Goal: Task Accomplishment & Management: Complete application form

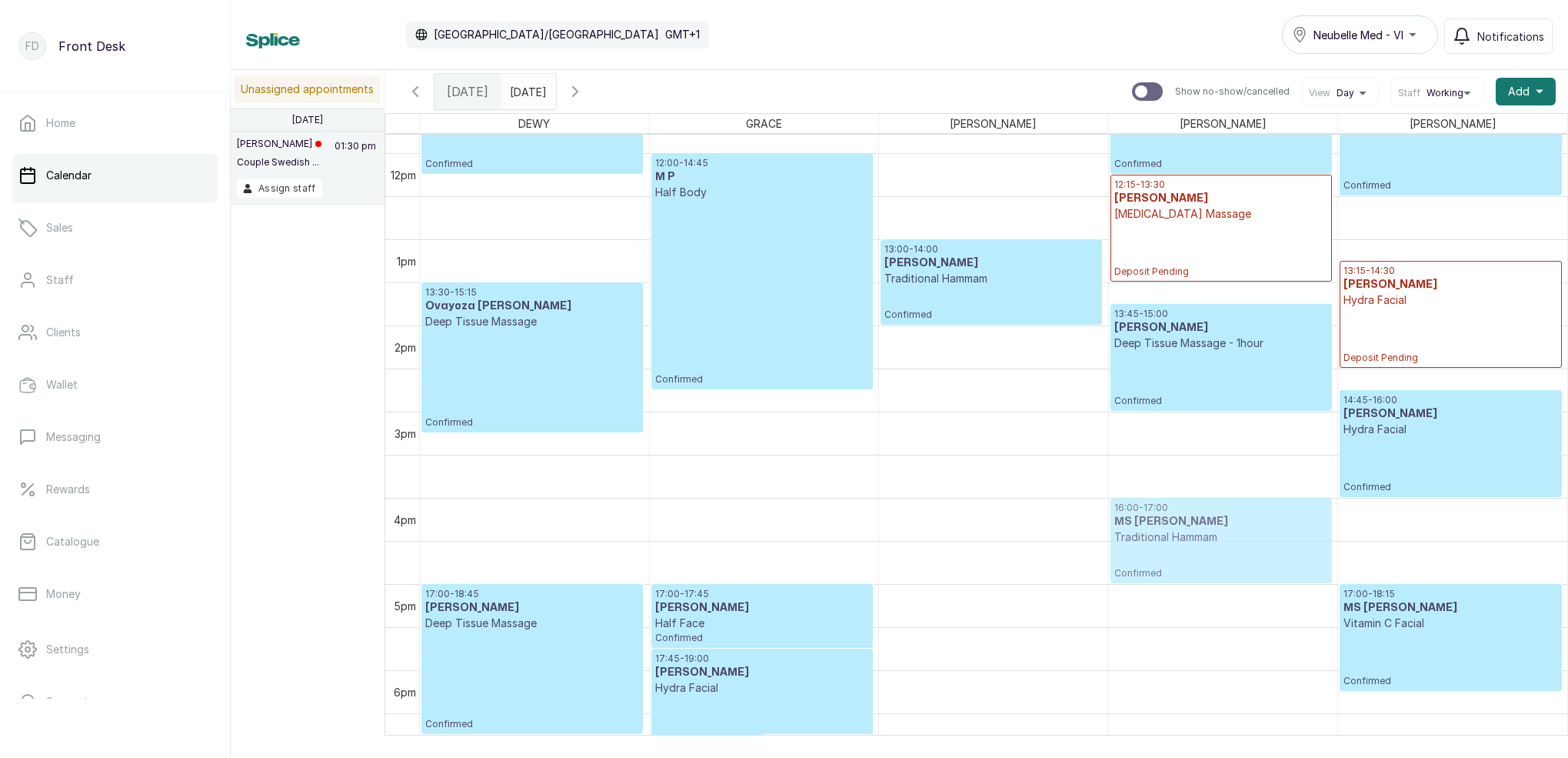
scroll to position [1015, 0]
drag, startPoint x: 1180, startPoint y: 544, endPoint x: 1093, endPoint y: 552, distance: 87.4
click at [1070, 550] on div "11:00 - 12:15 [PERSON_NAME] Oliobi Prenatal Massage - 1hour Confirmed 13:30 - 1…" at bounding box center [994, 154] width 1147 height 2068
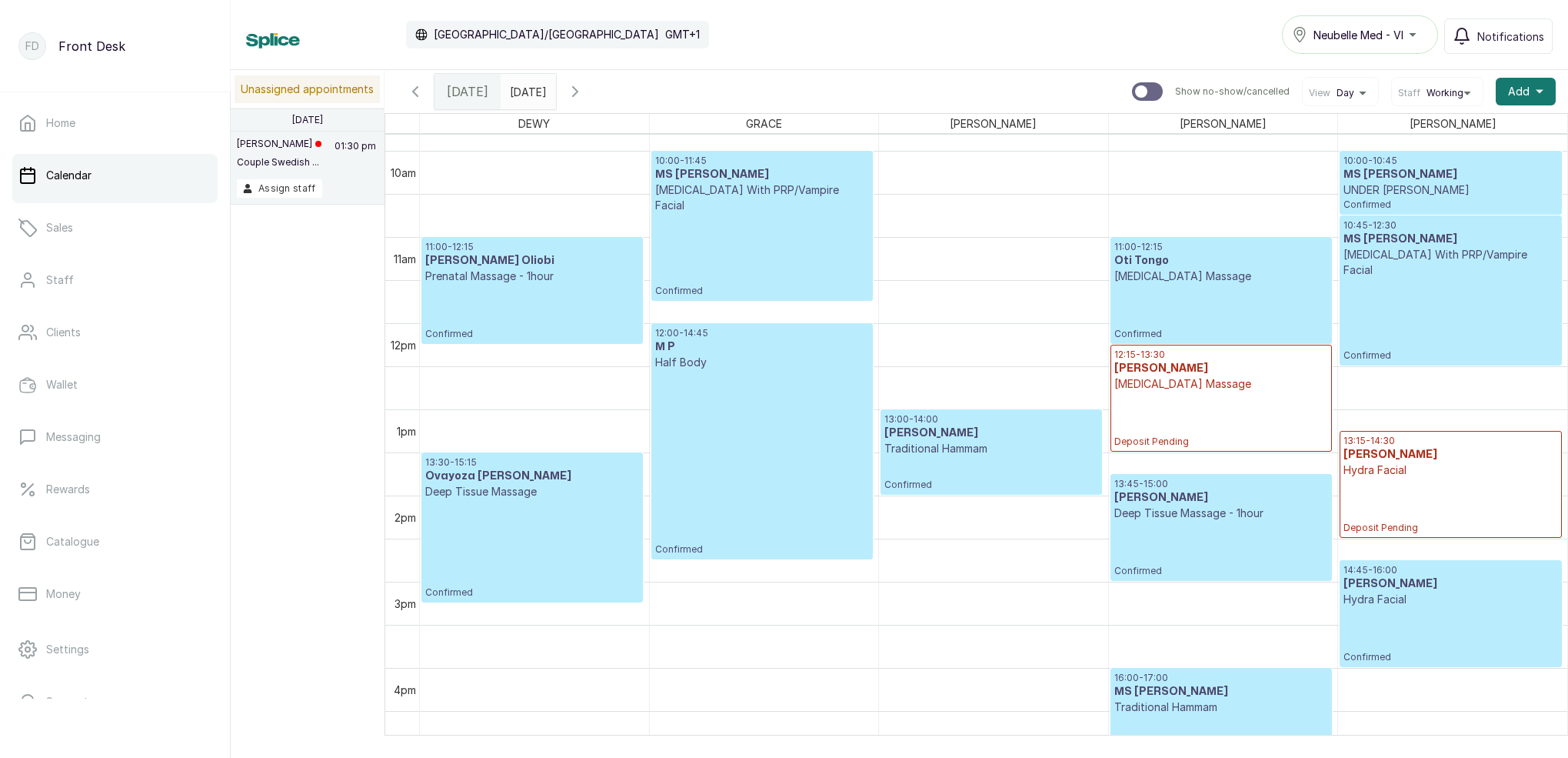
scroll to position [853, 0]
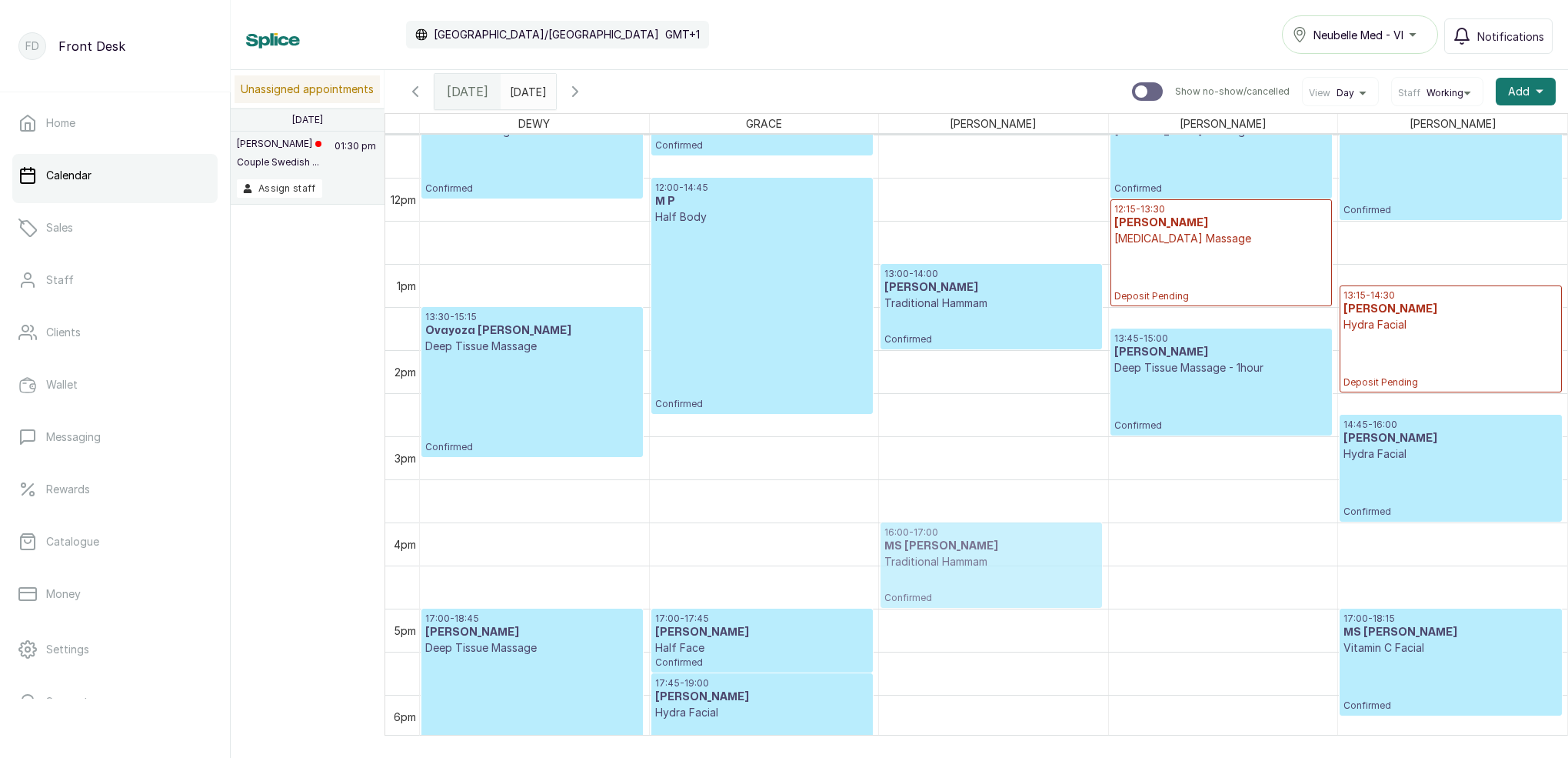
drag, startPoint x: 1144, startPoint y: 547, endPoint x: 1026, endPoint y: 548, distance: 118.0
click at [1026, 548] on tr "11:00 - 12:15 [PERSON_NAME] Oliobi Prenatal Massage - 1hour Confirmed 13:30 - 1…" at bounding box center [994, 178] width 1147 height 2068
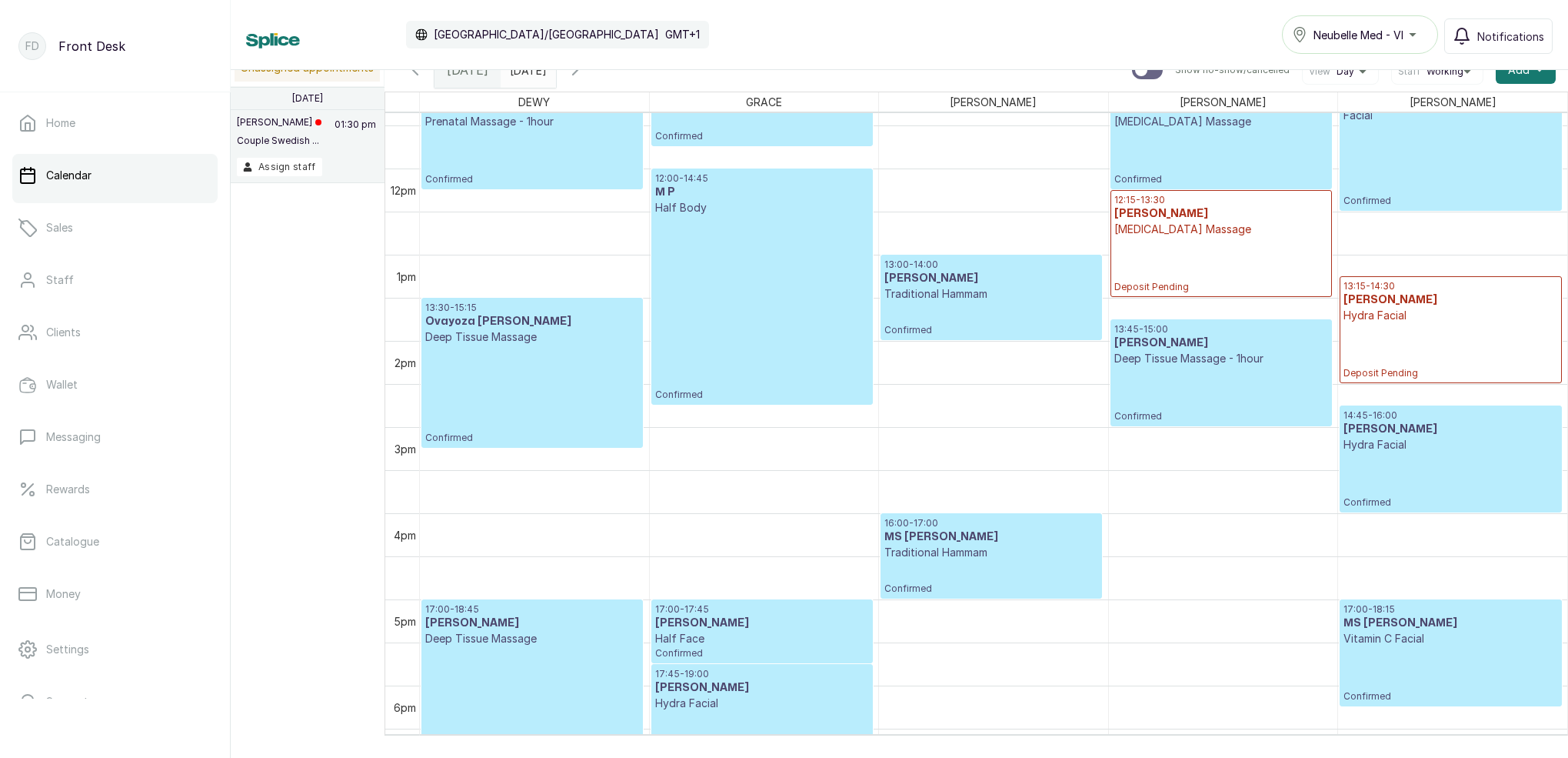
scroll to position [1011, 0]
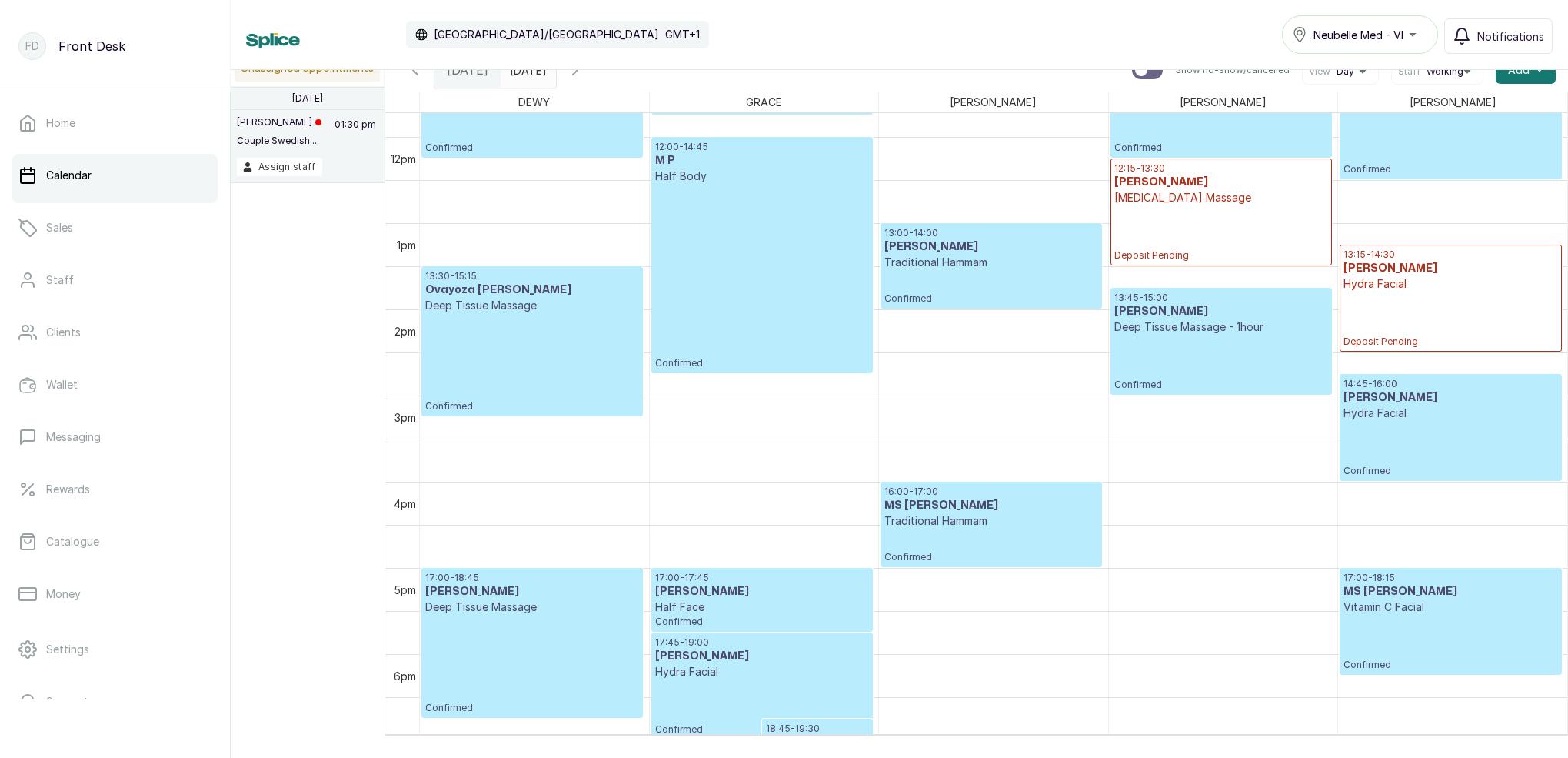
click at [1396, 291] on div "13:15 - 14:30 [PERSON_NAME] Hydra Facial Deposit Pending" at bounding box center [1451, 298] width 215 height 99
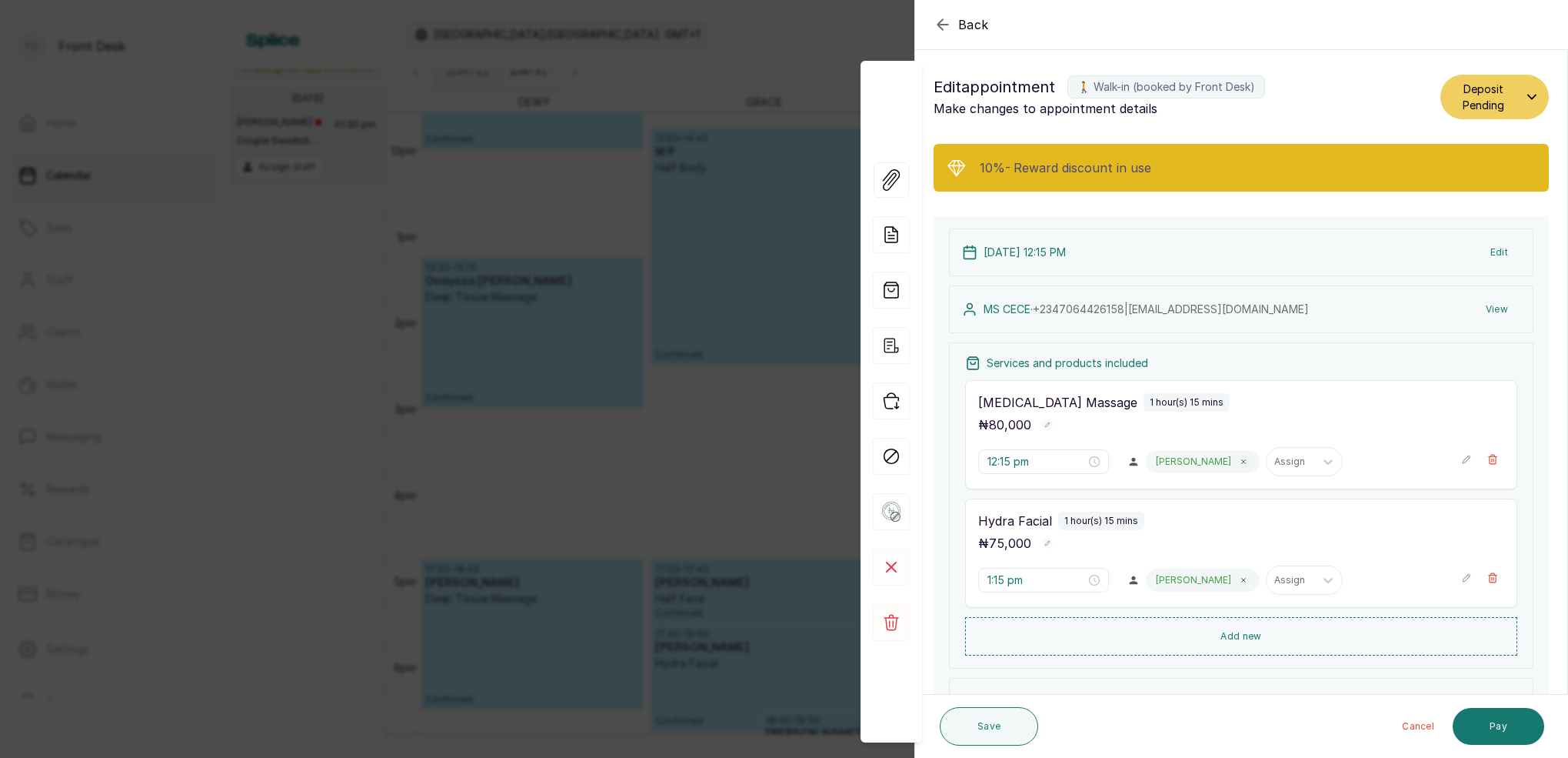
click at [962, 27] on span "Back" at bounding box center [973, 25] width 31 height 18
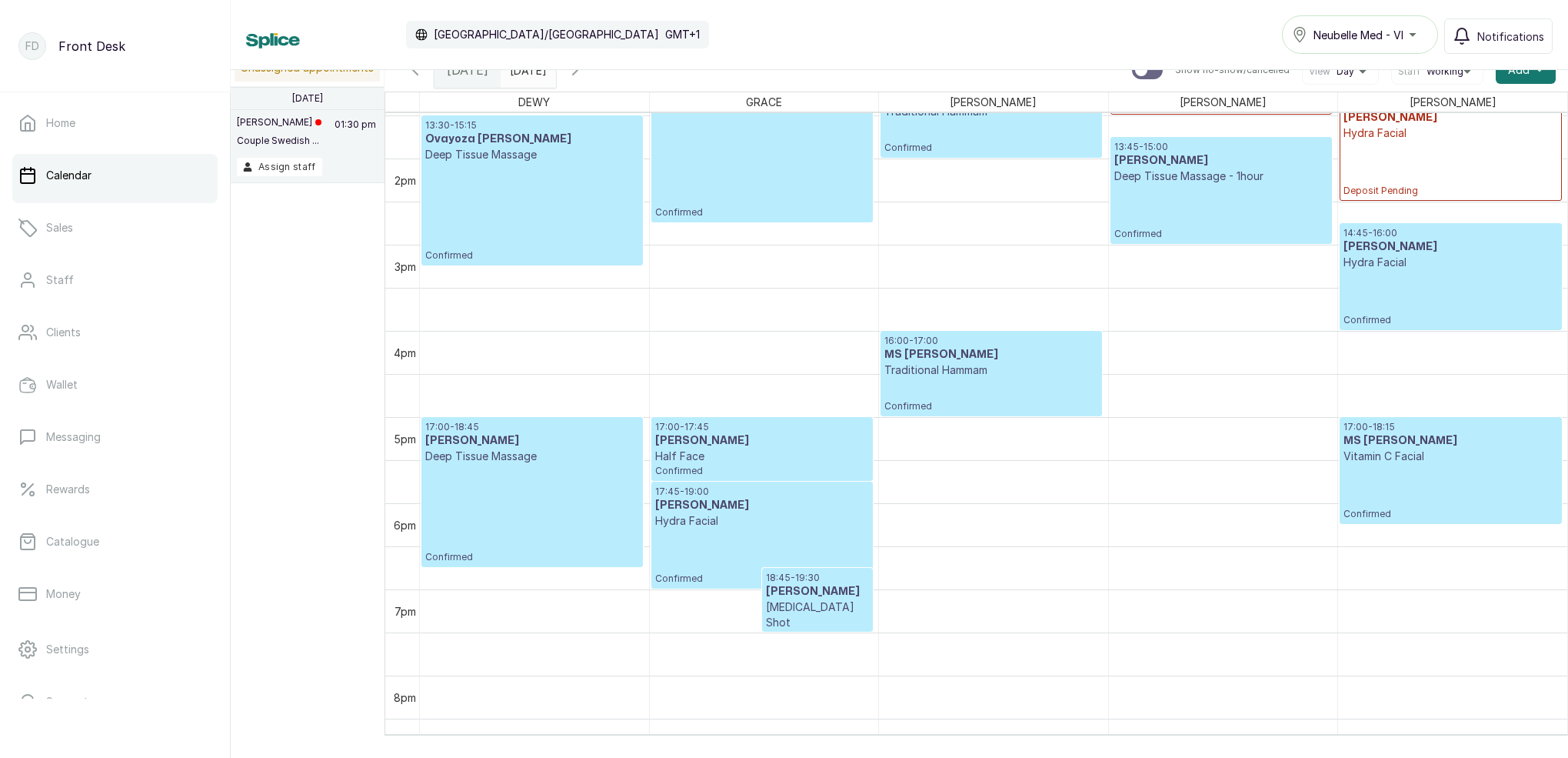
scroll to position [1123, 0]
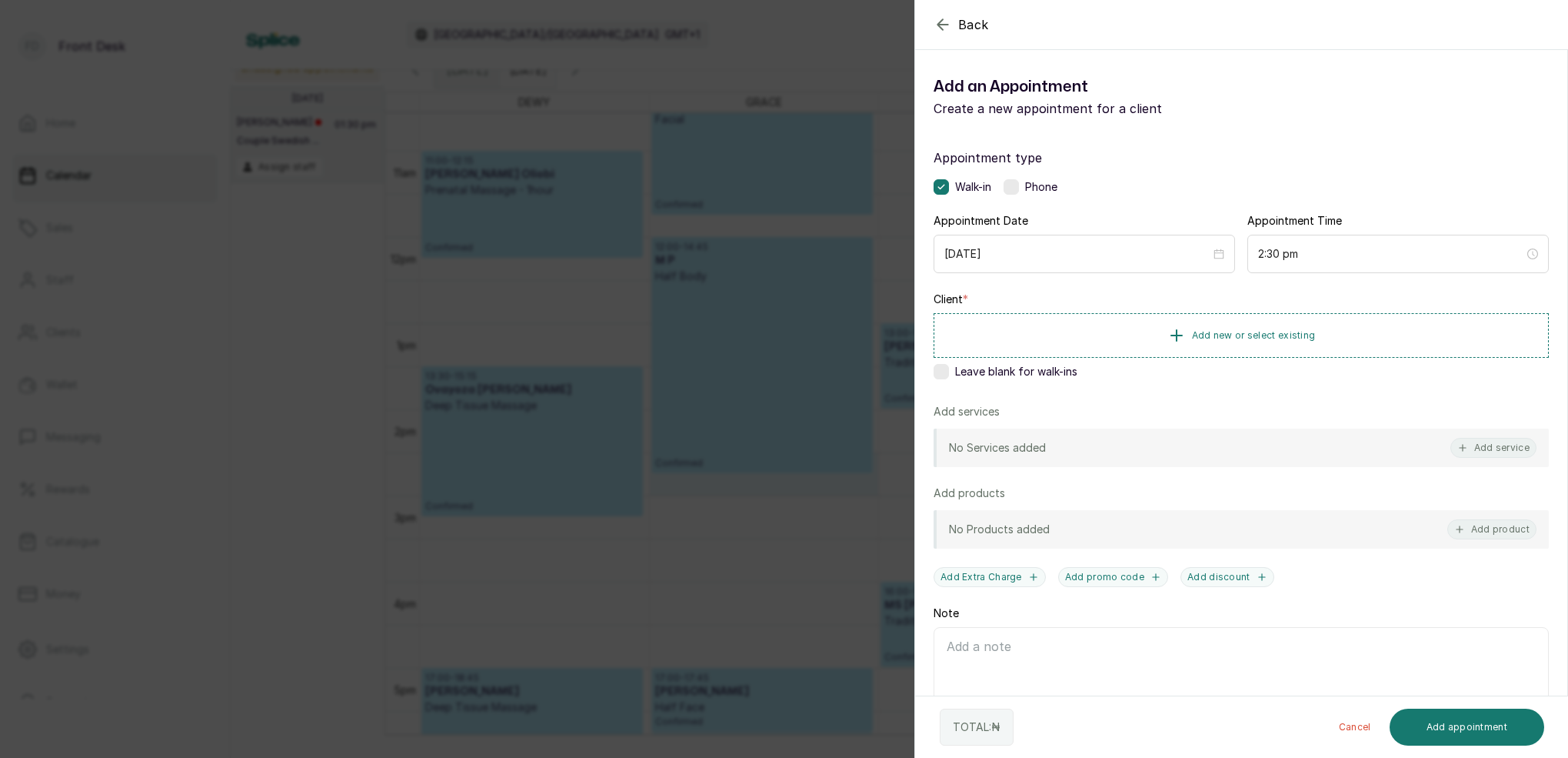
click at [945, 28] on icon "button" at bounding box center [942, 25] width 18 height 18
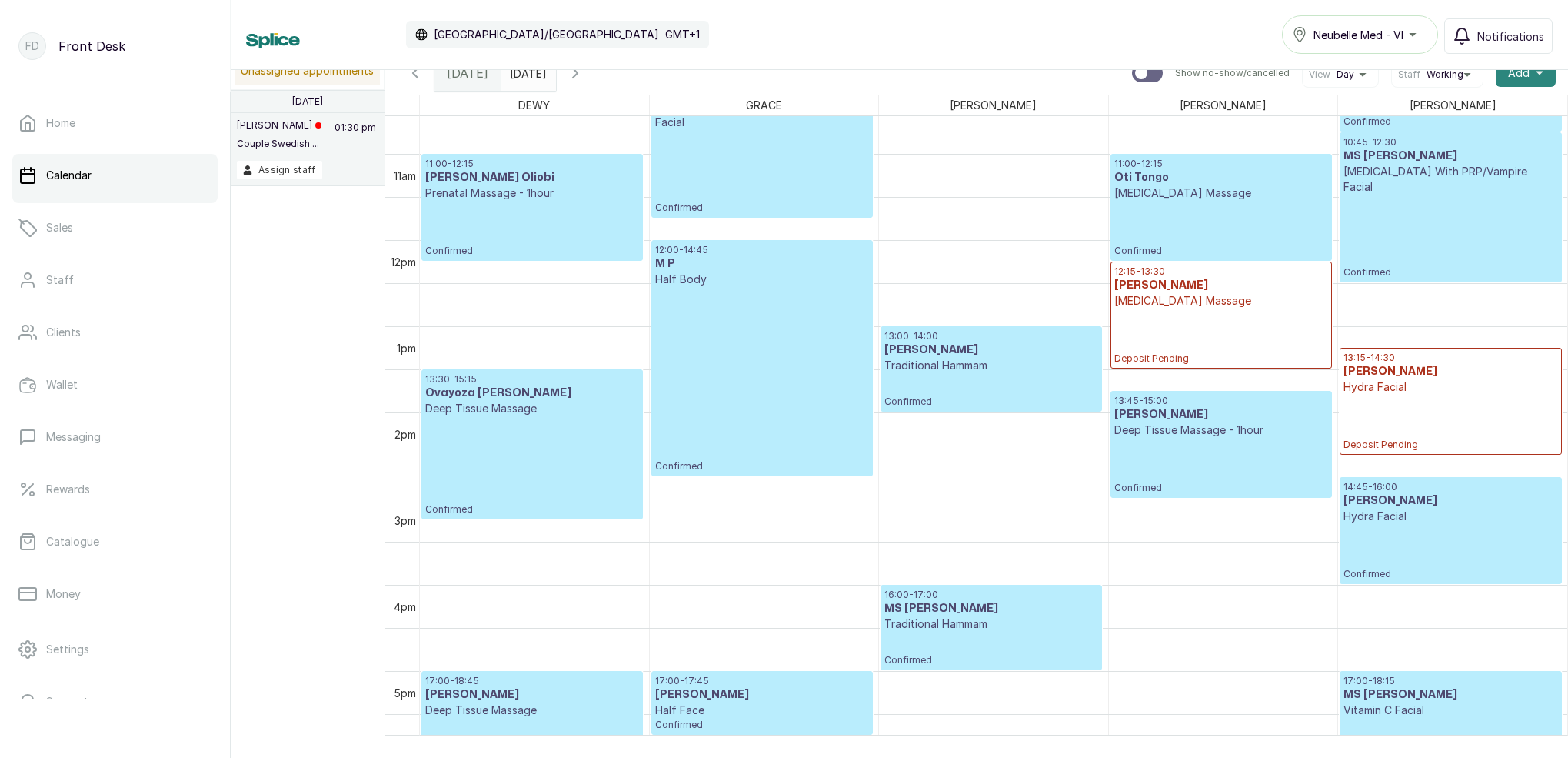
click at [1524, 78] on span "Add" at bounding box center [1518, 73] width 21 height 16
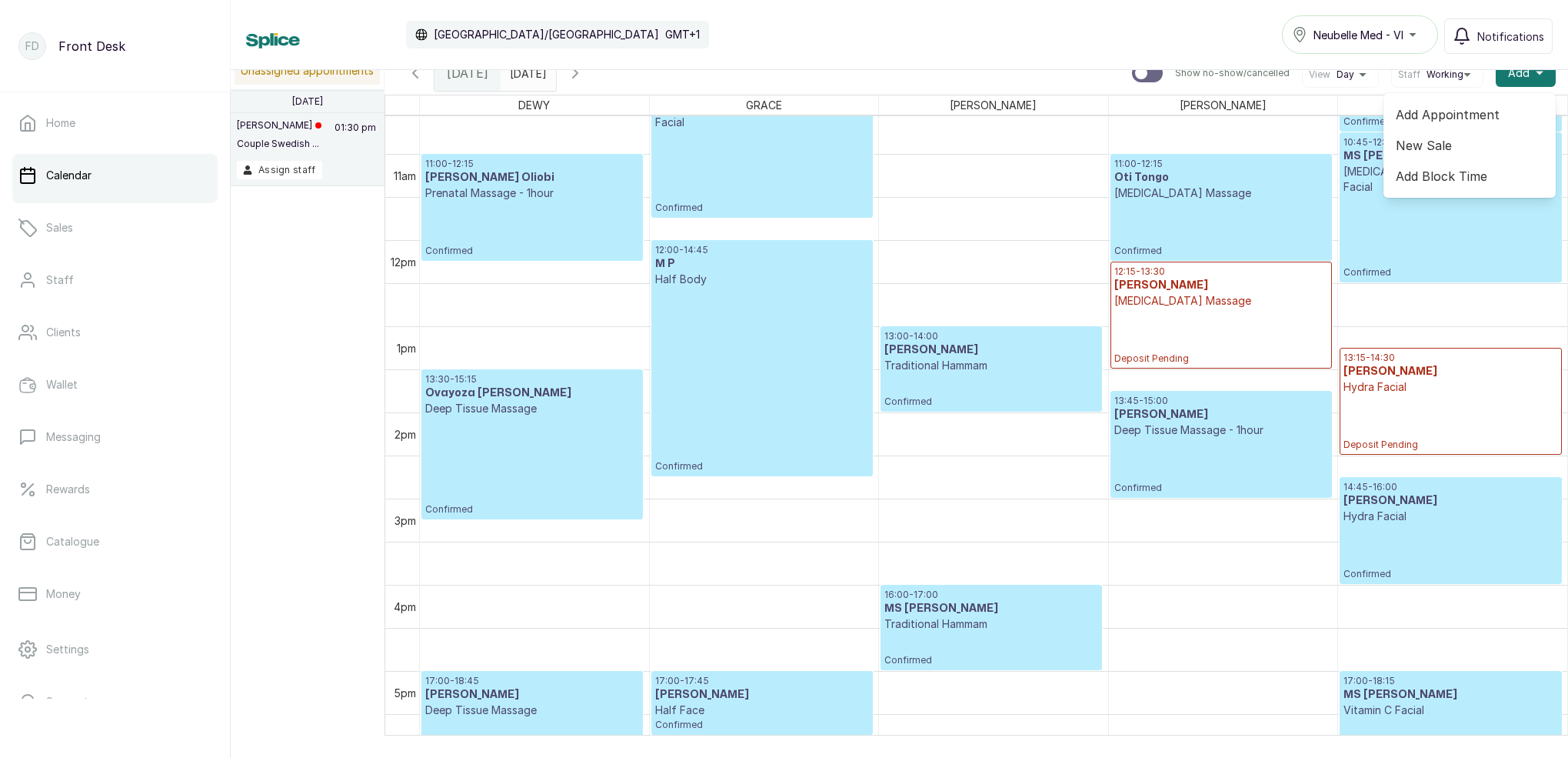
click at [1411, 181] on span "Add Block Time" at bounding box center [1469, 176] width 148 height 18
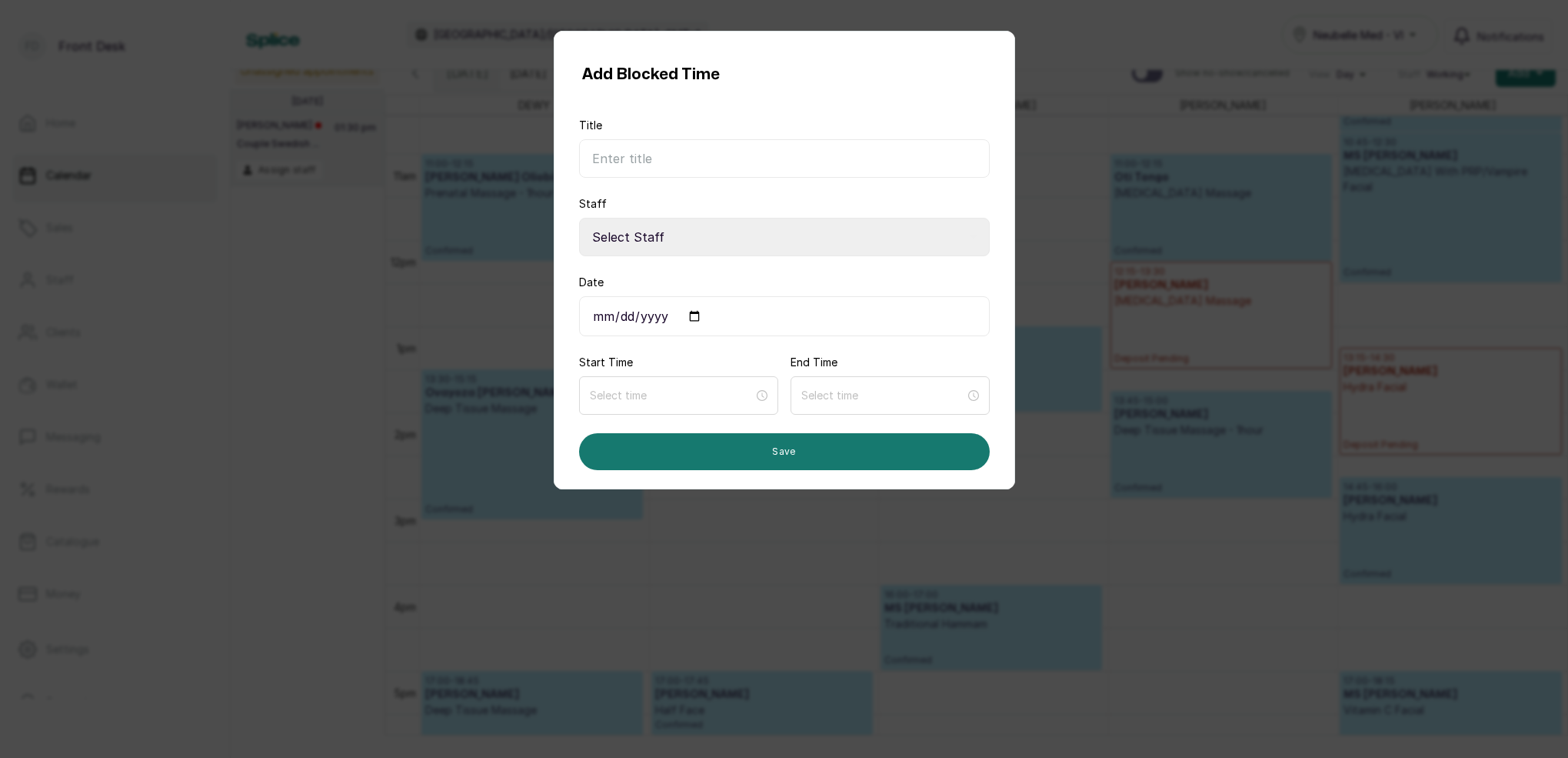
click at [647, 154] on input "Title" at bounding box center [785, 159] width 411 height 39
type input "need rest"
click at [1083, 42] on div "Add Blocked Time Title need rest Staff Select Staff [PERSON_NAME] - Aestheticia…" at bounding box center [784, 379] width 1568 height 758
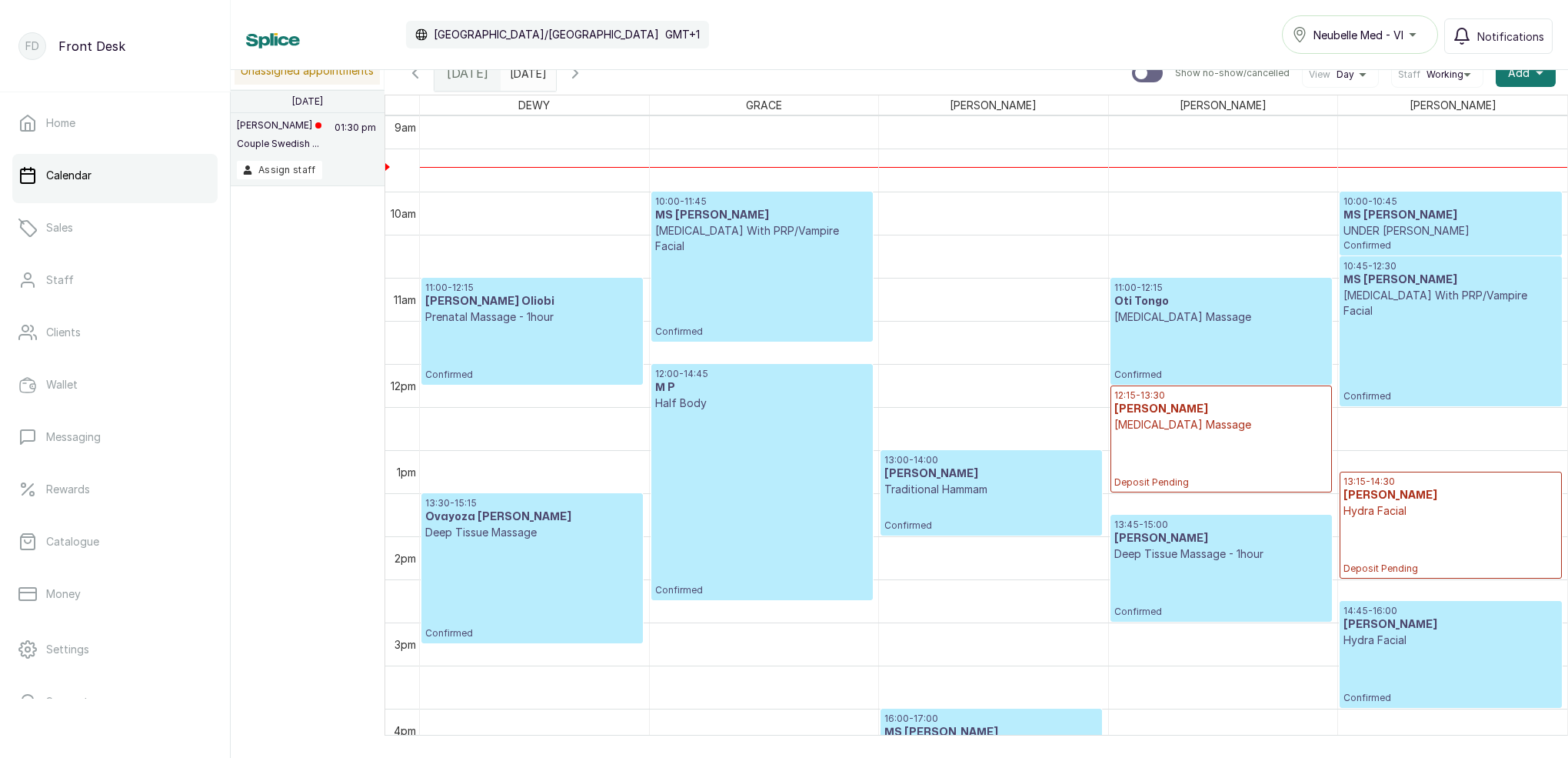
scroll to position [867, 0]
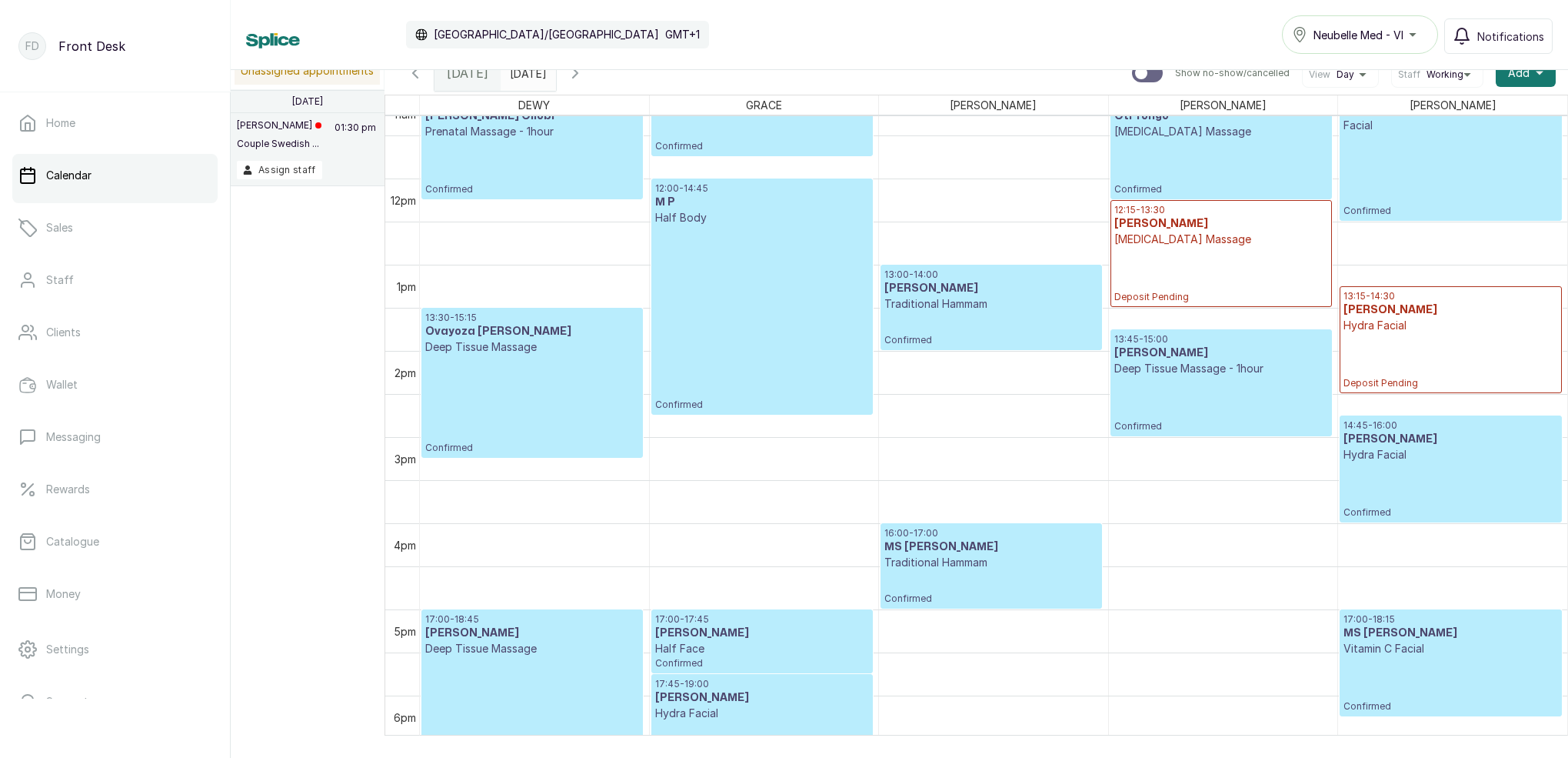
click at [593, 78] on button "Show no-show/cancelled" at bounding box center [575, 73] width 37 height 37
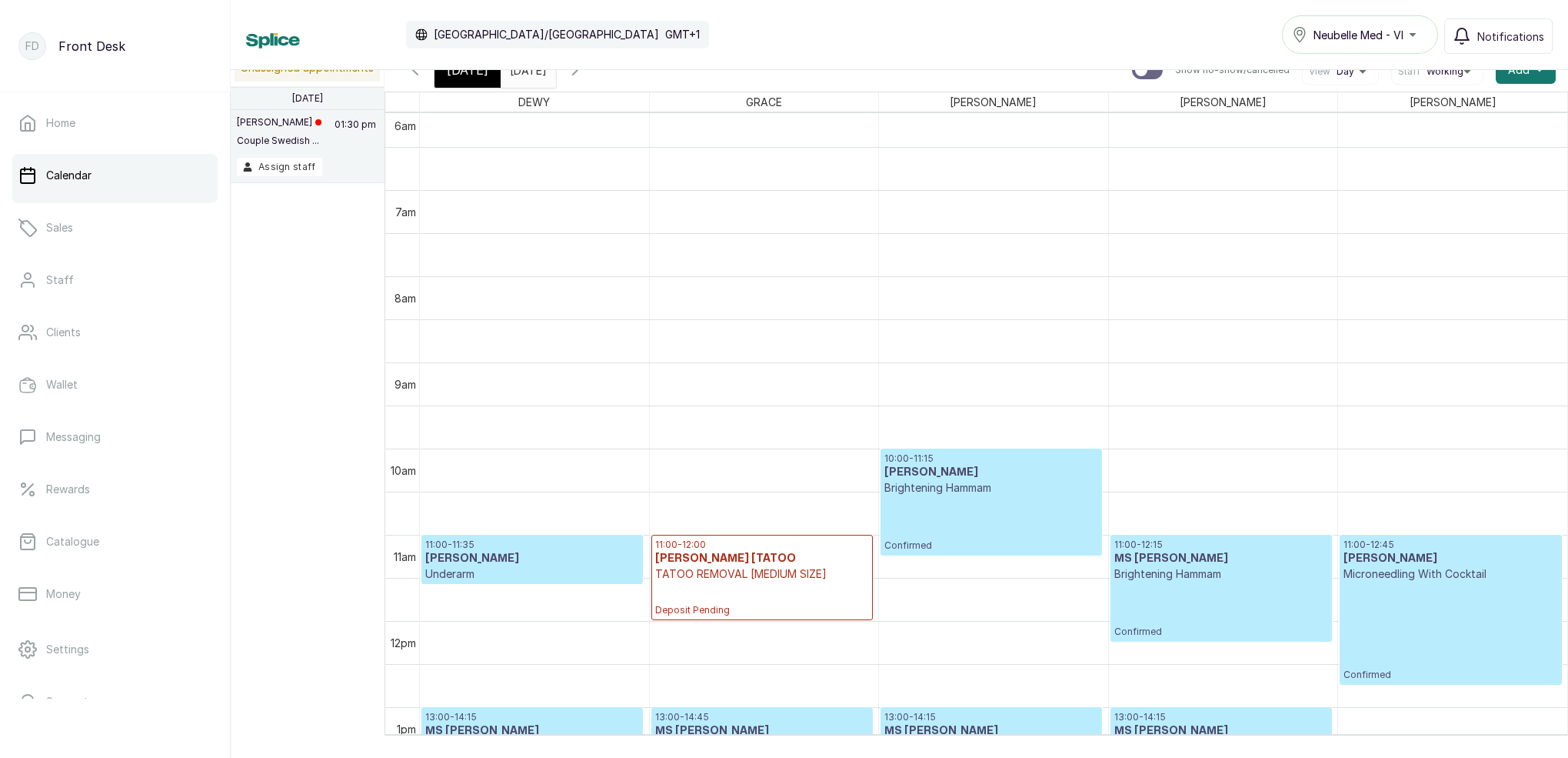
scroll to position [507, 0]
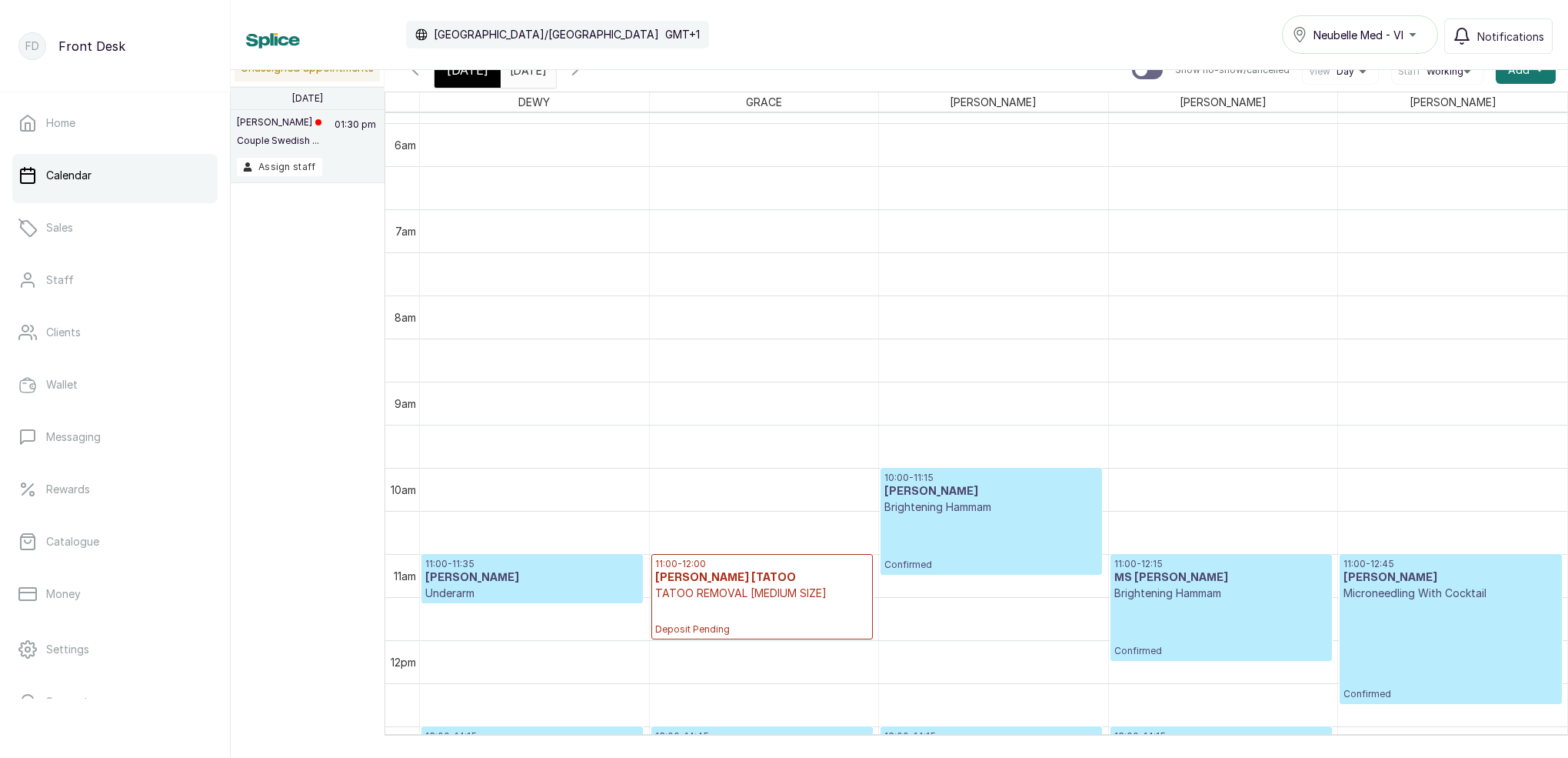
click at [578, 71] on icon "button" at bounding box center [575, 69] width 5 height 9
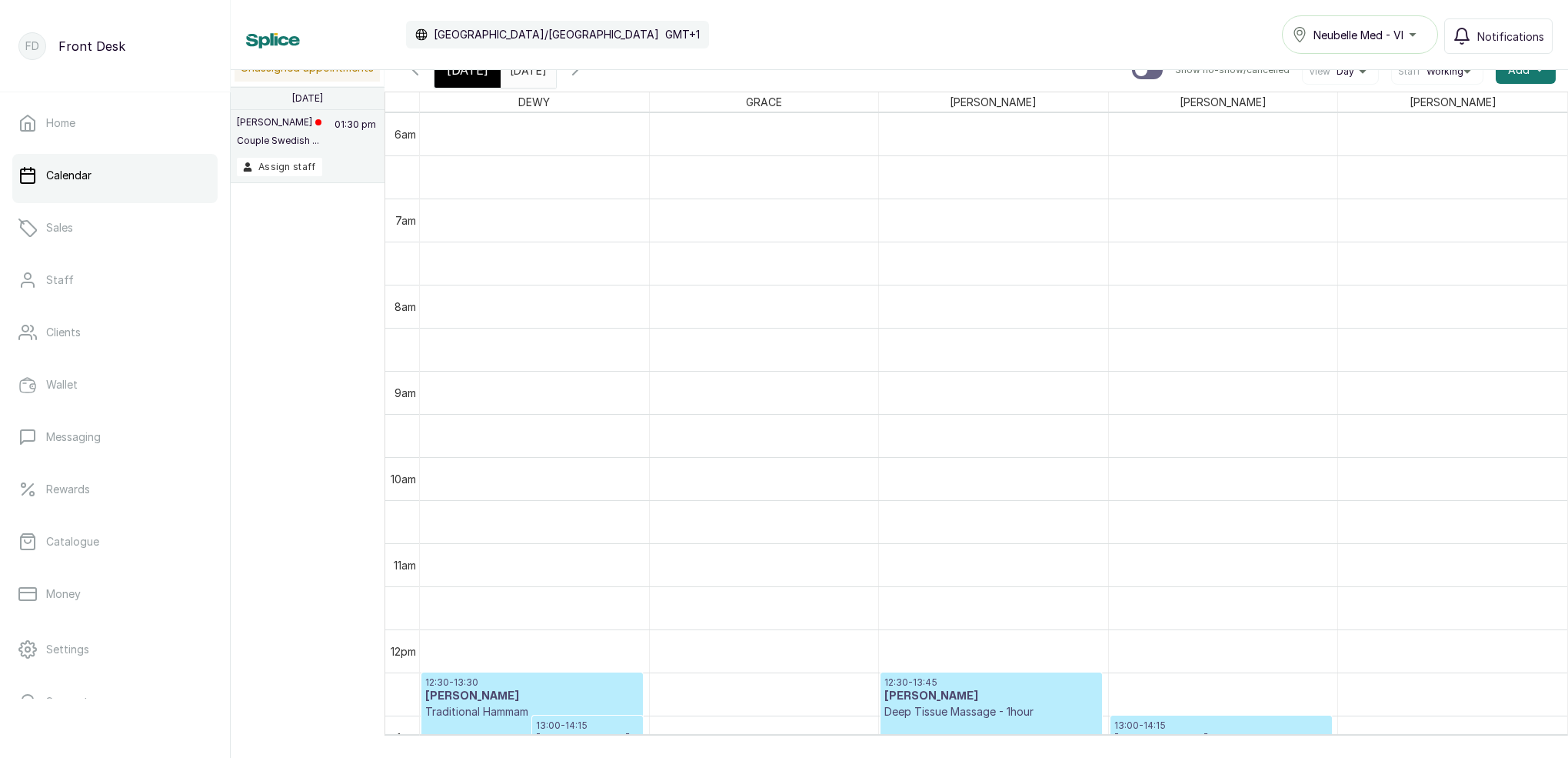
scroll to position [2, 0]
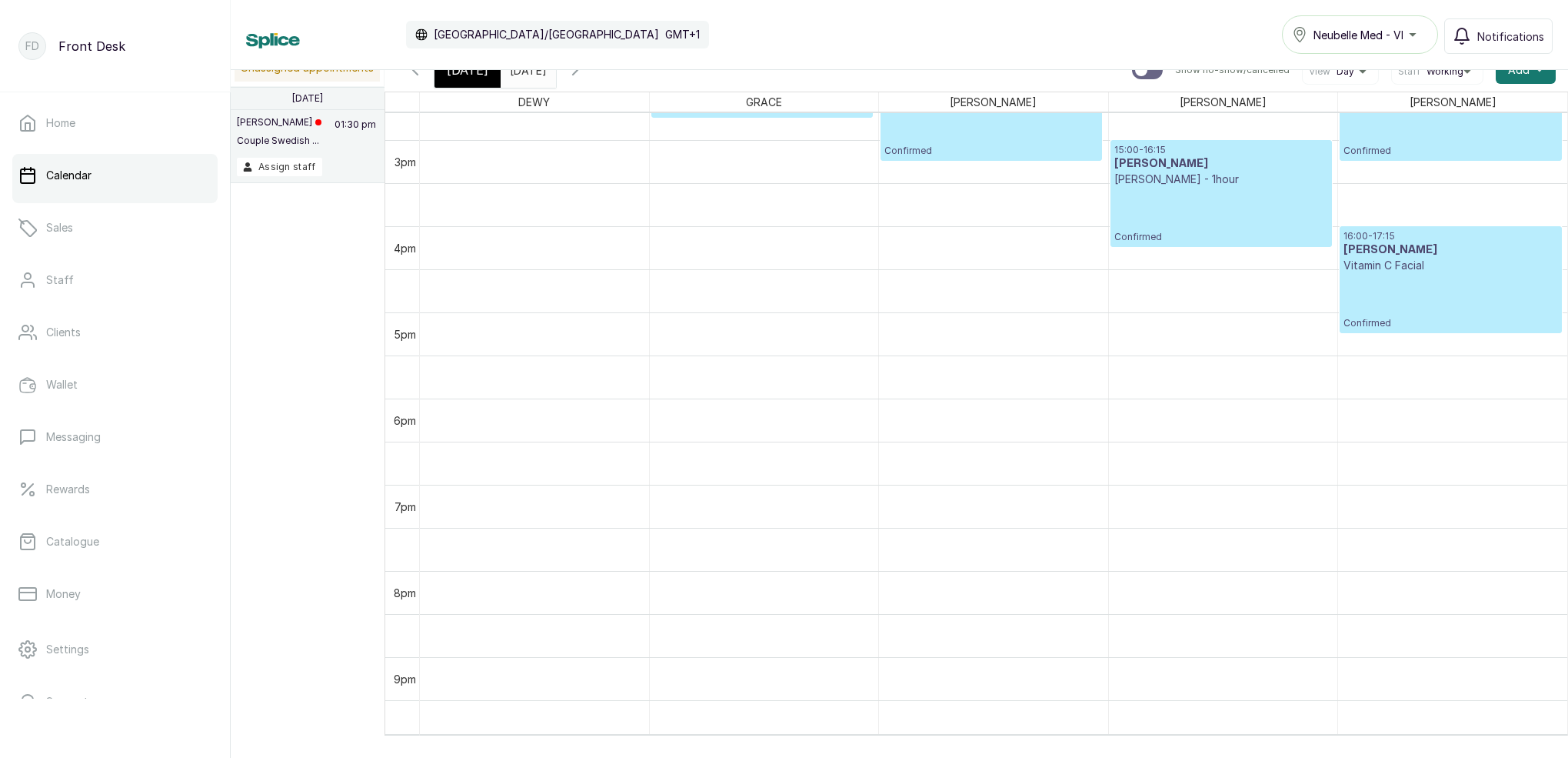
click at [584, 73] on icon "button" at bounding box center [575, 70] width 18 height 18
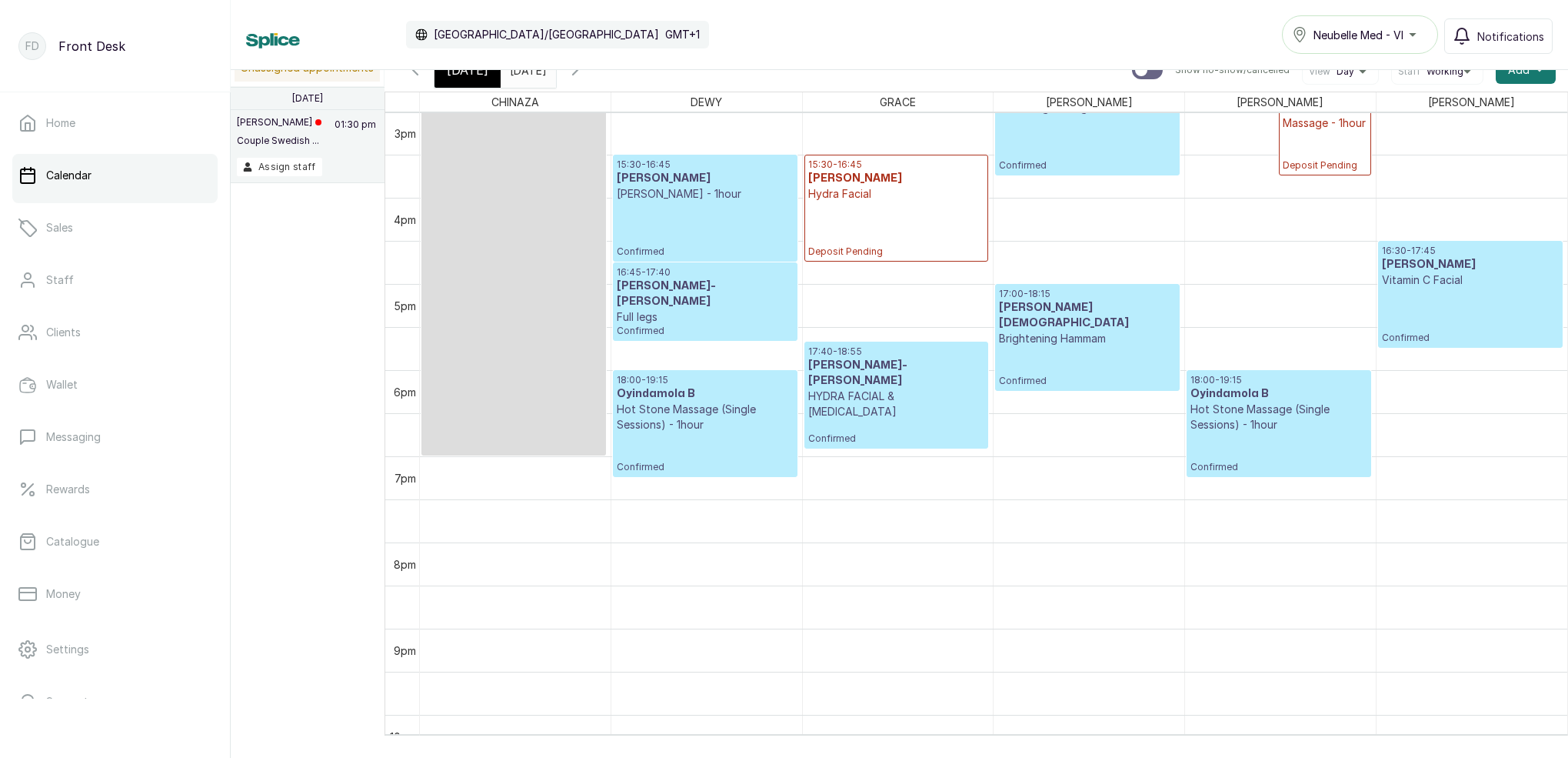
type input "dd/MM/yyyy"
click at [526, 73] on input "dd/MM/yyyy" at bounding box center [514, 66] width 25 height 26
click at [650, 28] on div "Calendar [GEOGRAPHIC_DATA]/[GEOGRAPHIC_DATA] GMT+1 Neubelle Med - VI Notificati…" at bounding box center [899, 35] width 1306 height 39
click at [463, 77] on span "[DATE]" at bounding box center [467, 70] width 41 height 18
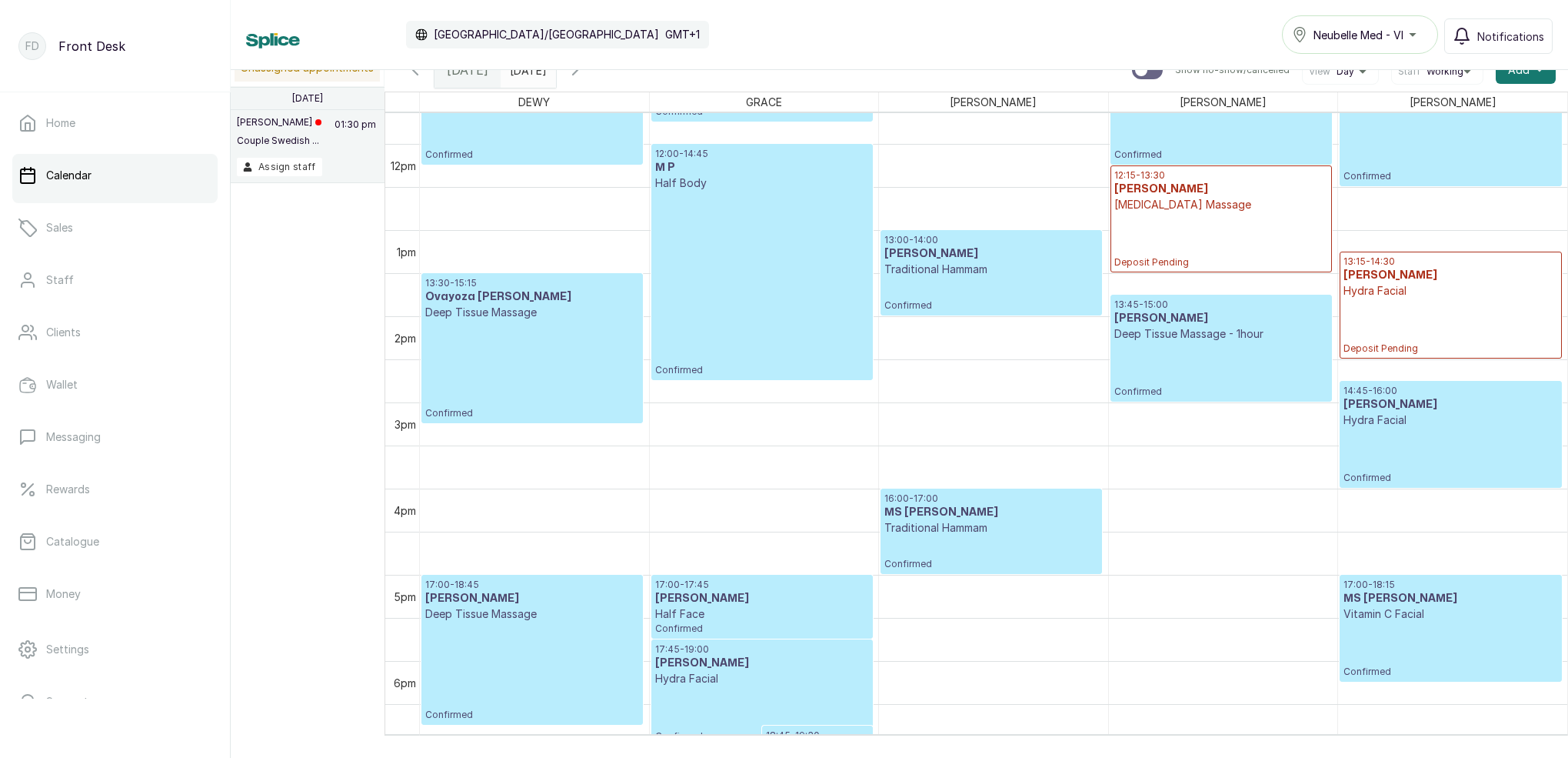
scroll to position [794, 0]
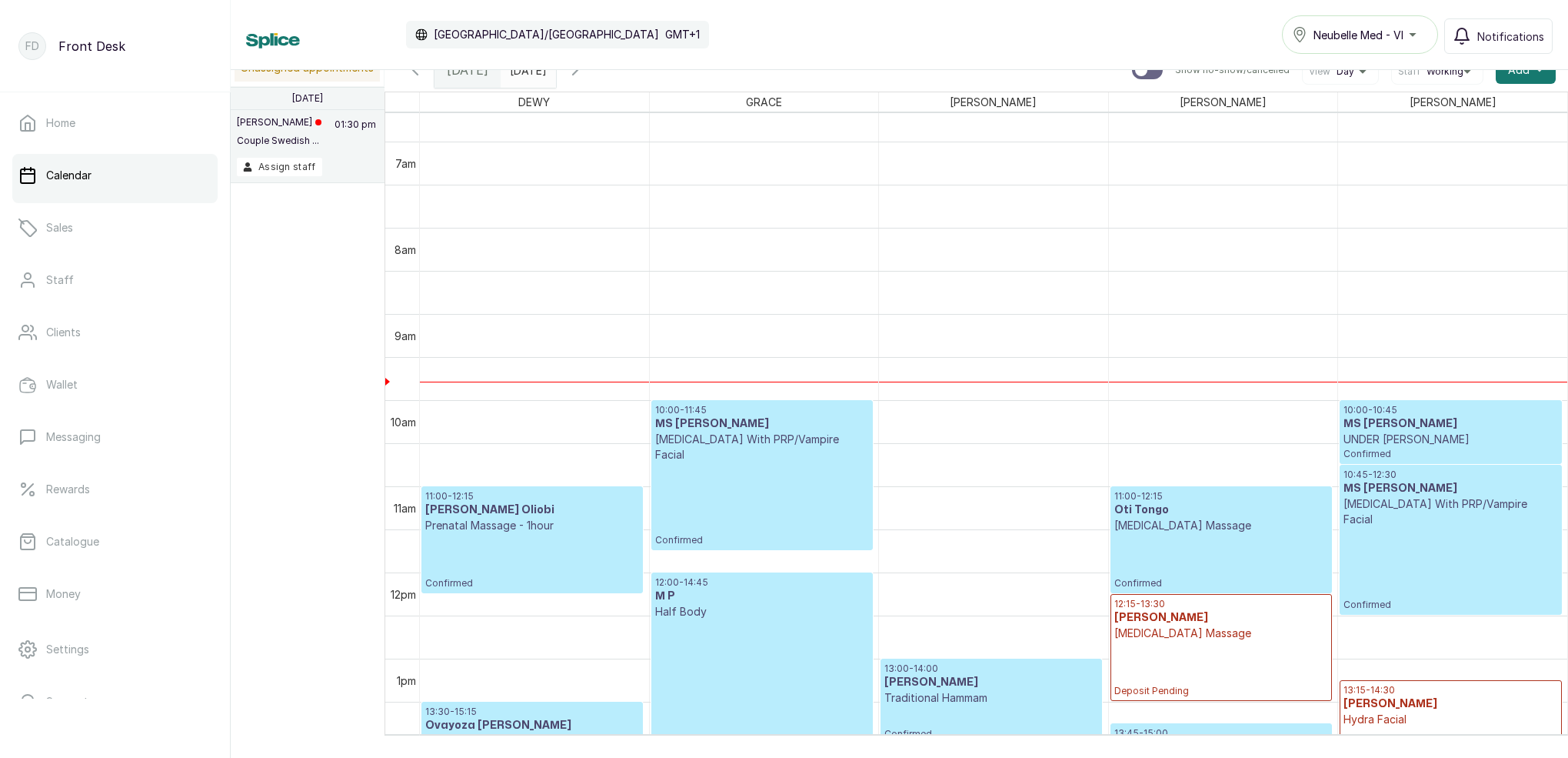
click at [786, 450] on div "10:00 - 11:45 MS ADAEZE [MEDICAL_DATA] With PRP/Vampire Facial Confirmed" at bounding box center [762, 475] width 214 height 142
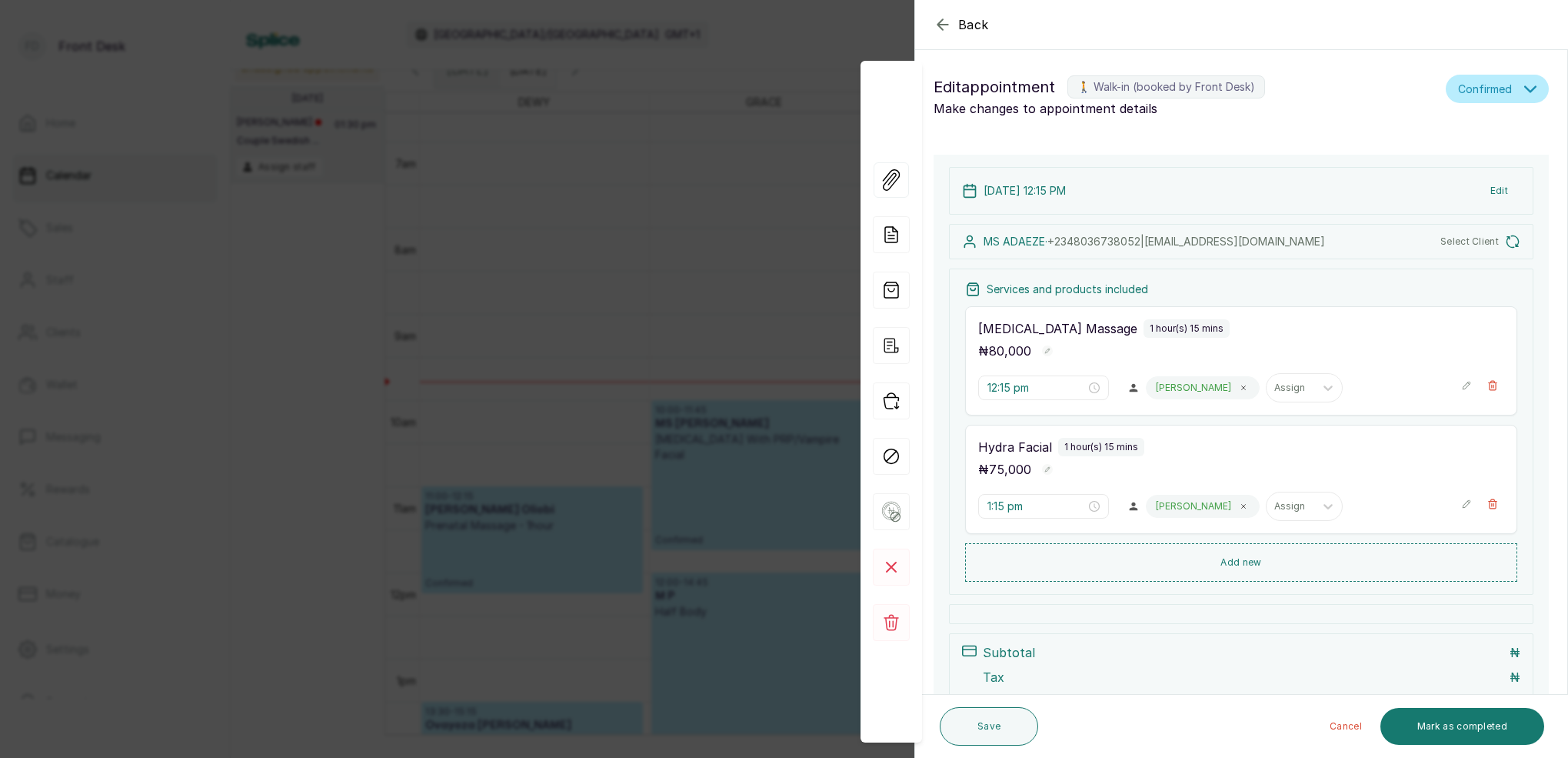
type input "10:00 am"
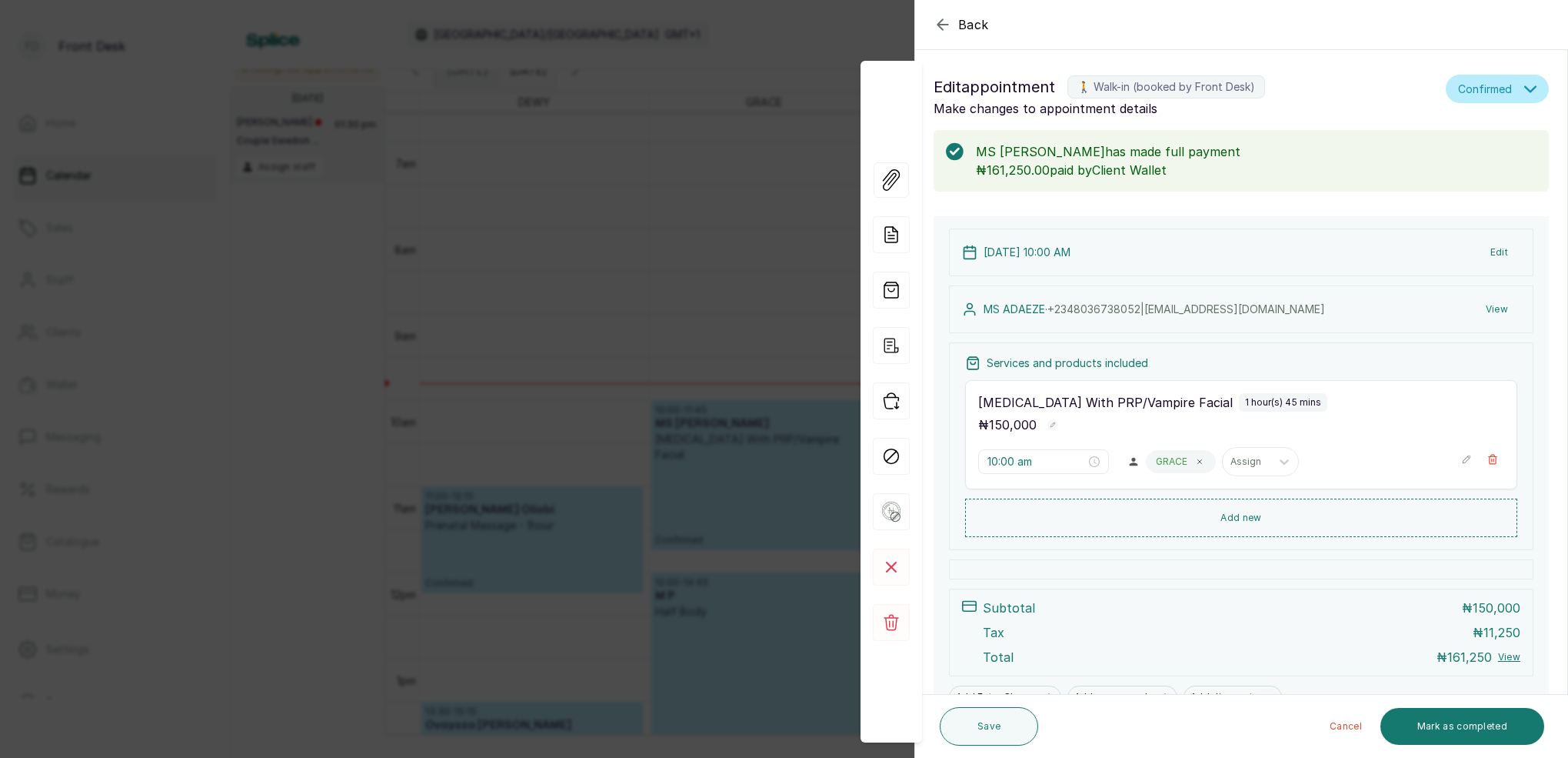
click at [696, 168] on div "Back Appointment Details Edit appointment 🚶 Walk-in (booked by Front Desk) Make…" at bounding box center [784, 379] width 1568 height 758
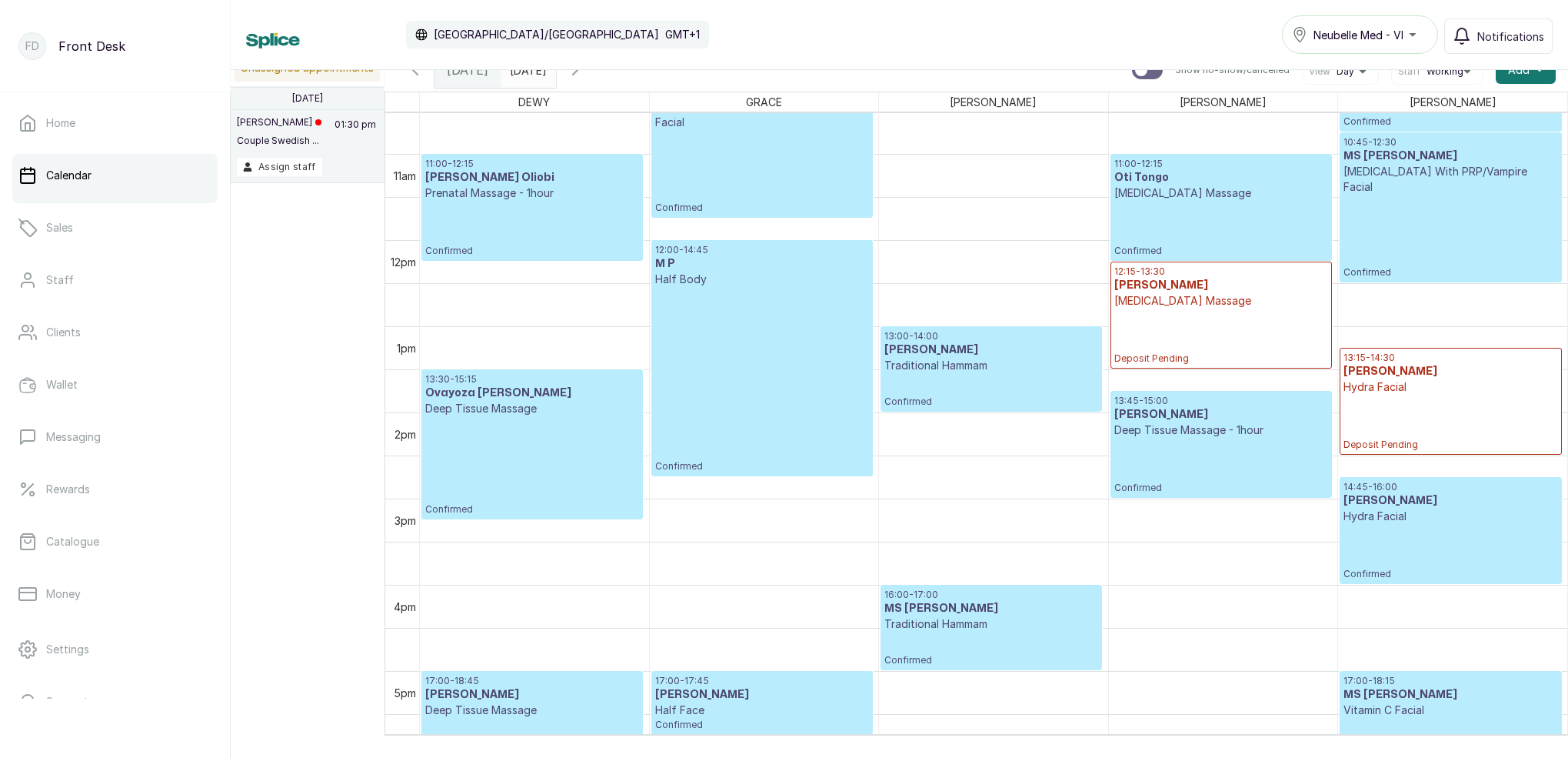
scroll to position [906, 0]
click at [1384, 182] on div "10:45 - 12:30 MS UKAMBA [MEDICAL_DATA] With PRP/Vampire Facial Confirmed" at bounding box center [1451, 209] width 215 height 142
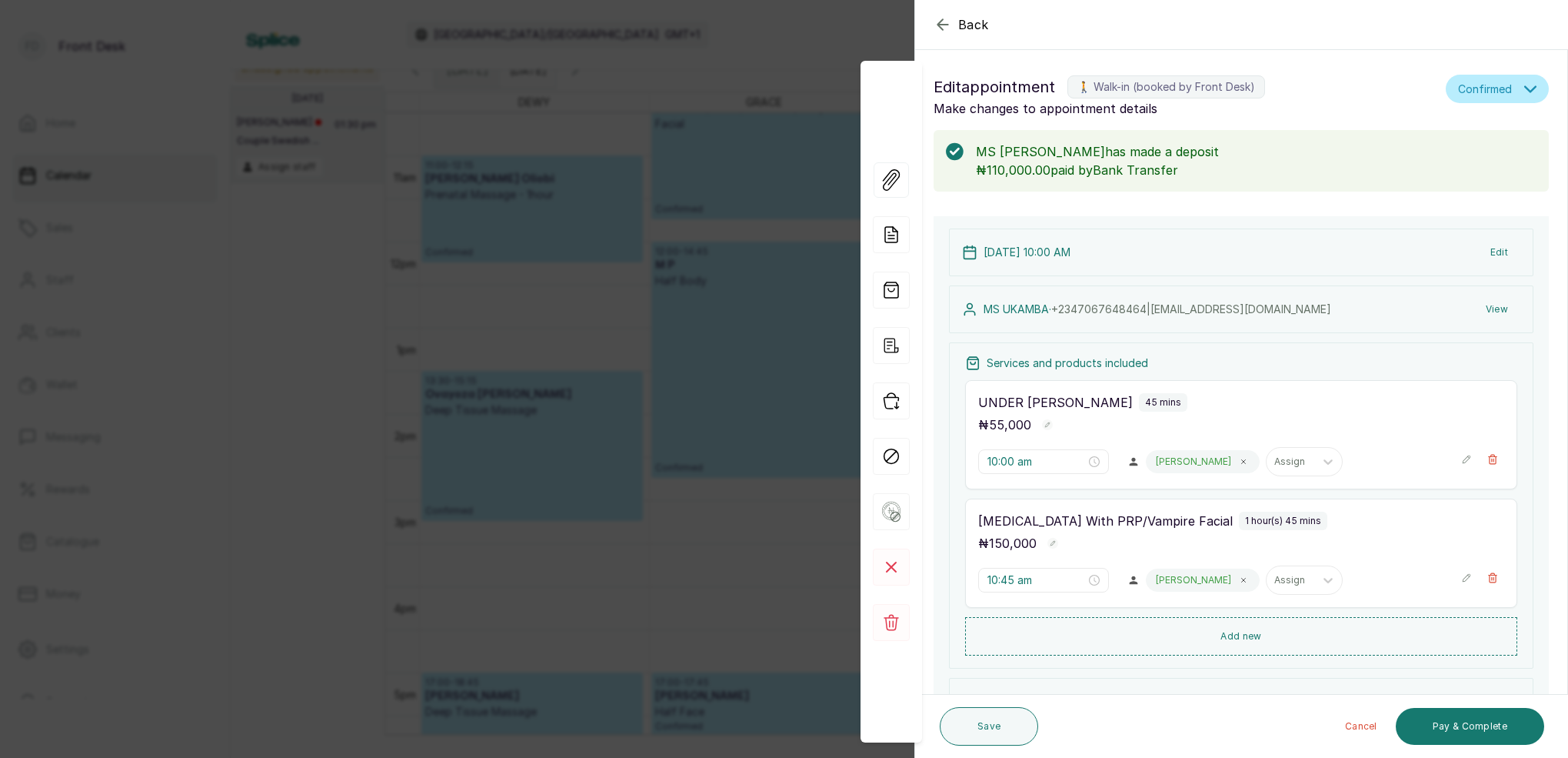
click at [807, 45] on div "Back Appointment Details Edit appointment 🚶 Walk-in (booked by Front Desk) Make…" at bounding box center [784, 379] width 1568 height 758
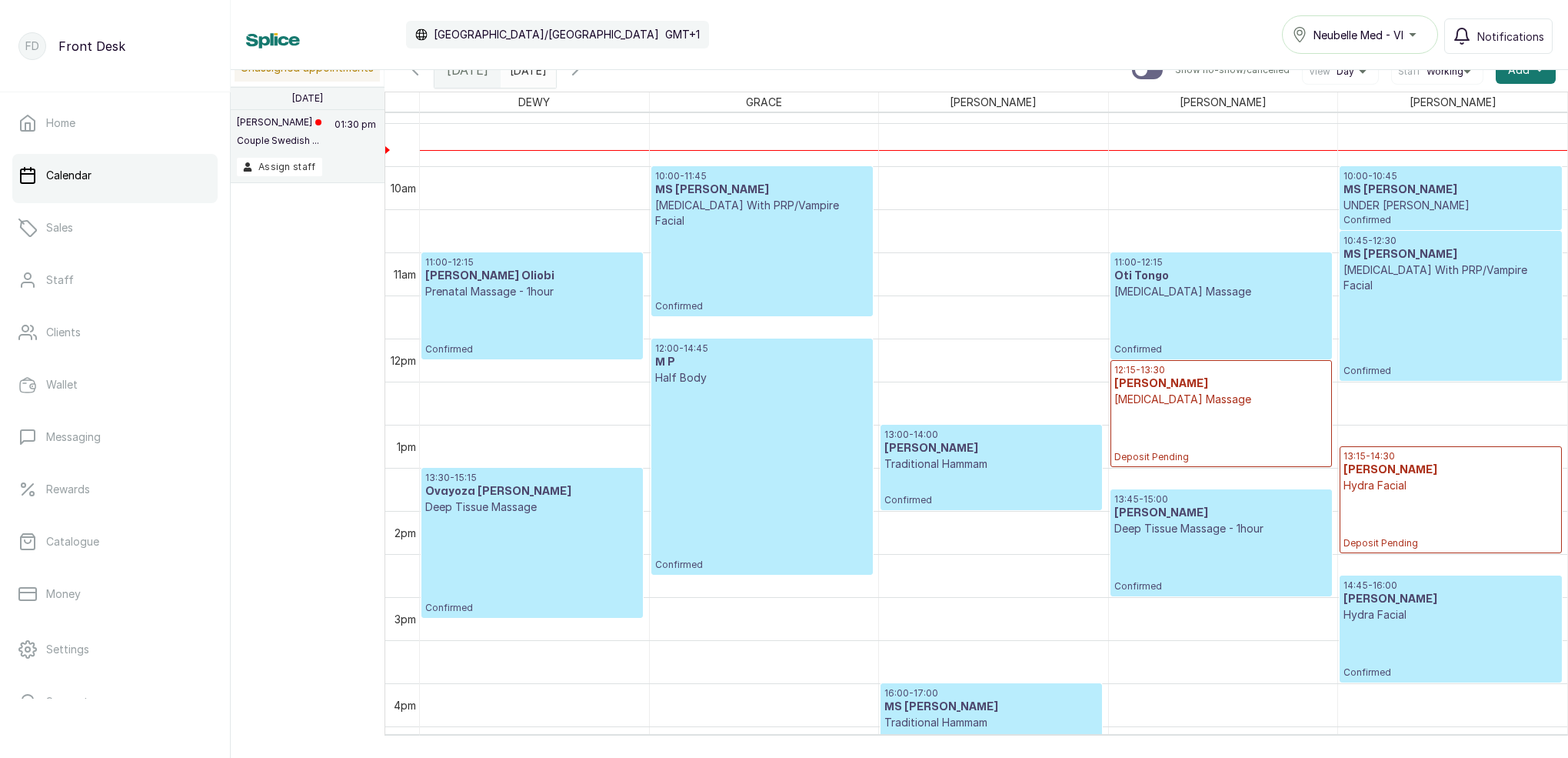
scroll to position [803, 0]
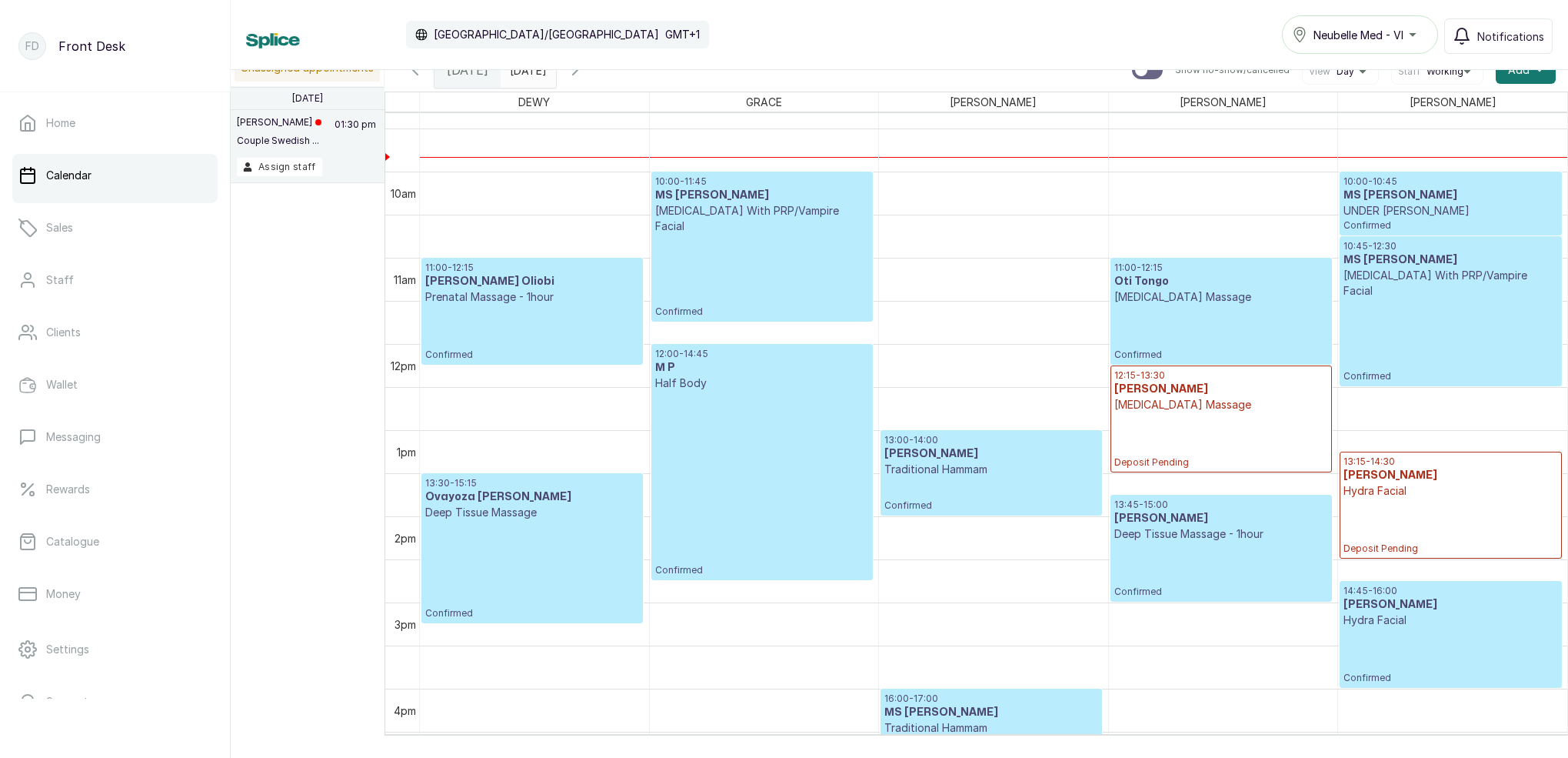
click at [584, 74] on icon "button" at bounding box center [575, 70] width 18 height 18
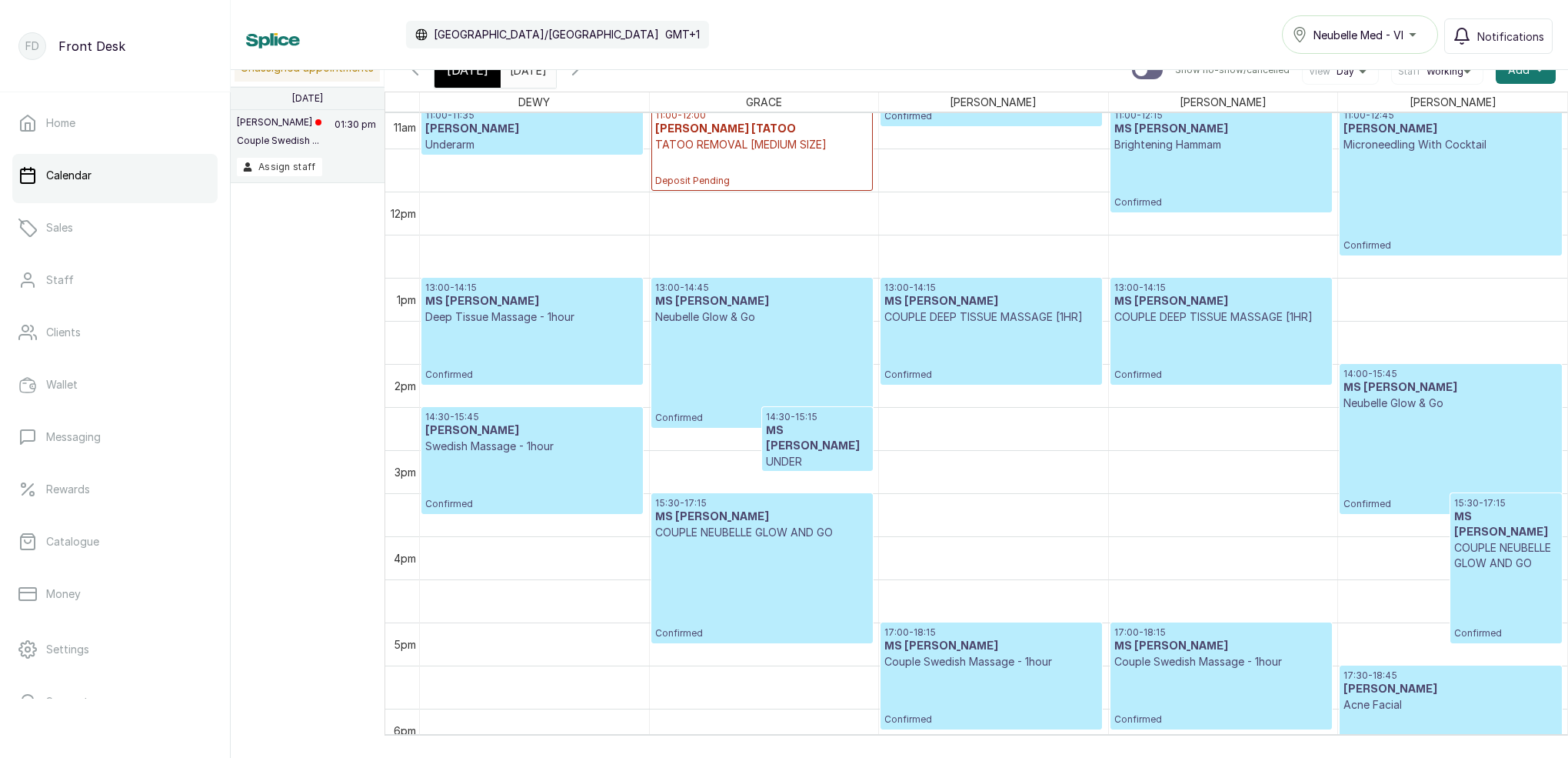
scroll to position [955, 0]
click at [414, 73] on icon "button" at bounding box center [415, 69] width 5 height 9
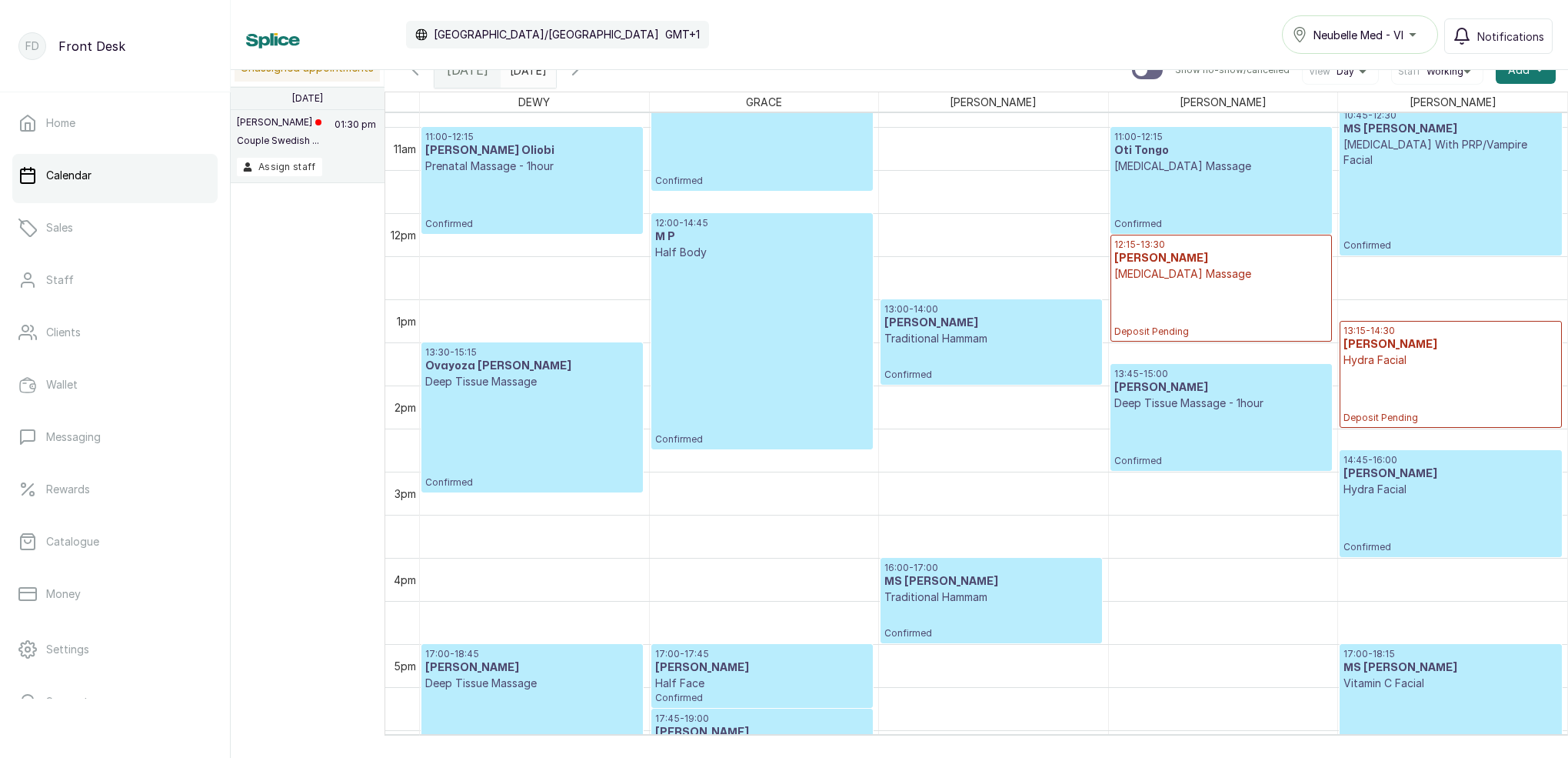
scroll to position [916, 0]
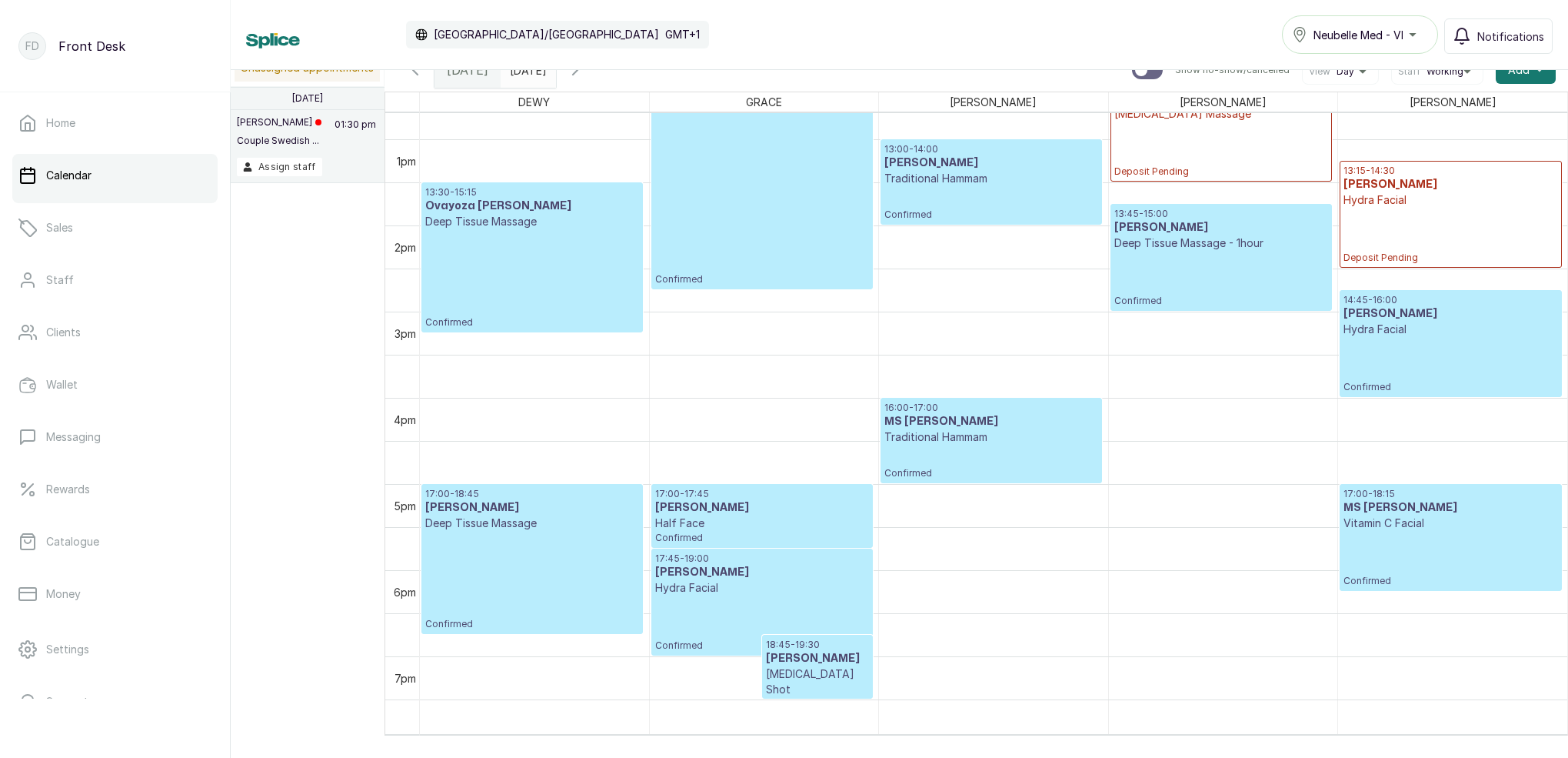
drag, startPoint x: 624, startPoint y: 80, endPoint x: 635, endPoint y: 91, distance: 15.6
click at [593, 80] on button "Show no-show/cancelled" at bounding box center [575, 69] width 37 height 37
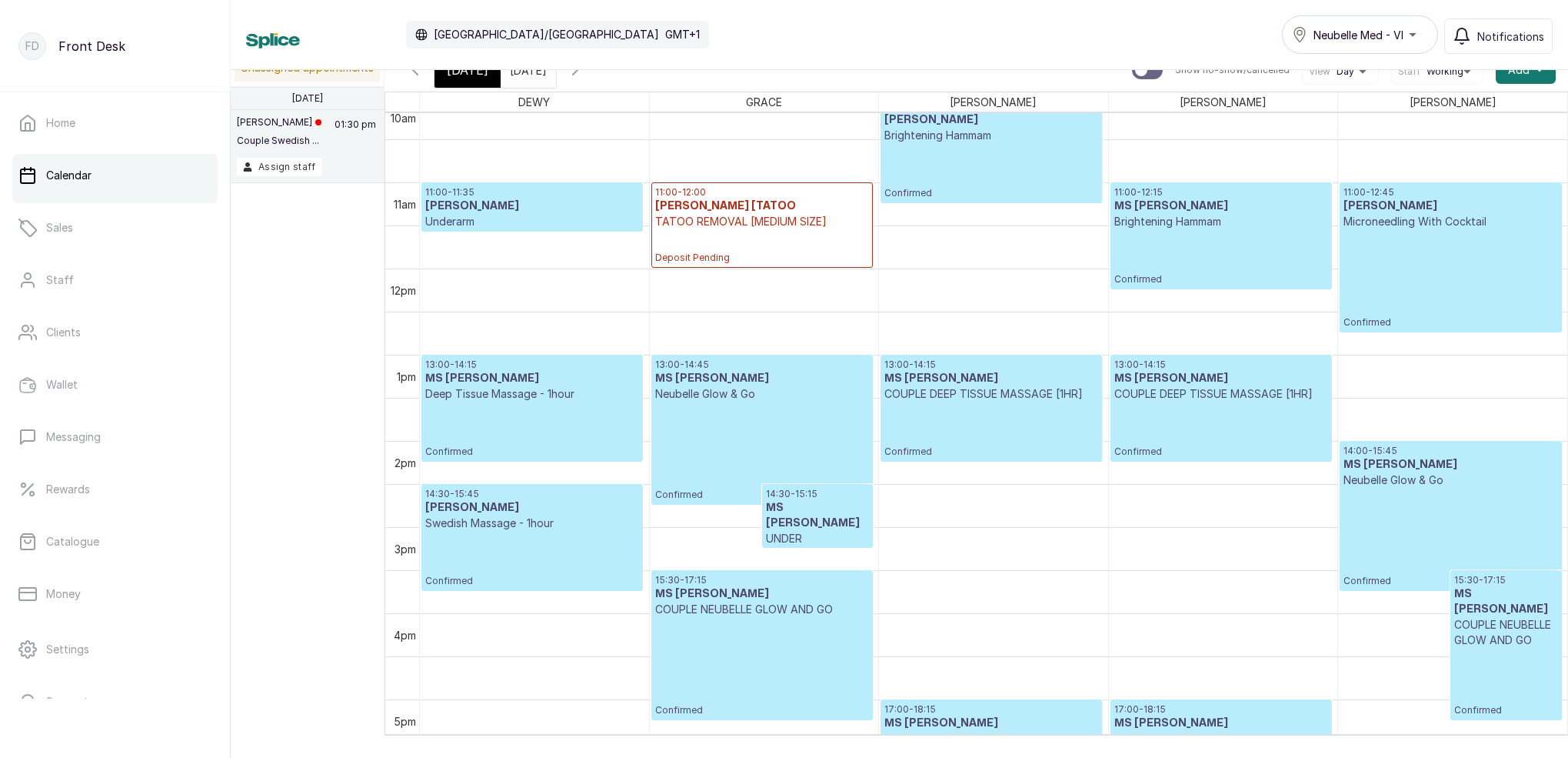
click at [584, 73] on icon "button" at bounding box center [575, 70] width 18 height 18
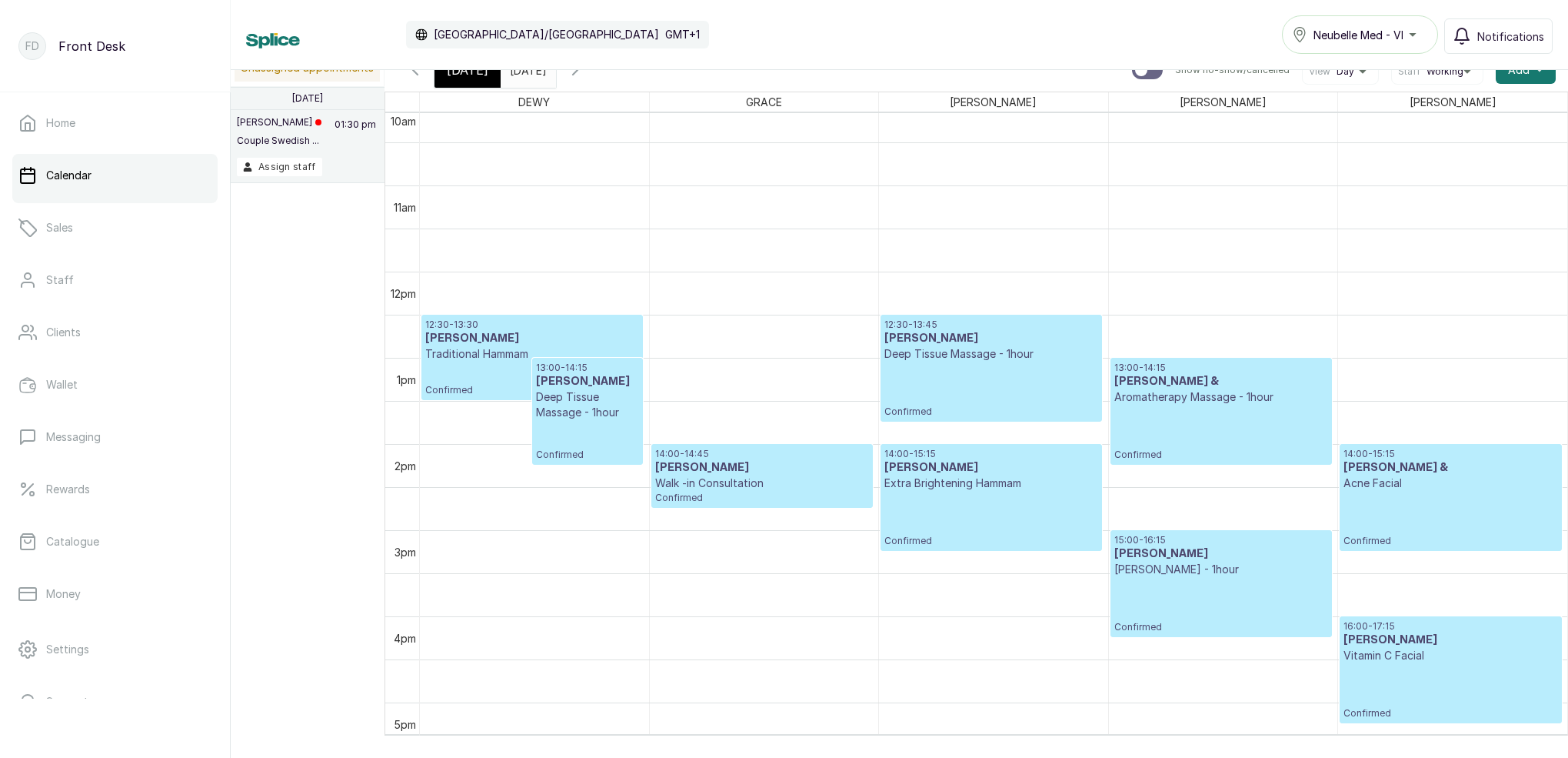
scroll to position [815, 0]
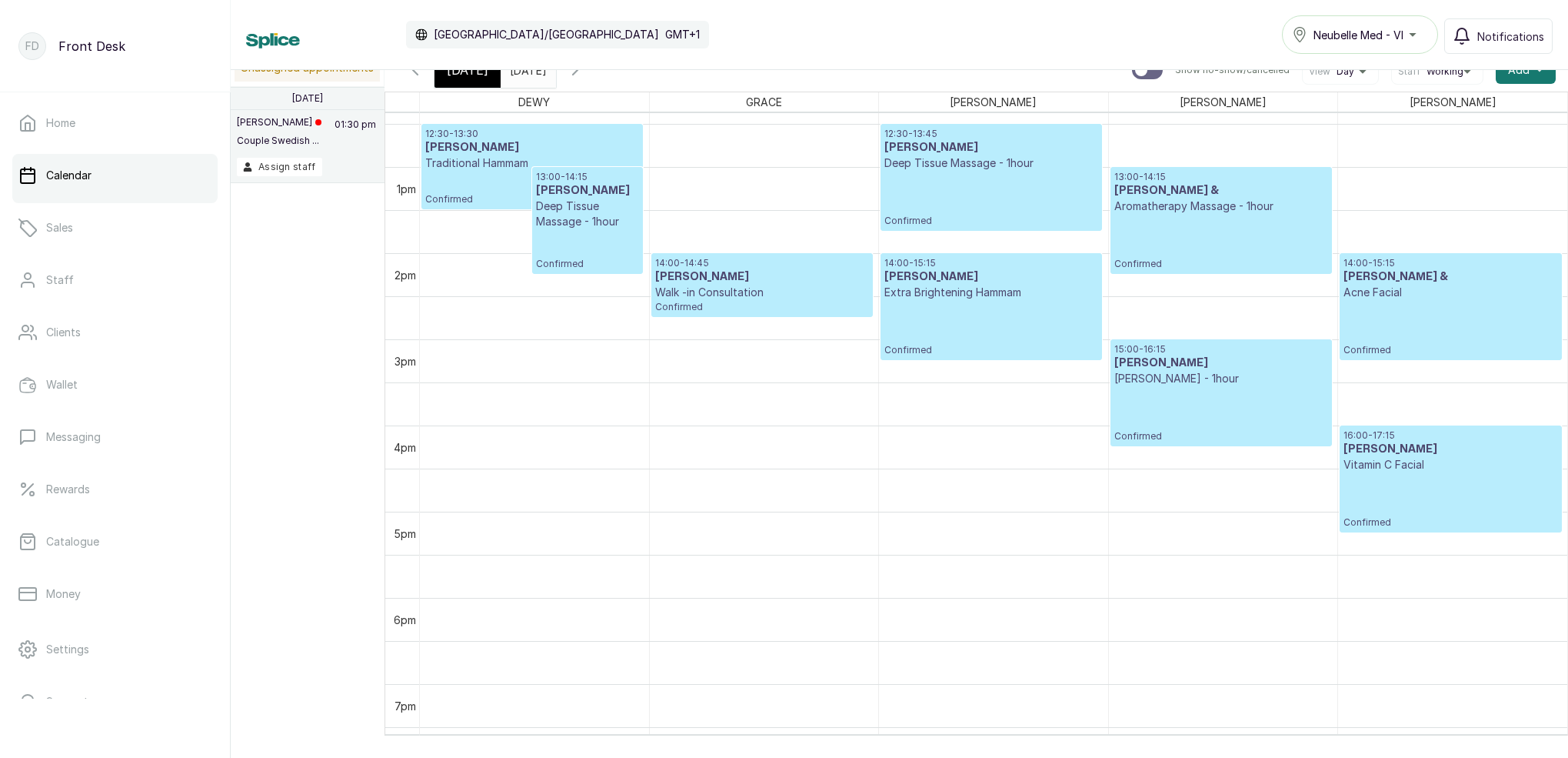
drag, startPoint x: 465, startPoint y: 73, endPoint x: 549, endPoint y: 127, distance: 99.9
click at [465, 73] on span "[DATE]" at bounding box center [467, 70] width 41 height 18
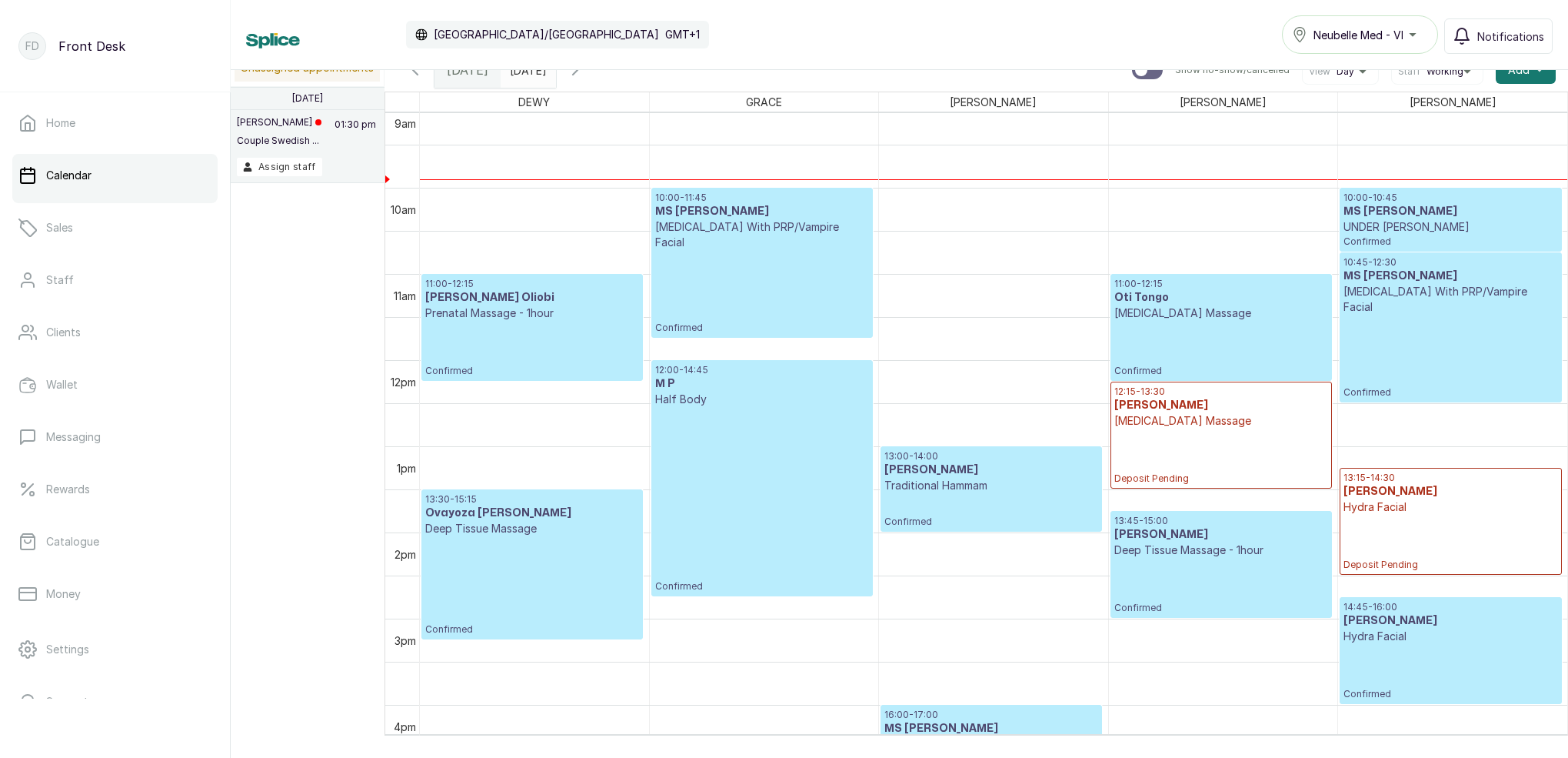
scroll to position [755, 0]
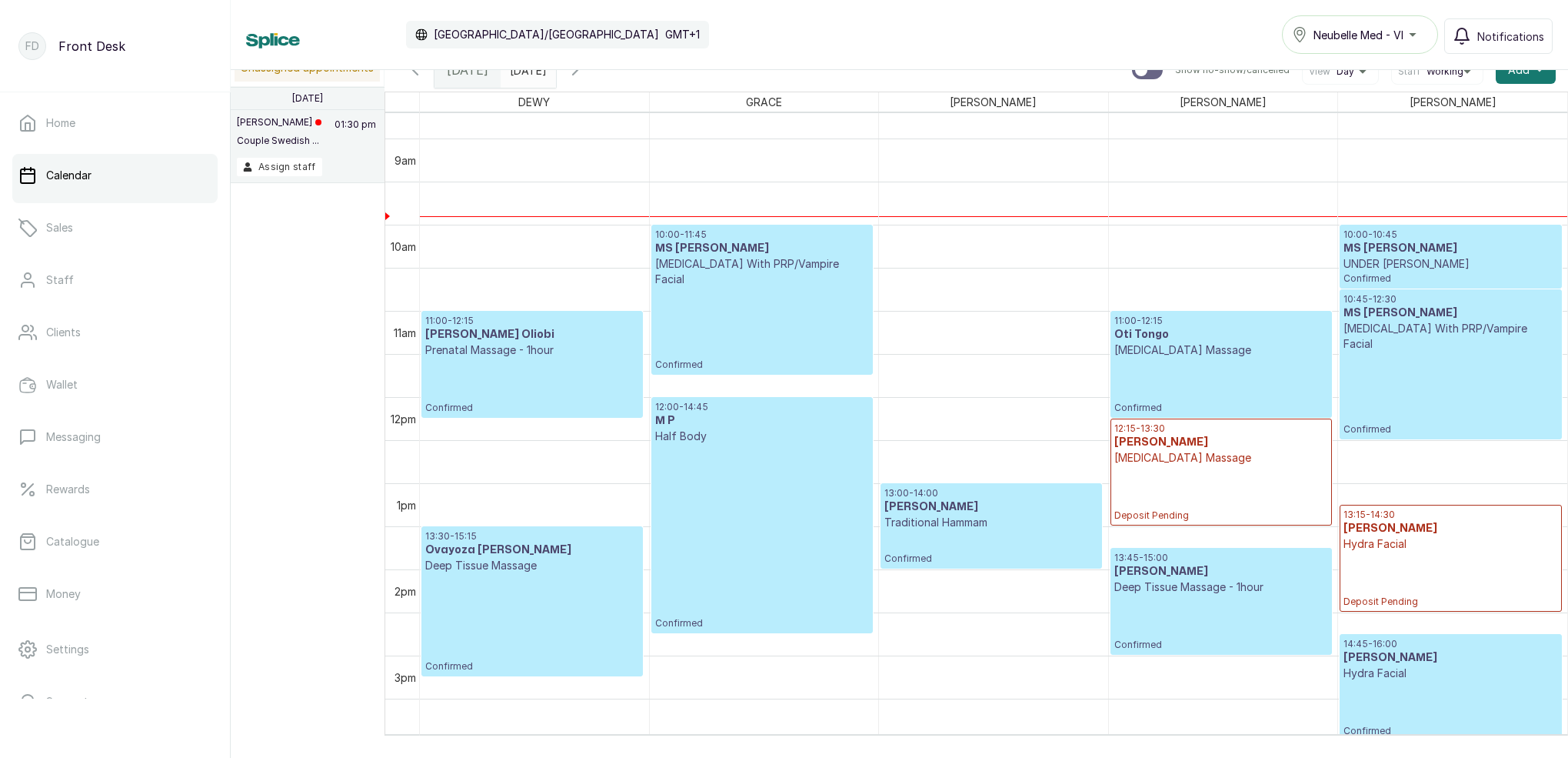
drag, startPoint x: 474, startPoint y: 73, endPoint x: 489, endPoint y: 85, distance: 19.2
click at [474, 73] on span "[DATE]" at bounding box center [467, 70] width 41 height 18
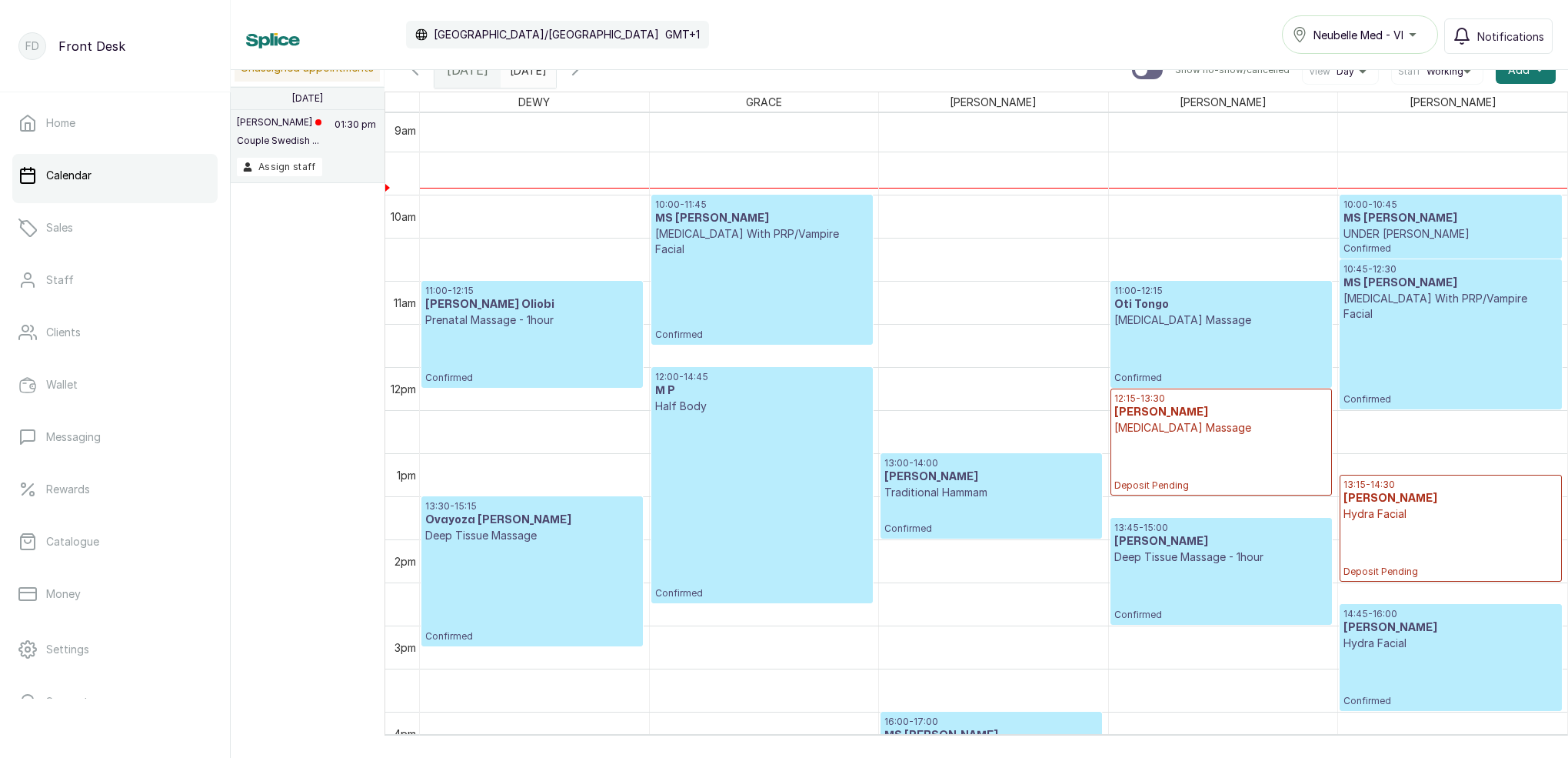
scroll to position [776, 0]
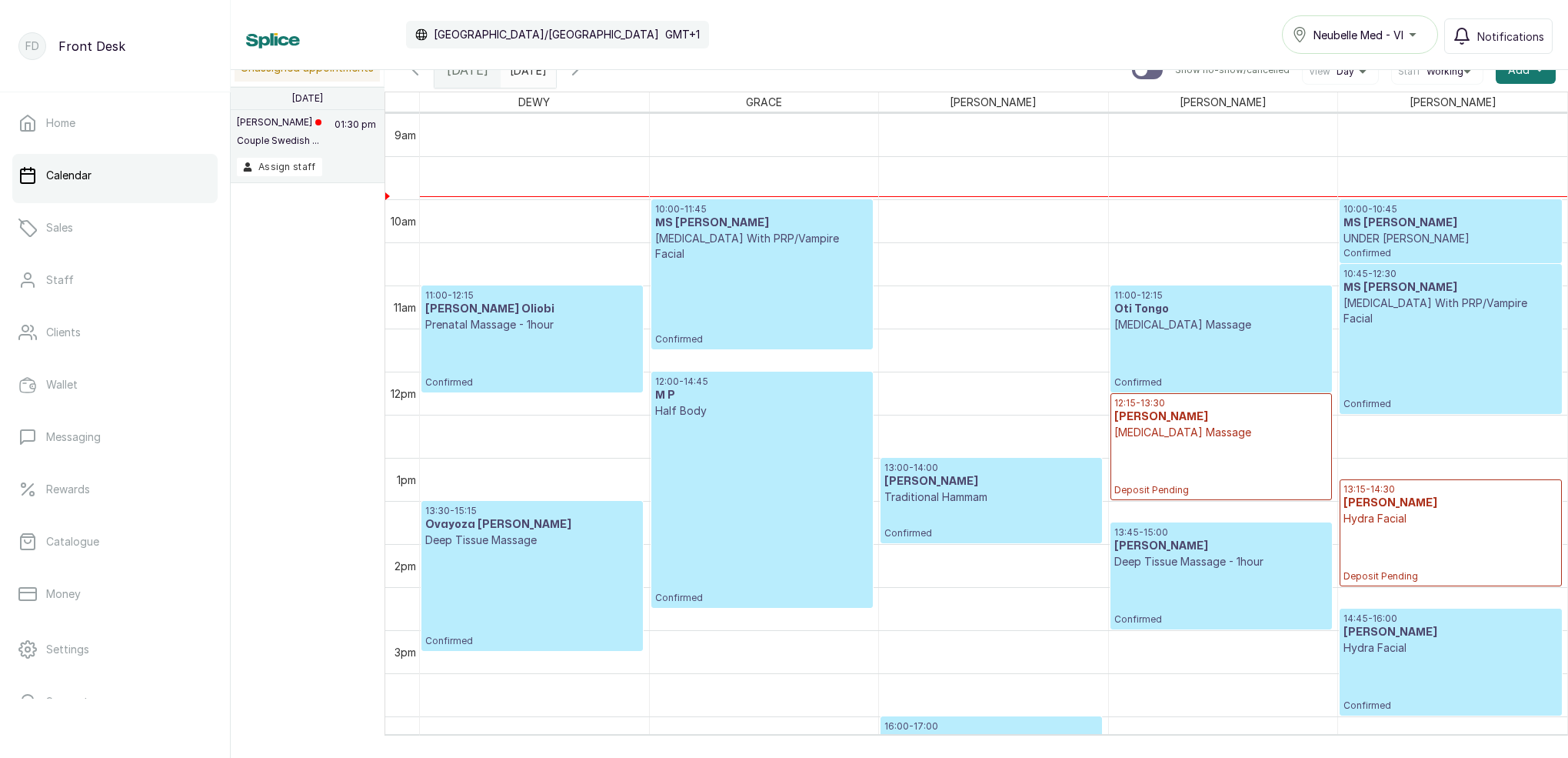
click at [1190, 420] on h3 "[PERSON_NAME]" at bounding box center [1221, 417] width 214 height 16
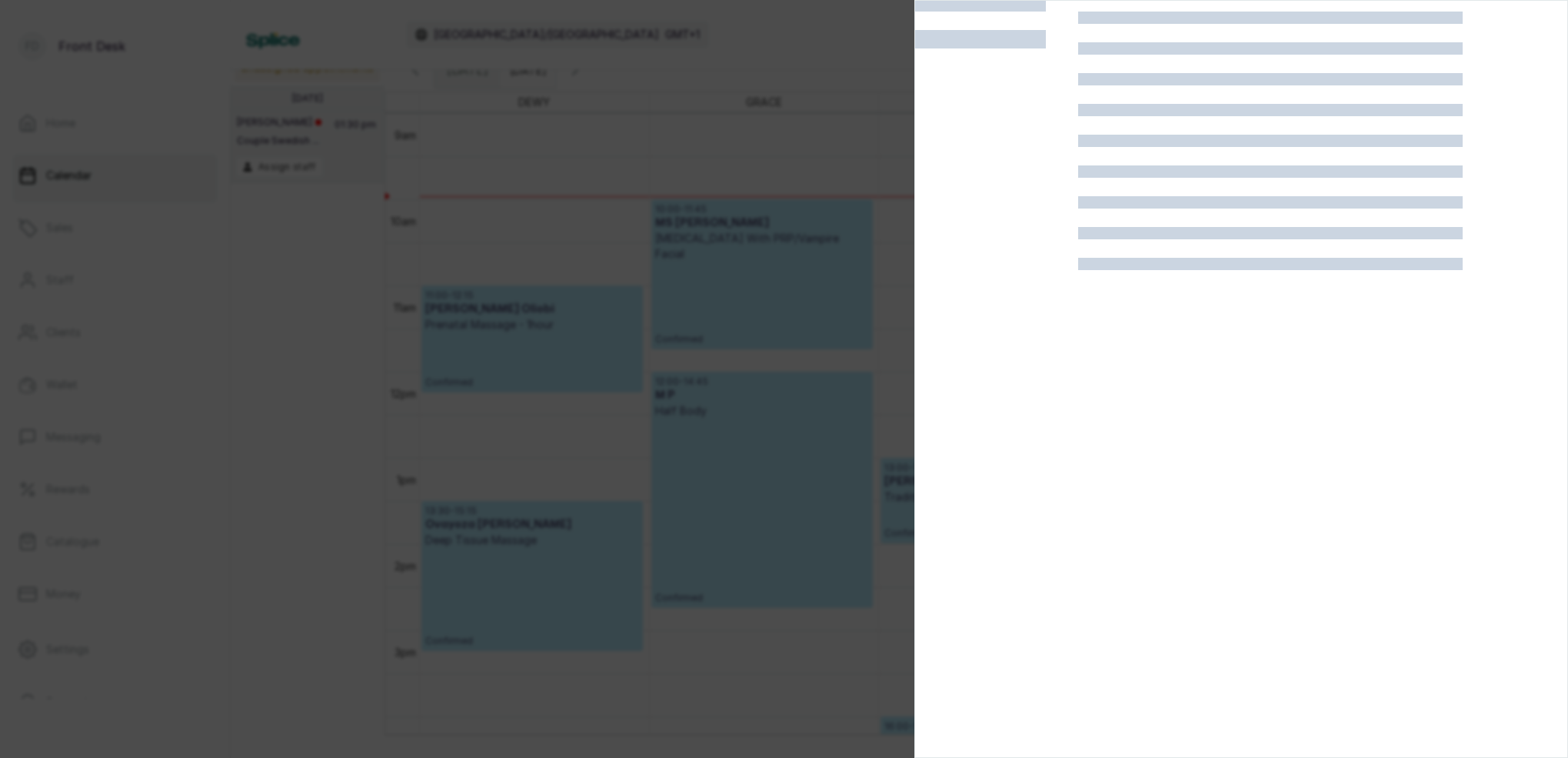
scroll to position [39, 0]
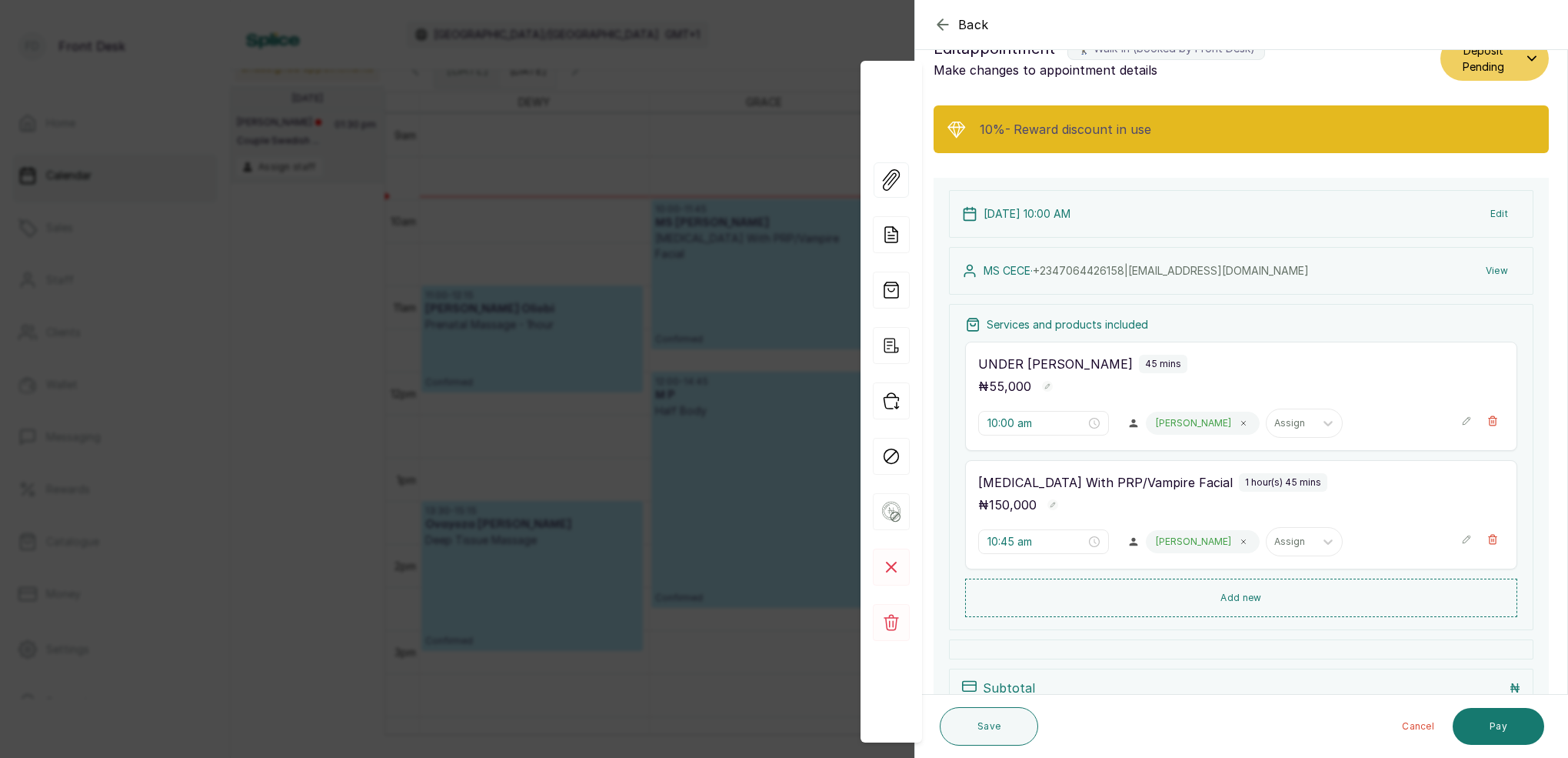
type input "12:15 pm"
type input "1:15 pm"
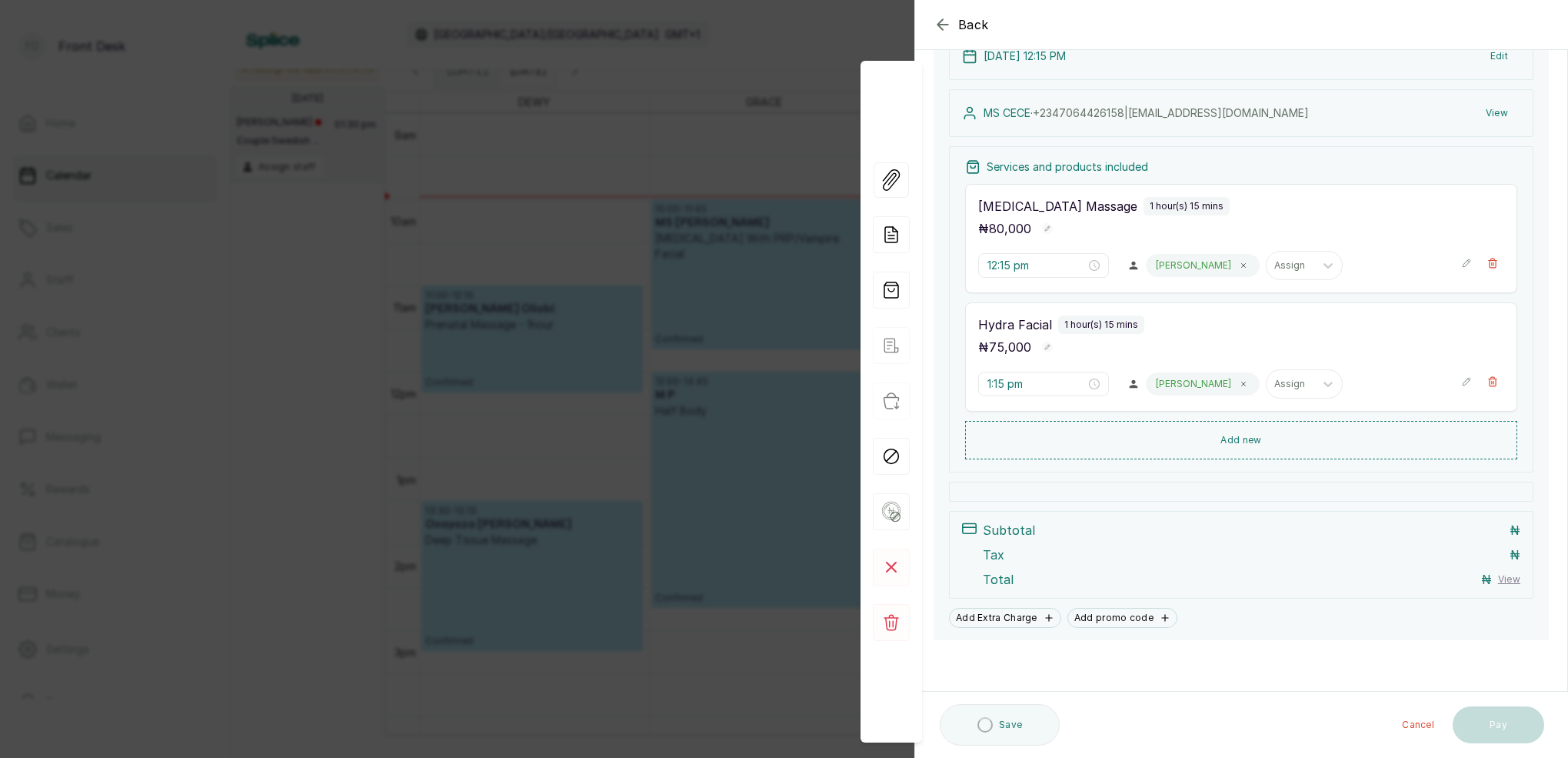
scroll to position [262, 0]
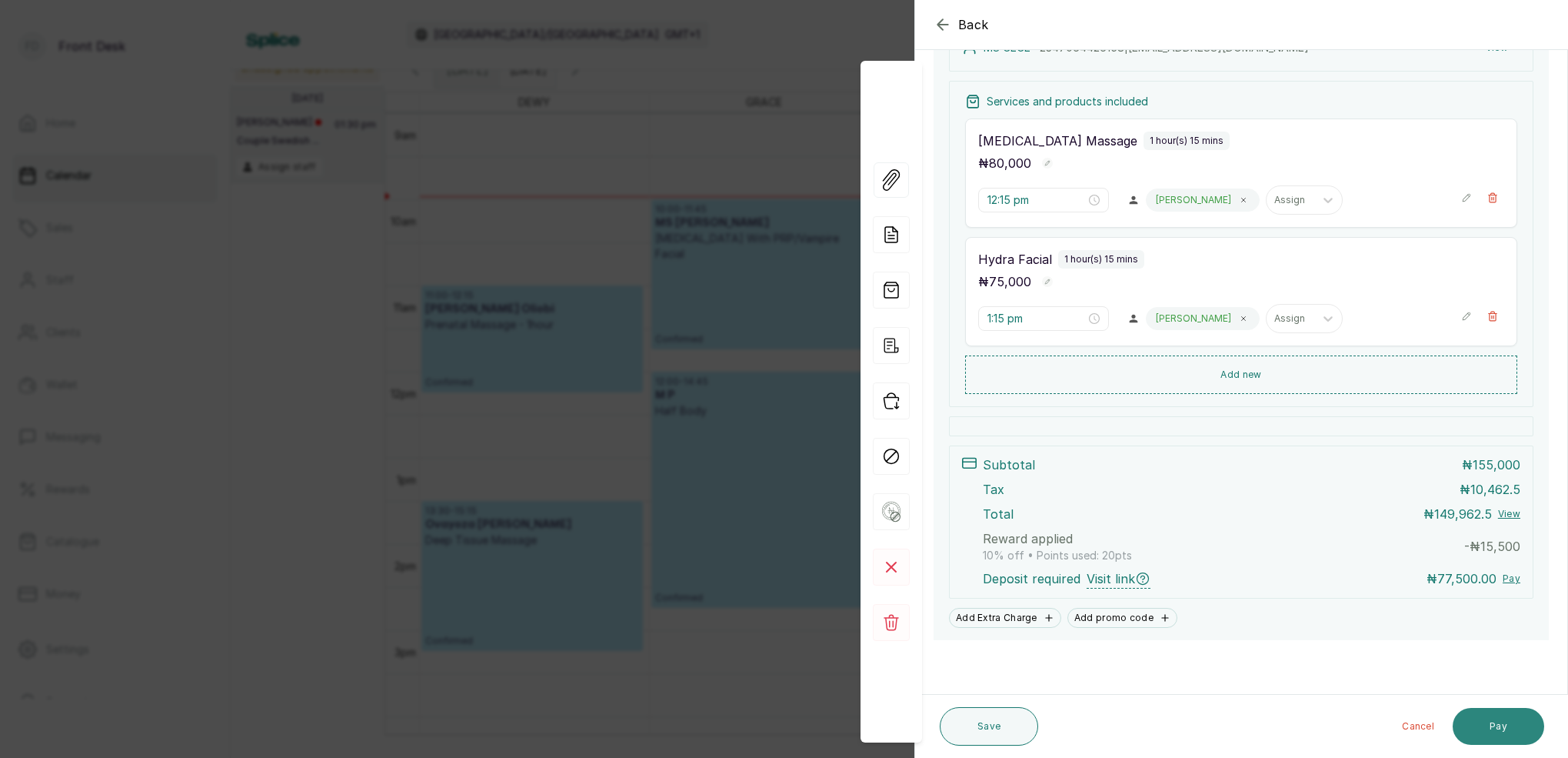
click at [1512, 734] on button "Pay" at bounding box center [1498, 726] width 92 height 37
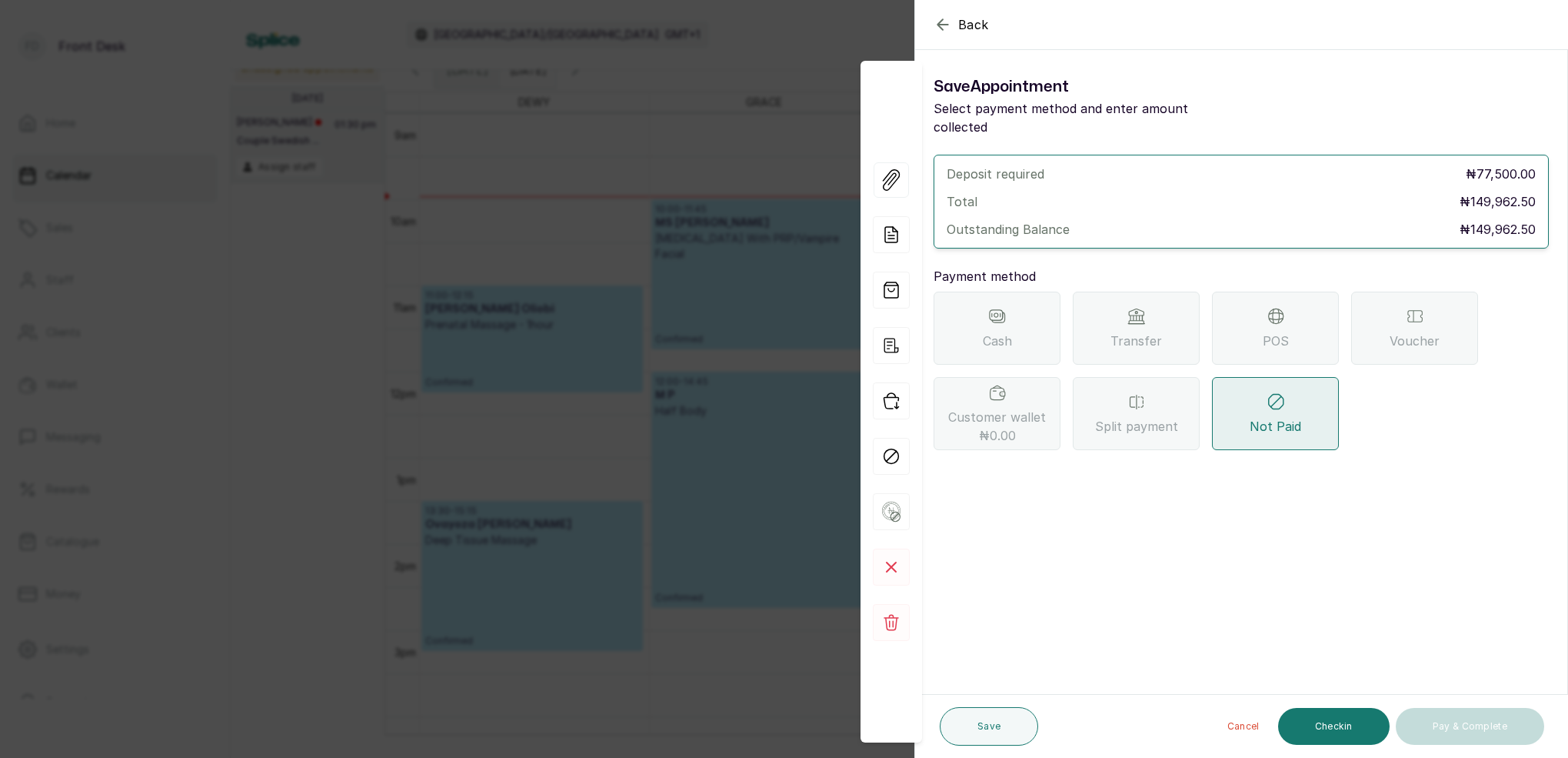
scroll to position [0, 0]
click at [1131, 309] on div "Transfer" at bounding box center [1136, 328] width 127 height 73
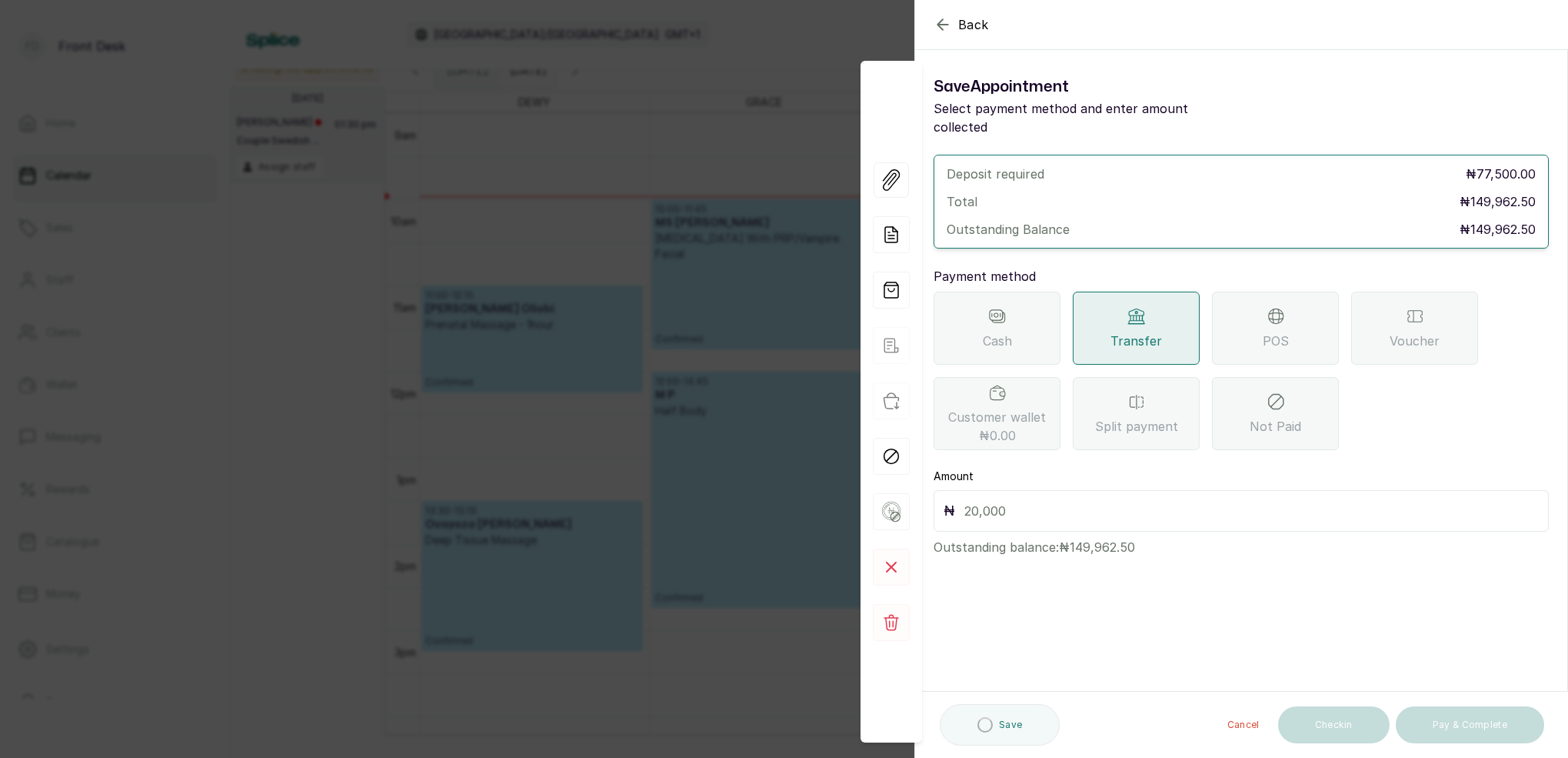
click at [1020, 500] on input "text" at bounding box center [1252, 511] width 574 height 21
click at [998, 500] on input "text" at bounding box center [1252, 511] width 574 height 21
type input "149,962.5"
click at [989, 727] on button "Save" at bounding box center [989, 726] width 98 height 39
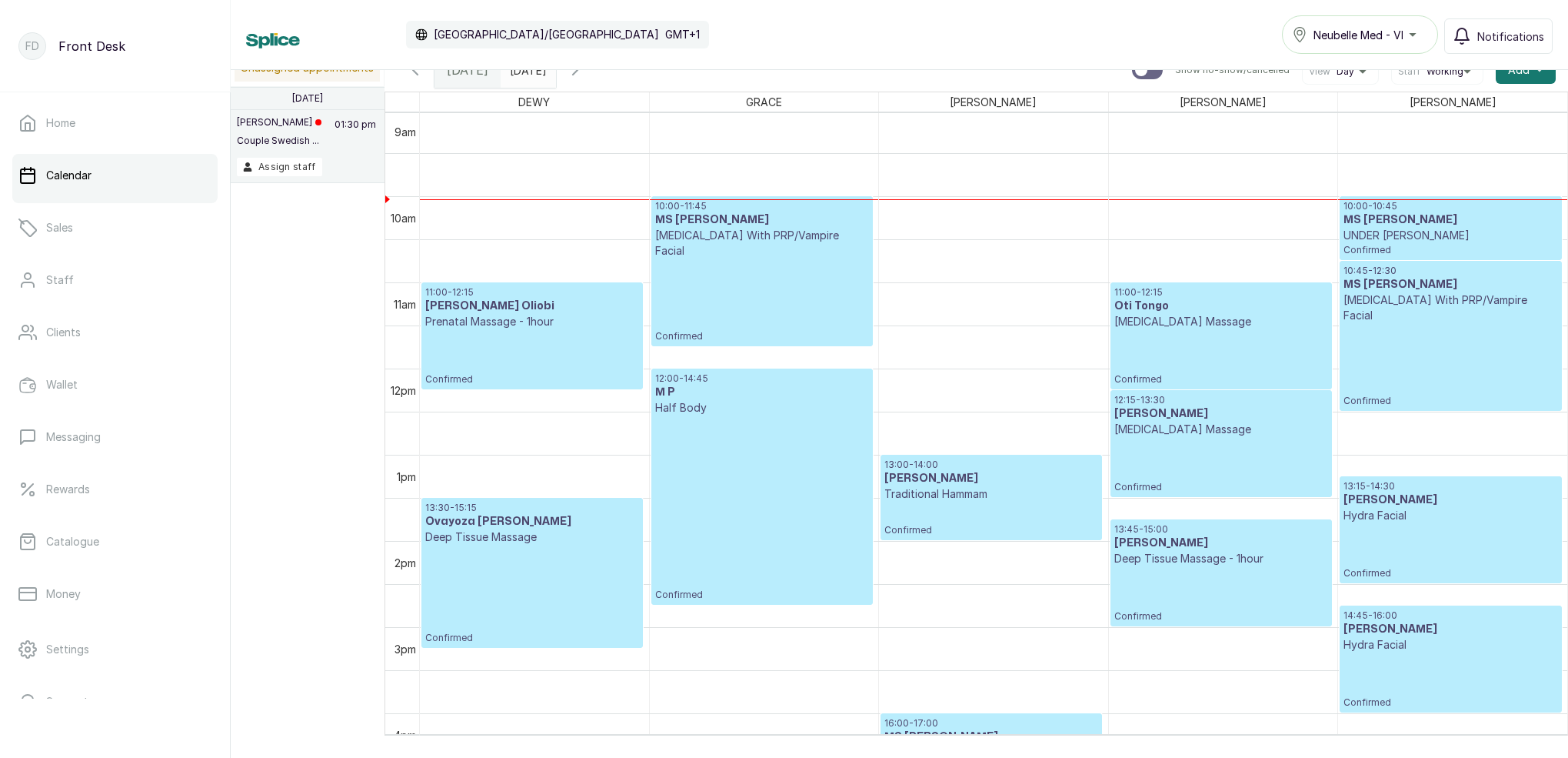
scroll to position [778, 0]
click at [1011, 525] on div "13:00 - 14:00 [PERSON_NAME] Traditional Hammam Confirmed" at bounding box center [991, 498] width 214 height 78
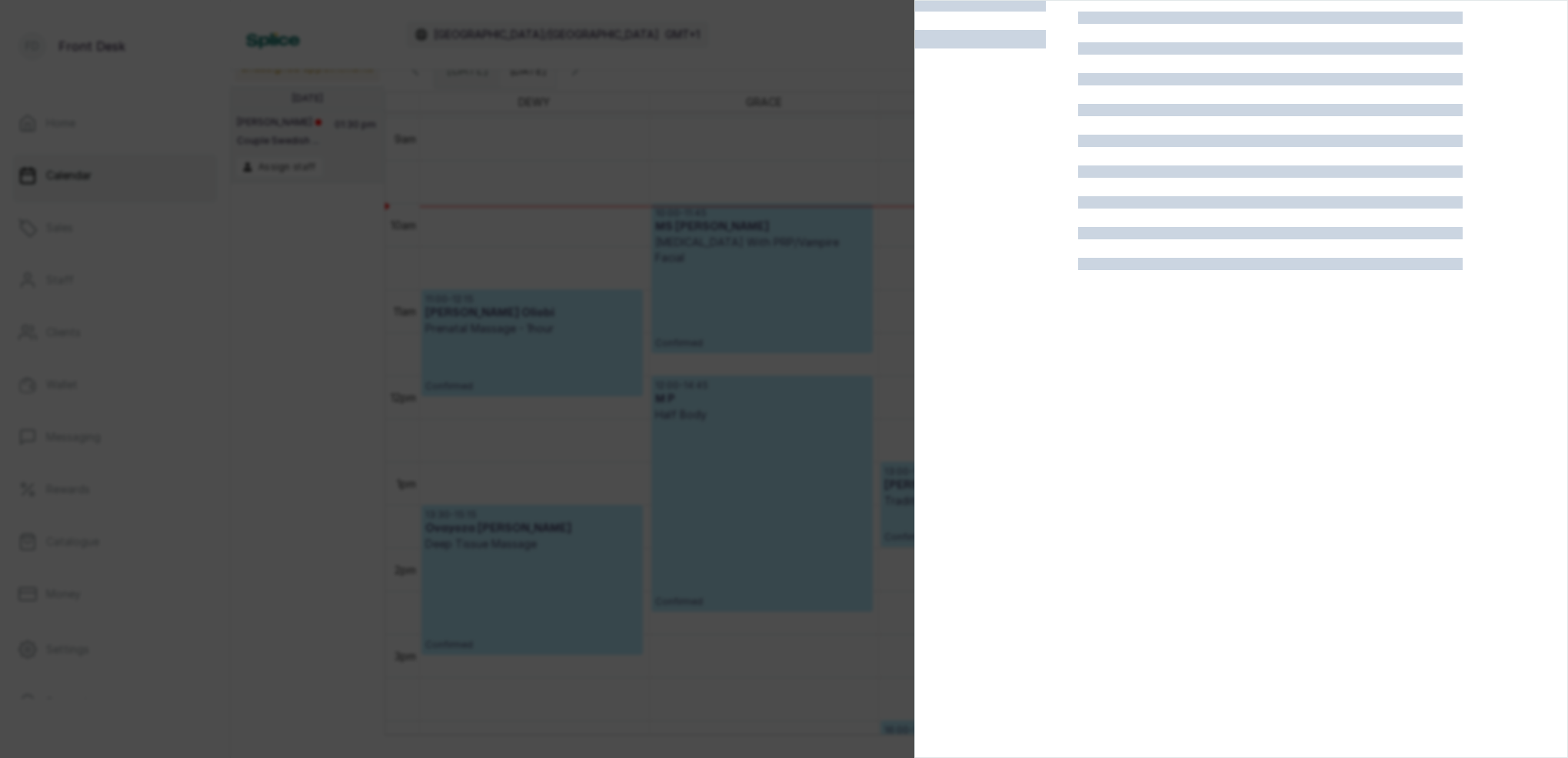
scroll to position [39, 0]
click at [799, 406] on div at bounding box center [784, 379] width 1568 height 758
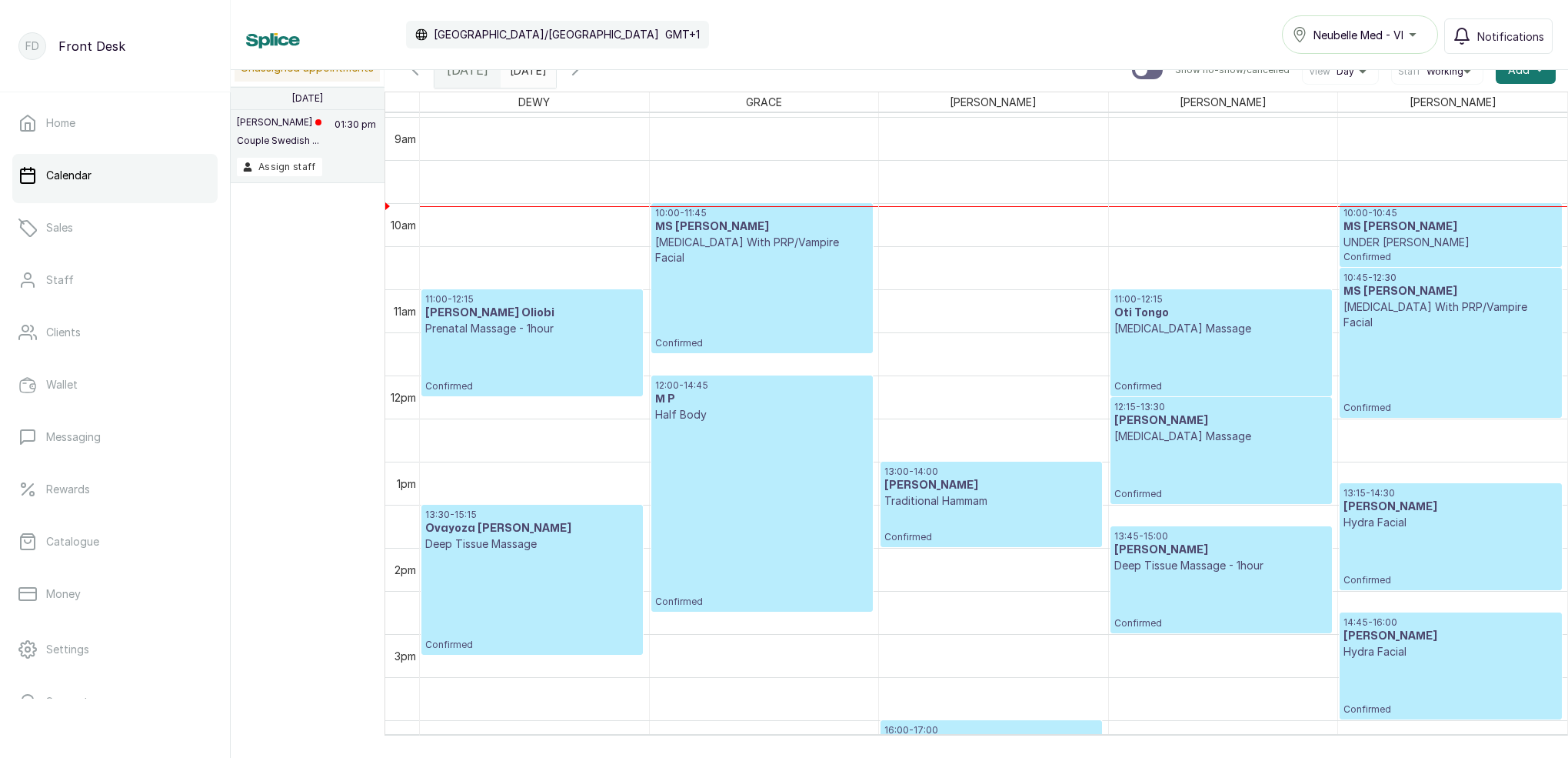
click at [953, 502] on p "Traditional Hammam" at bounding box center [991, 500] width 214 height 16
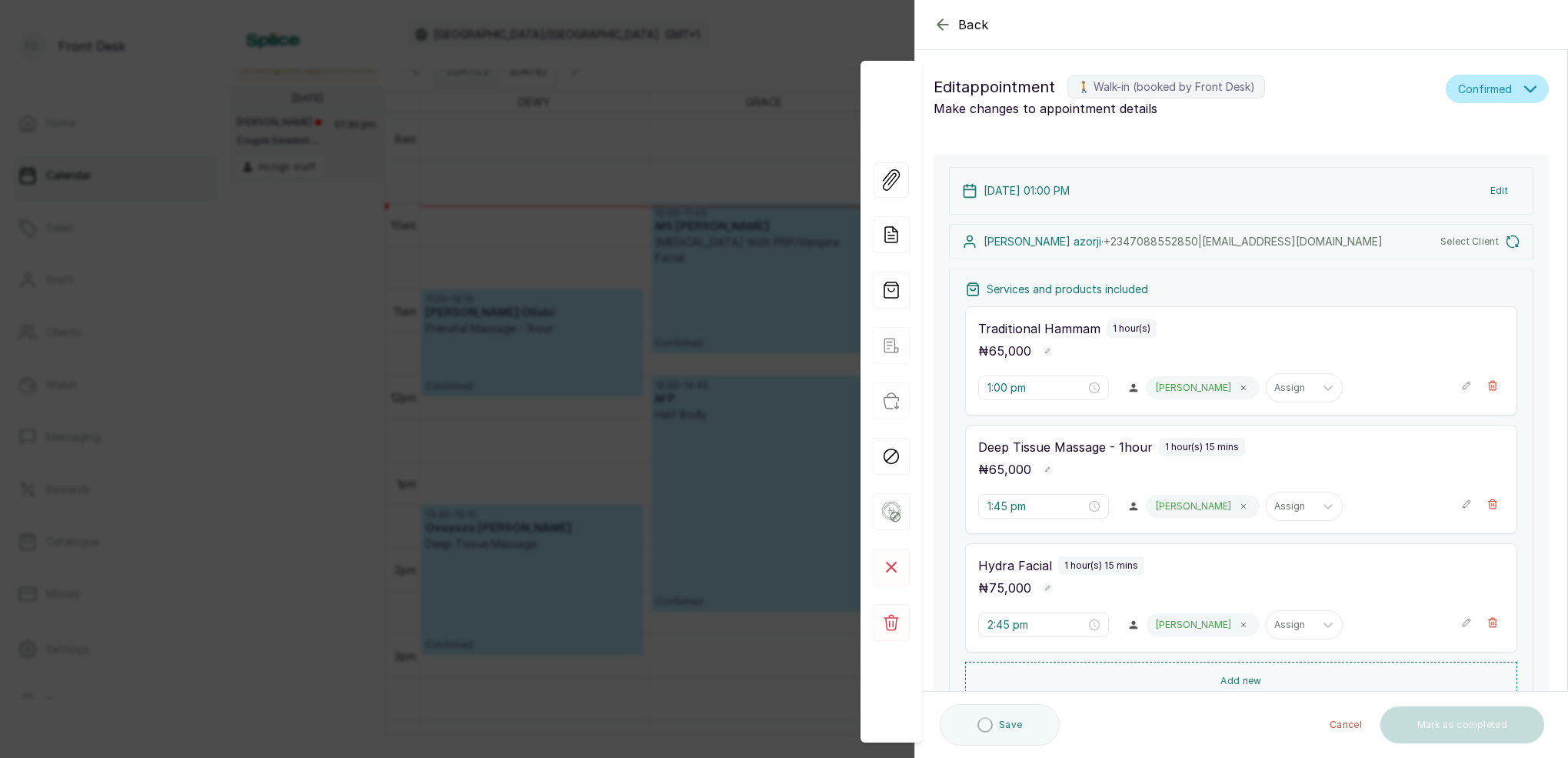
scroll to position [0, 0]
click at [791, 147] on div "Back Appointment Details Edit appointment 🚶 Walk-in (booked by Front Desk) Make…" at bounding box center [784, 379] width 1568 height 758
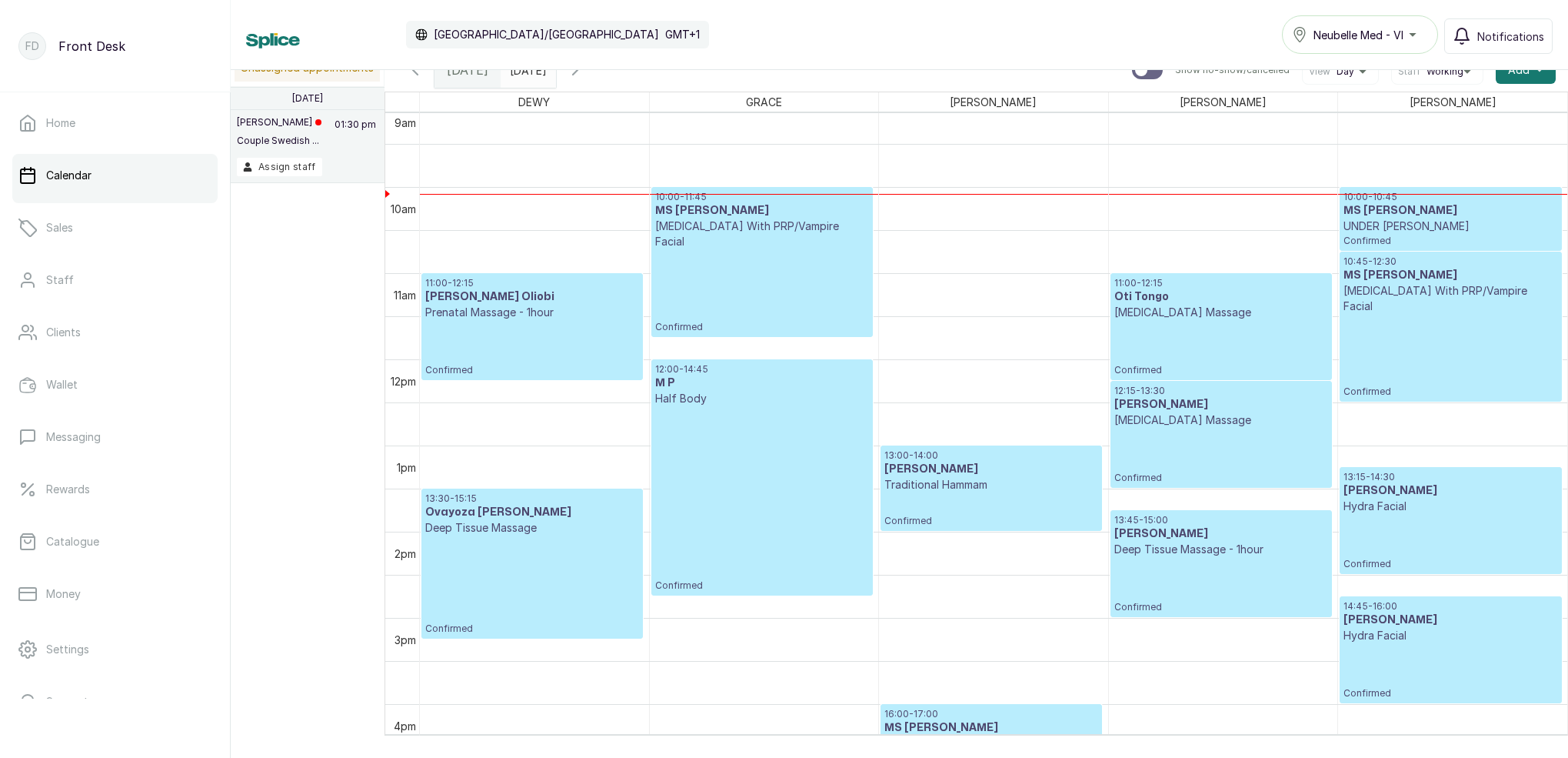
scroll to position [774, 0]
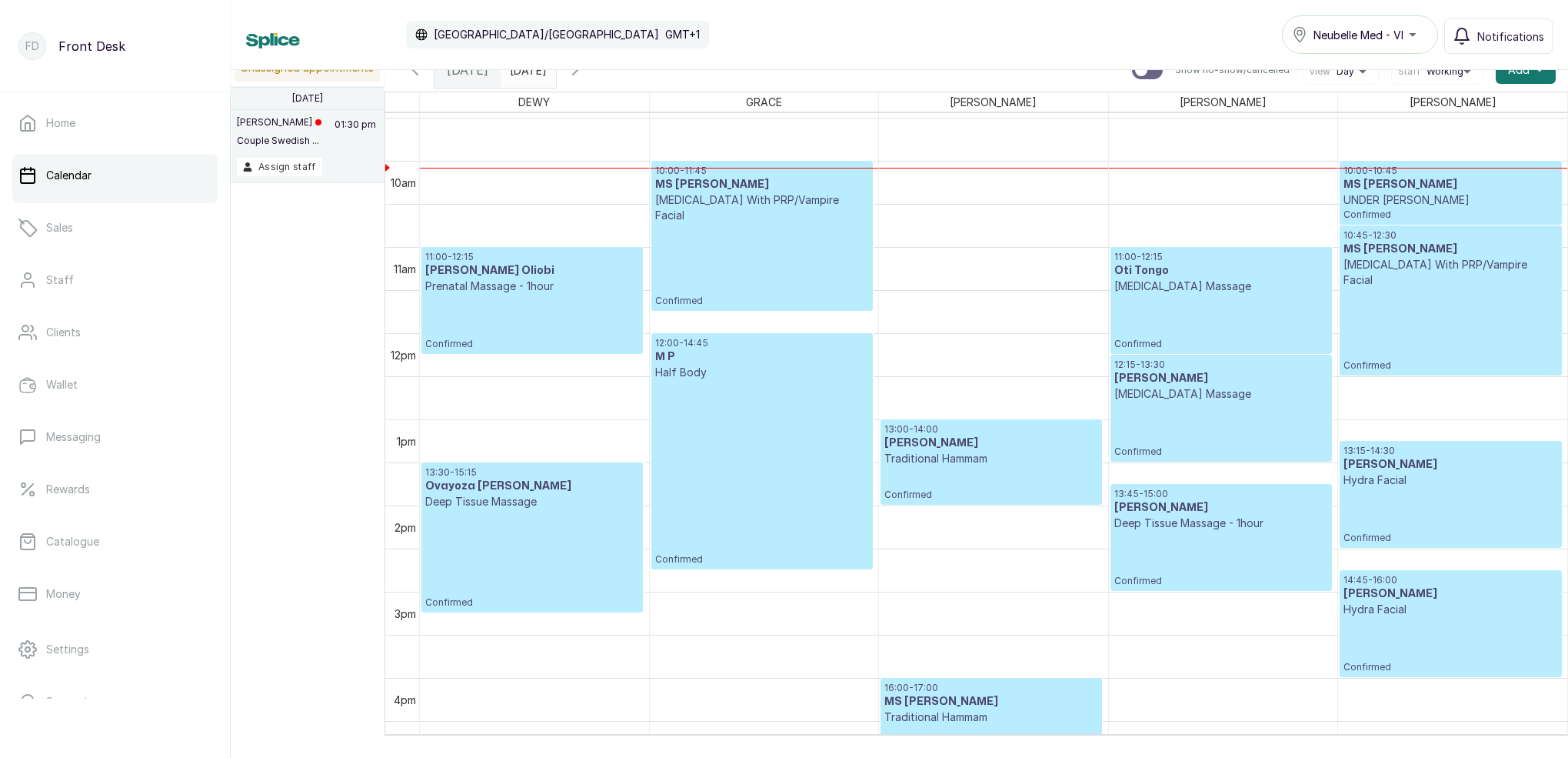
click at [734, 244] on div "10:00 - 11:45 MS ADAEZE [MEDICAL_DATA] With PRP/Vampire Facial Confirmed" at bounding box center [762, 235] width 214 height 142
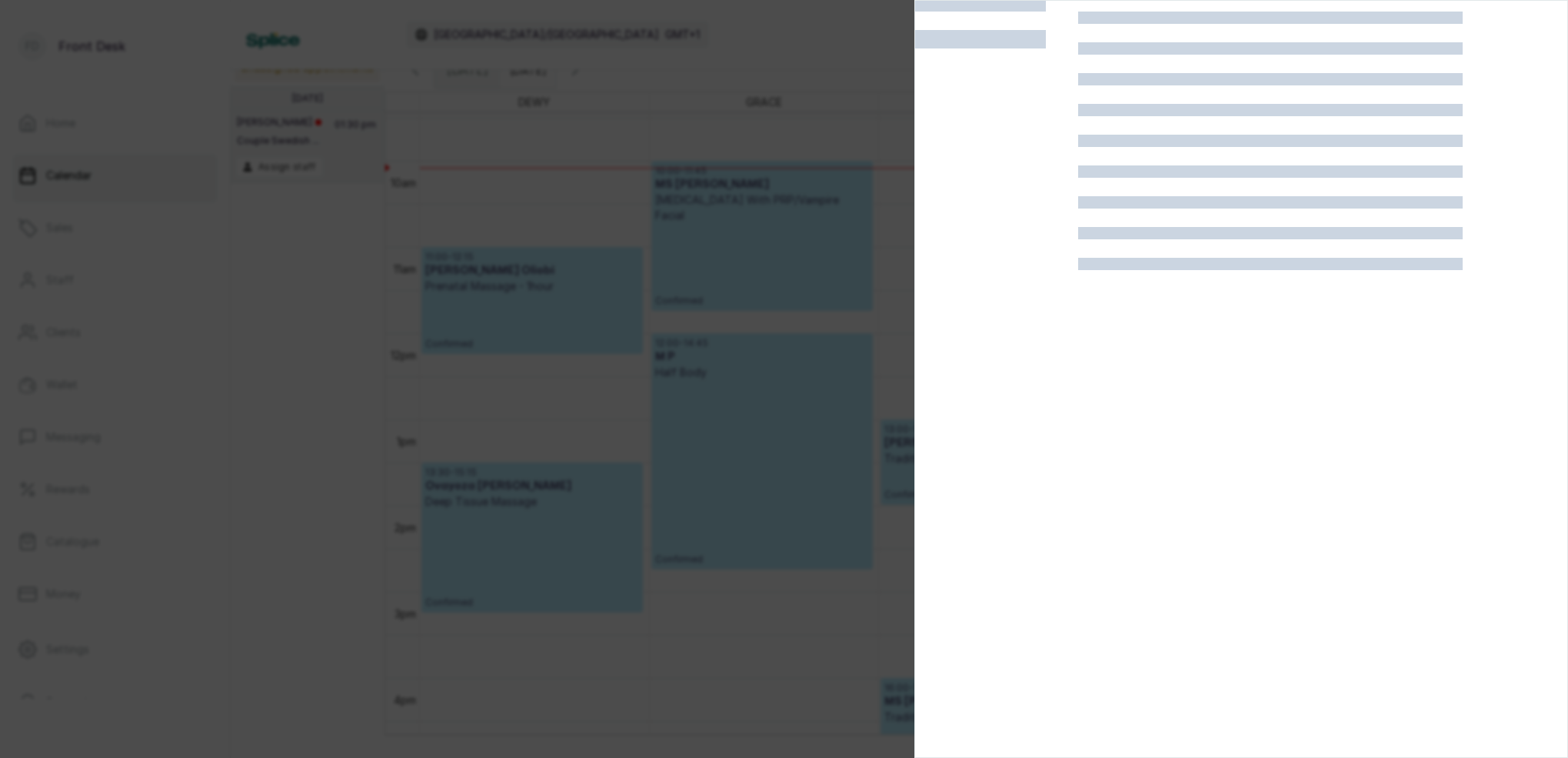
scroll to position [39, 0]
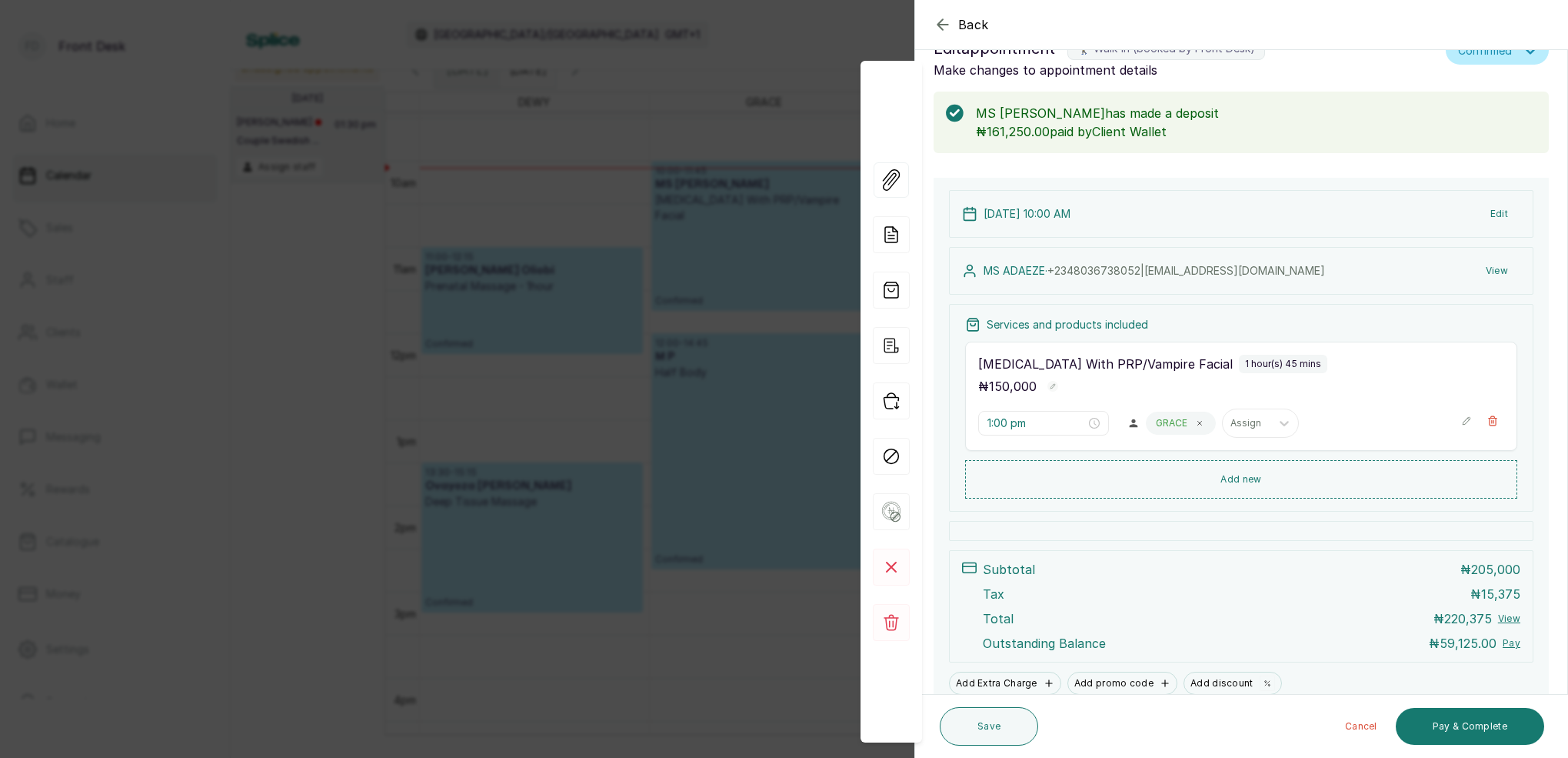
type input "10:00 am"
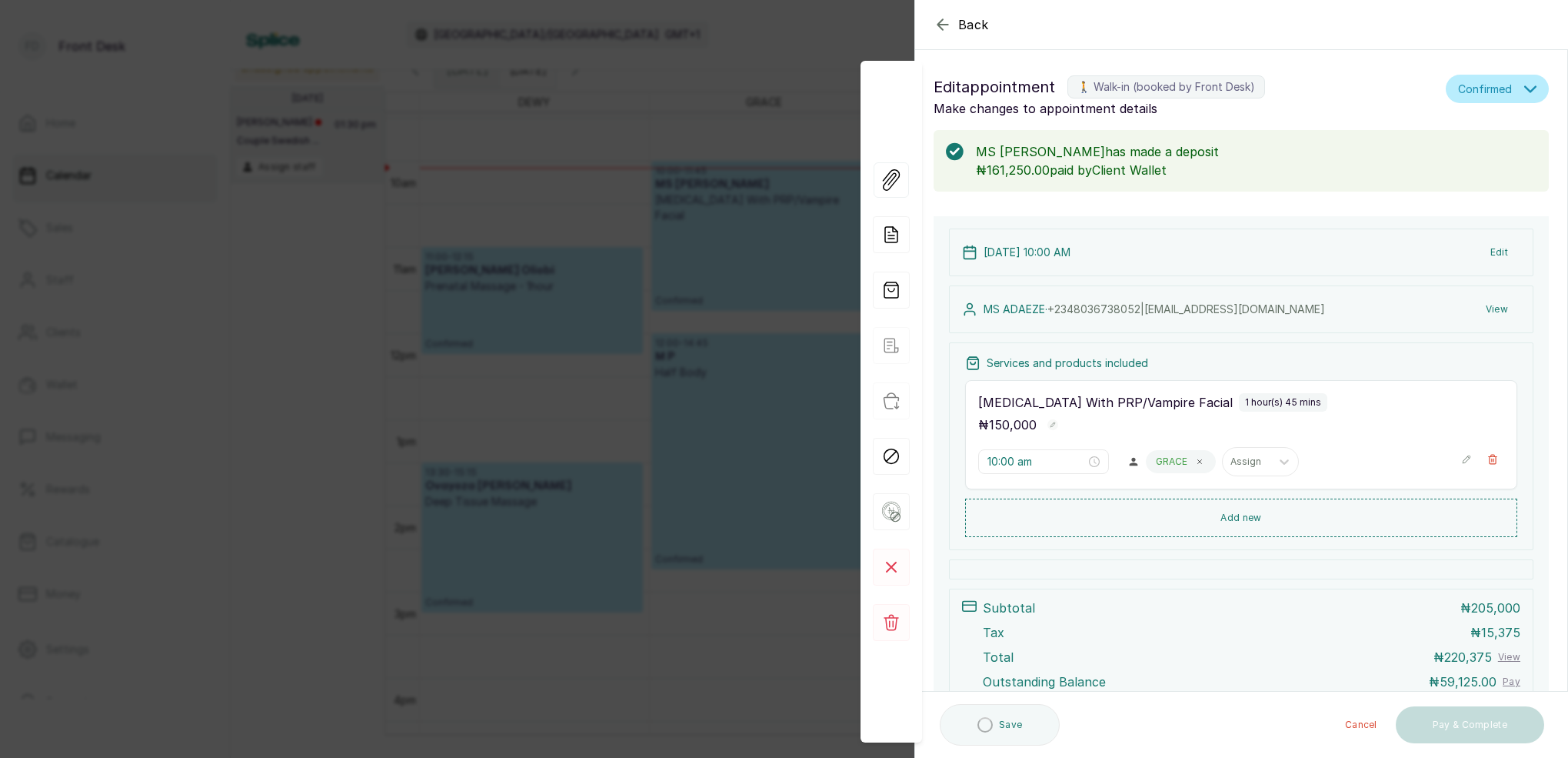
scroll to position [0, 0]
click at [1496, 310] on button "View" at bounding box center [1497, 310] width 47 height 28
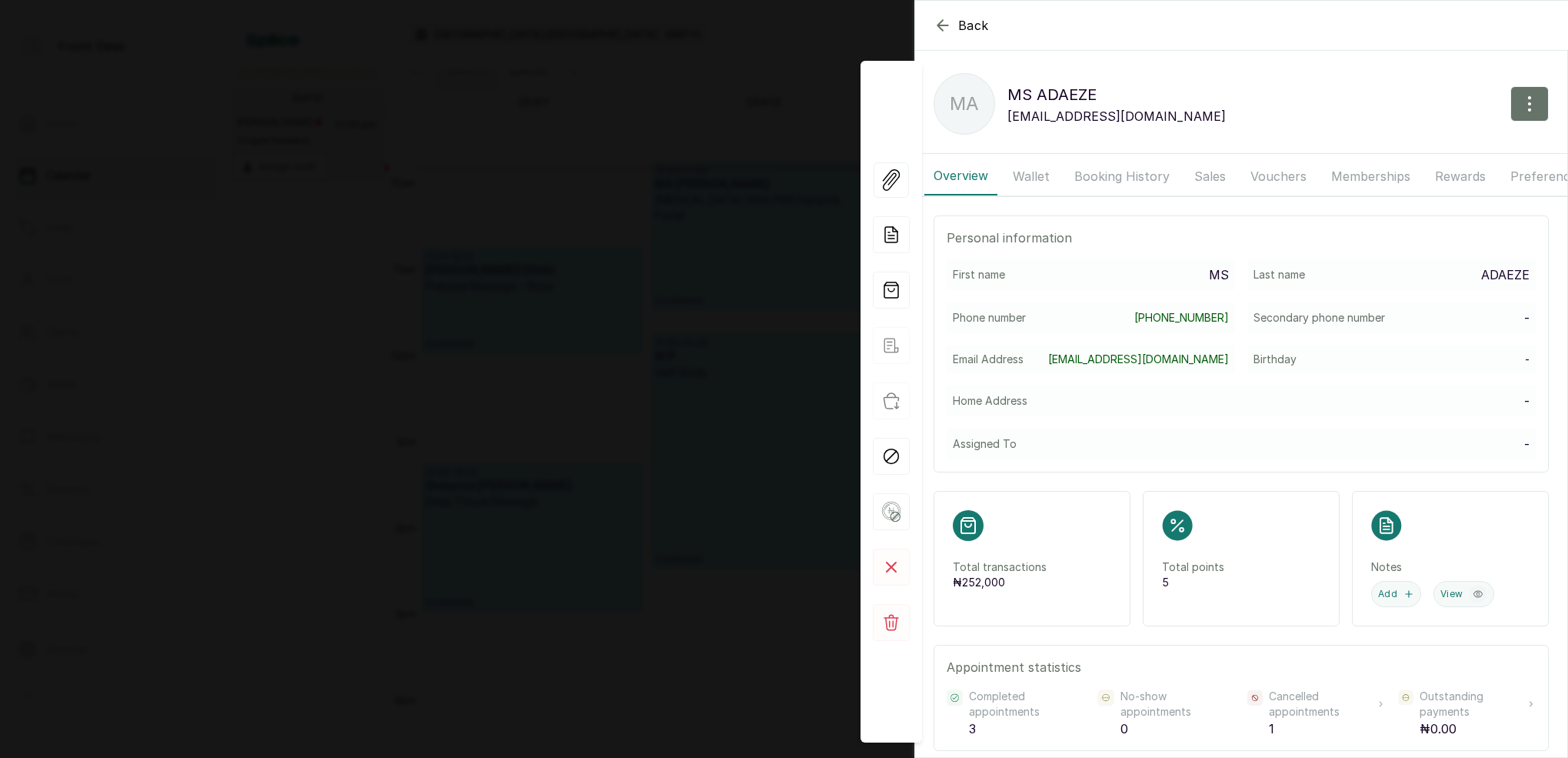
click at [1133, 178] on button "Booking History" at bounding box center [1122, 176] width 114 height 39
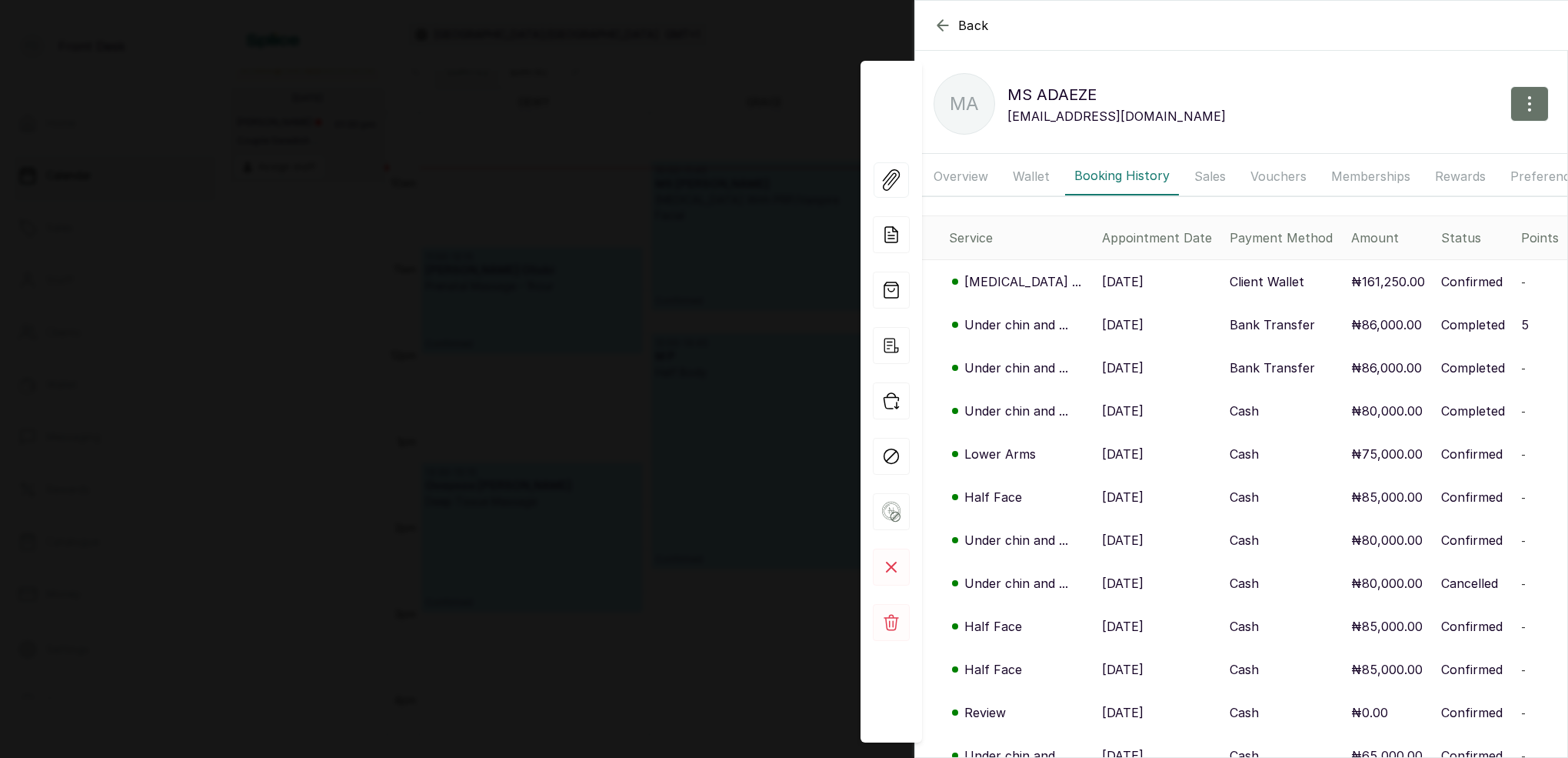
click at [1013, 322] on p "Under chin and ..." at bounding box center [1017, 325] width 104 height 18
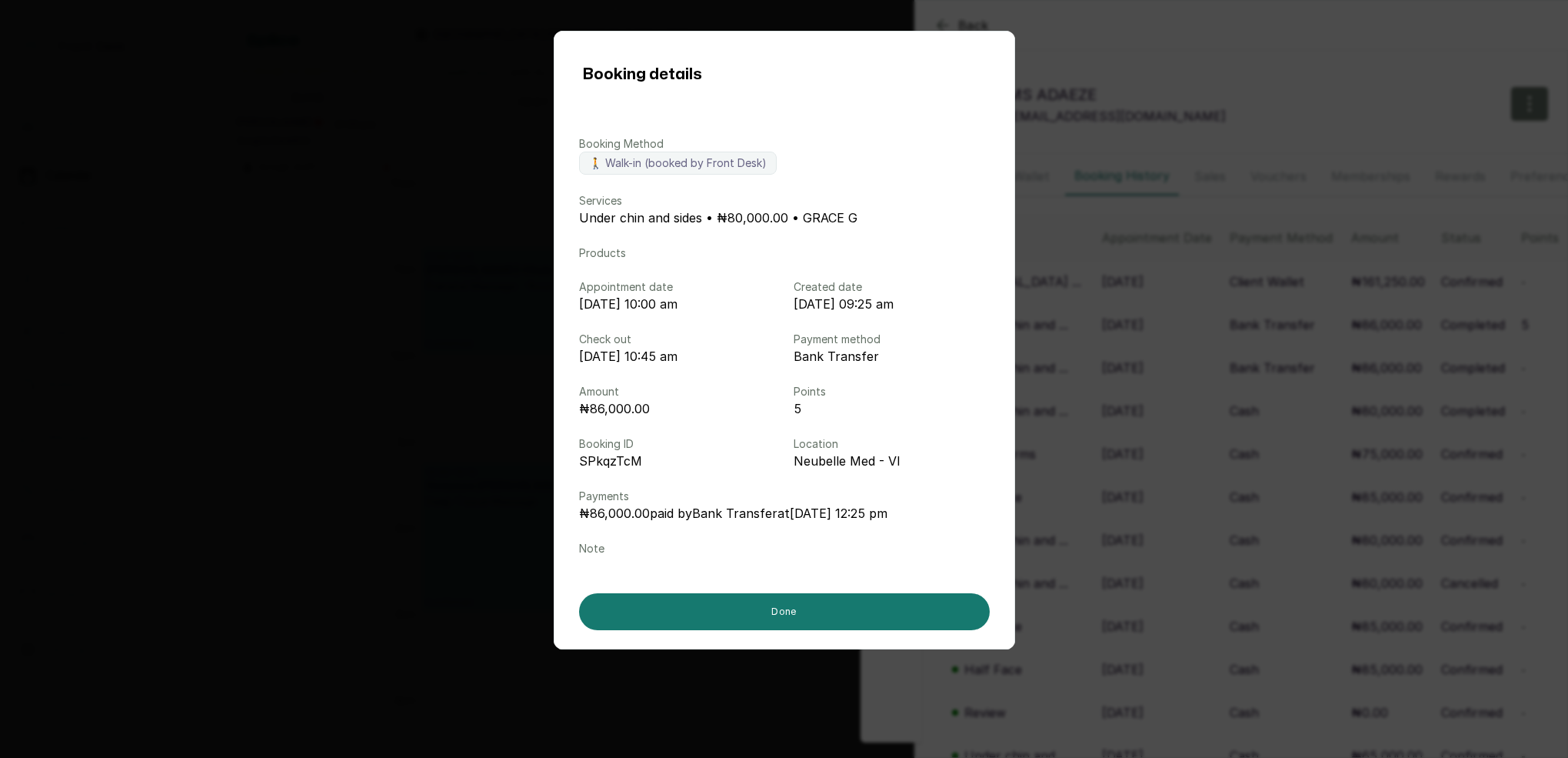
click at [1091, 323] on div "Booking details Booking Method 🚶 Walk-in (booked by Front Desk) Services Under …" at bounding box center [784, 379] width 1568 height 758
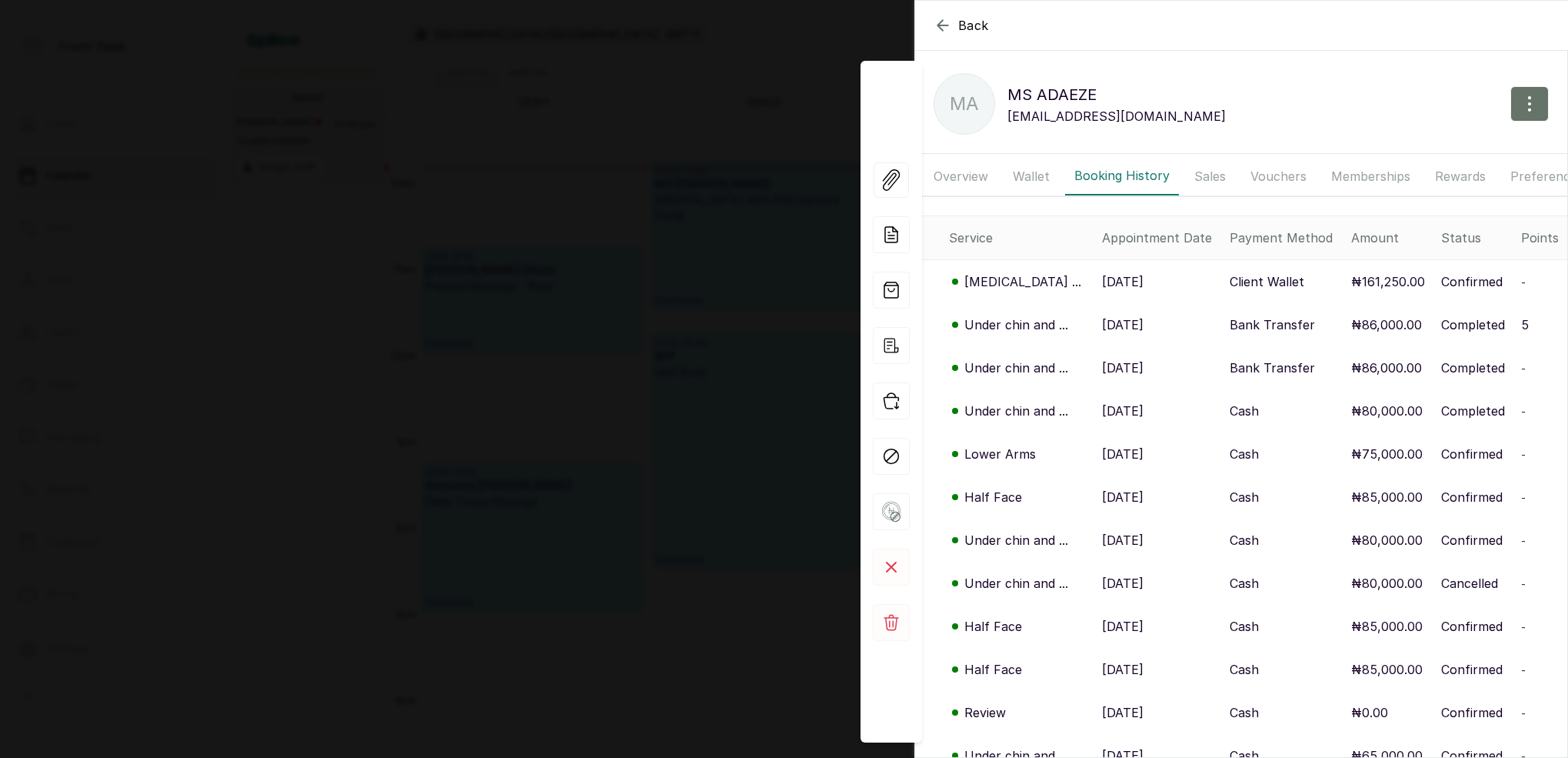
click at [1030, 367] on p "Under chin and ..." at bounding box center [1017, 367] width 104 height 18
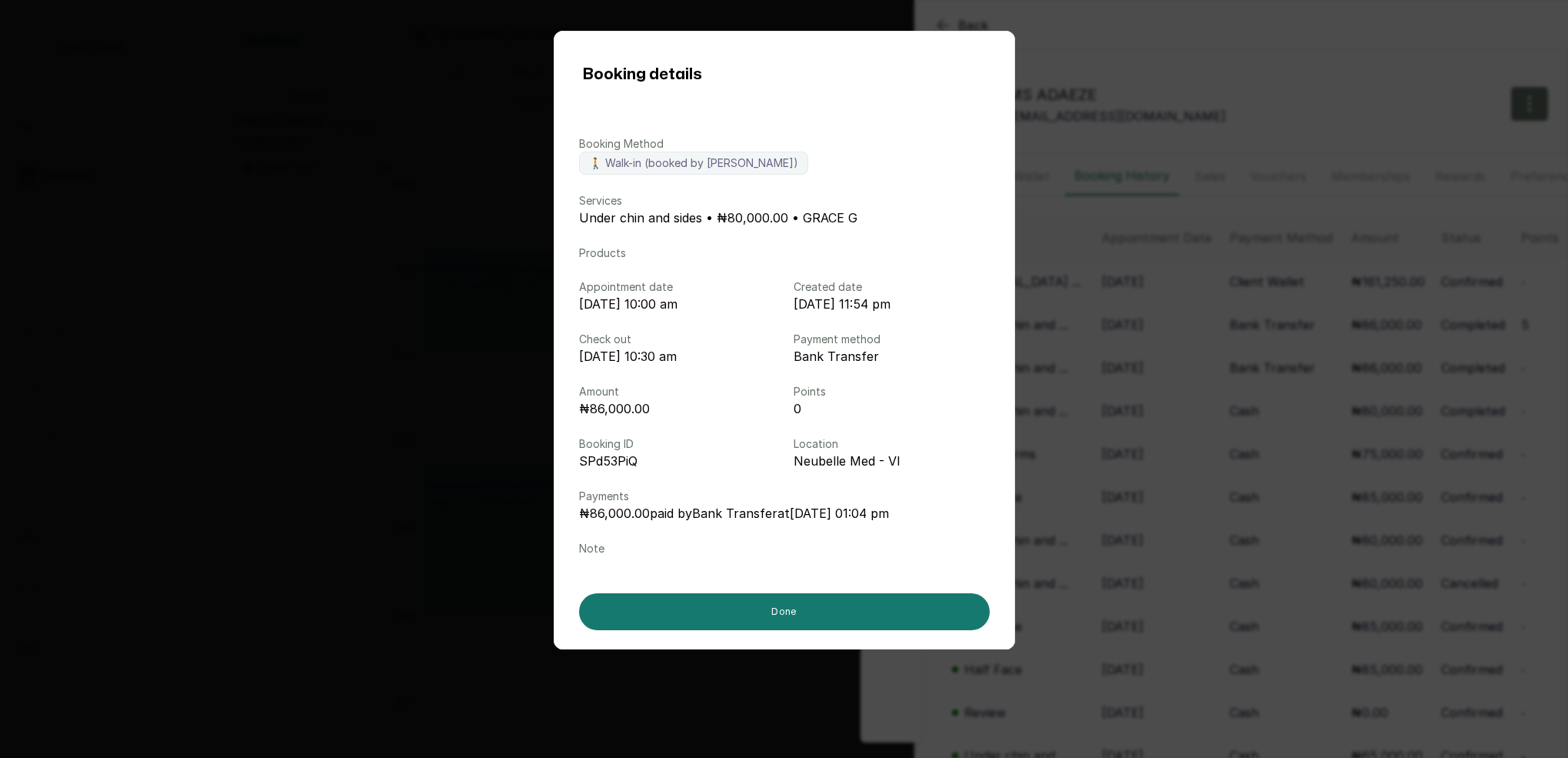
click at [1148, 366] on div "Booking details Booking Method 🚶 Walk-in (booked by [PERSON_NAME]) Services Und…" at bounding box center [784, 379] width 1568 height 758
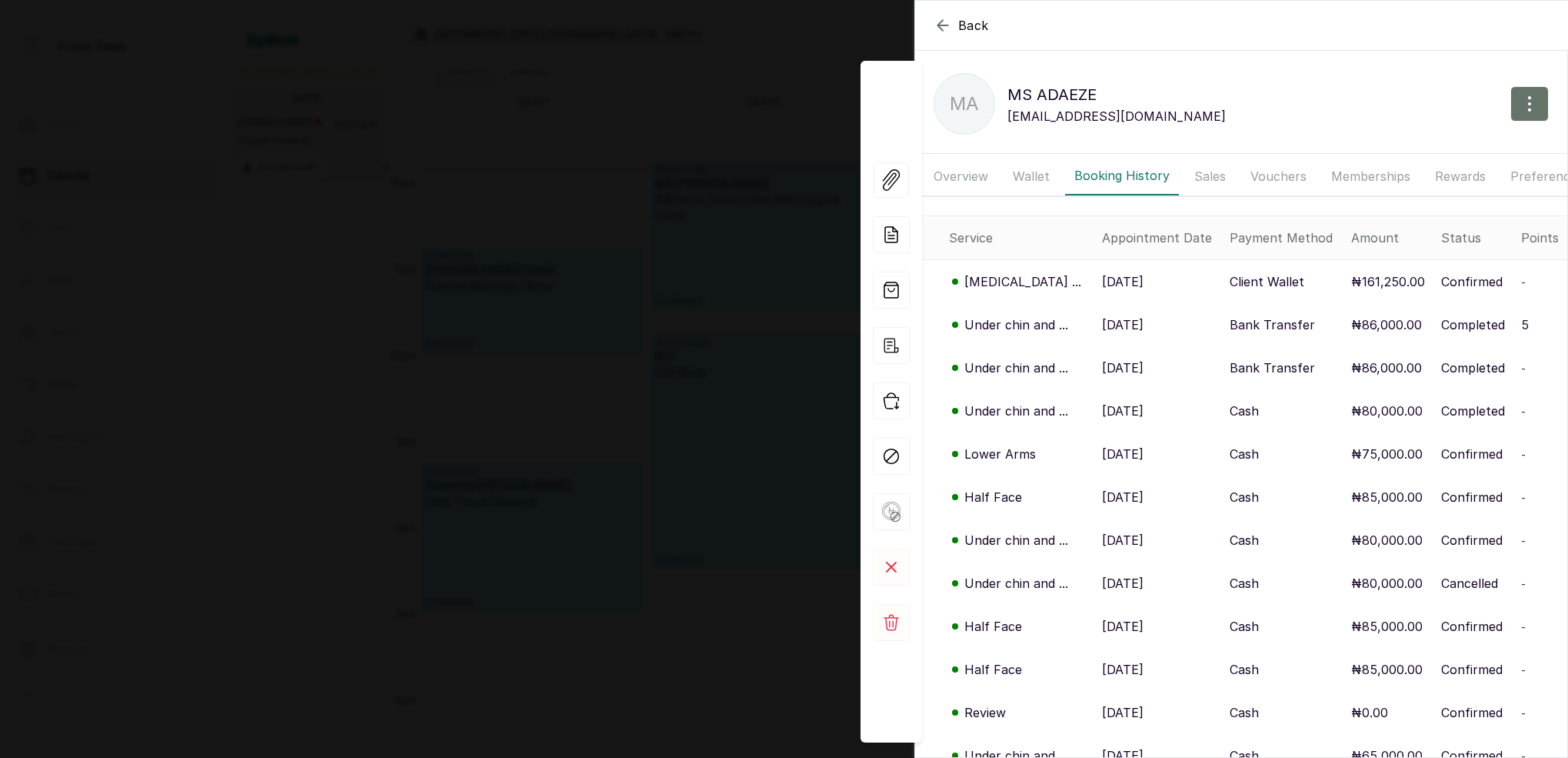
click at [1009, 410] on p "Under chin and ..." at bounding box center [1017, 410] width 104 height 18
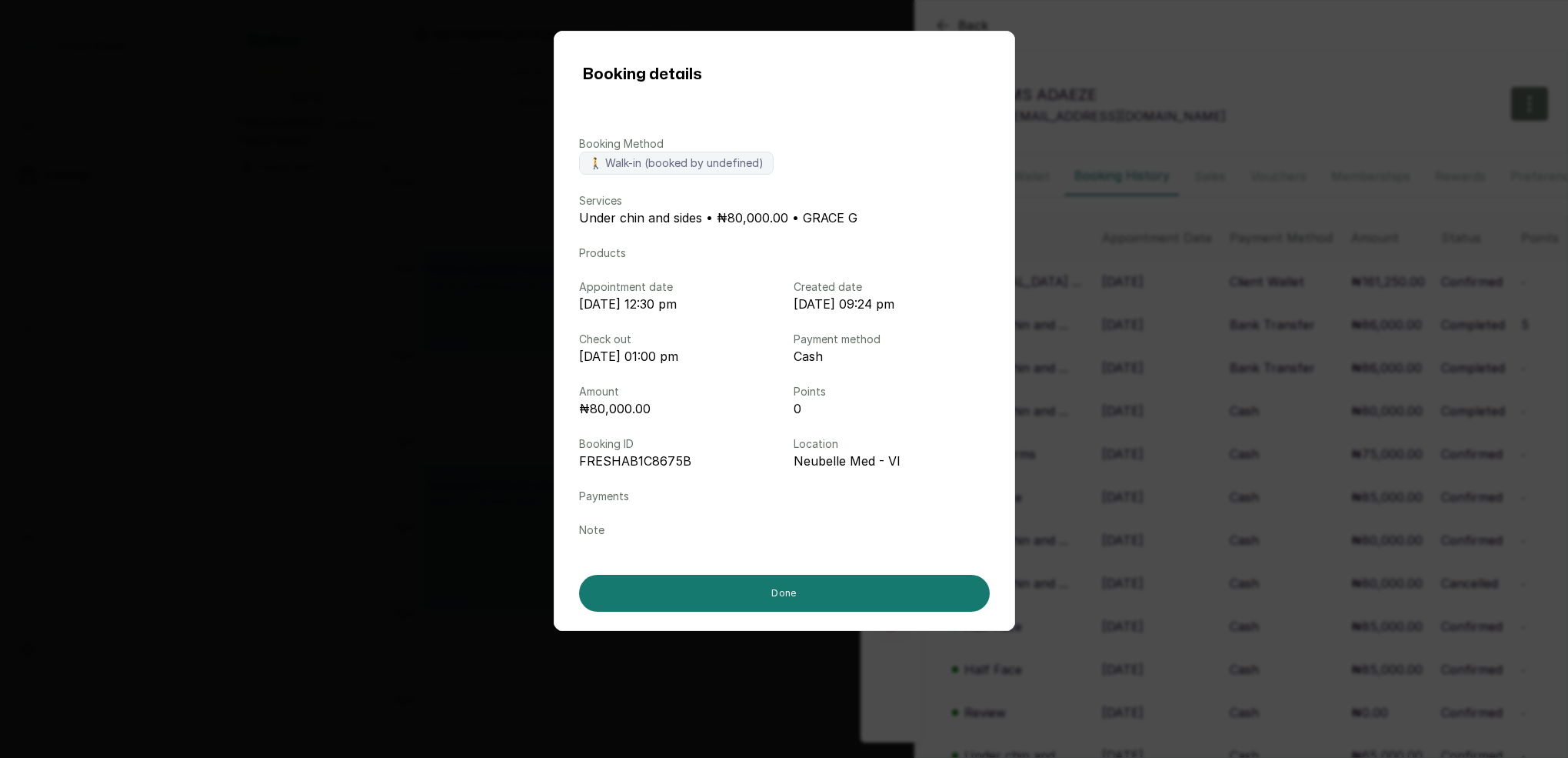
drag, startPoint x: 1162, startPoint y: 390, endPoint x: 1153, endPoint y: 389, distance: 9.1
click at [1162, 389] on div "Booking details Booking Method 🚶 Walk-in (booked by undefined) Services Under c…" at bounding box center [784, 379] width 1568 height 758
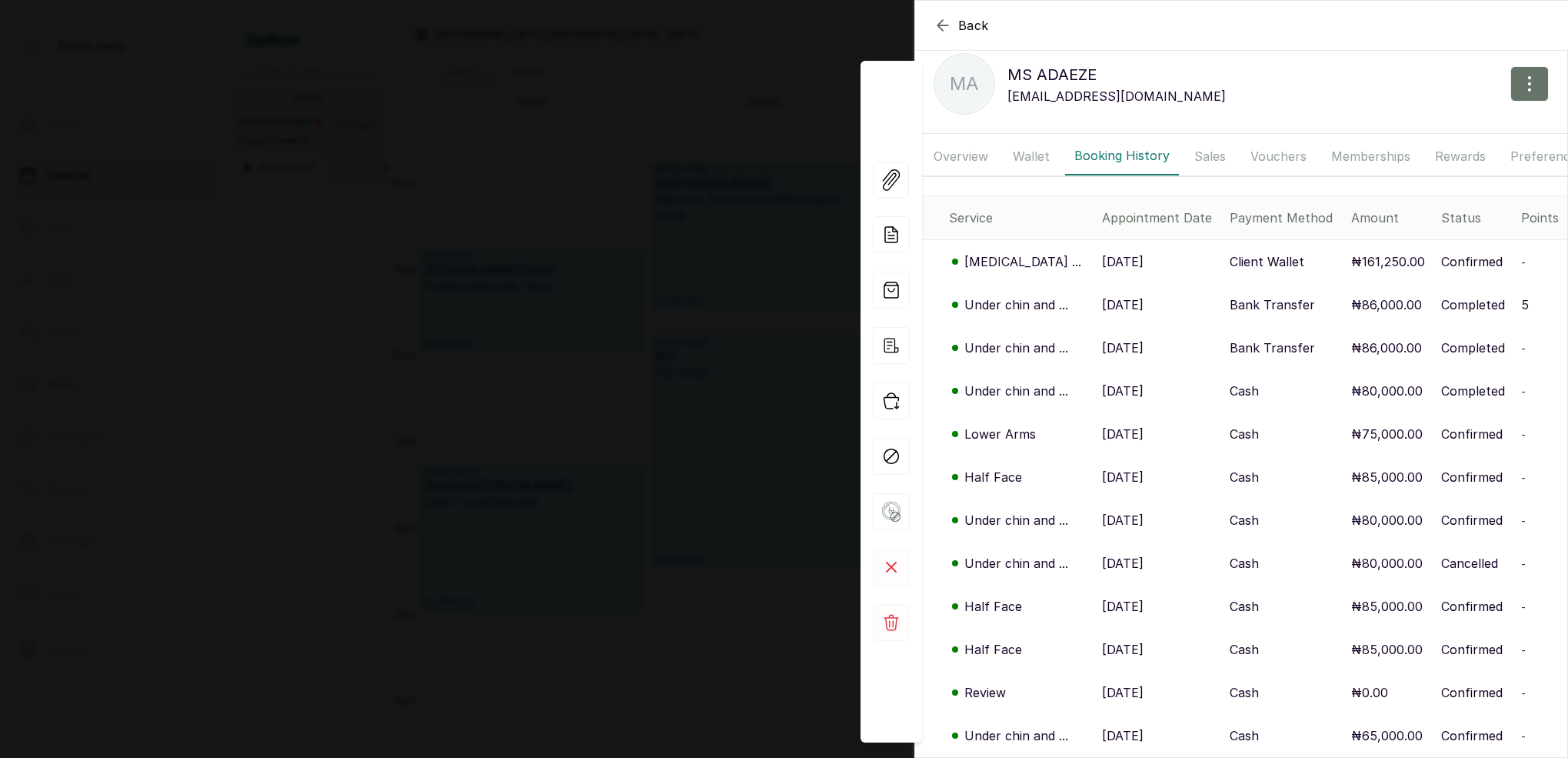
scroll to position [2, 0]
click at [1013, 565] on p "Under chin and ..." at bounding box center [1017, 563] width 104 height 18
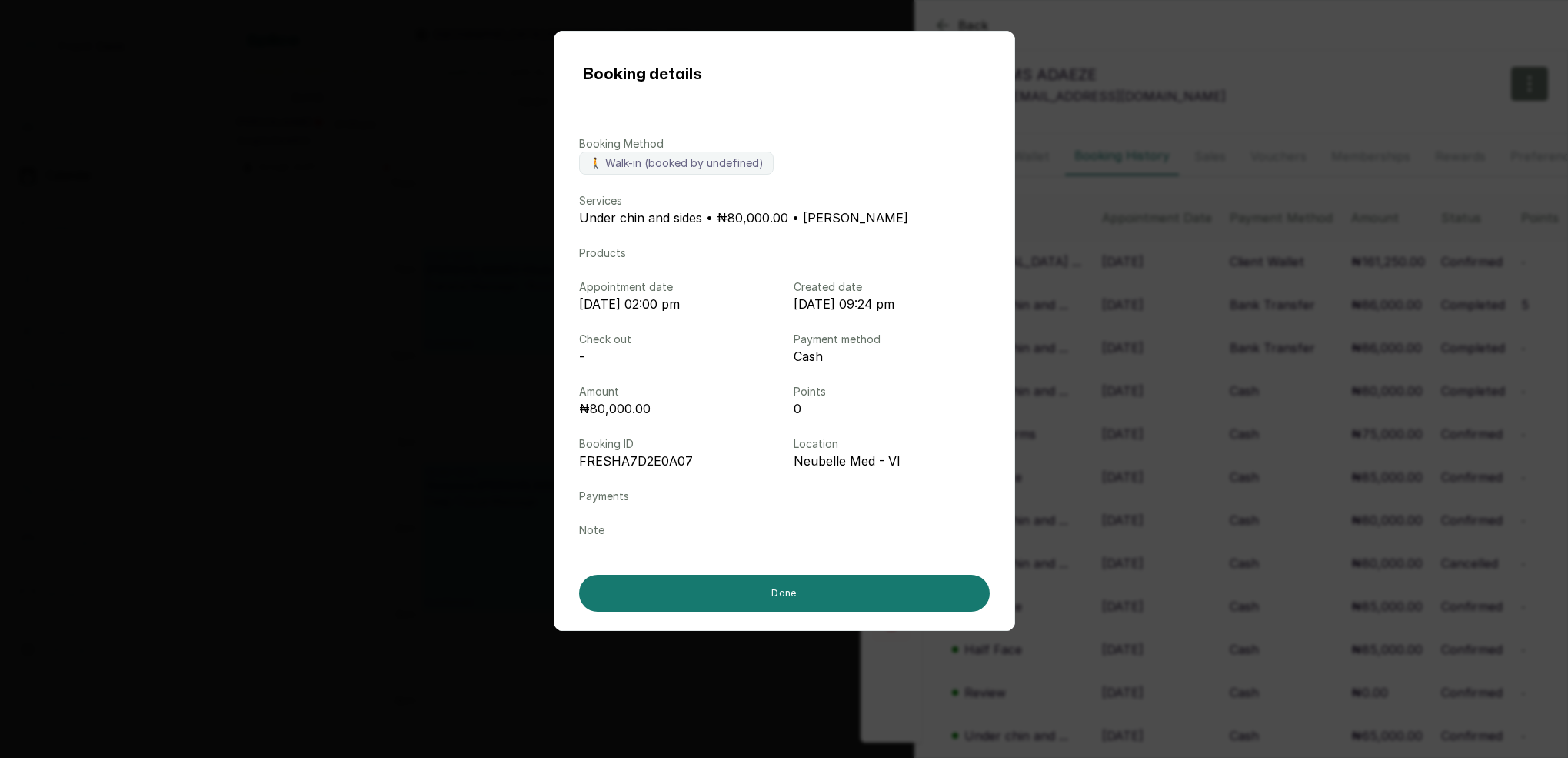
drag, startPoint x: 1184, startPoint y: 531, endPoint x: 1147, endPoint y: 526, distance: 37.3
click at [1181, 531] on div "Booking details Booking Method 🚶 Walk-in (booked by undefined) Services Under c…" at bounding box center [784, 379] width 1568 height 758
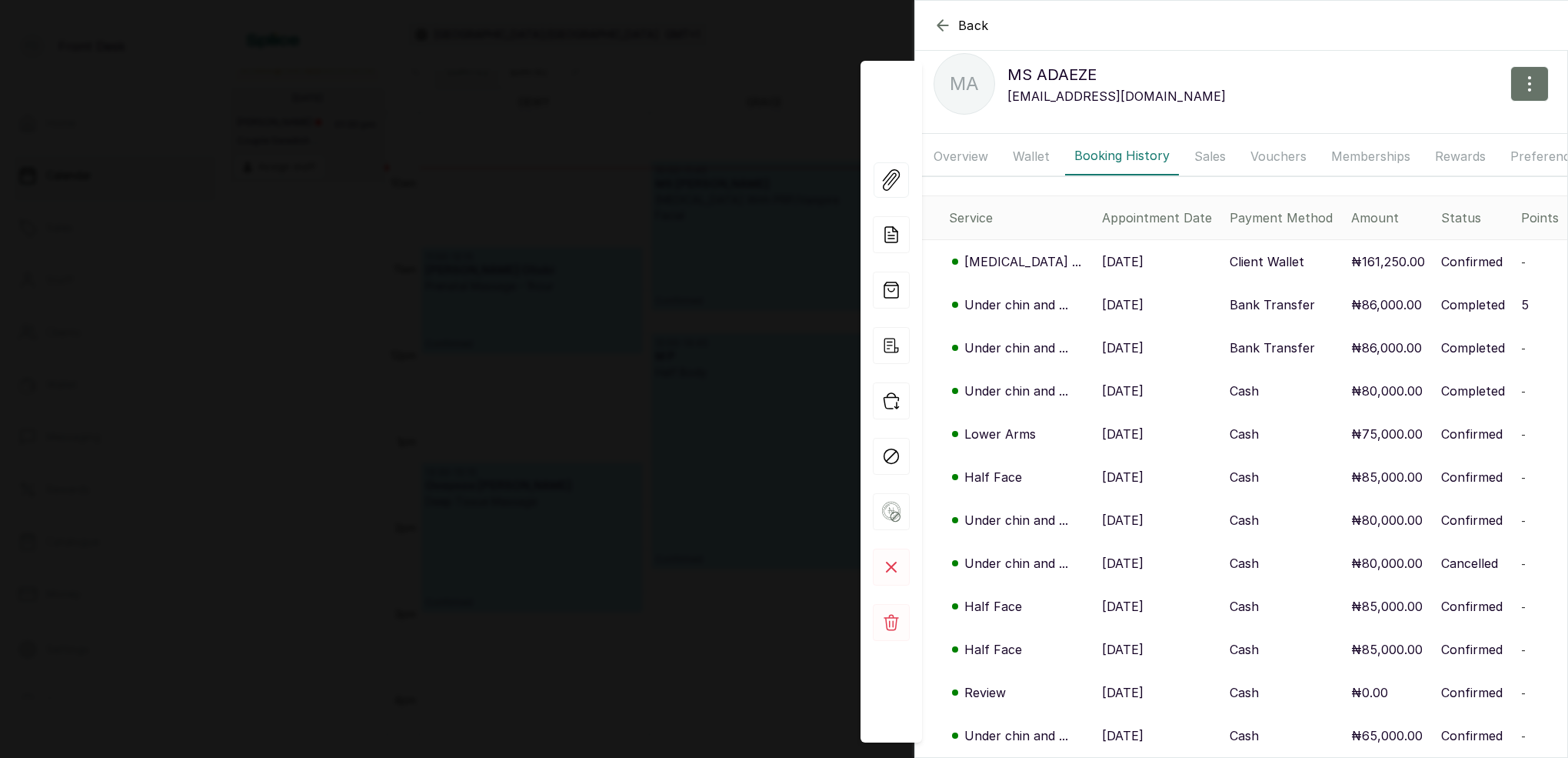
click at [1005, 516] on p "Under chin and ..." at bounding box center [1017, 520] width 104 height 18
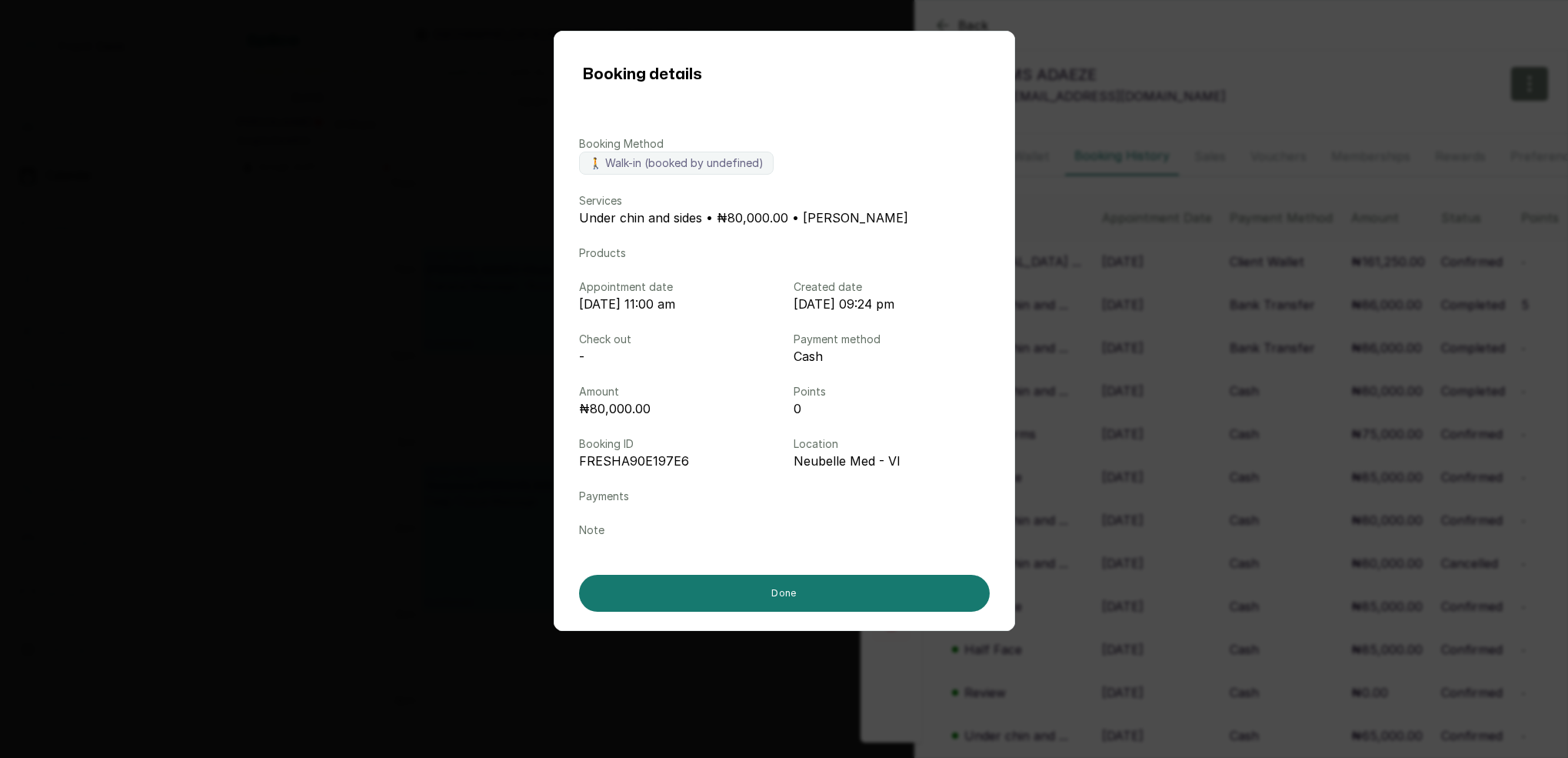
click at [1127, 497] on div "Booking details Booking Method 🚶 Walk-in (booked by undefined) Services Under c…" at bounding box center [784, 379] width 1568 height 758
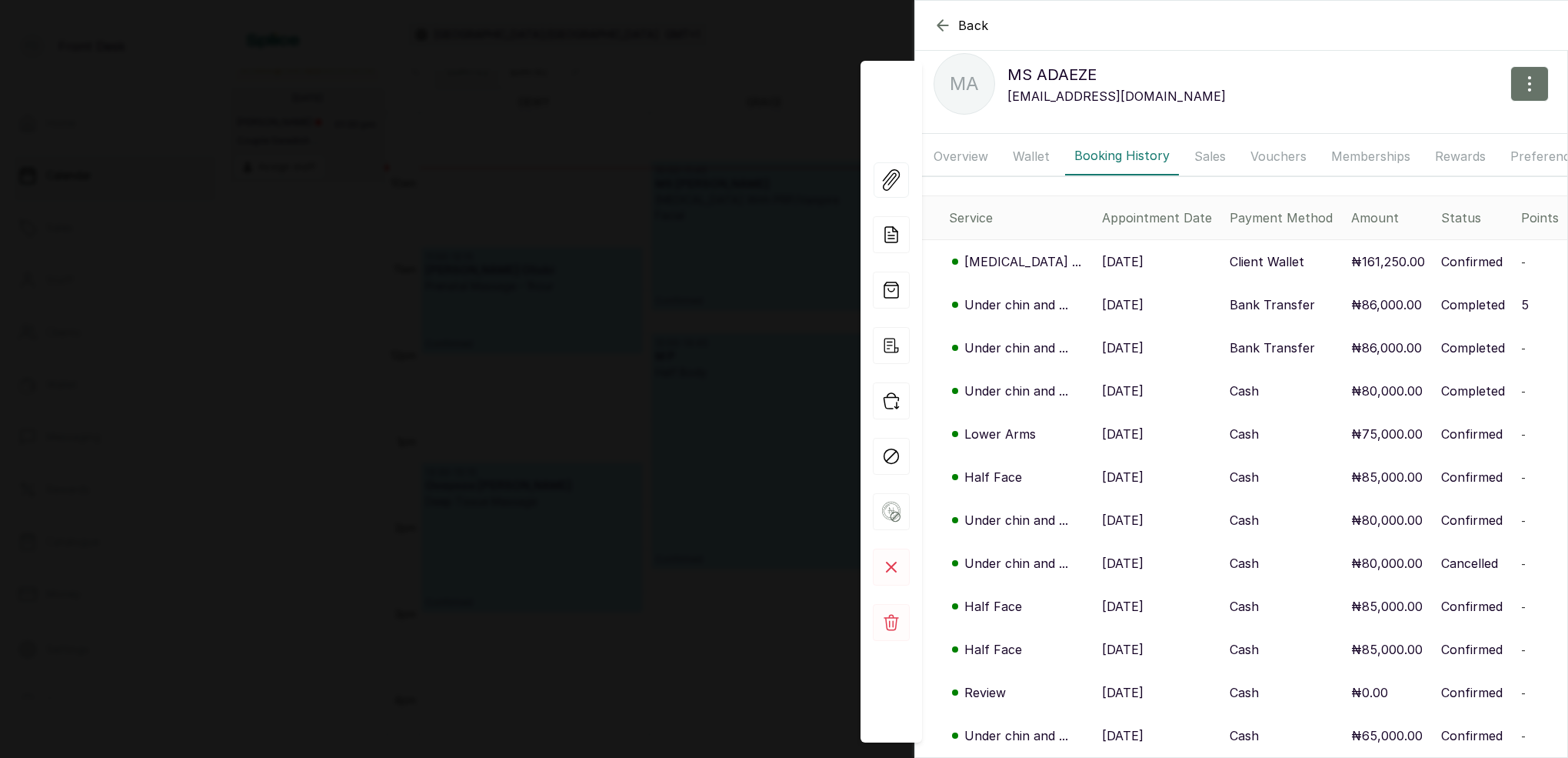
click at [988, 477] on p "Half Face" at bounding box center [994, 477] width 58 height 18
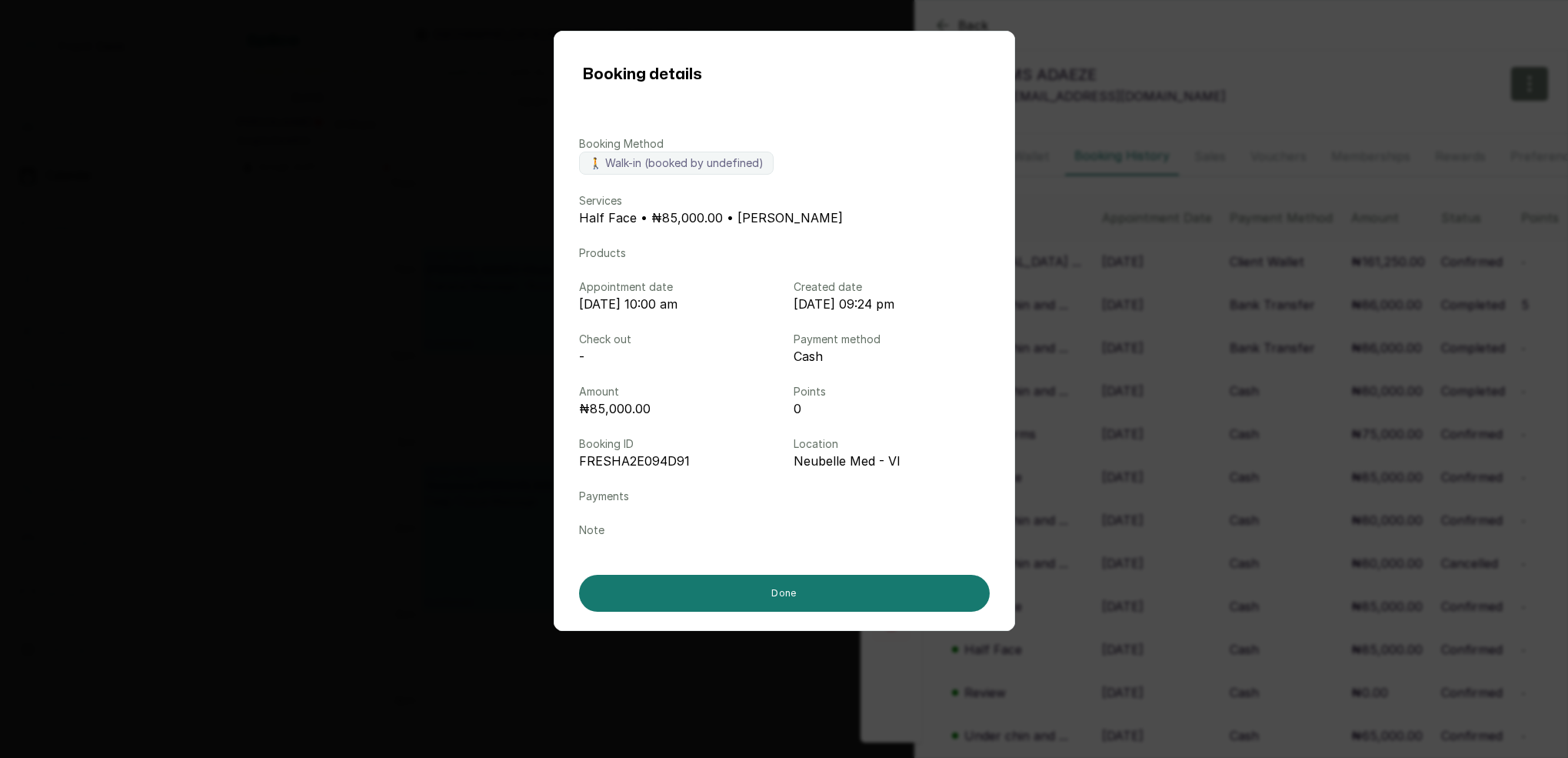
drag, startPoint x: 1135, startPoint y: 475, endPoint x: 1060, endPoint y: 463, distance: 76.0
click at [1134, 475] on div "Booking details Booking Method 🚶 Walk-in (booked by undefined) Services Half Fa…" at bounding box center [784, 379] width 1568 height 758
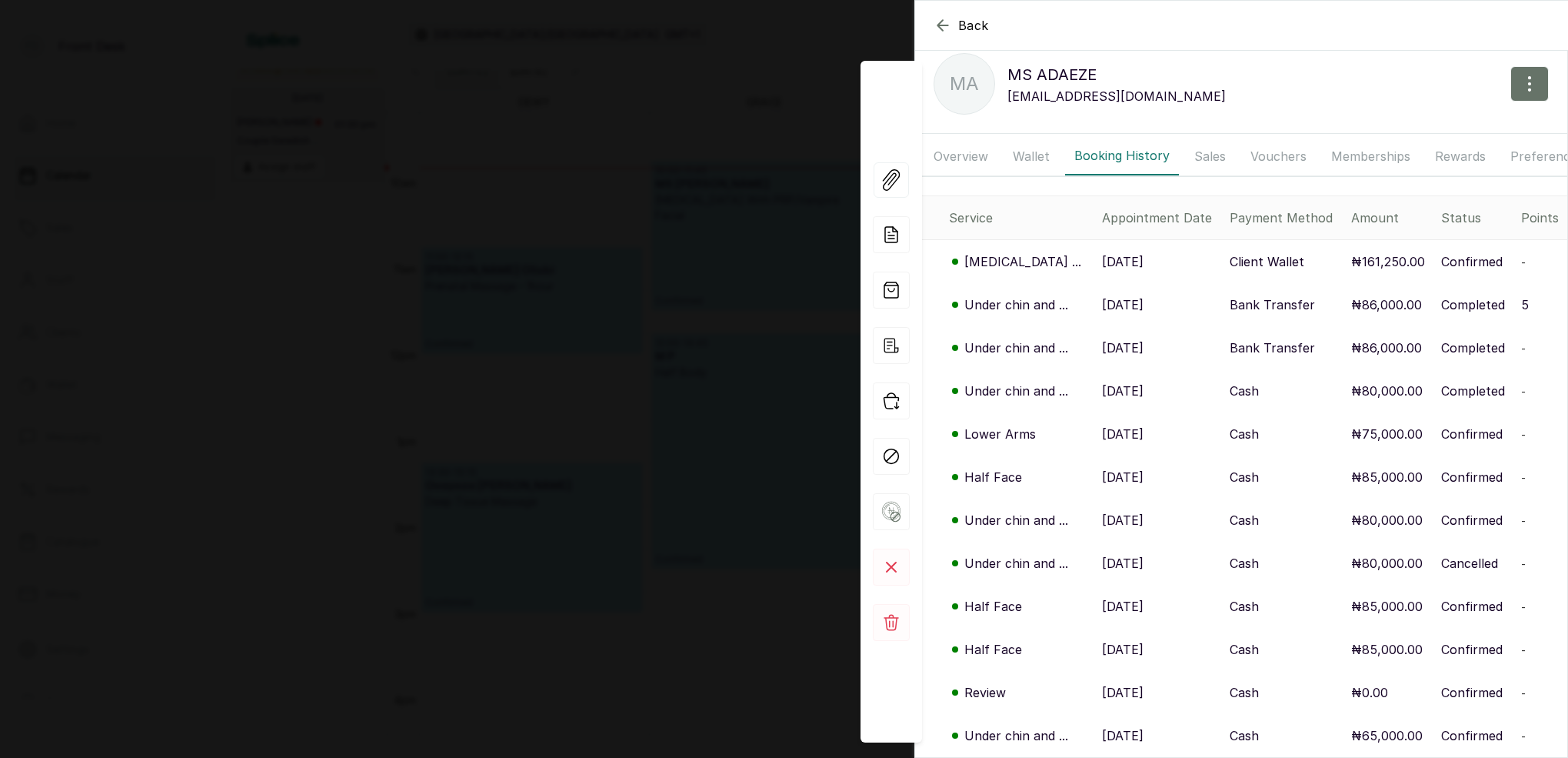
click at [1002, 395] on p "Under chin and ..." at bounding box center [1017, 391] width 104 height 18
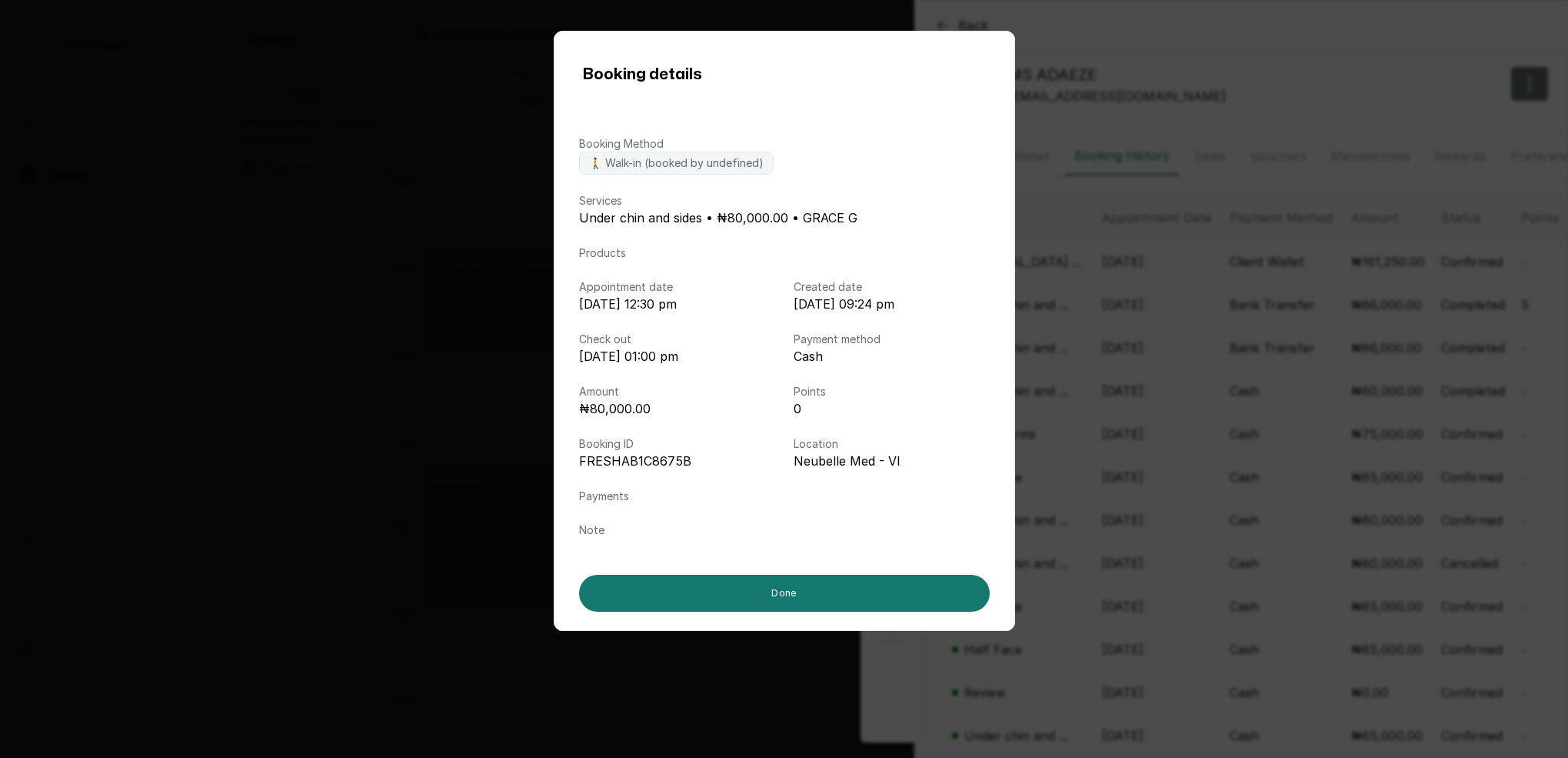
drag, startPoint x: 1180, startPoint y: 397, endPoint x: 1170, endPoint y: 396, distance: 10.0
click at [1180, 397] on div "Booking details Booking Method 🚶 Walk-in (booked by undefined) Services Under c…" at bounding box center [784, 379] width 1568 height 758
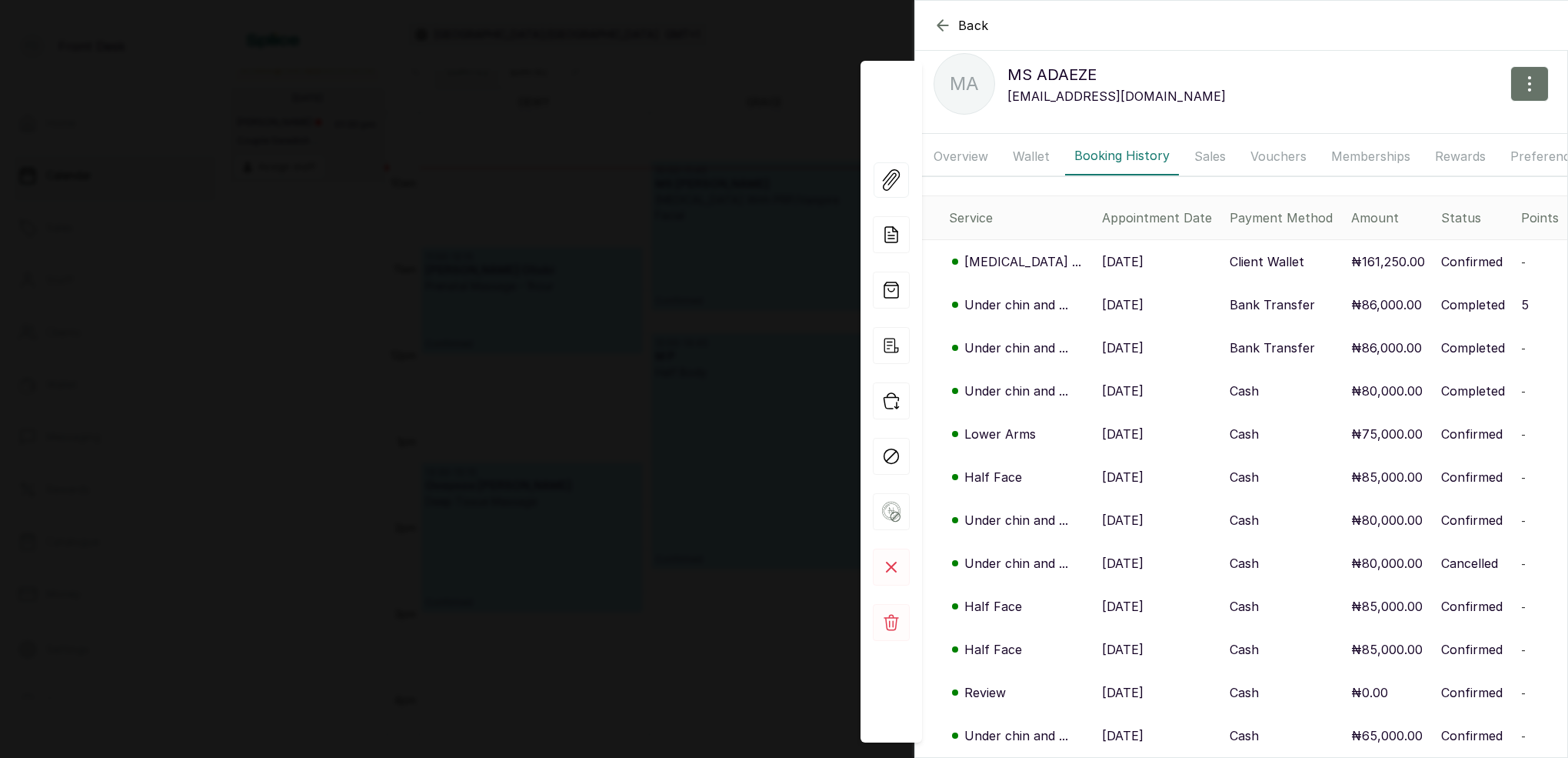
click at [1023, 262] on p "[MEDICAL_DATA] ..." at bounding box center [1023, 262] width 117 height 18
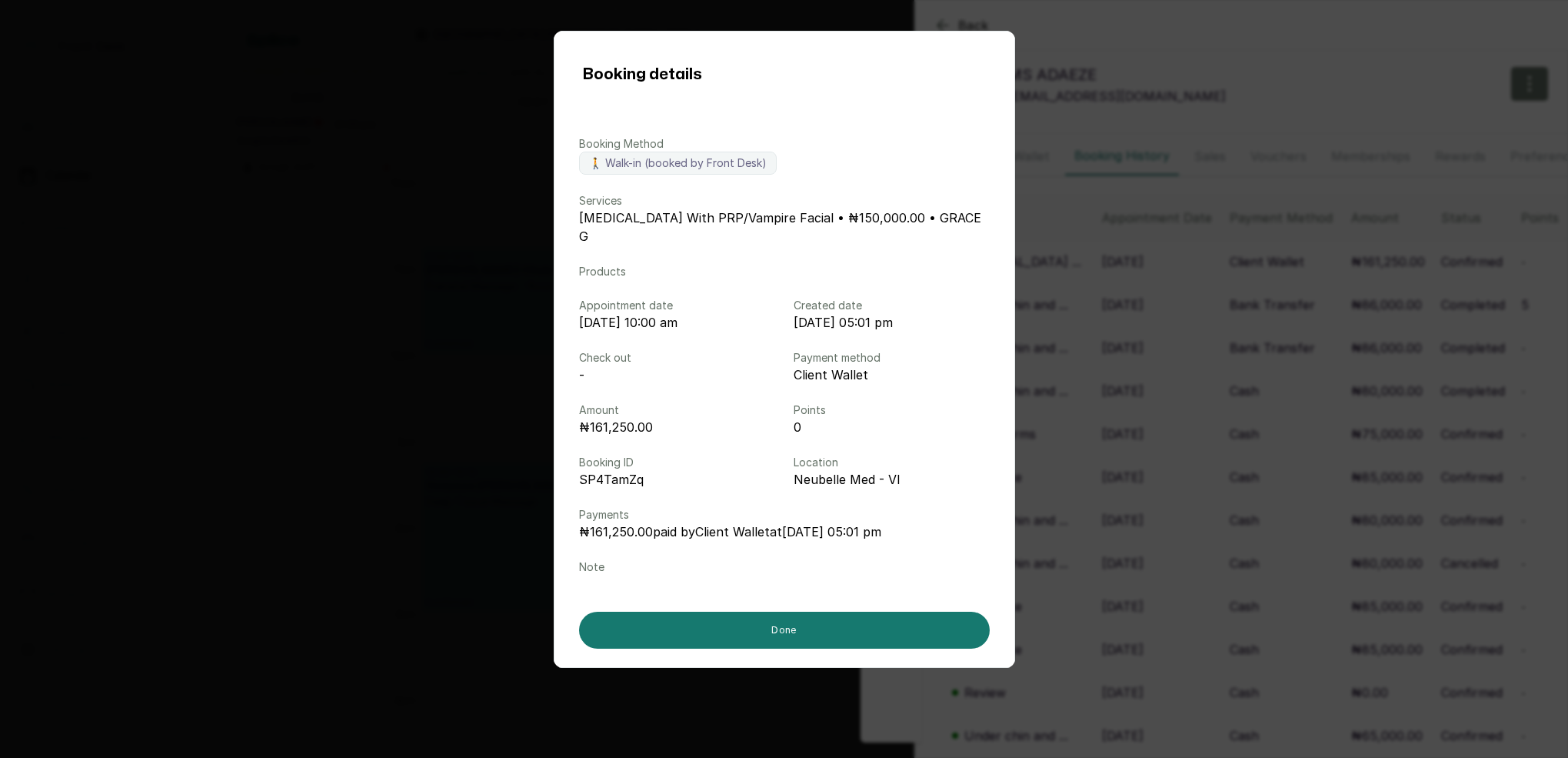
drag, startPoint x: 1169, startPoint y: 277, endPoint x: 1102, endPoint y: 255, distance: 70.5
click at [1169, 277] on div "Booking details Booking Method 🚶 Walk-in (booked by Front Desk) Services [MEDIC…" at bounding box center [784, 379] width 1568 height 758
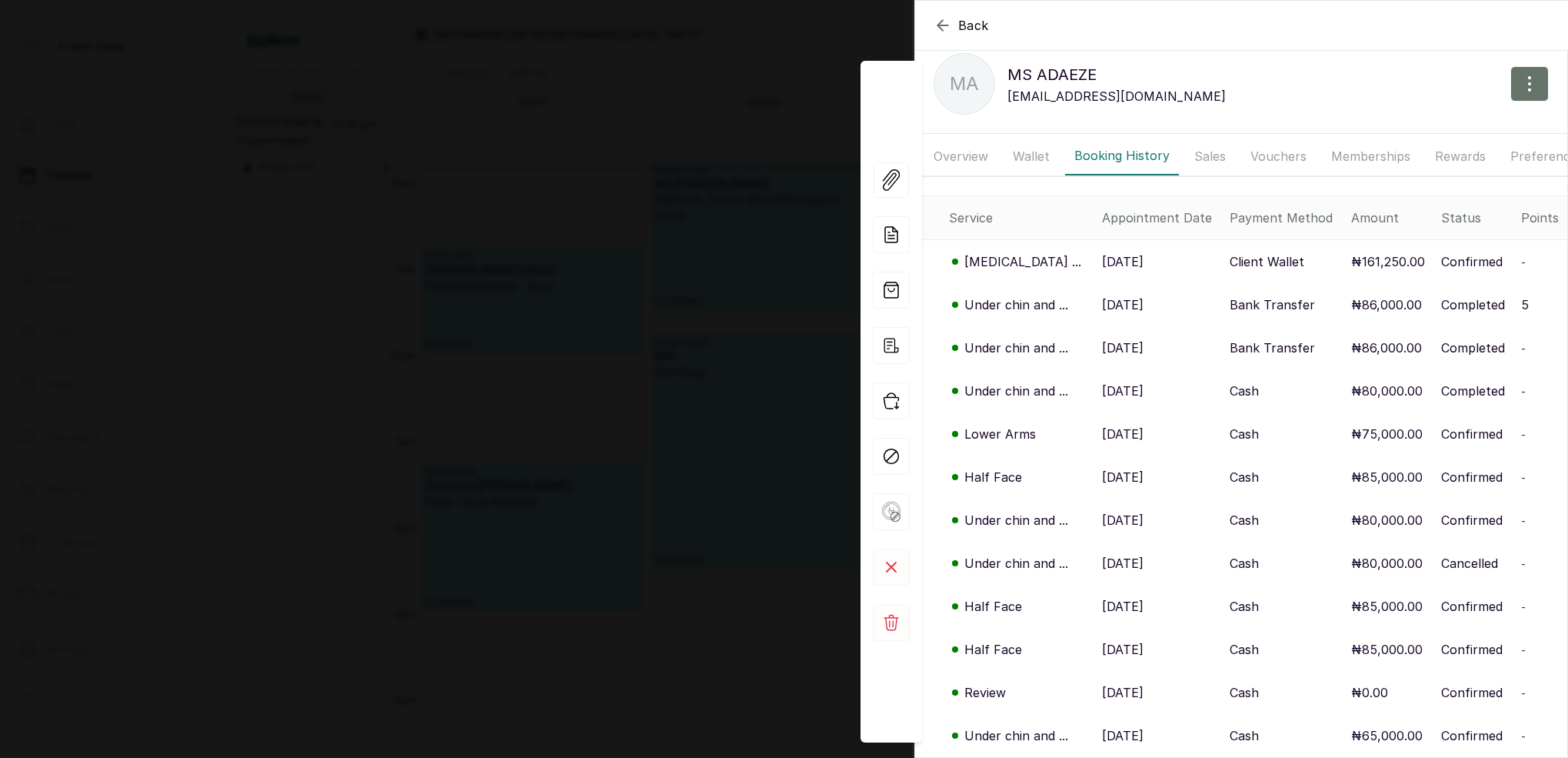
click at [731, 179] on div "Back MS [PERSON_NAME] MA MS ADAEZE [EMAIL_ADDRESS][DOMAIN_NAME] Overview Wallet…" at bounding box center [784, 379] width 1568 height 758
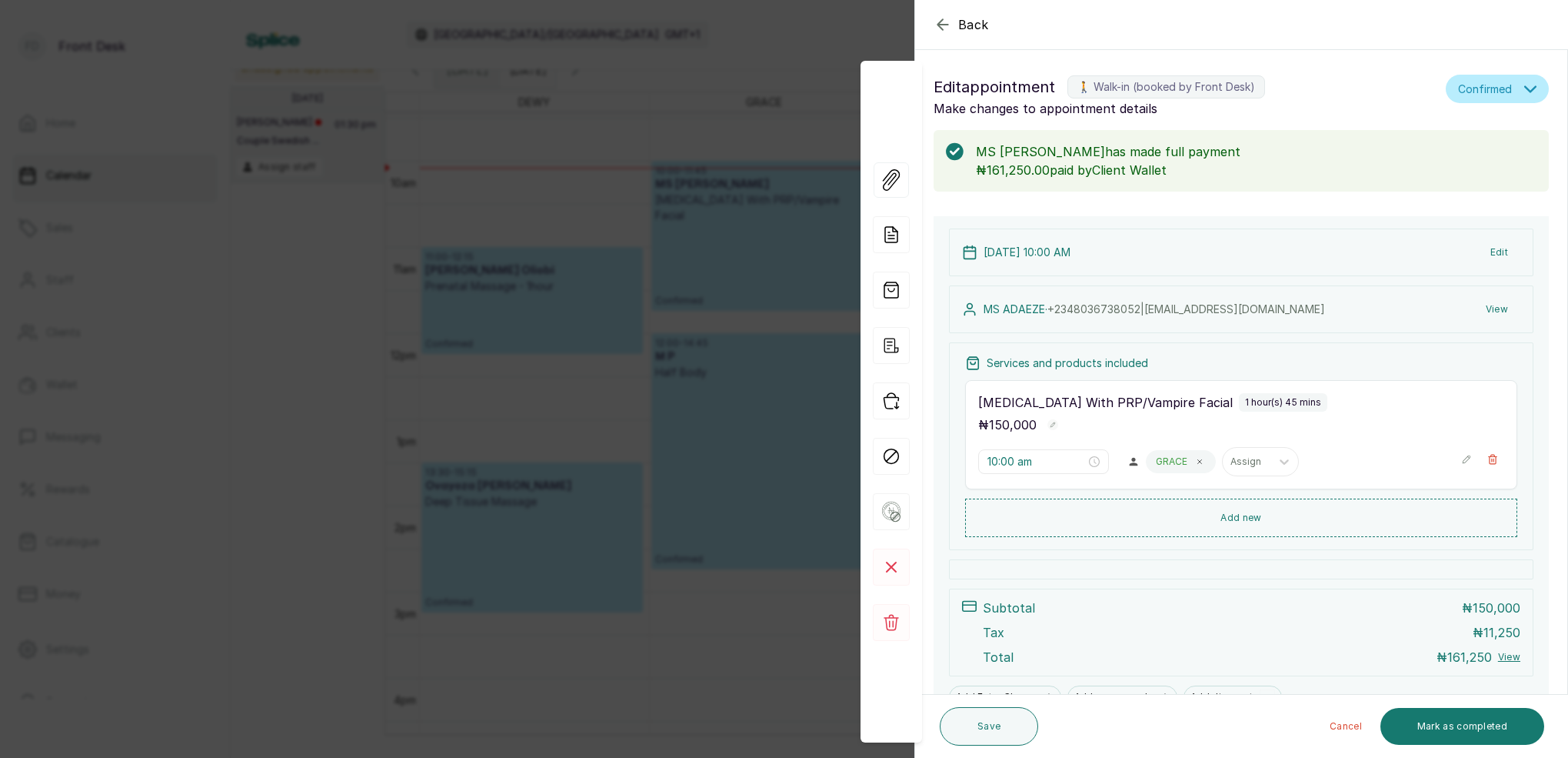
click at [693, 79] on div "Back Appointment Details Edit appointment 🚶 Walk-in (booked by Front Desk) Make…" at bounding box center [784, 379] width 1568 height 758
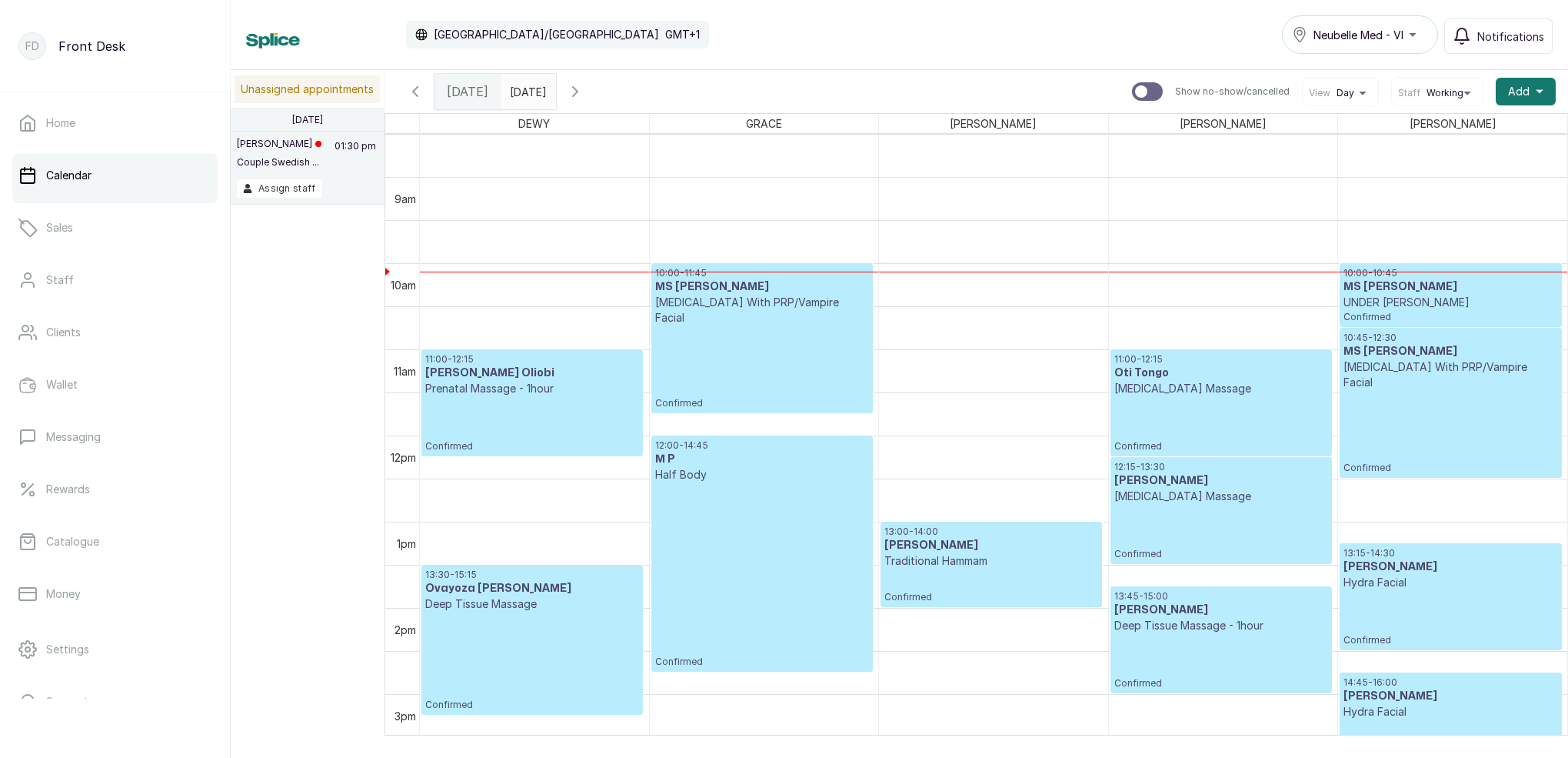
scroll to position [0, 0]
click at [584, 92] on icon "button" at bounding box center [575, 92] width 18 height 18
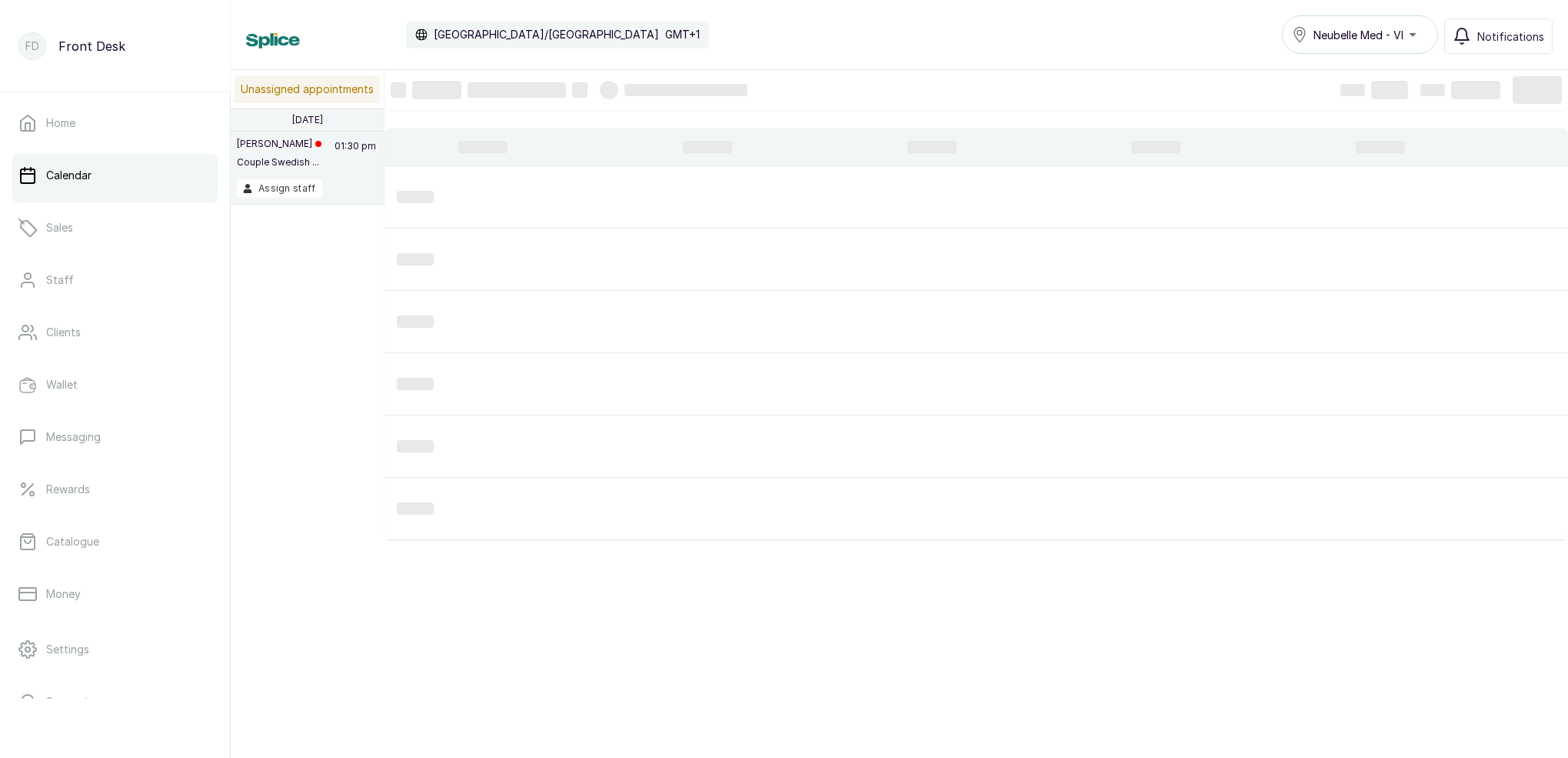
scroll to position [518, 0]
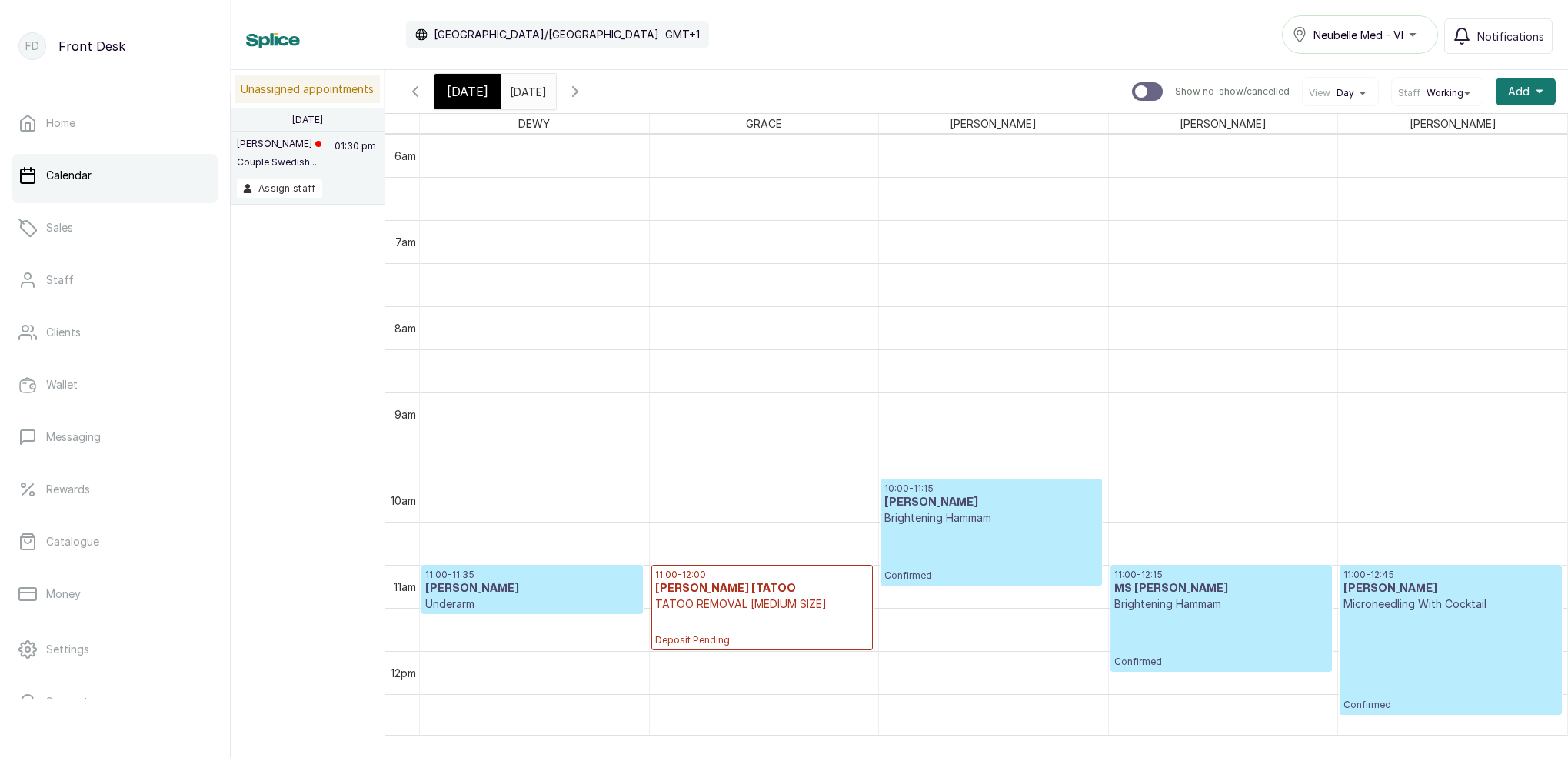
click at [584, 97] on icon "button" at bounding box center [575, 92] width 18 height 18
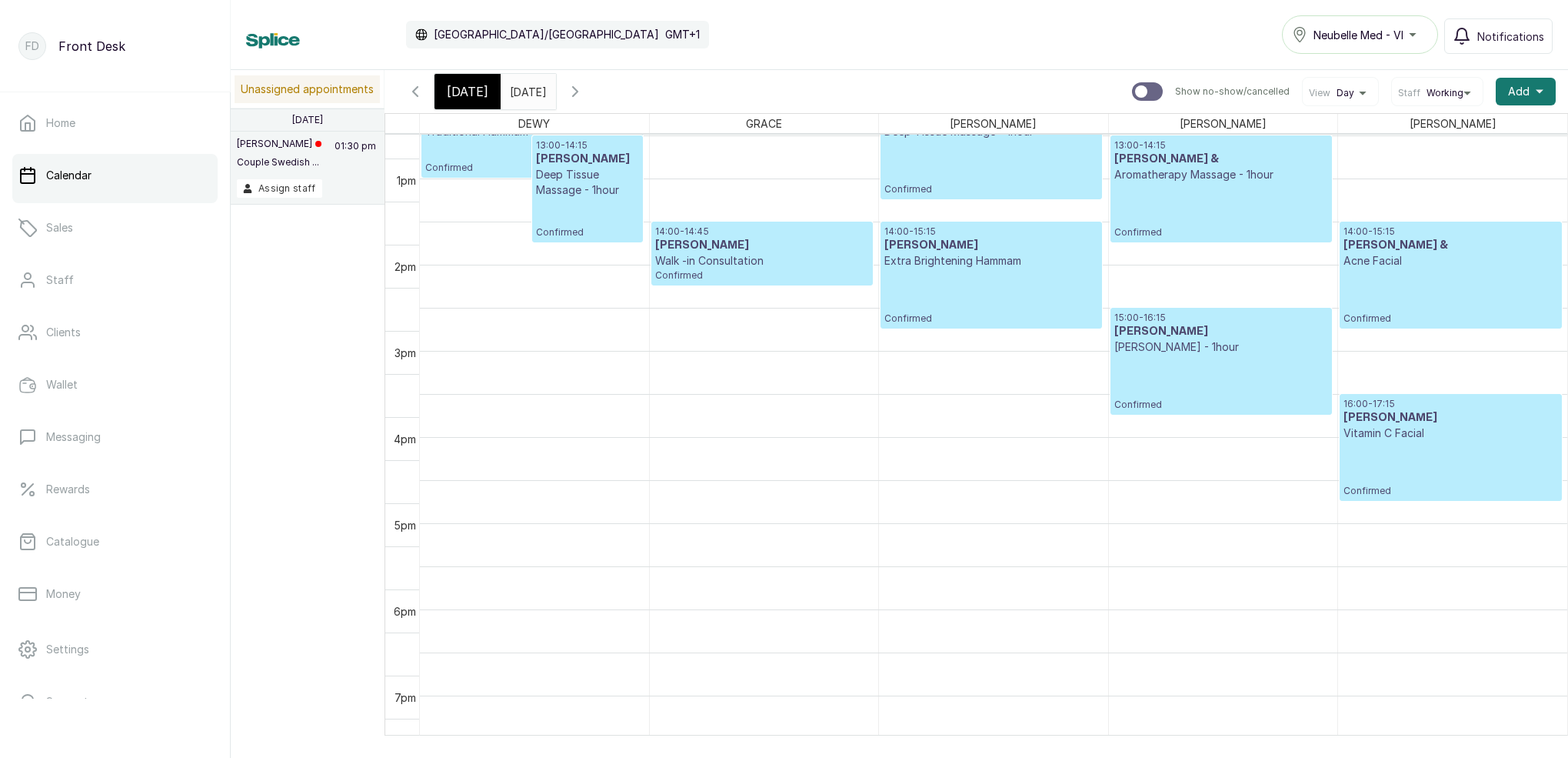
scroll to position [1097, 0]
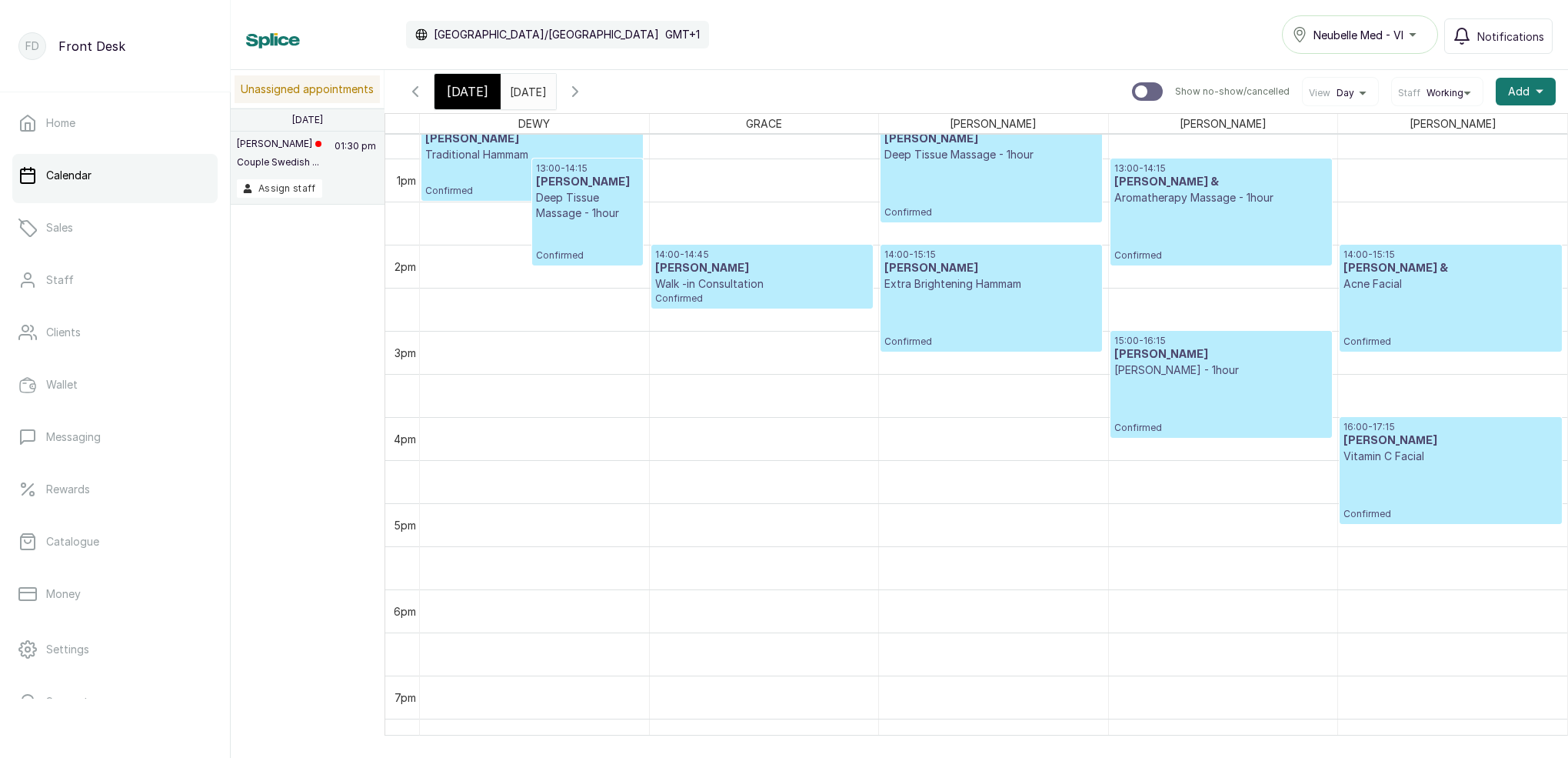
click at [469, 92] on span "[DATE]" at bounding box center [467, 92] width 41 height 18
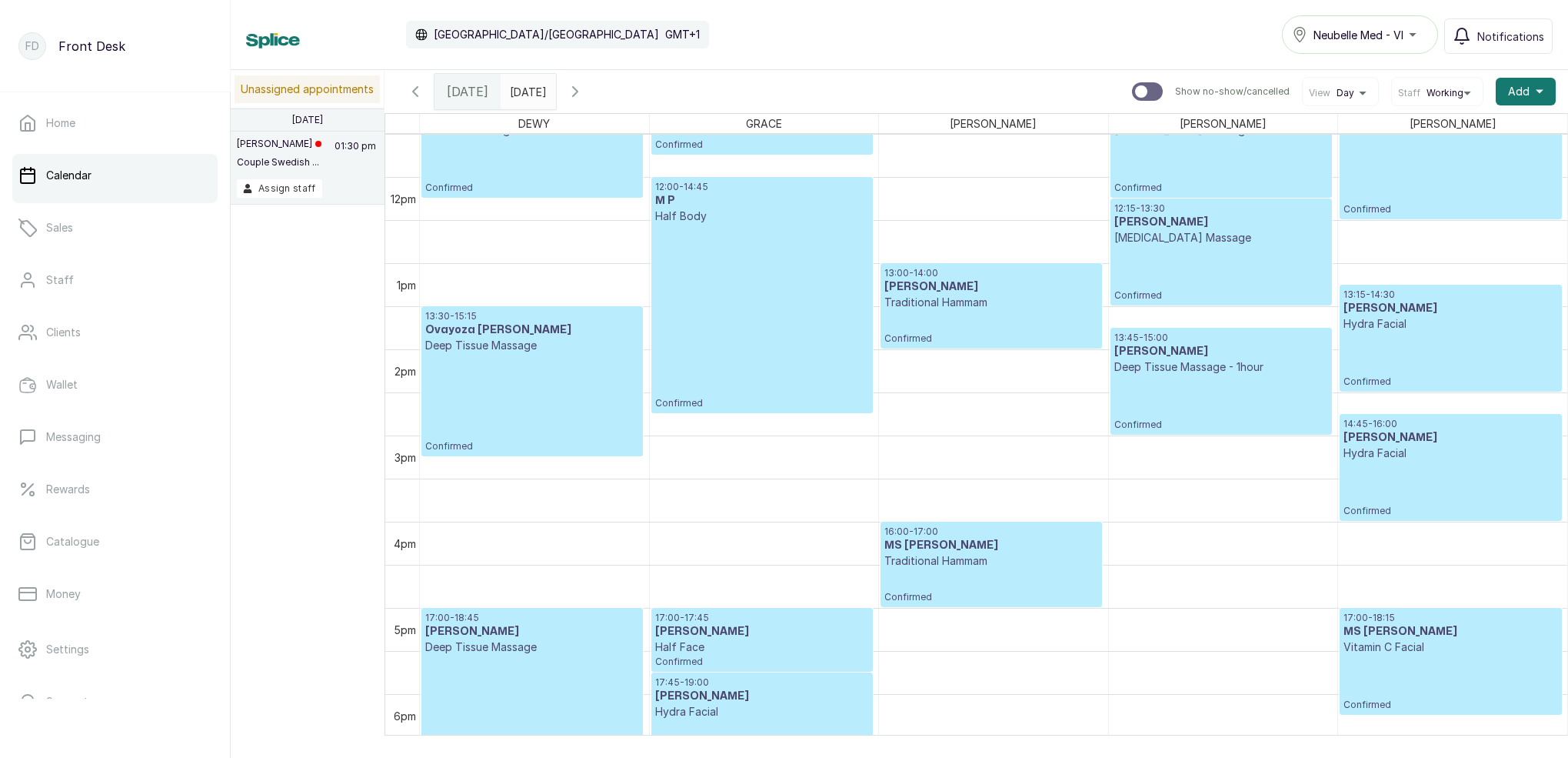
scroll to position [988, 0]
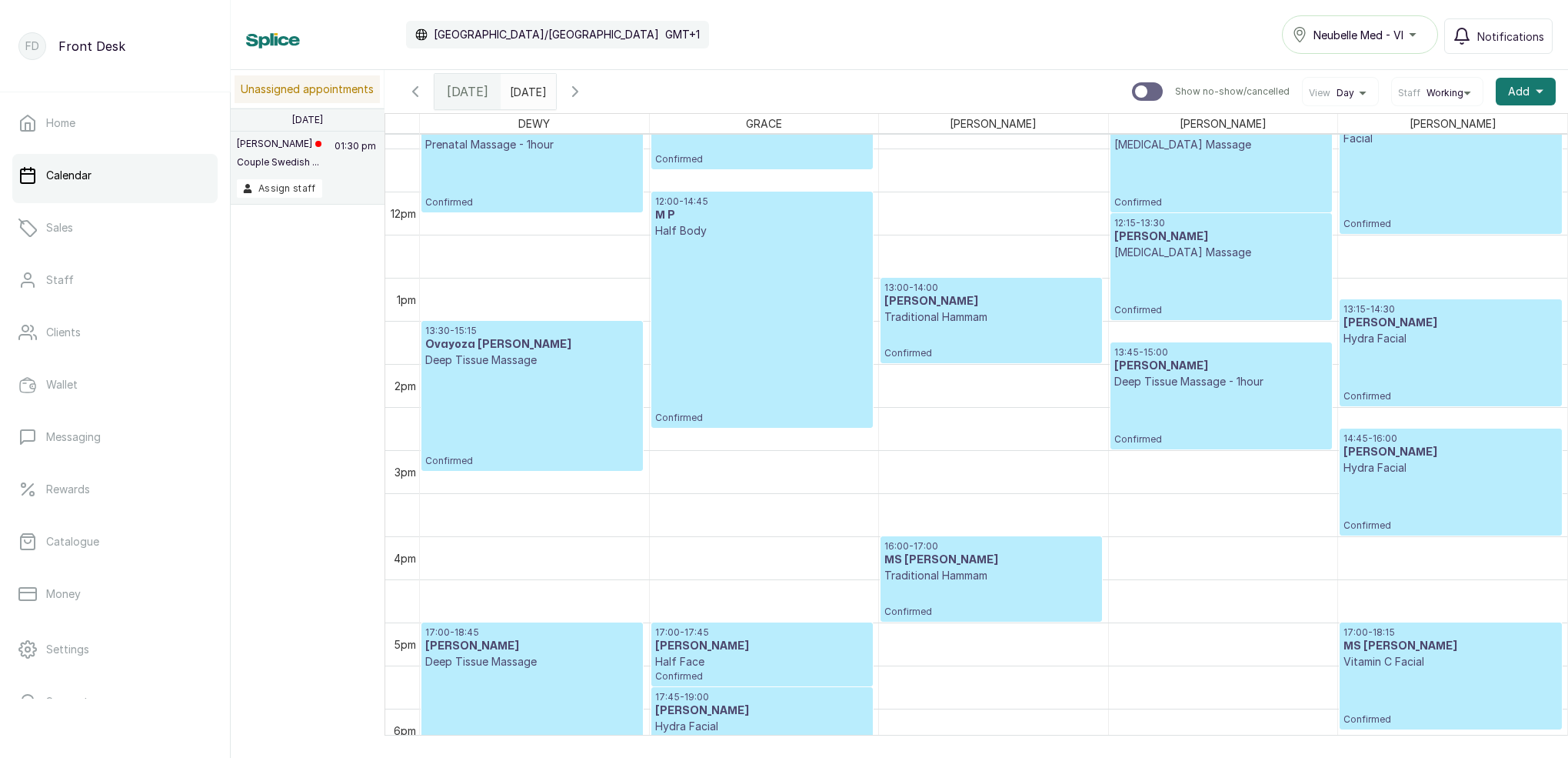
click at [584, 90] on icon "button" at bounding box center [575, 92] width 18 height 18
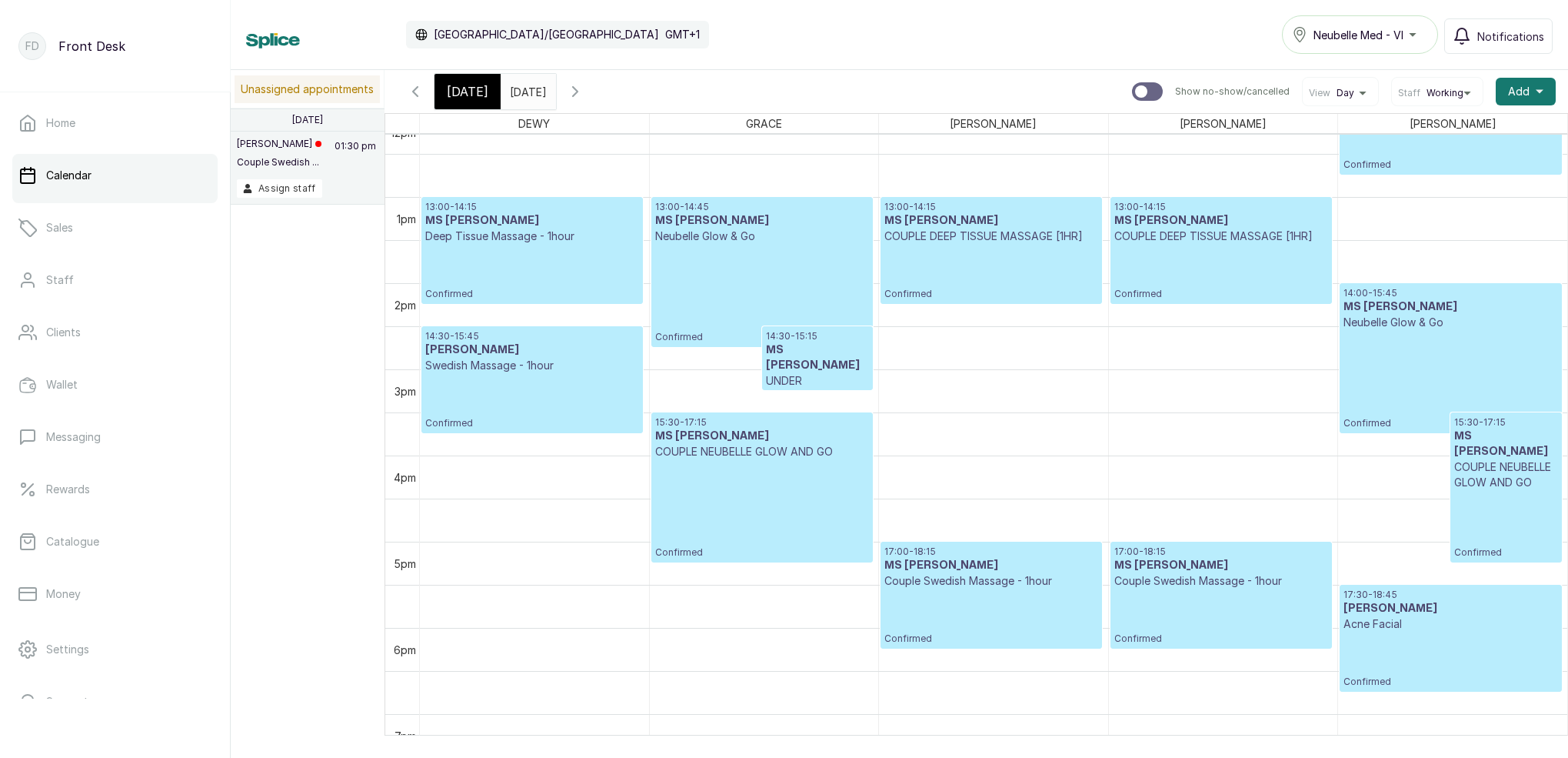
scroll to position [1113, 0]
click at [584, 97] on icon "button" at bounding box center [575, 92] width 18 height 18
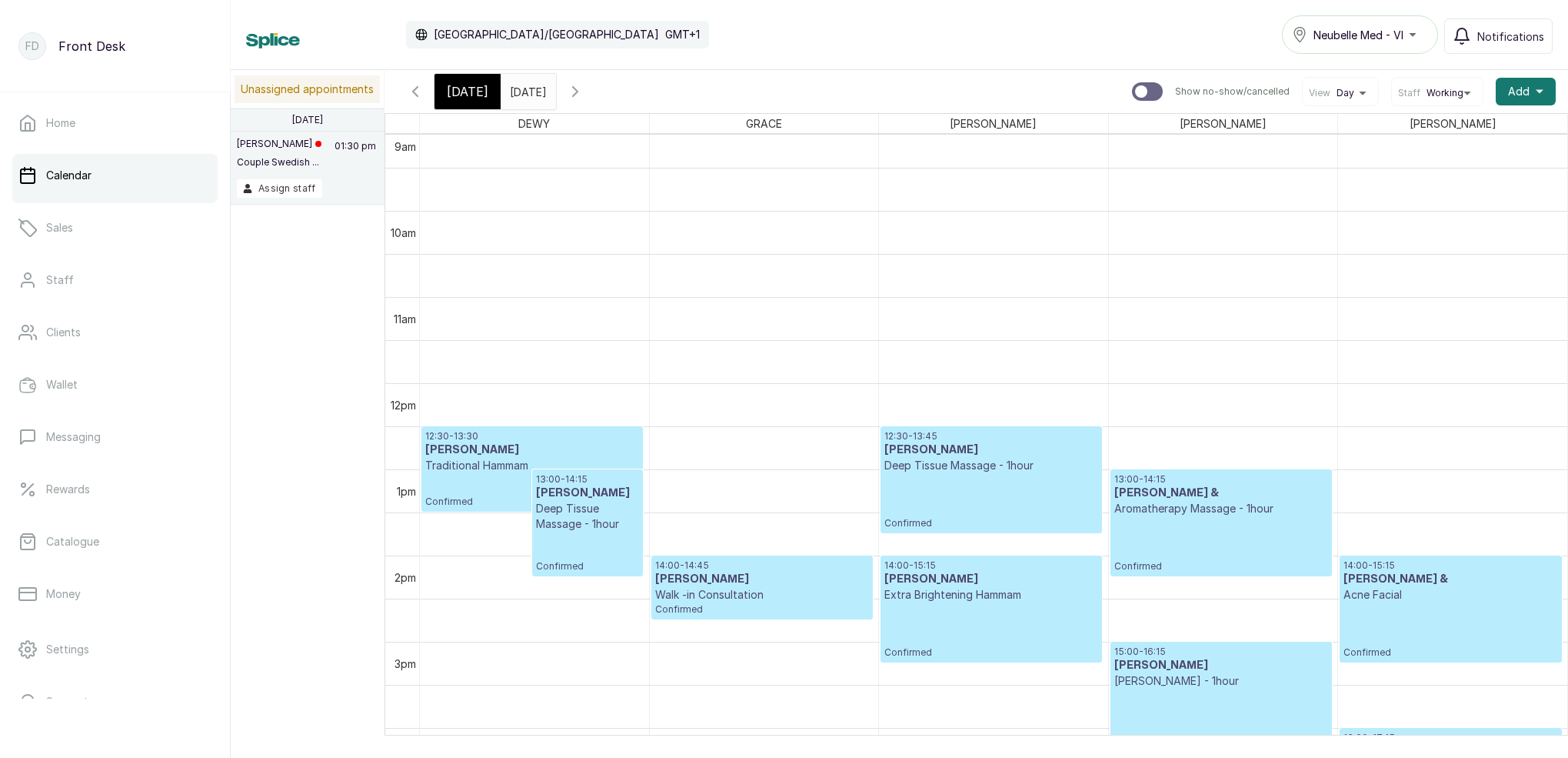
click at [467, 97] on span "[DATE]" at bounding box center [467, 92] width 41 height 18
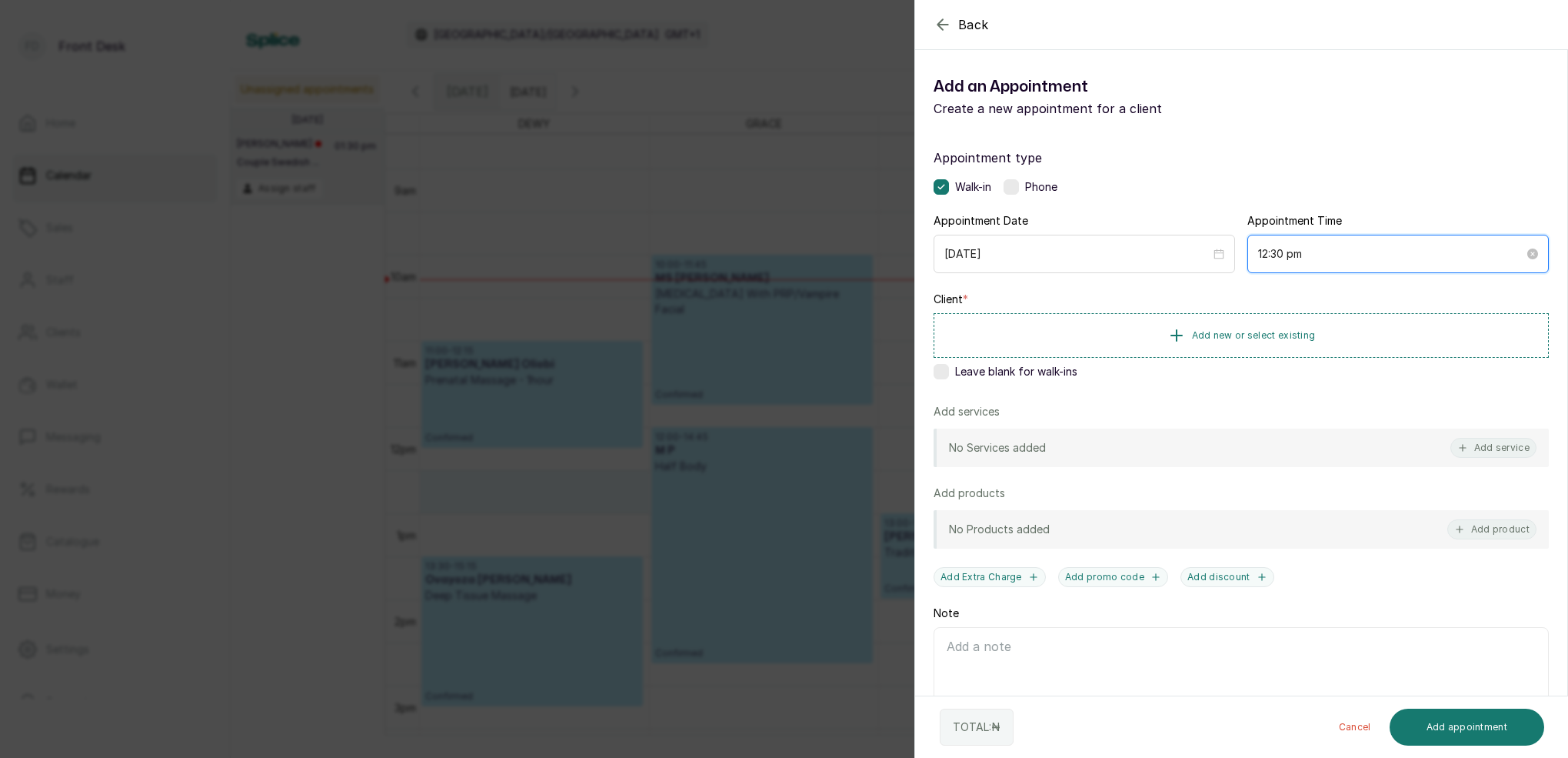
click at [1284, 251] on input "12:30 pm" at bounding box center [1391, 253] width 266 height 17
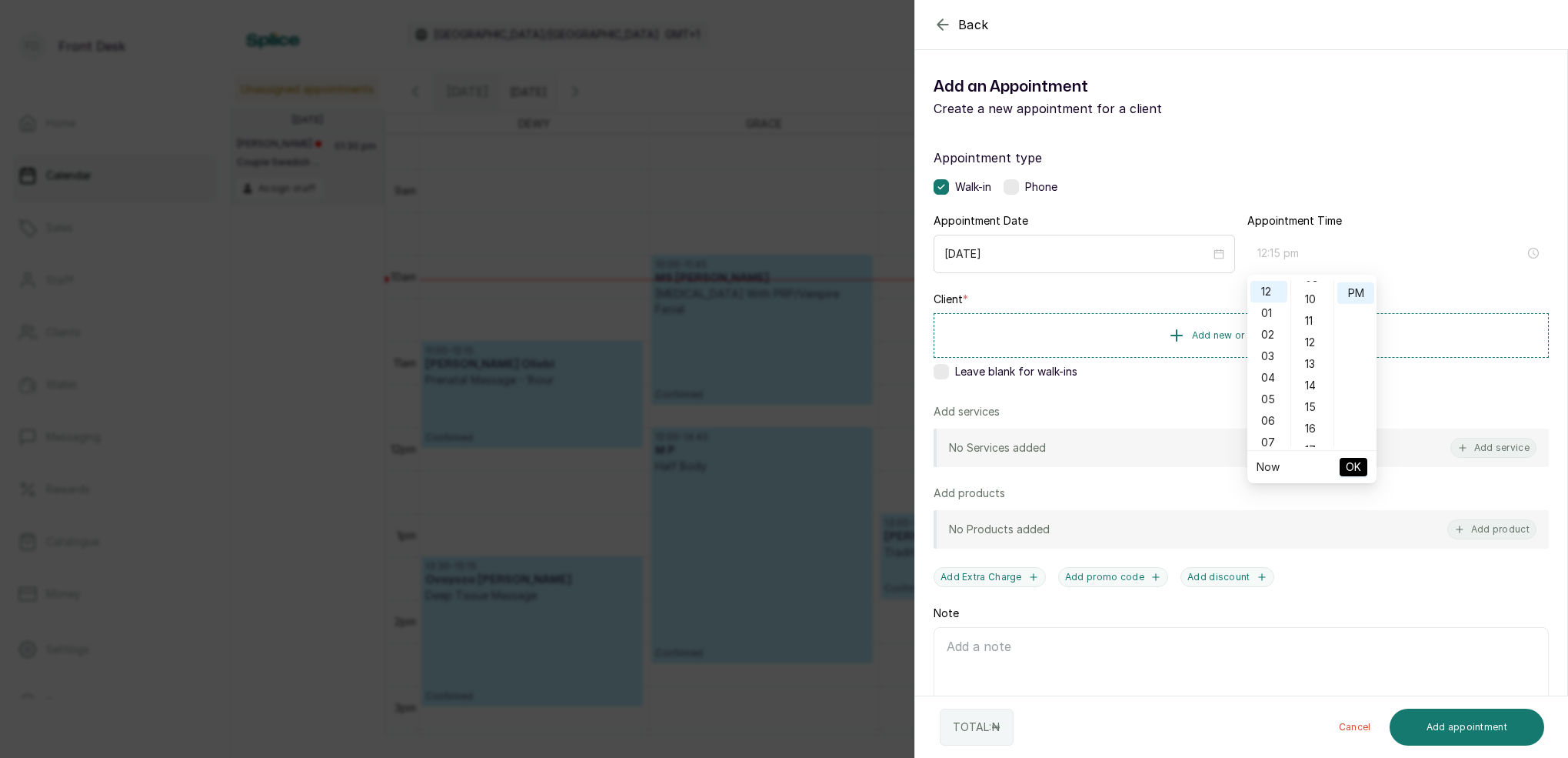
click at [1310, 405] on div "15" at bounding box center [1312, 407] width 37 height 21
type input "12:15 pm"
click at [1343, 292] on div "PM" at bounding box center [1356, 293] width 37 height 21
click at [1356, 469] on span "OK" at bounding box center [1353, 467] width 16 height 29
click at [1264, 341] on button "Add new or select existing" at bounding box center [1241, 334] width 616 height 43
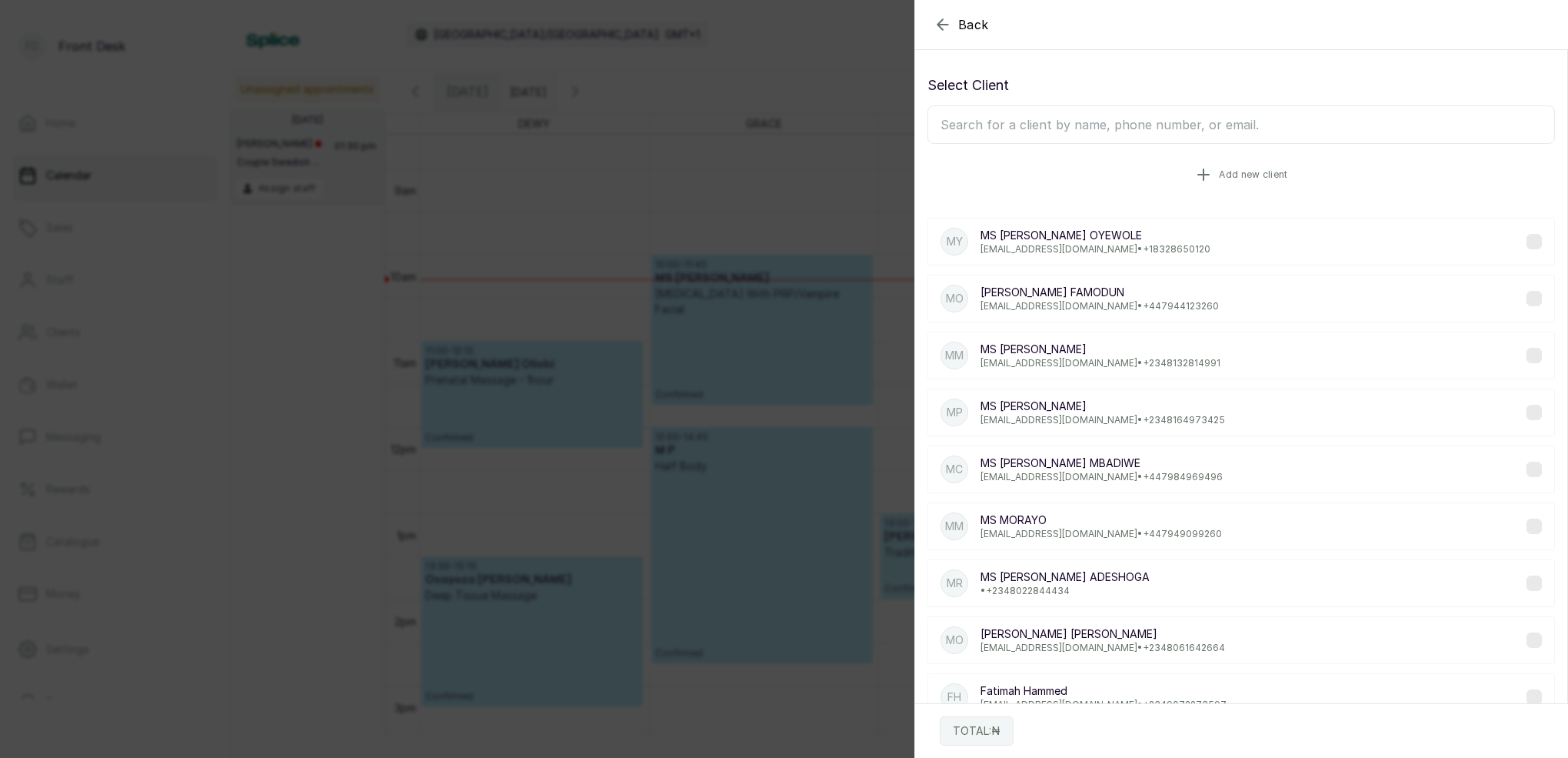
click at [1224, 179] on span "Add new client" at bounding box center [1253, 174] width 68 height 12
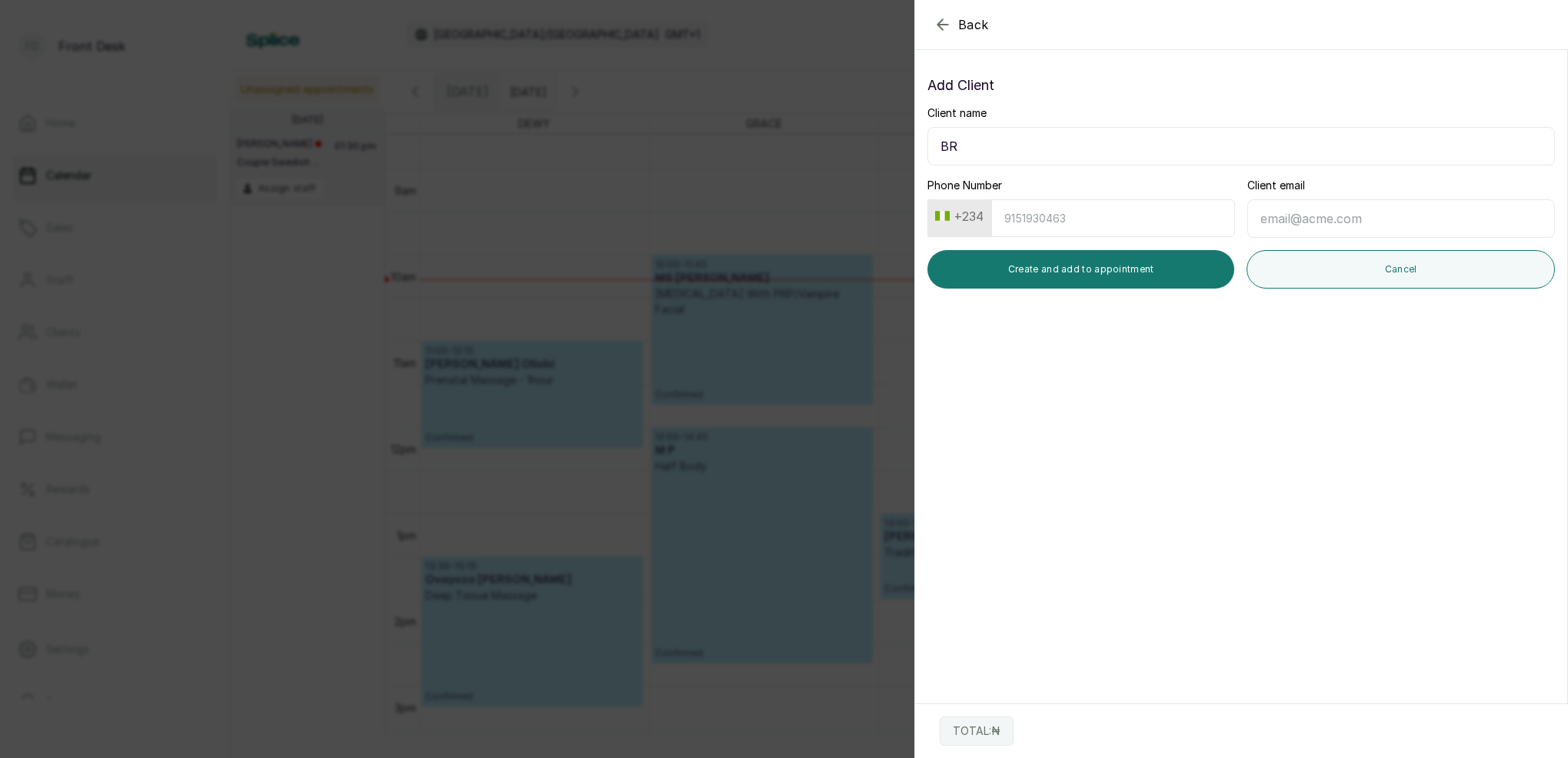
type input "B"
type input "MS [PERSON_NAME]"
type input "[EMAIL_ADDRESS][DOMAIN_NAME]"
click at [958, 221] on button "+234" at bounding box center [960, 216] width 61 height 25
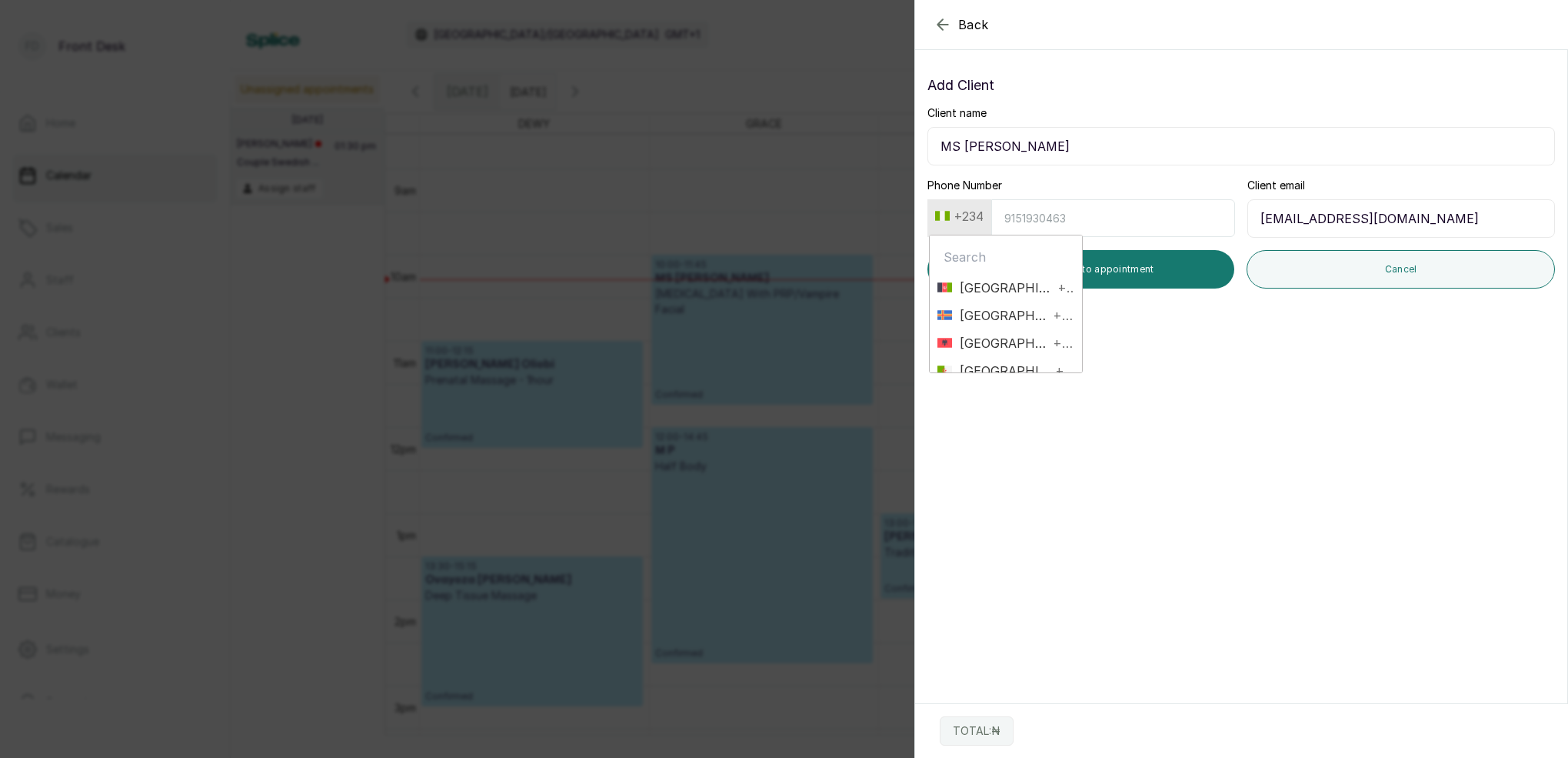
type input "="
type input "[PHONE_NUMBER]"
click at [977, 220] on button "+234" at bounding box center [960, 216] width 61 height 25
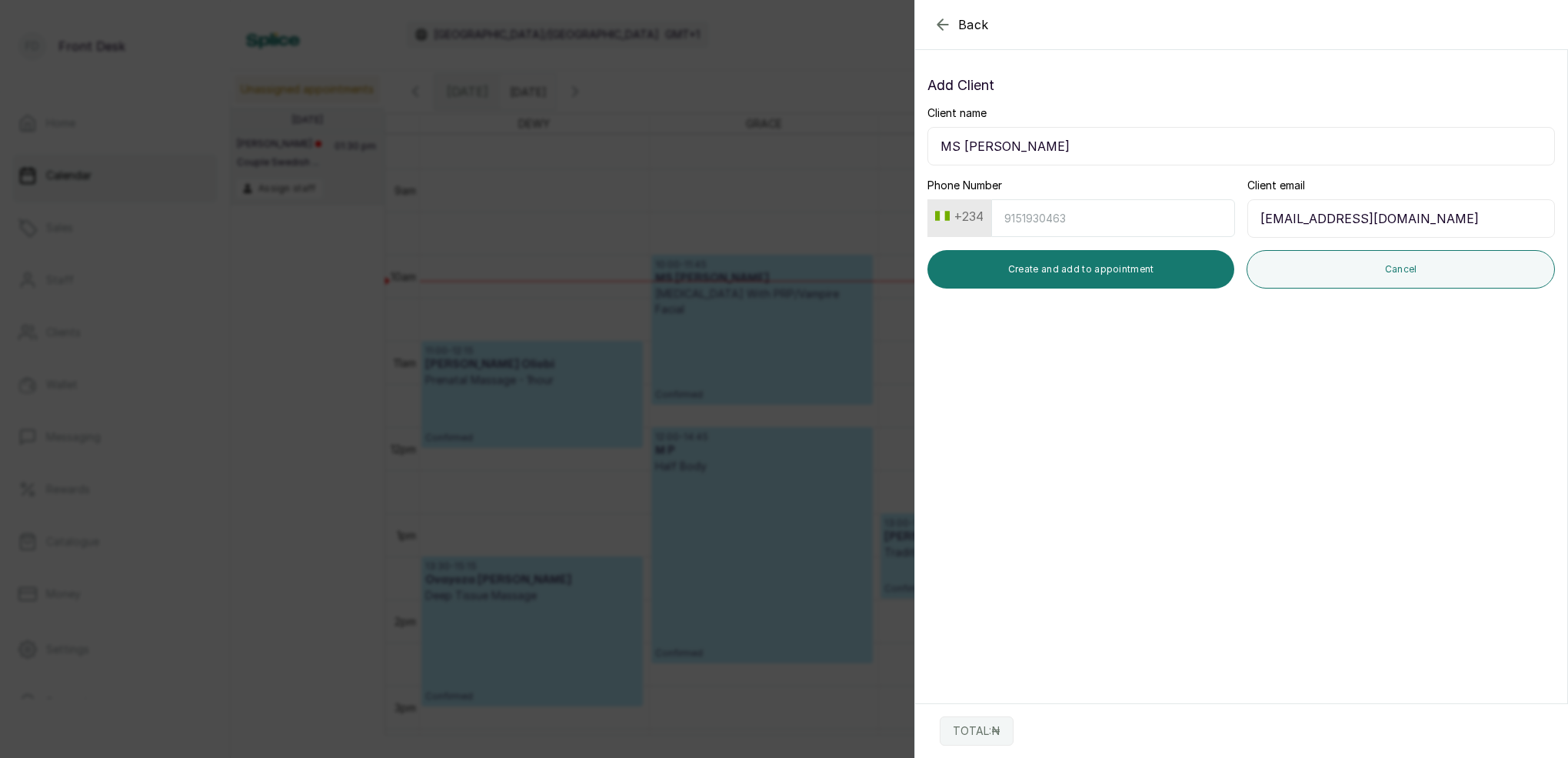
click at [975, 218] on button "+234" at bounding box center [960, 216] width 61 height 25
click at [1026, 216] on input "Phone Number" at bounding box center [1112, 218] width 243 height 38
click at [959, 219] on button "+234" at bounding box center [960, 216] width 61 height 25
click at [961, 215] on button "+234" at bounding box center [960, 216] width 61 height 25
click at [1067, 209] on input "Phone Number" at bounding box center [1112, 218] width 243 height 38
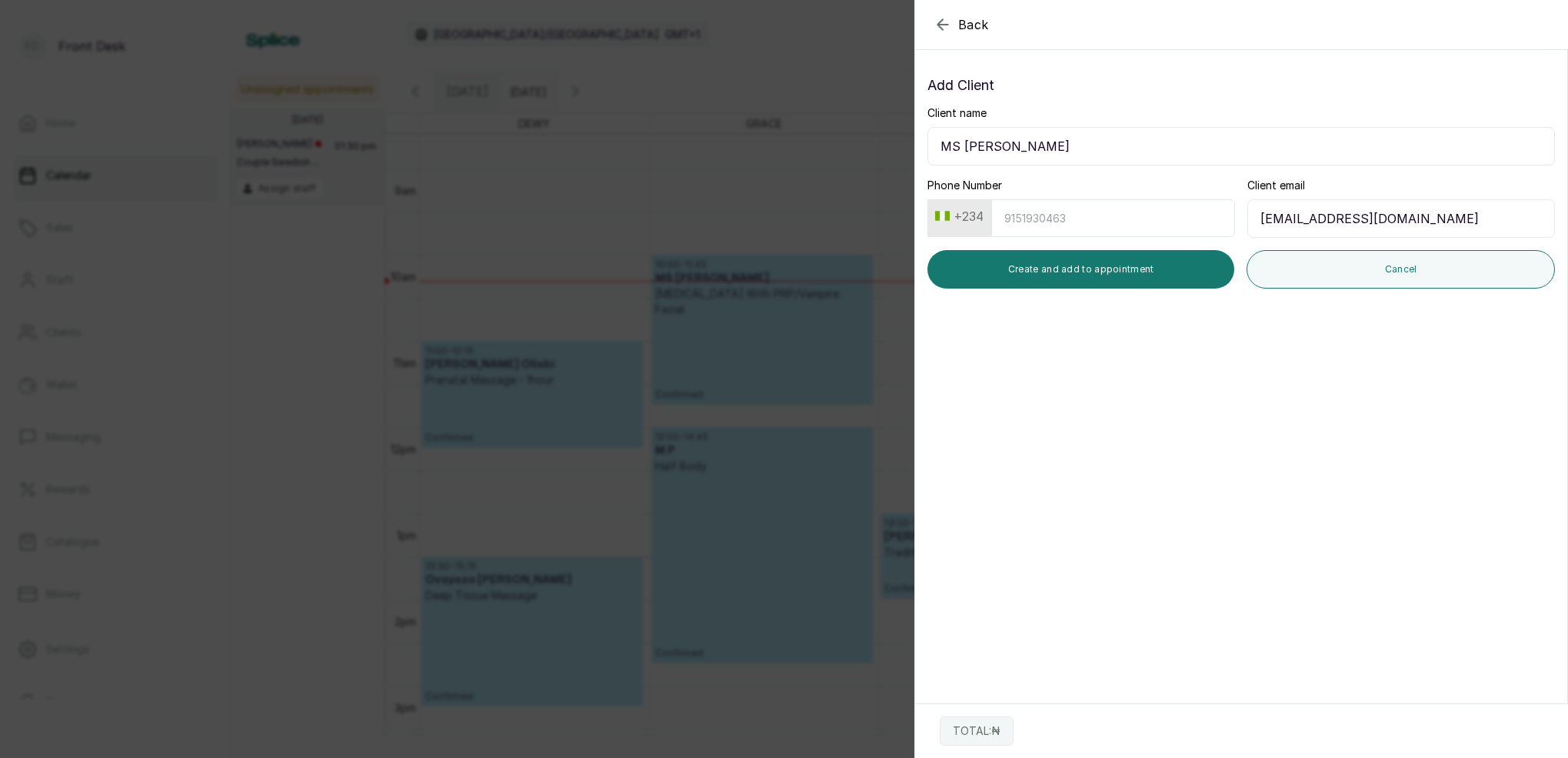
click at [1082, 214] on input "Phone Number" at bounding box center [1112, 218] width 243 height 38
click at [948, 211] on button "+234" at bounding box center [960, 216] width 61 height 25
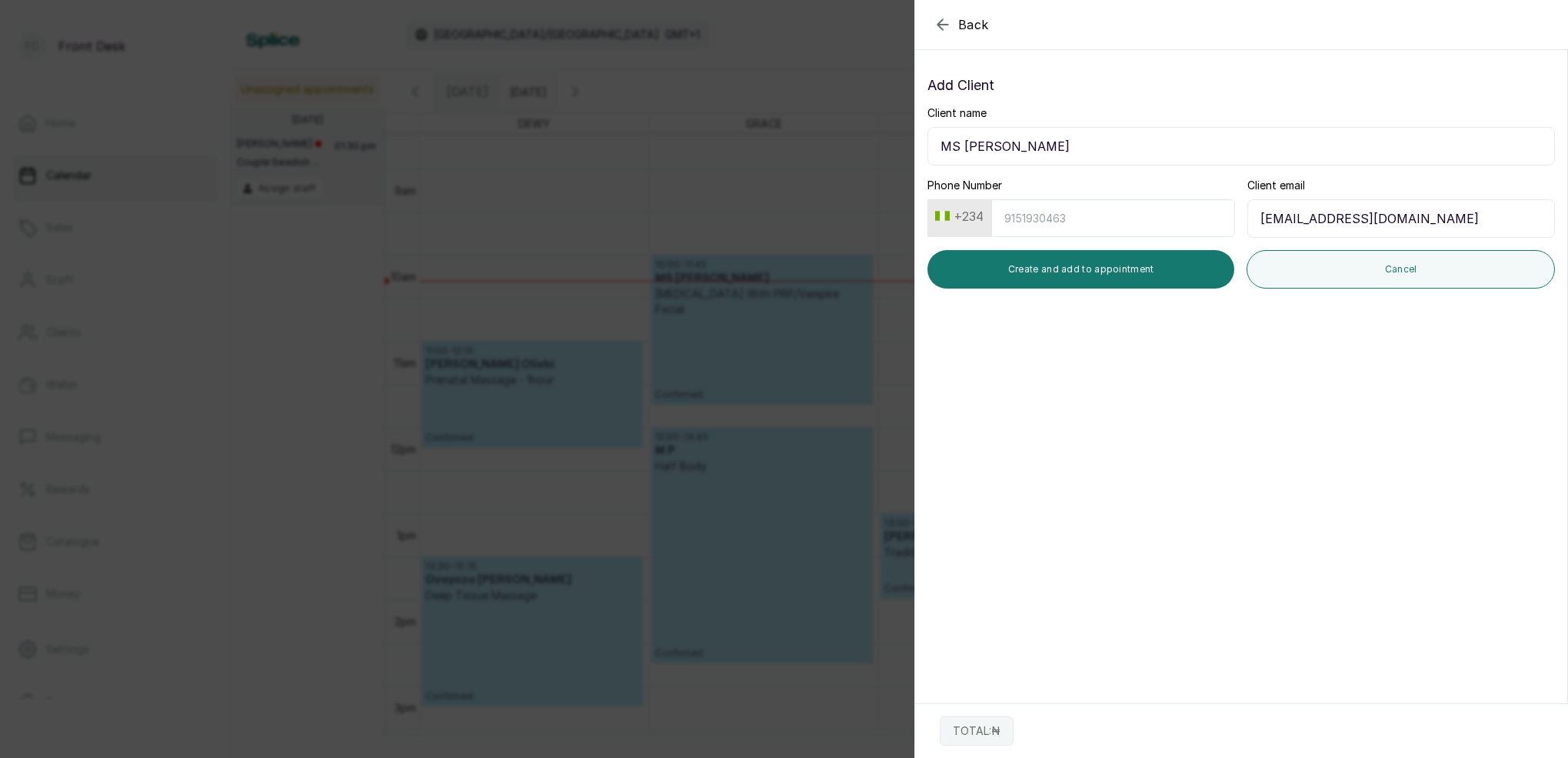
click at [948, 211] on button "+234" at bounding box center [960, 216] width 61 height 25
click at [1214, 312] on section "Back Add Appointment Add Client Client name MS [PERSON_NAME] Phone Number +234 …" at bounding box center [1241, 379] width 654 height 758
click at [1044, 206] on input "Phone Number" at bounding box center [1112, 218] width 243 height 38
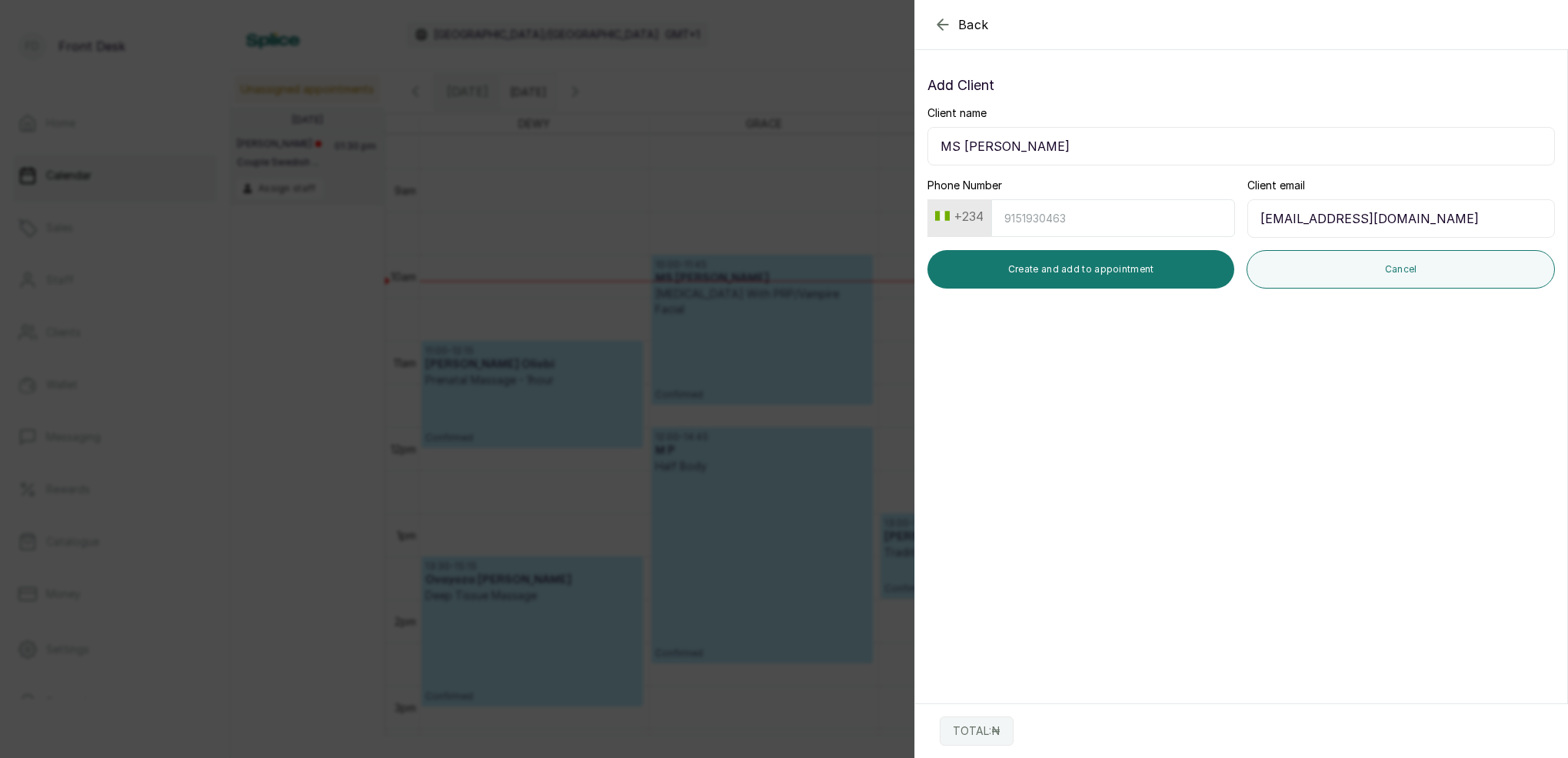
click at [943, 212] on button "+234" at bounding box center [960, 216] width 61 height 25
drag, startPoint x: 943, startPoint y: 211, endPoint x: 961, endPoint y: 206, distance: 18.7
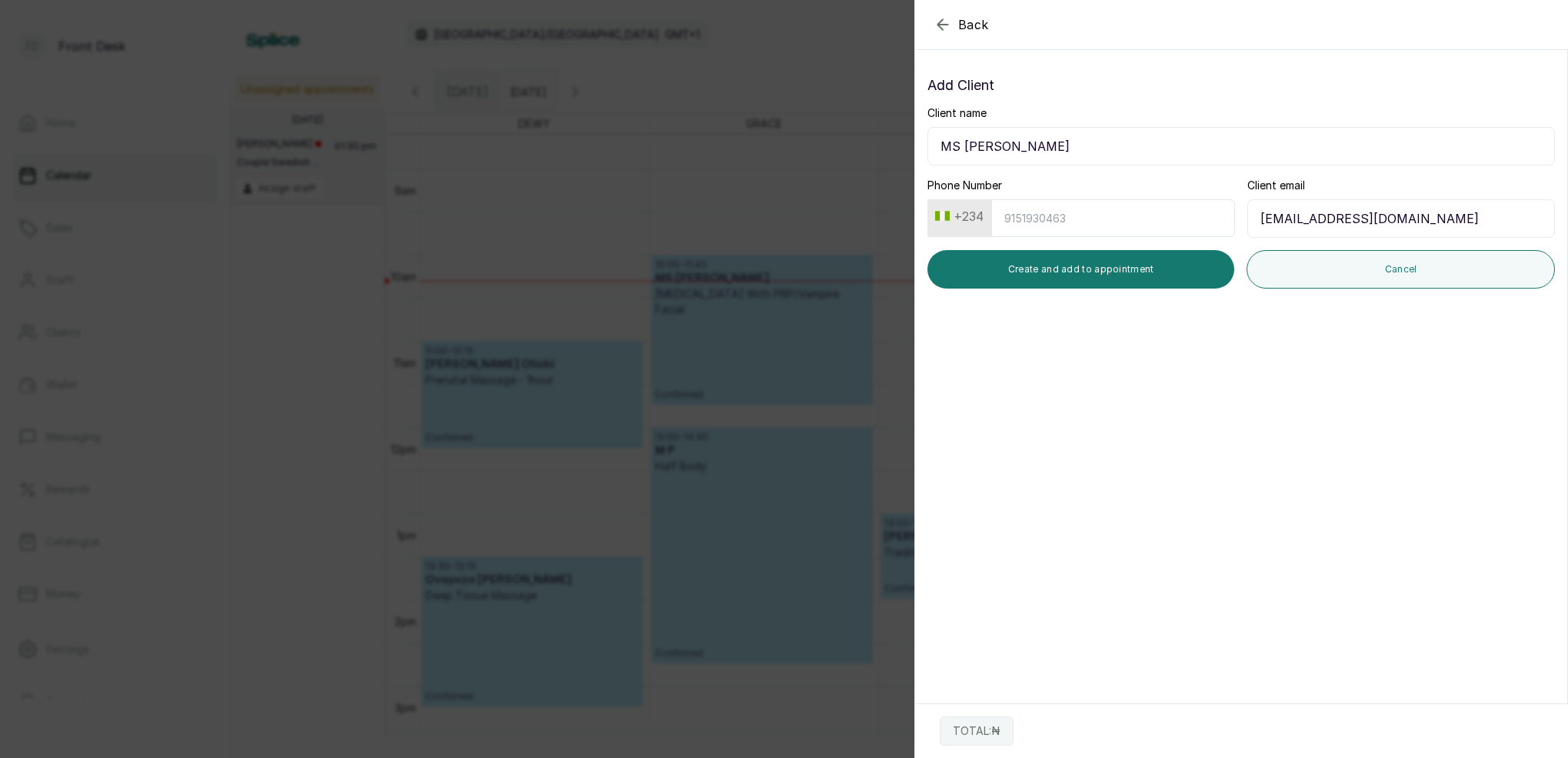
click at [943, 211] on button "+234" at bounding box center [960, 216] width 61 height 25
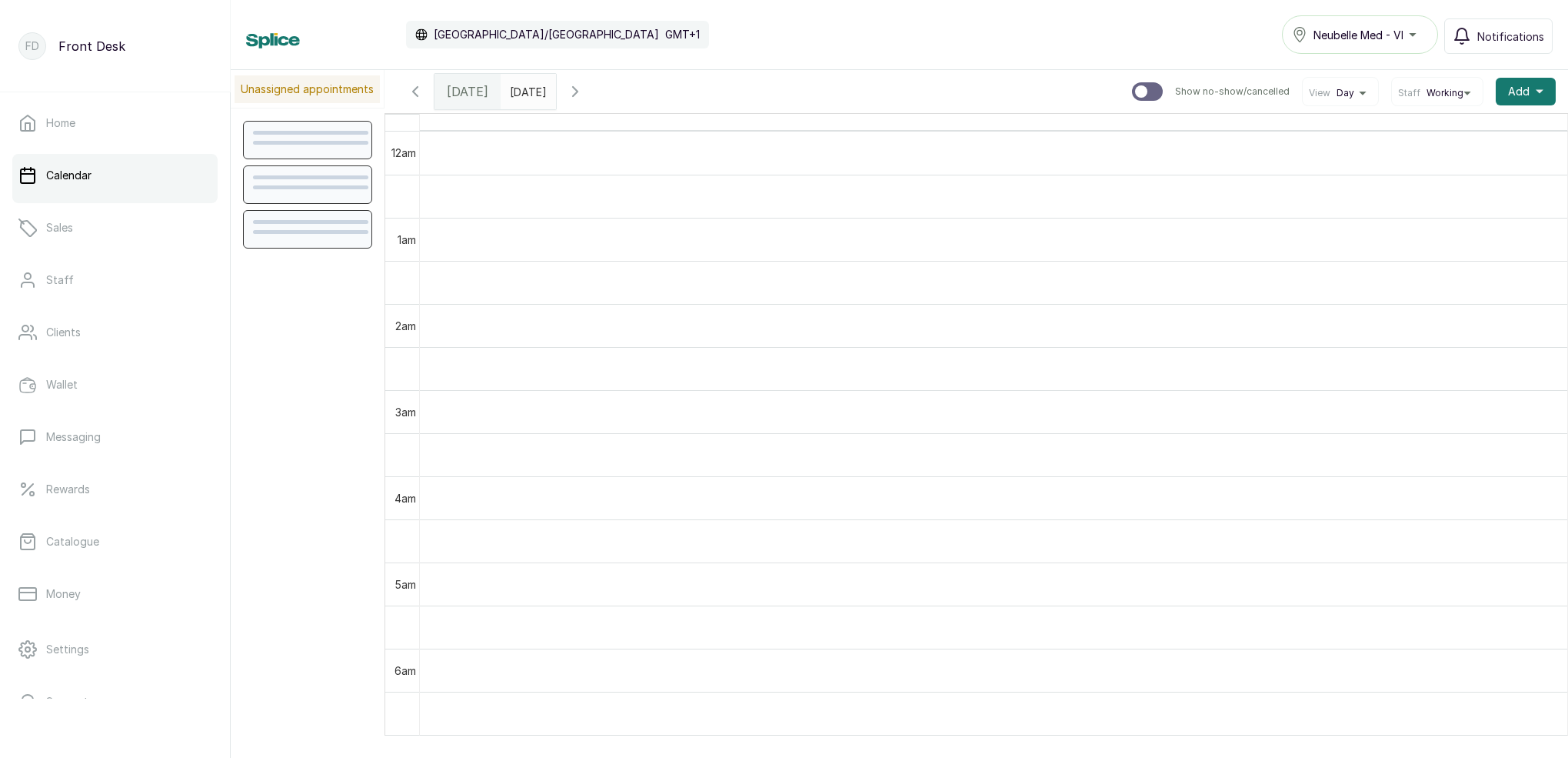
scroll to position [-1, 0]
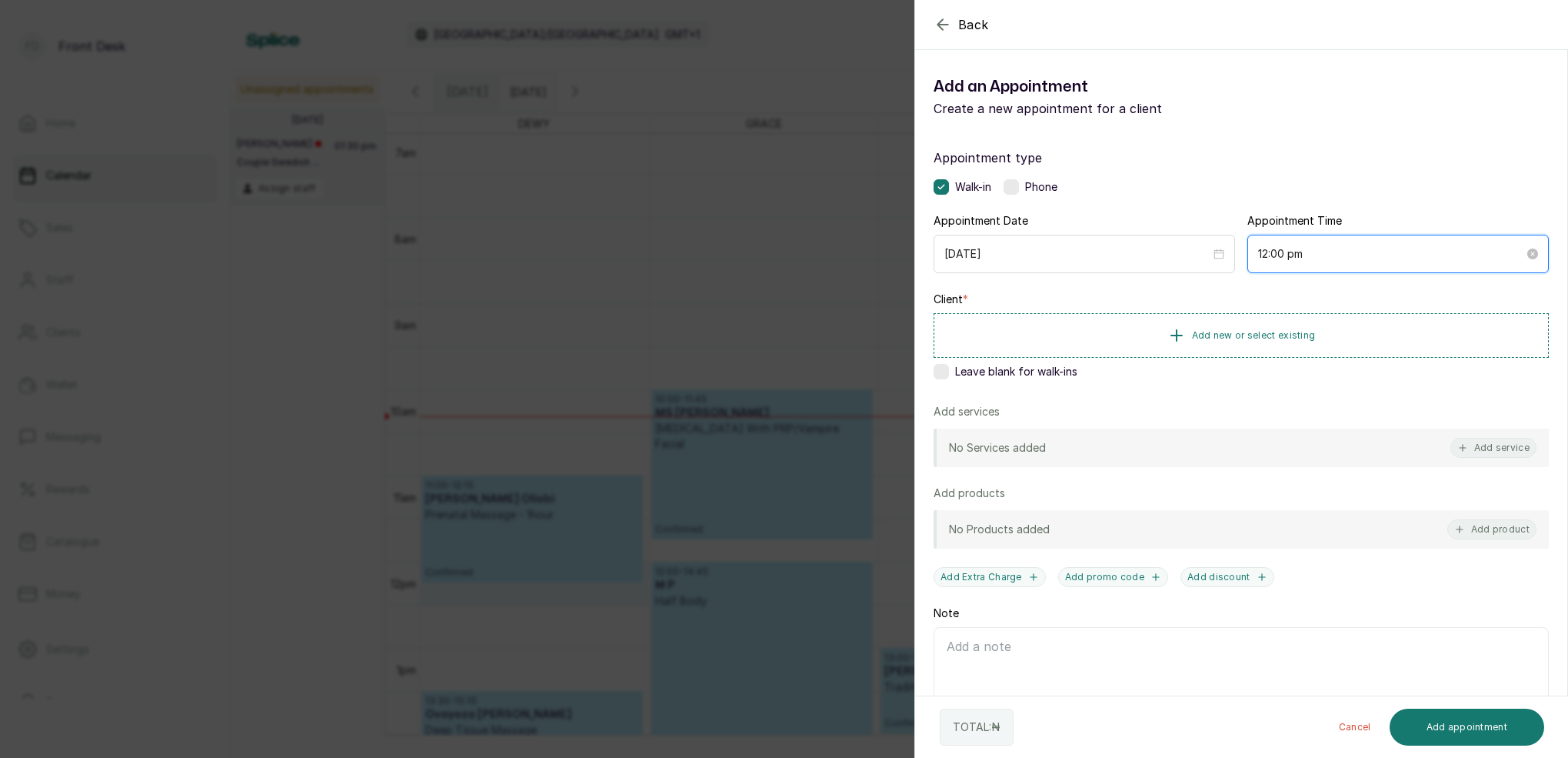
click at [1286, 253] on input "12:00 pm" at bounding box center [1391, 253] width 266 height 17
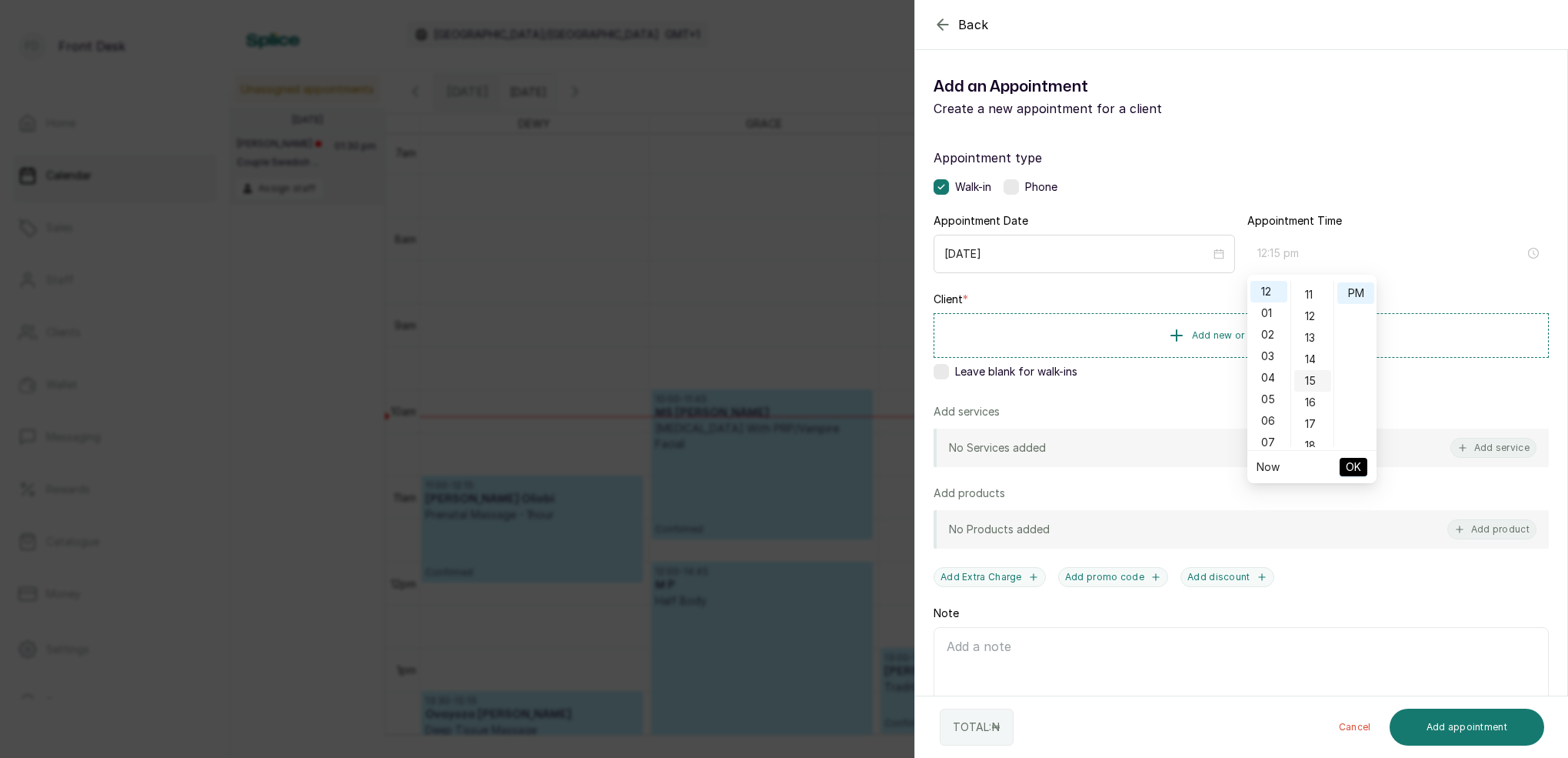
click at [1315, 378] on div "15" at bounding box center [1312, 381] width 37 height 21
type input "12:15 pm"
click at [1358, 472] on span "OK" at bounding box center [1353, 467] width 16 height 29
click at [1257, 341] on button "Add new or select existing" at bounding box center [1241, 334] width 616 height 43
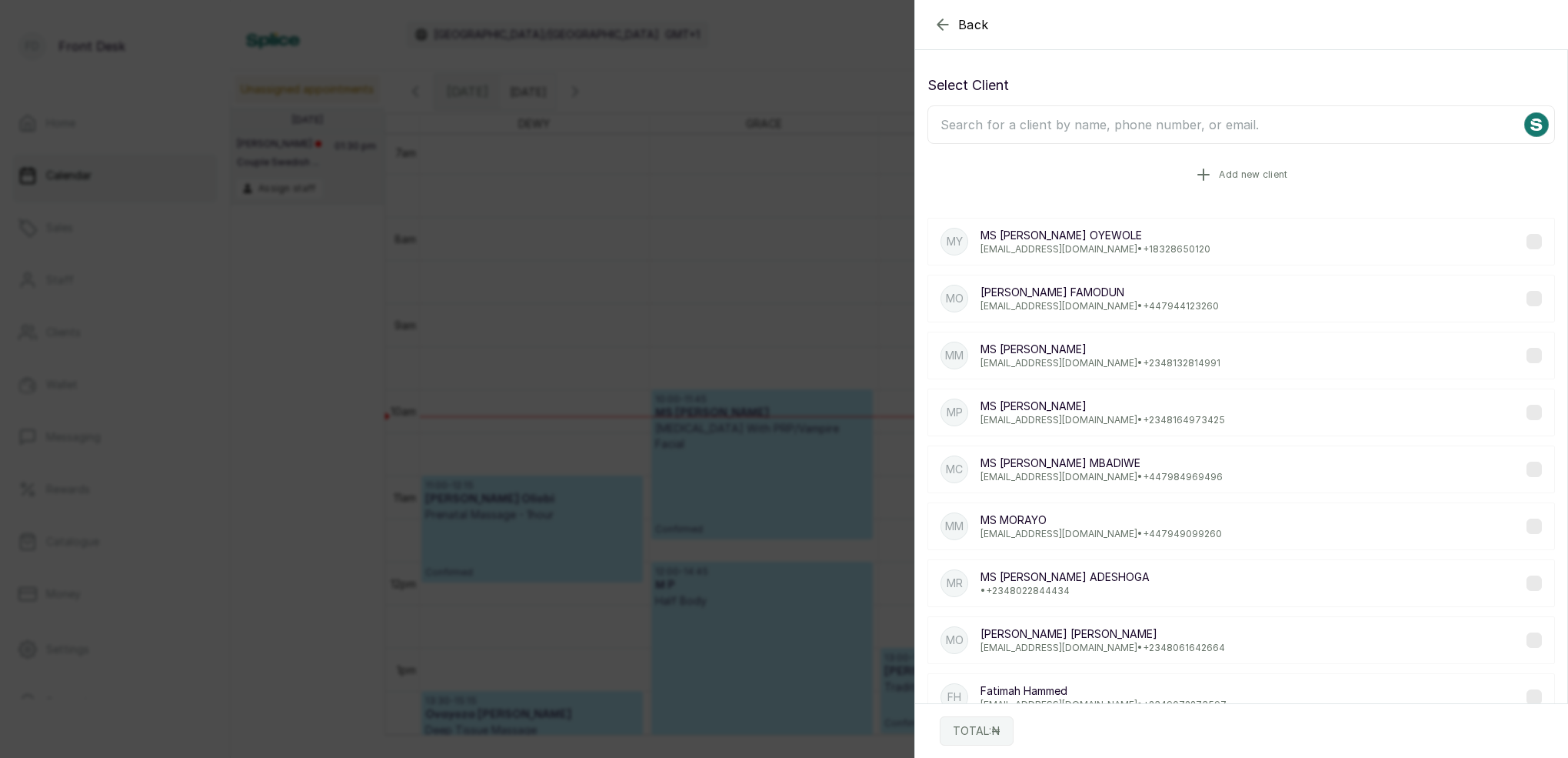
click at [1213, 173] on icon "button" at bounding box center [1203, 174] width 18 height 18
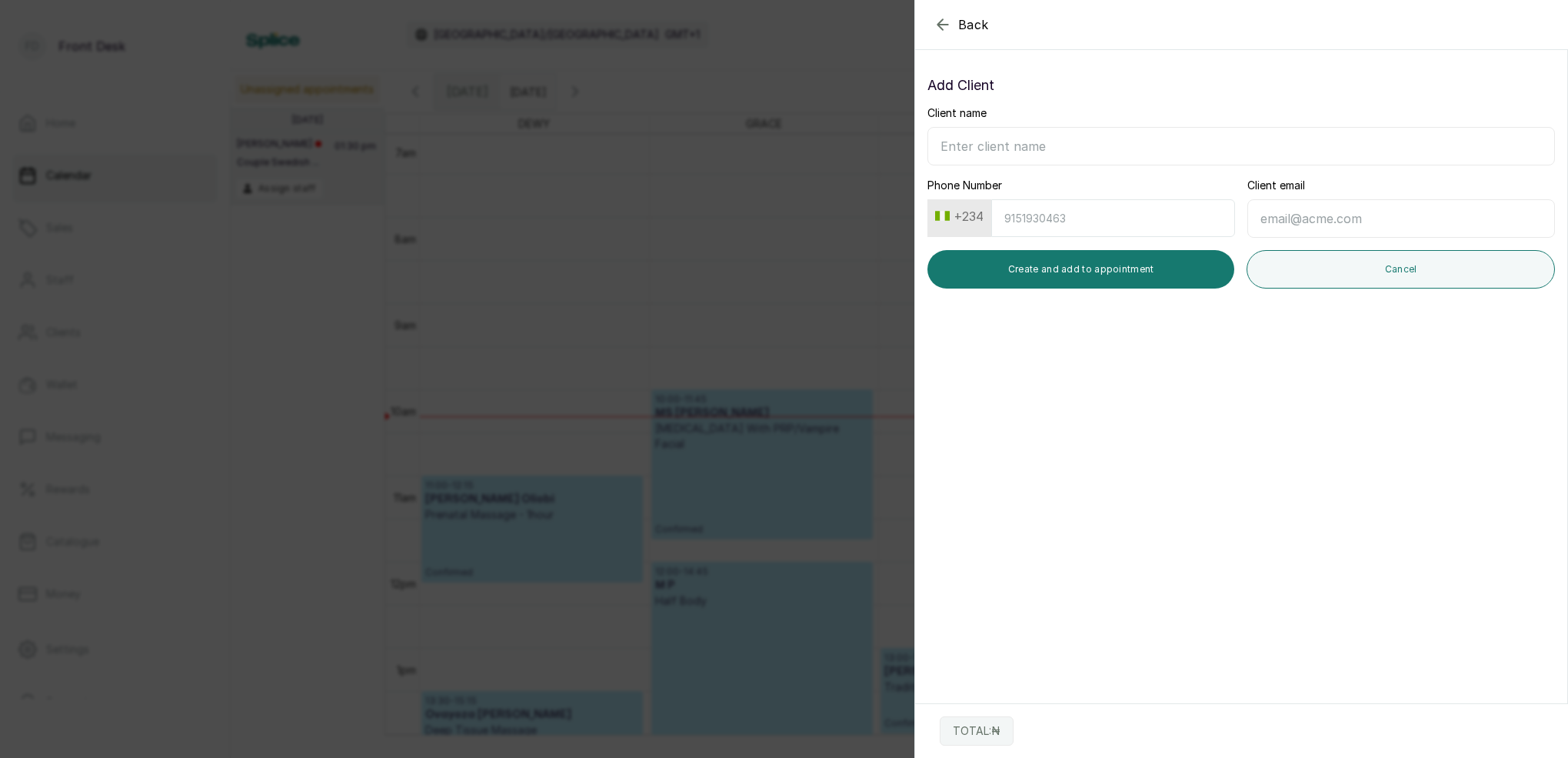
click at [966, 211] on button "+234" at bounding box center [960, 216] width 61 height 25
type input "+20"
click at [1054, 296] on span "+20" at bounding box center [1064, 287] width 21 height 18
type input "1501586233"
click at [1011, 146] on input "Client name" at bounding box center [1241, 146] width 627 height 39
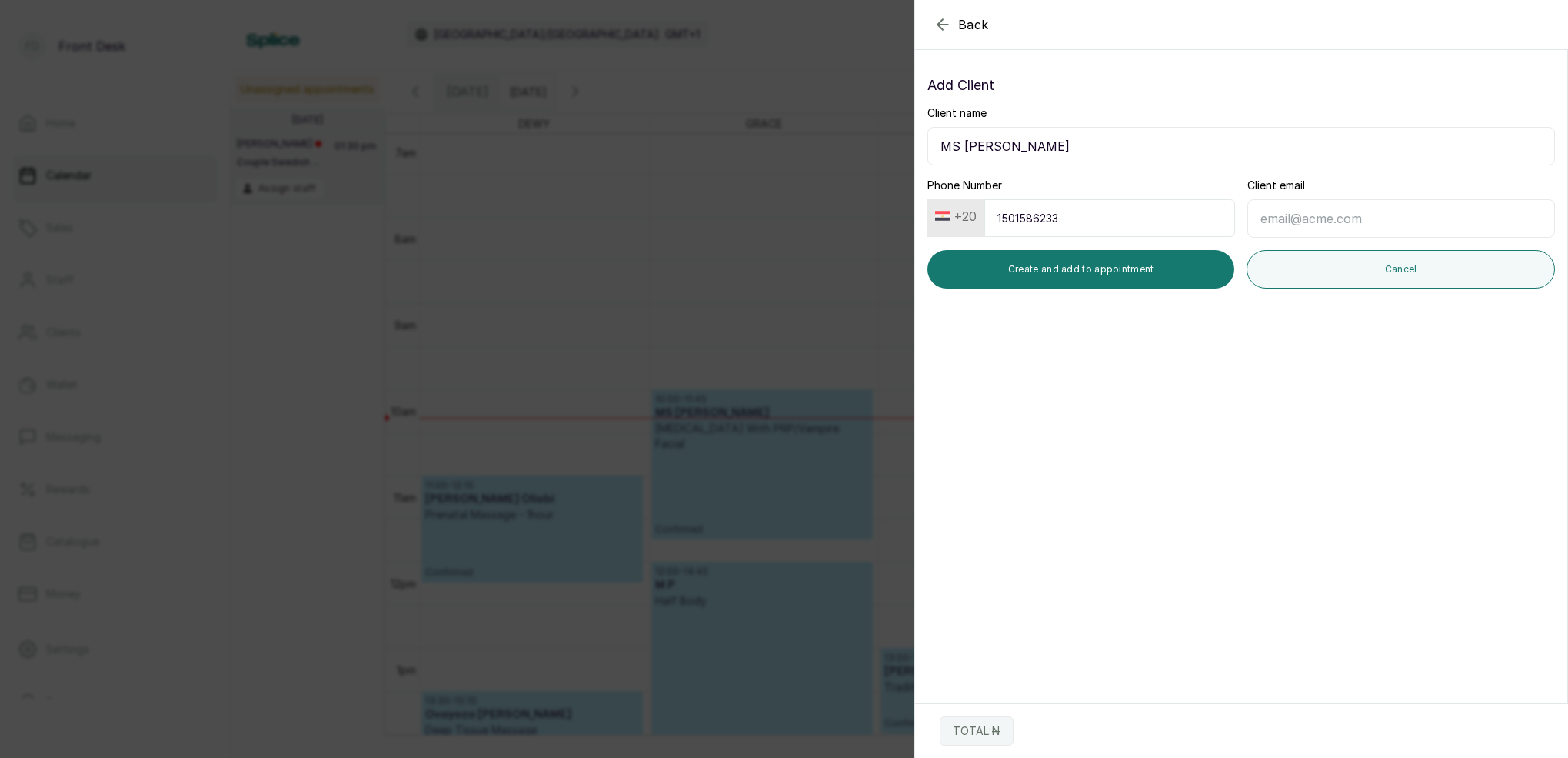
type input "MS [PERSON_NAME]"
click at [1334, 229] on input "Client email" at bounding box center [1401, 218] width 308 height 39
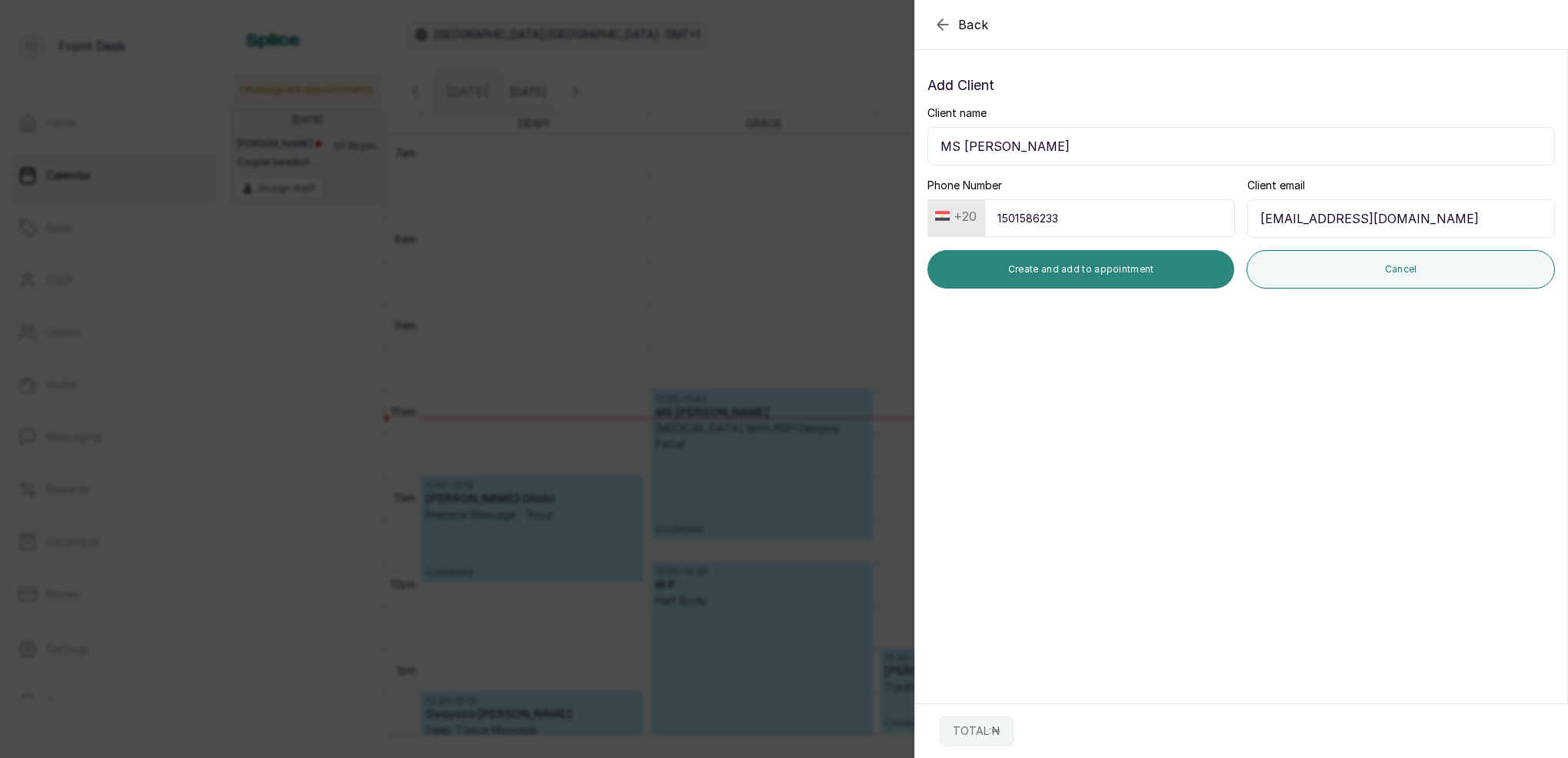
type input "[EMAIL_ADDRESS][DOMAIN_NAME]"
click at [1029, 275] on button "Create and add to appointment" at bounding box center [1081, 269] width 307 height 39
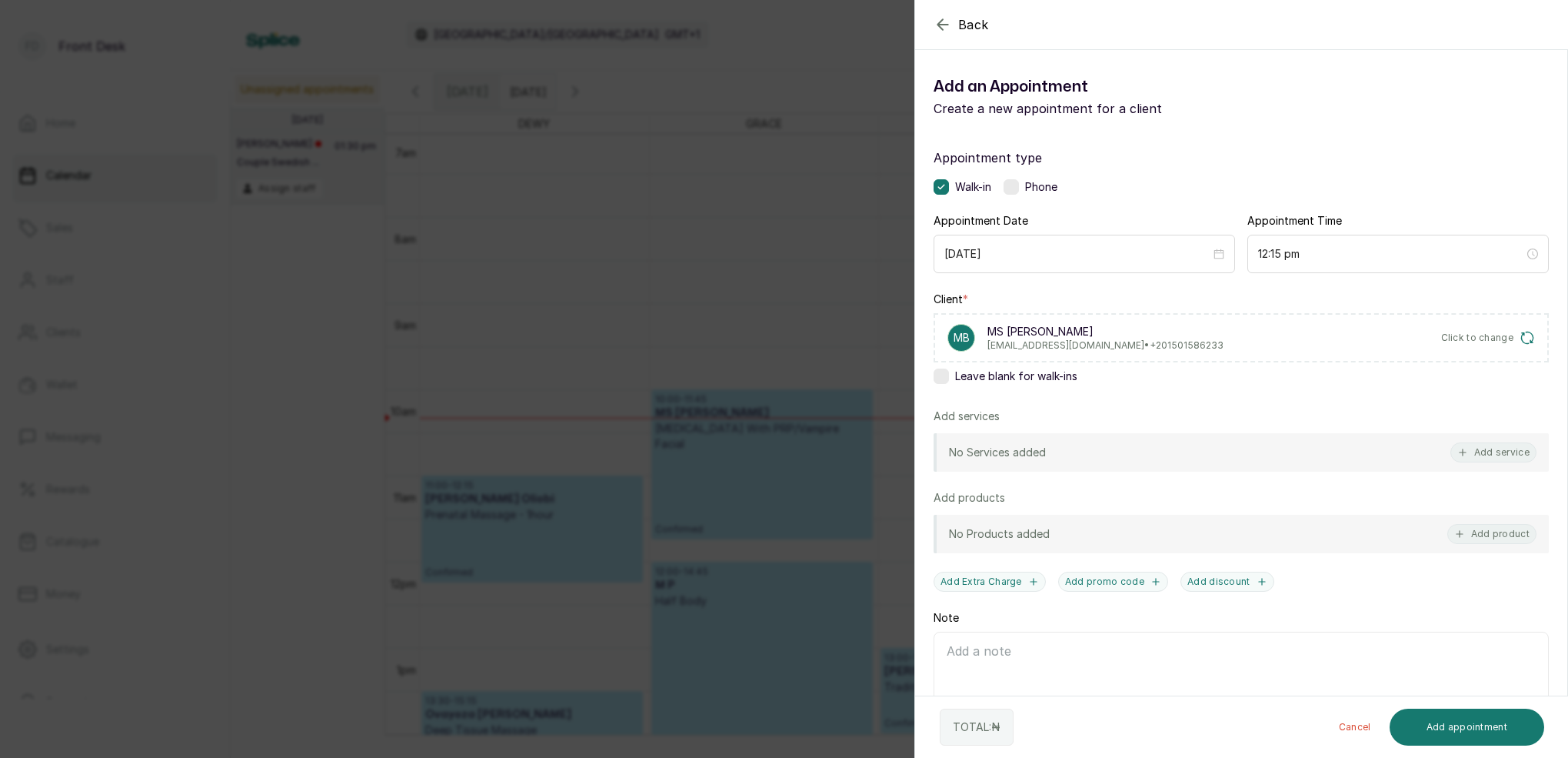
scroll to position [2, 0]
click at [1487, 453] on button "Add service" at bounding box center [1494, 450] width 86 height 20
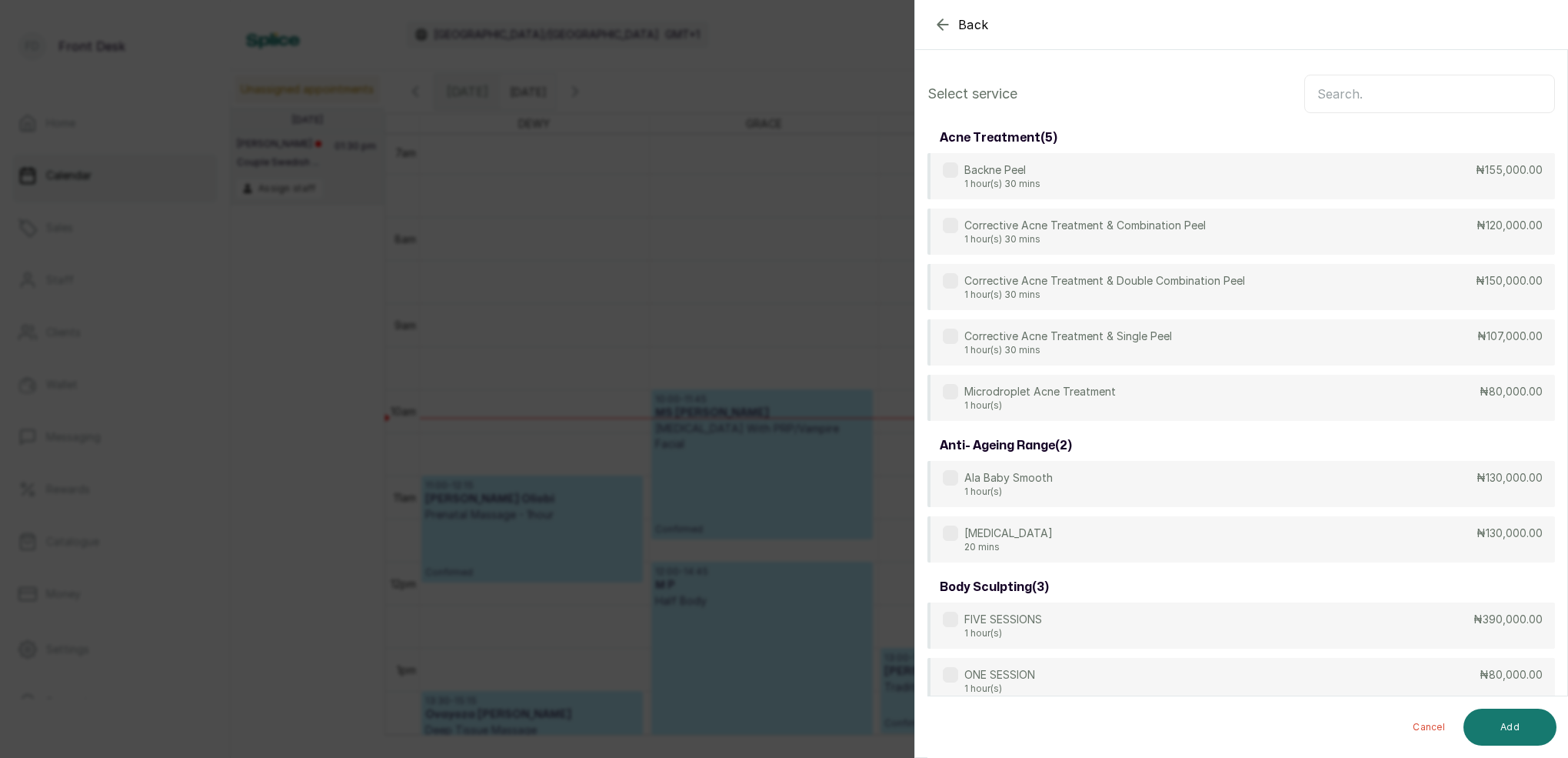
scroll to position [0, 0]
click at [1320, 104] on input "text" at bounding box center [1430, 93] width 251 height 39
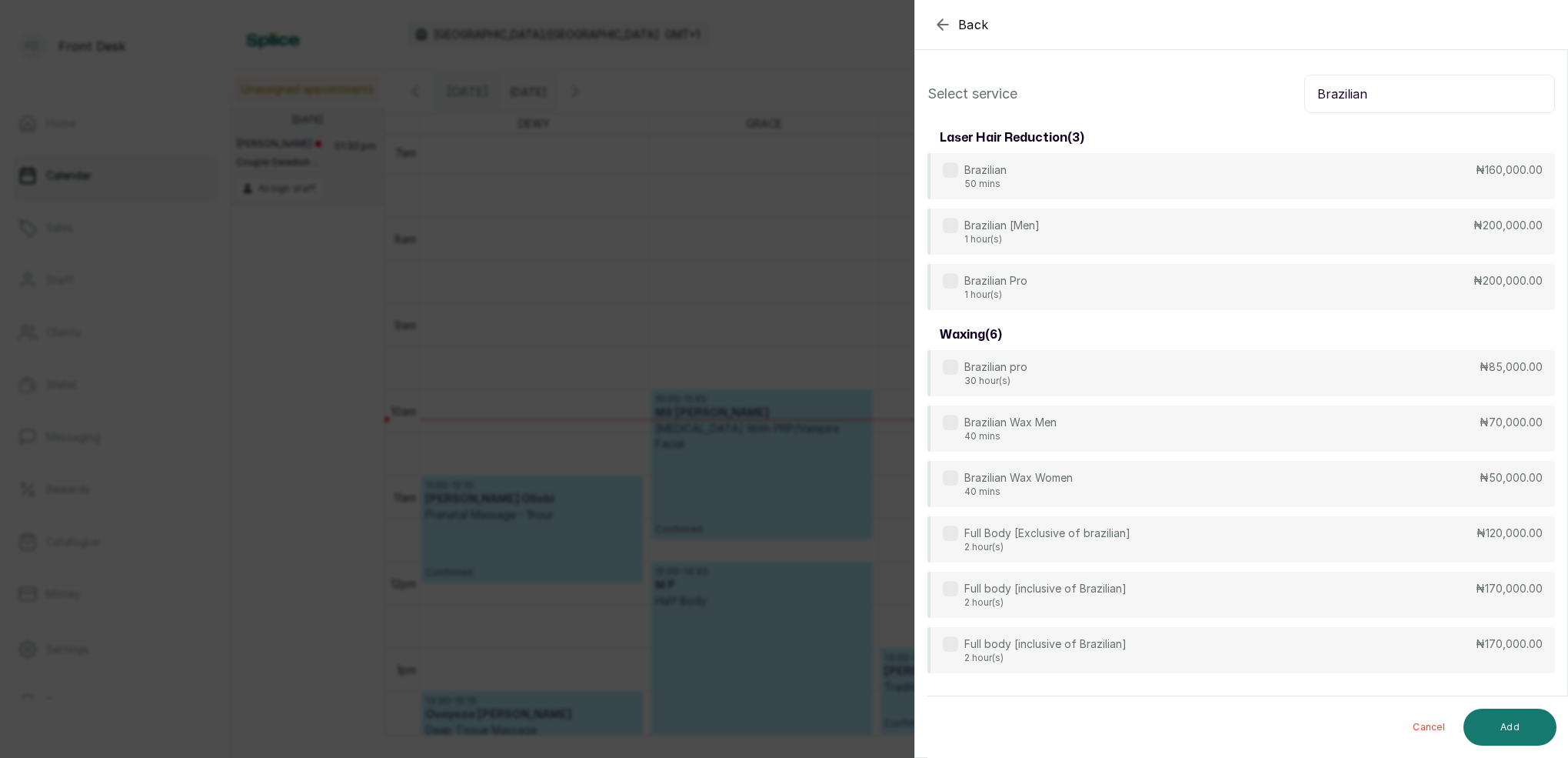
type input "Brazilian"
drag, startPoint x: 1305, startPoint y: 119, endPoint x: 1014, endPoint y: 381, distance: 391.6
click at [1015, 382] on p "30 hour(s)" at bounding box center [996, 381] width 63 height 12
click at [1511, 724] on button "Add" at bounding box center [1509, 727] width 93 height 37
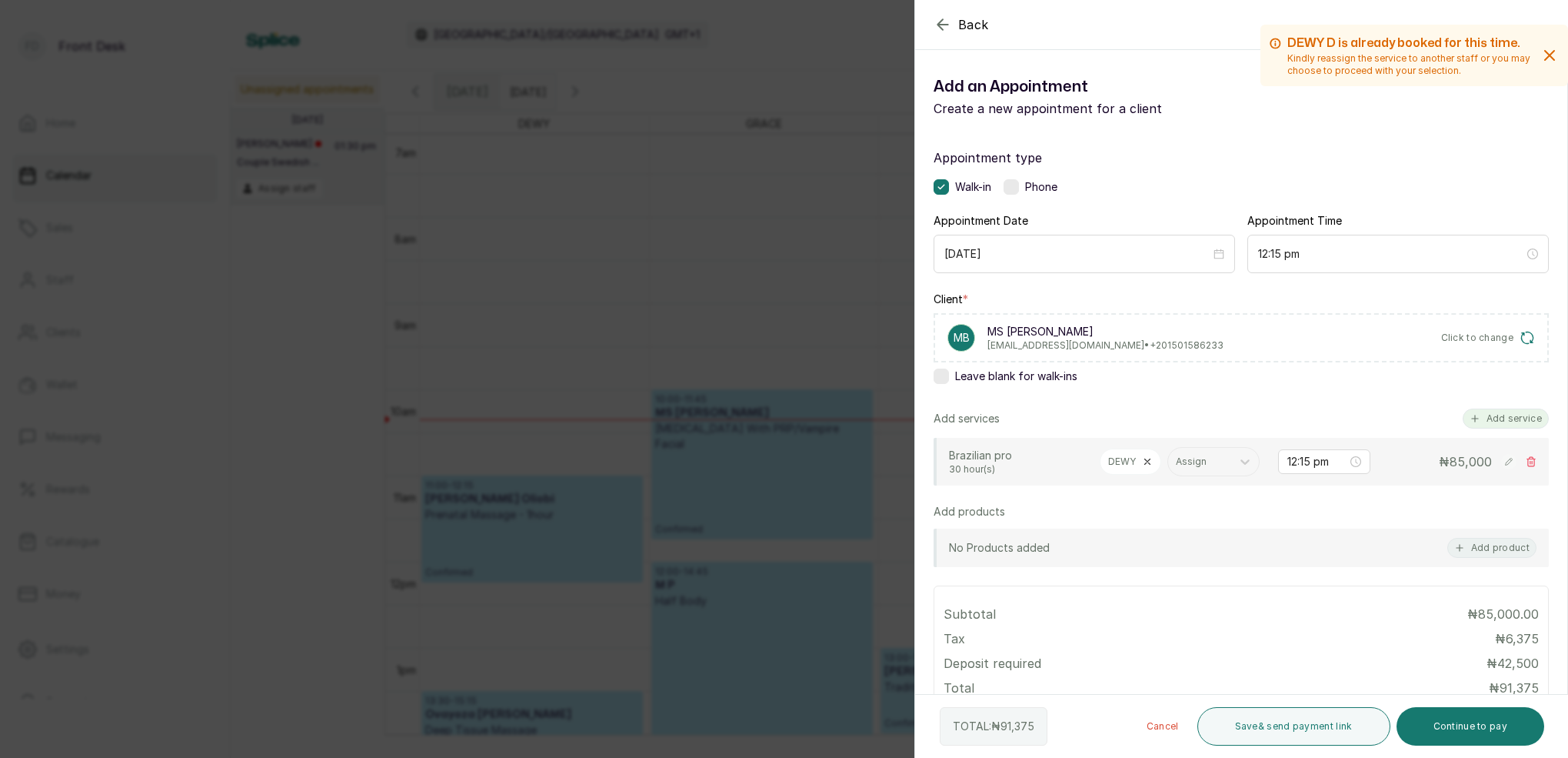
click at [1508, 419] on button "Add service" at bounding box center [1505, 419] width 86 height 20
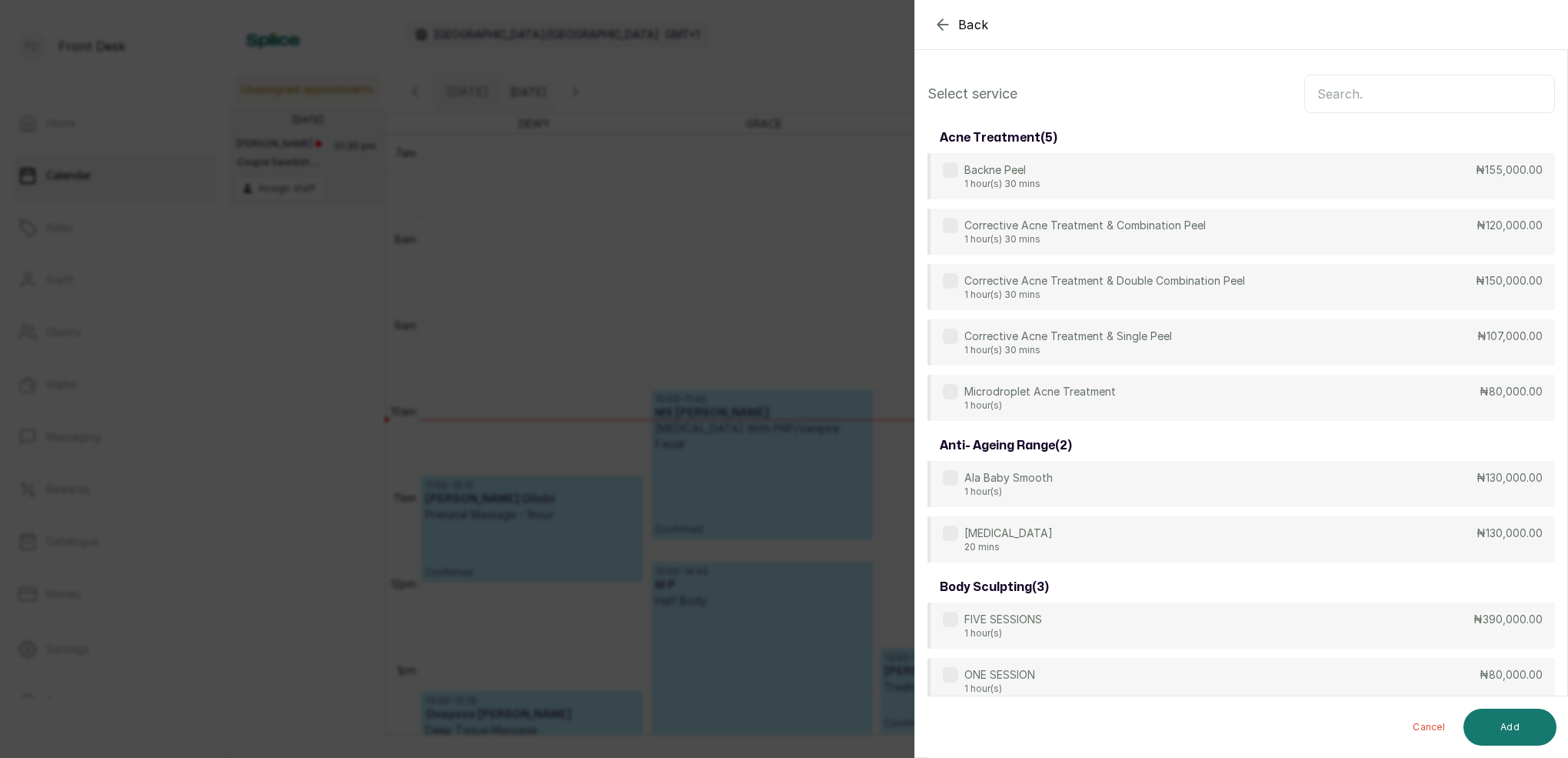
click at [1360, 88] on input "text" at bounding box center [1430, 93] width 251 height 39
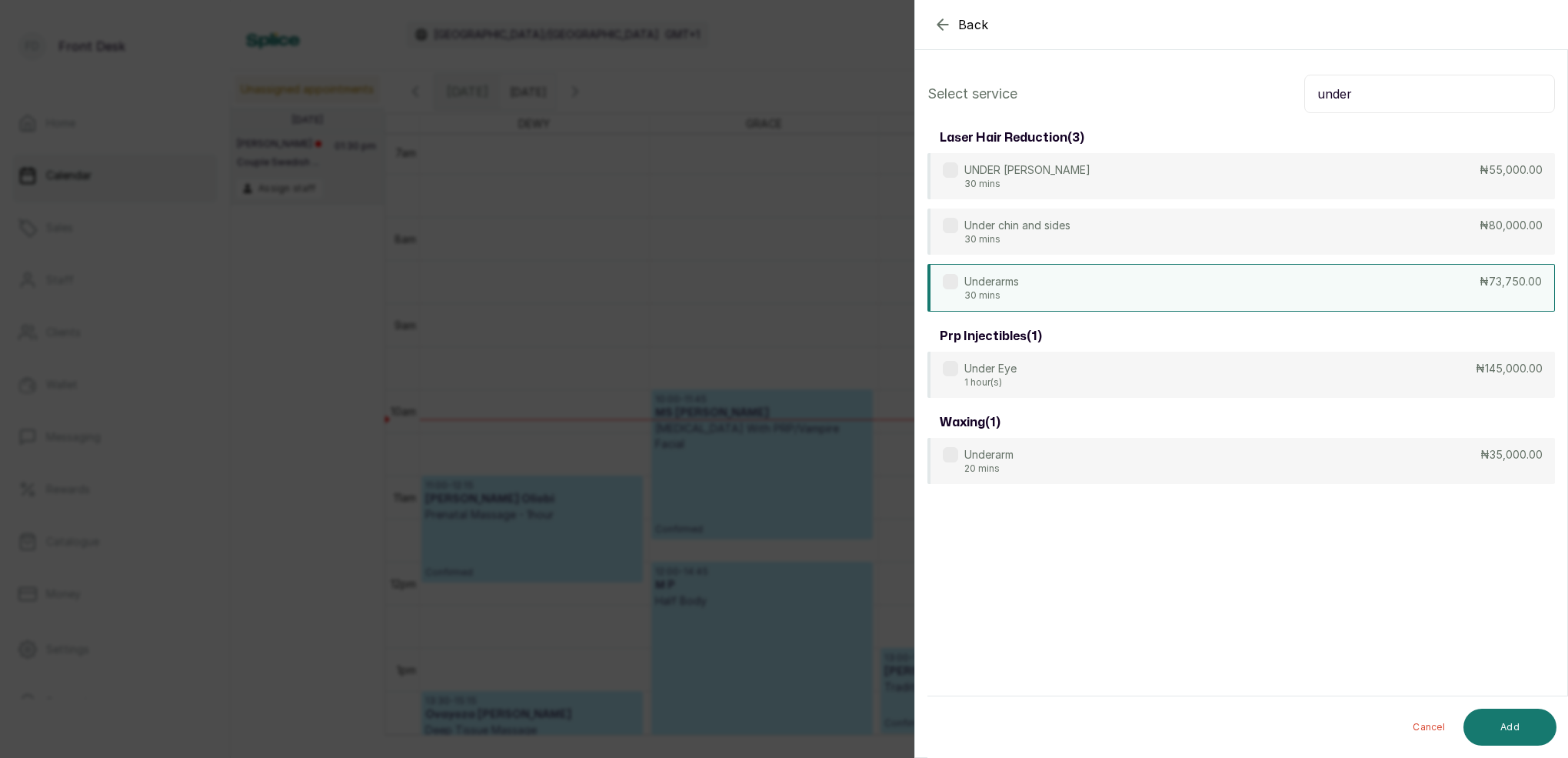
type input "under"
click at [999, 292] on p "30 mins" at bounding box center [992, 295] width 54 height 12
click at [1507, 726] on button "Add" at bounding box center [1509, 727] width 93 height 37
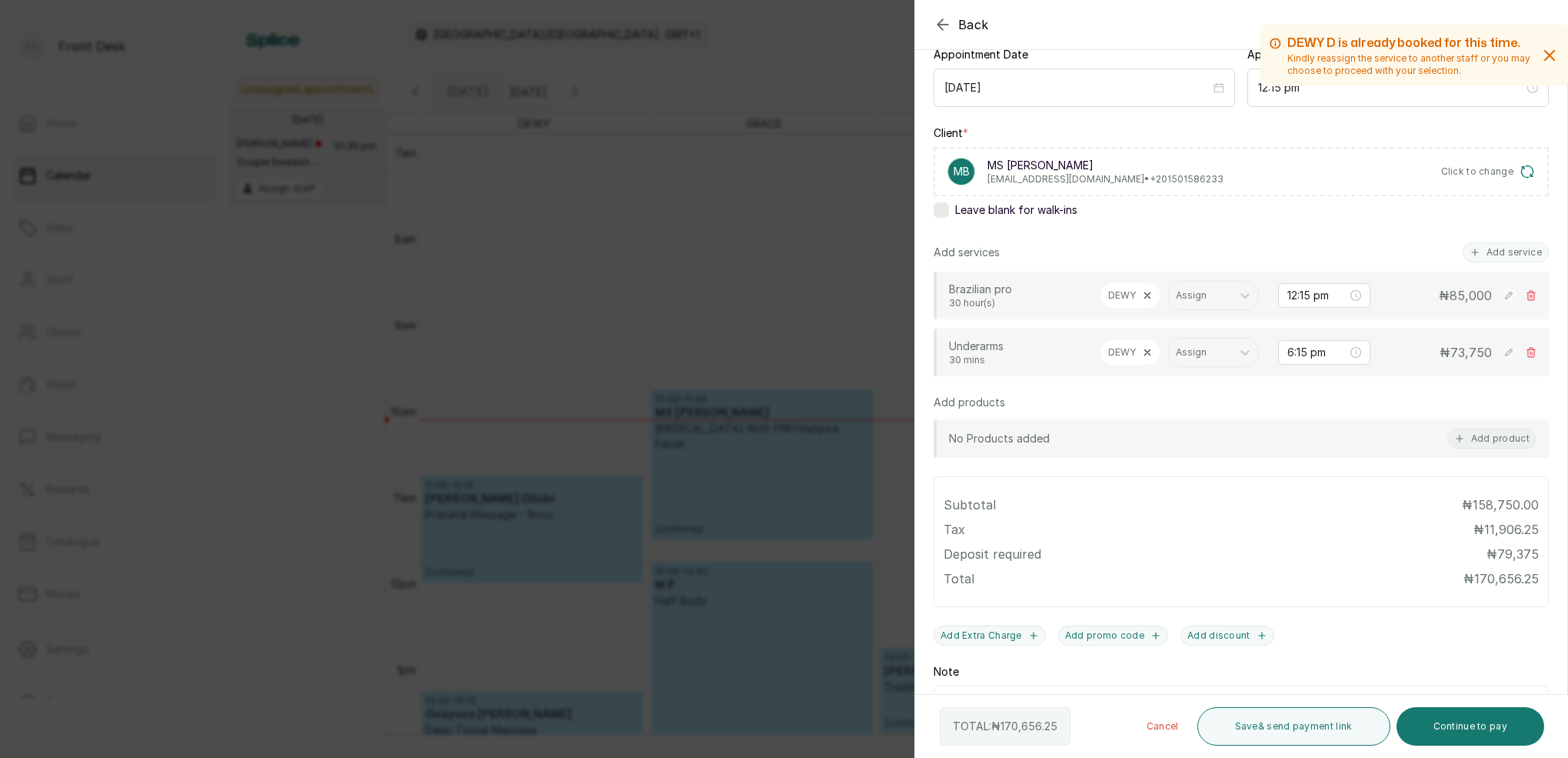
scroll to position [191, 0]
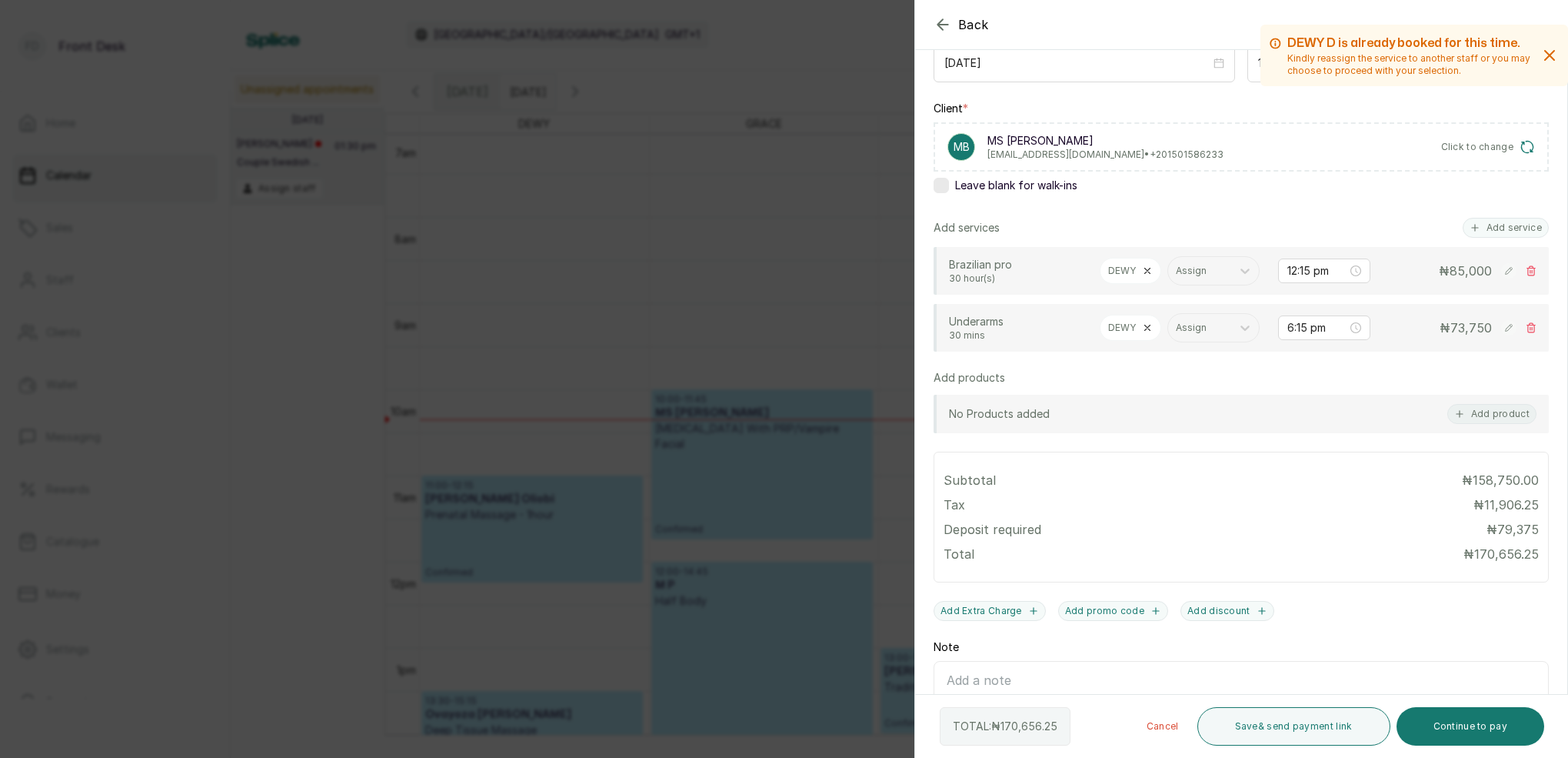
click at [1532, 330] on icon at bounding box center [1532, 327] width 8 height 9
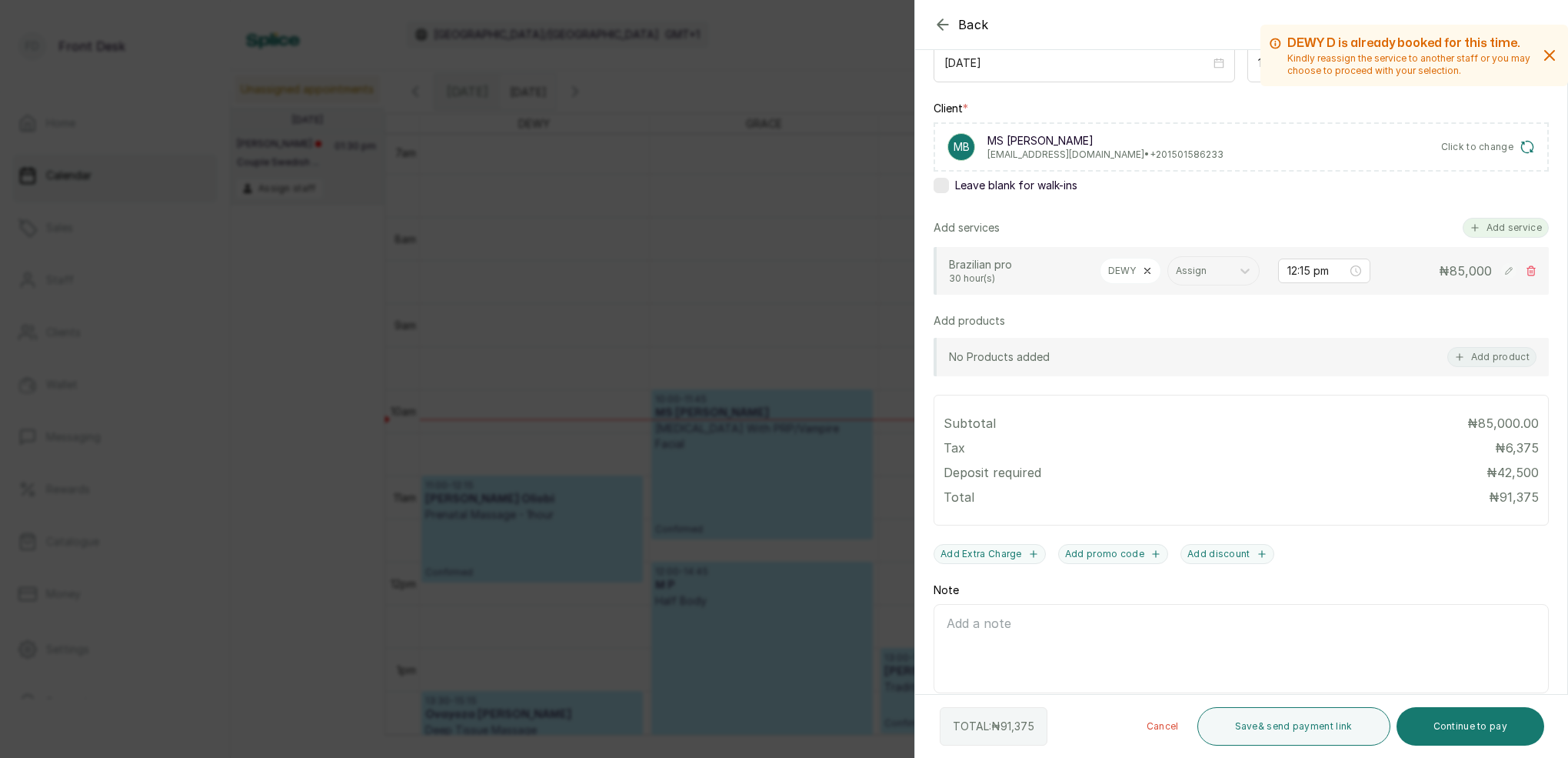
click at [1504, 235] on button "Add service" at bounding box center [1505, 228] width 86 height 20
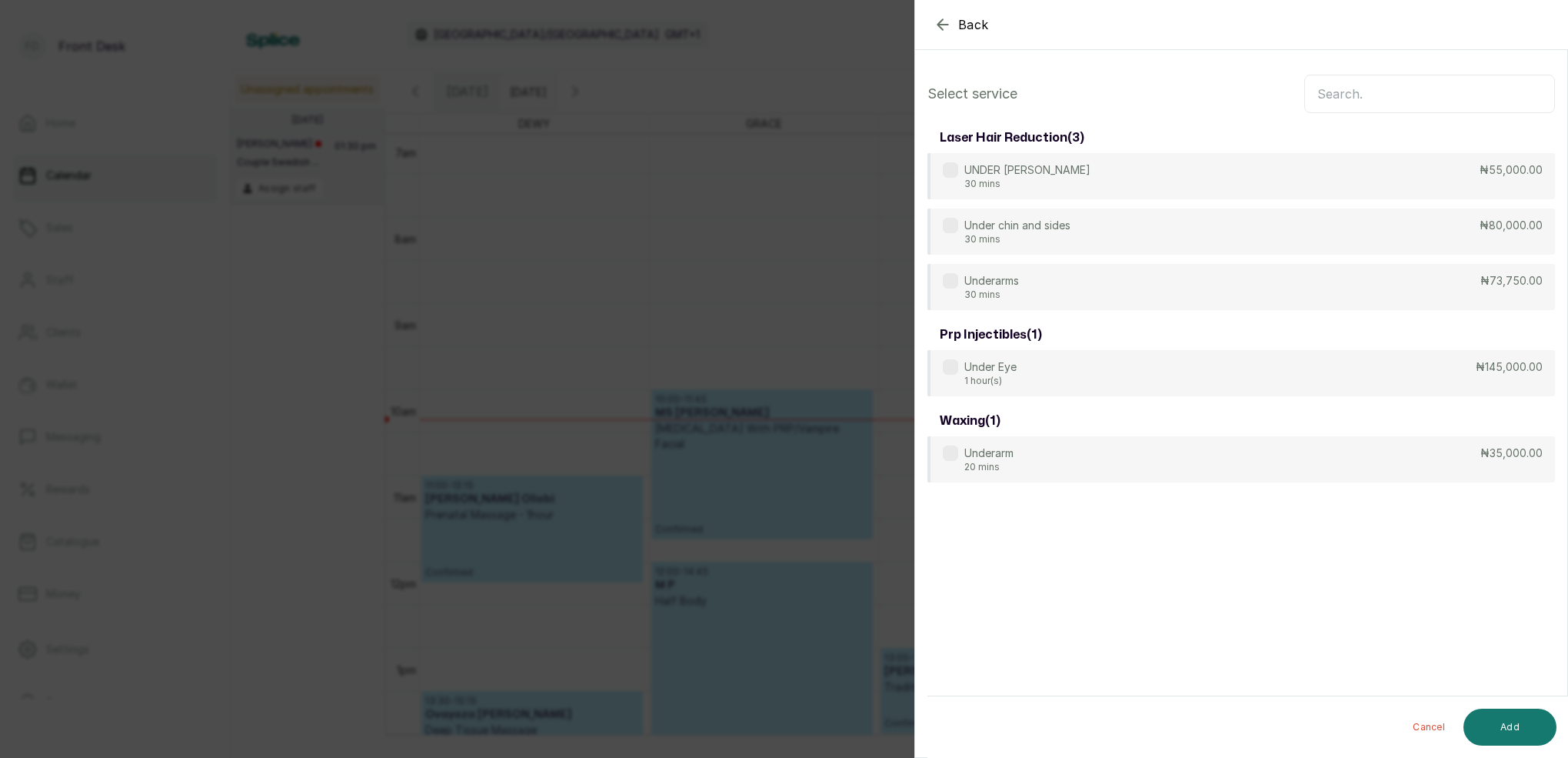
click at [1393, 92] on input "text" at bounding box center [1430, 93] width 251 height 39
type input "under"
drag, startPoint x: 1033, startPoint y: 459, endPoint x: 1057, endPoint y: 447, distance: 26.8
click at [1033, 458] on div "Underarm 20 mins ₦35,000.00" at bounding box center [1241, 460] width 627 height 48
click at [1521, 732] on button "Add" at bounding box center [1509, 727] width 93 height 37
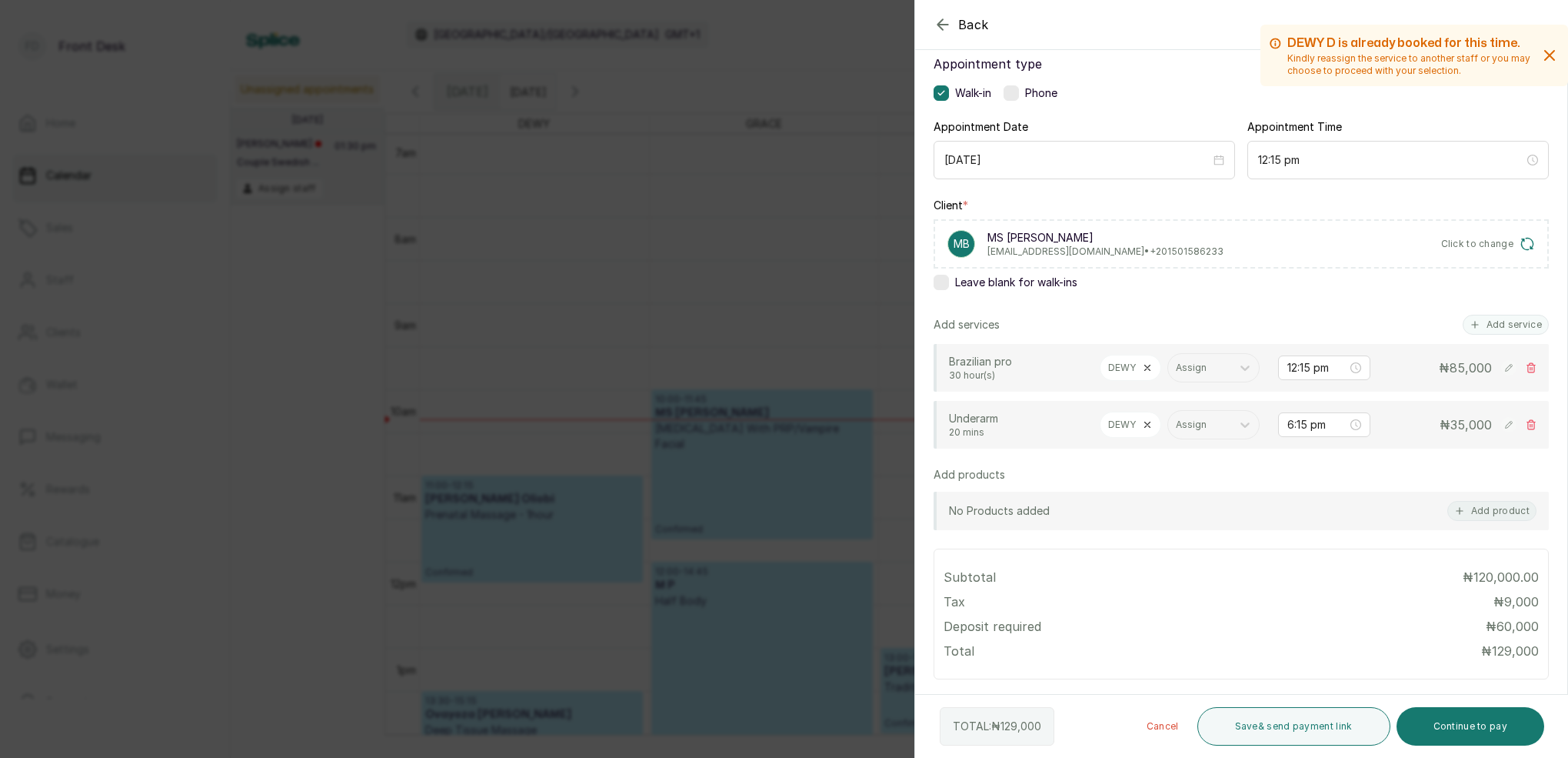
scroll to position [96, 0]
click at [1511, 324] on button "Add service" at bounding box center [1505, 322] width 86 height 20
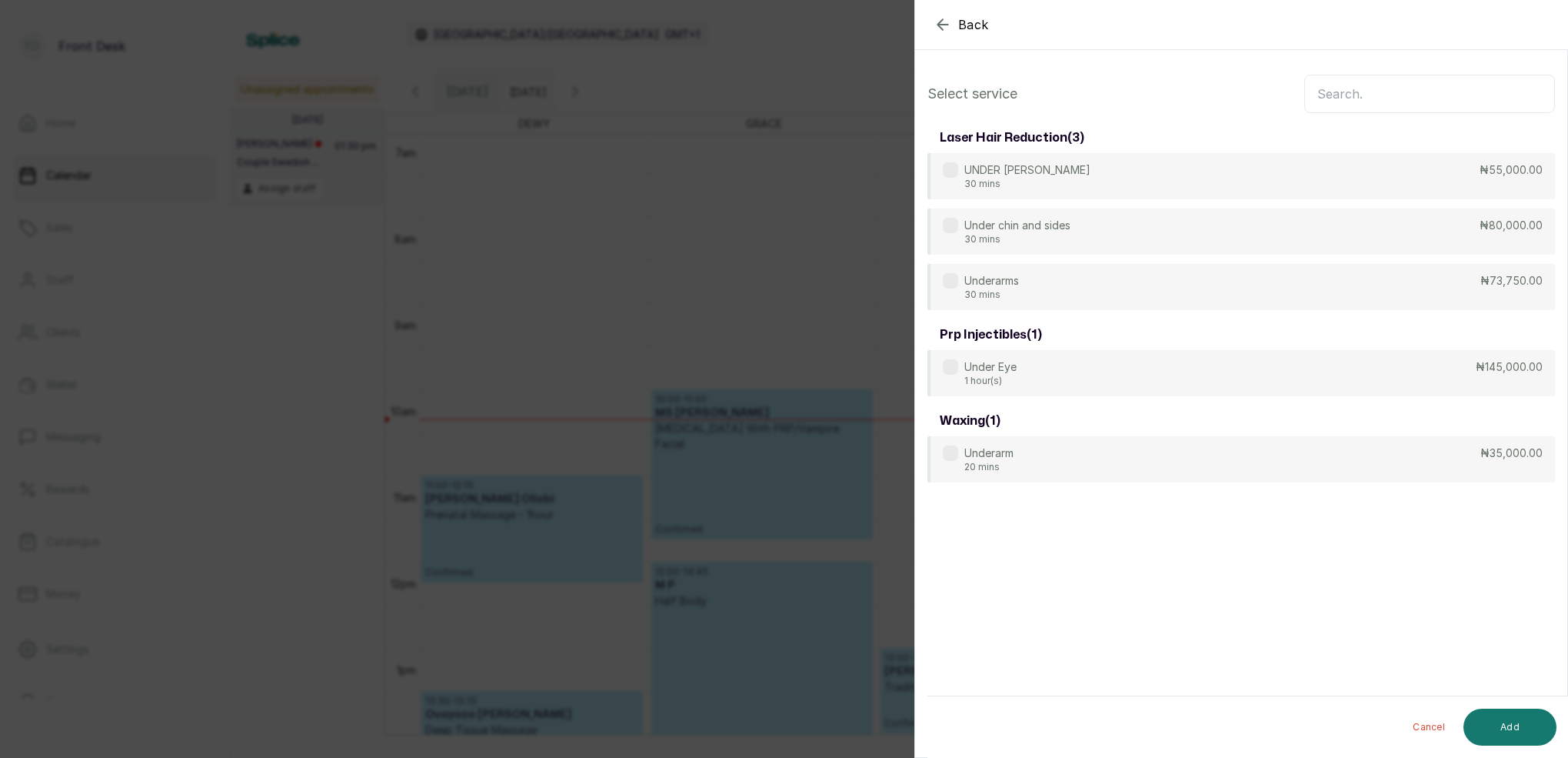
click at [1350, 96] on input "text" at bounding box center [1430, 93] width 251 height 39
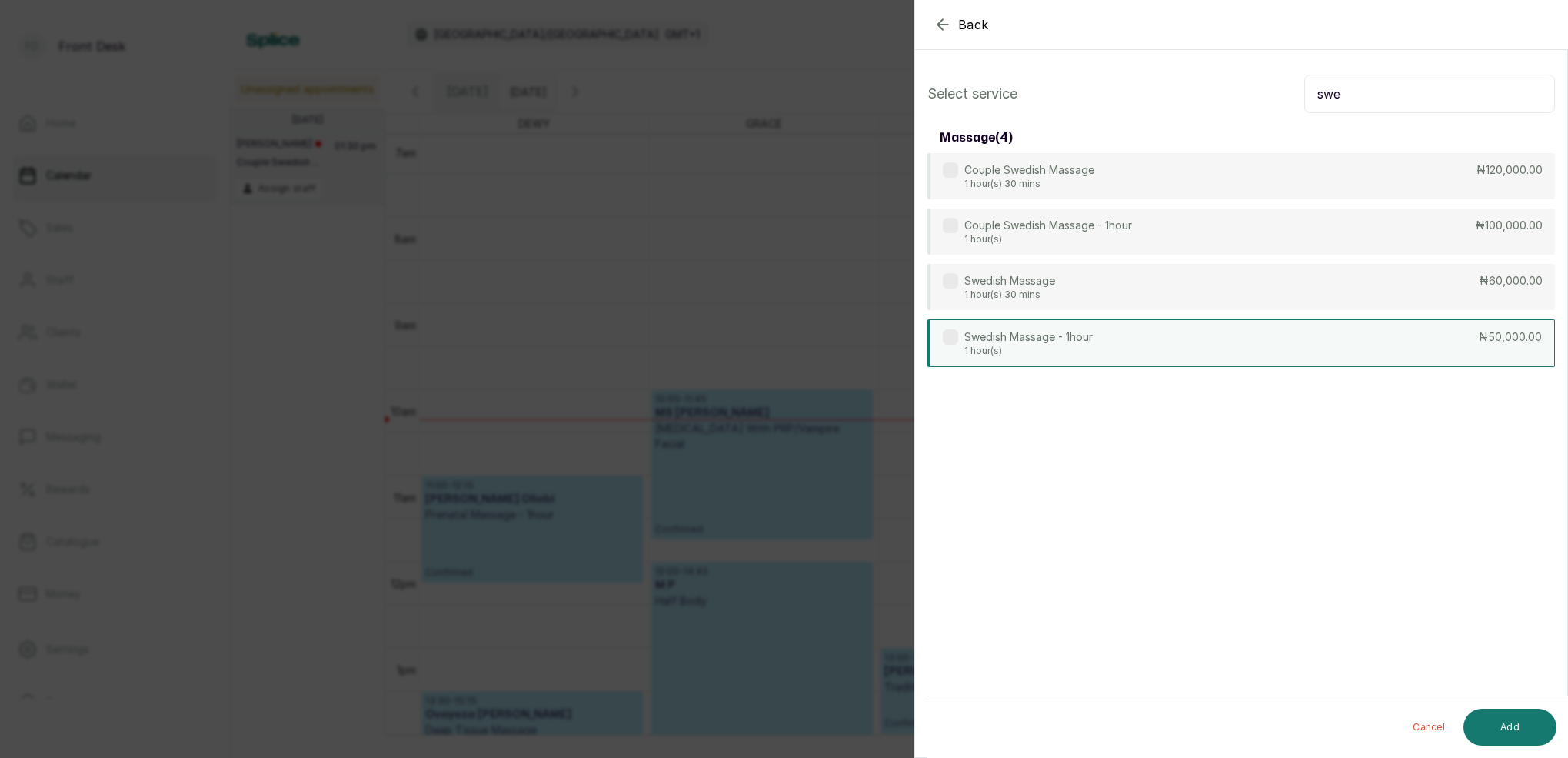
type input "swe"
click at [1203, 355] on div "Swedish Massage - 1hour 1 hour(s) ₦50,000.00" at bounding box center [1241, 343] width 627 height 48
click at [1513, 725] on button "Add" at bounding box center [1509, 727] width 93 height 37
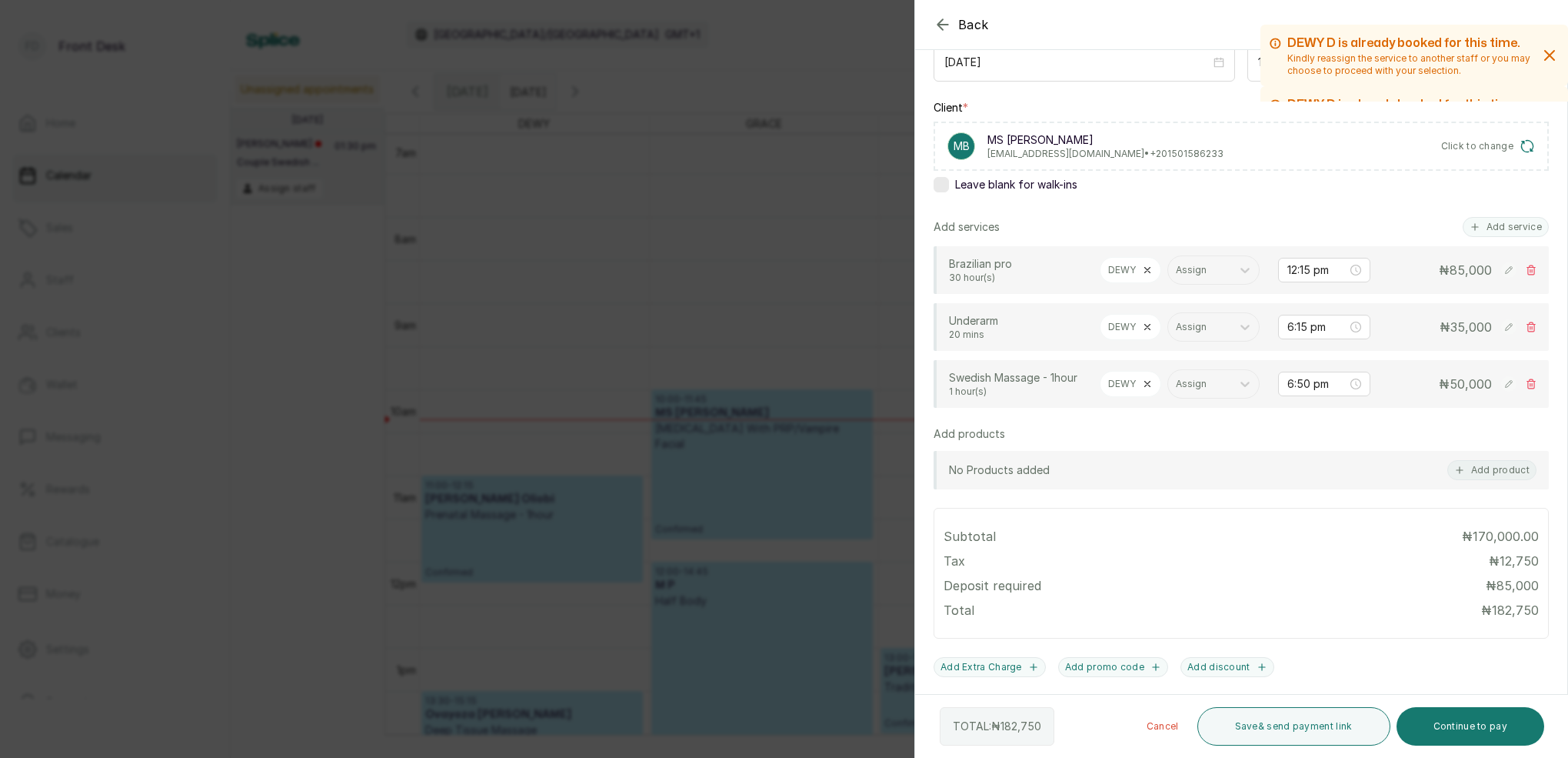
scroll to position [195, 0]
click at [1298, 324] on input "6:15 pm" at bounding box center [1317, 324] width 62 height 17
click at [1346, 459] on div "35" at bounding box center [1344, 466] width 37 height 21
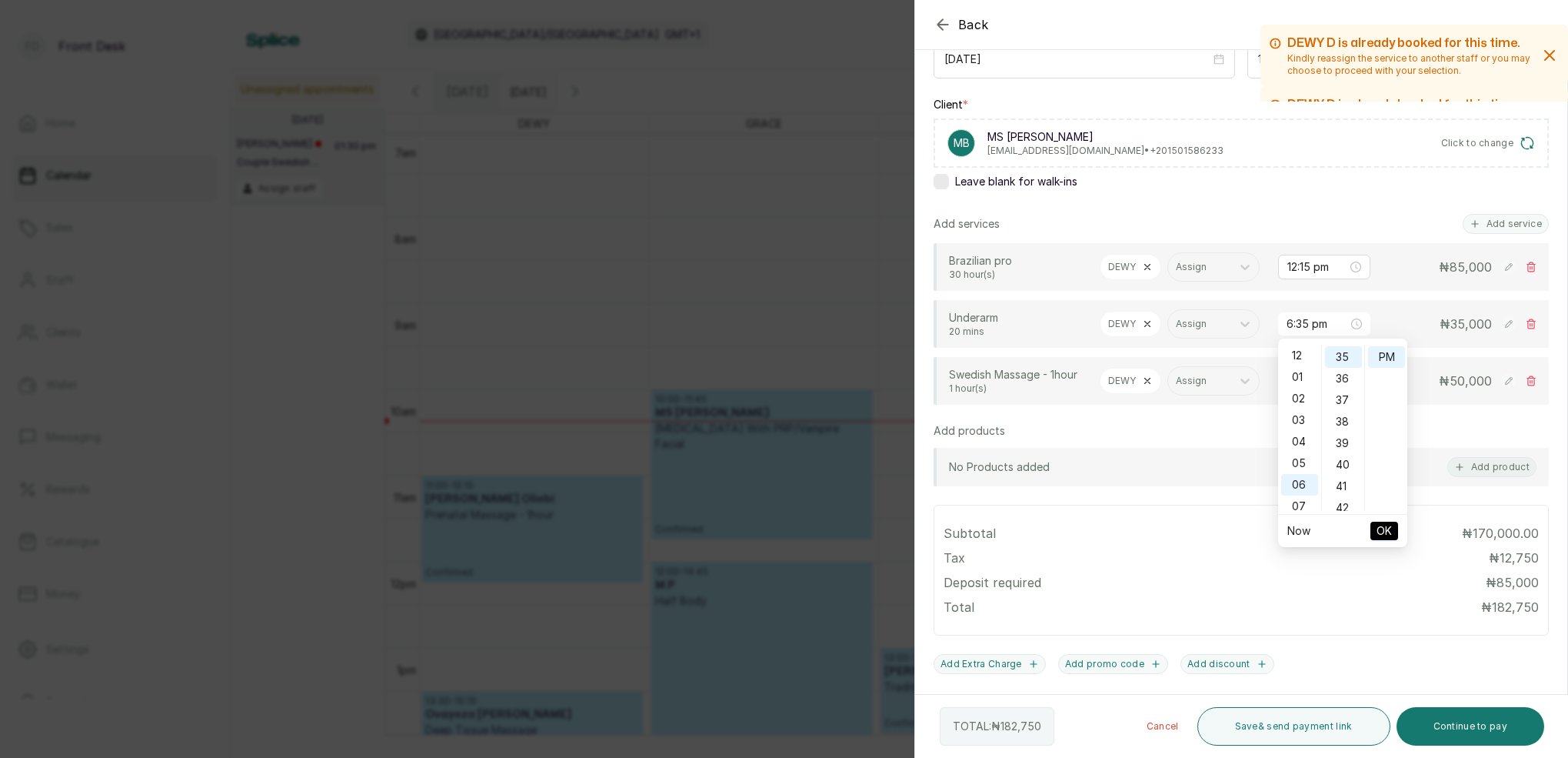
click at [1296, 343] on div "12 01 02 03 04 05 06 07 08 09 10 11 00 01 02 03 04 05 06 07 08 09 10 11 12 13 1…" at bounding box center [1343, 428] width 130 height 173
click at [1298, 353] on div "12" at bounding box center [1300, 355] width 37 height 21
drag, startPoint x: 1390, startPoint y: 361, endPoint x: 1401, endPoint y: 374, distance: 17.0
click at [1390, 362] on div "PM" at bounding box center [1386, 357] width 37 height 21
drag, startPoint x: 1391, startPoint y: 537, endPoint x: 1346, endPoint y: 469, distance: 81.5
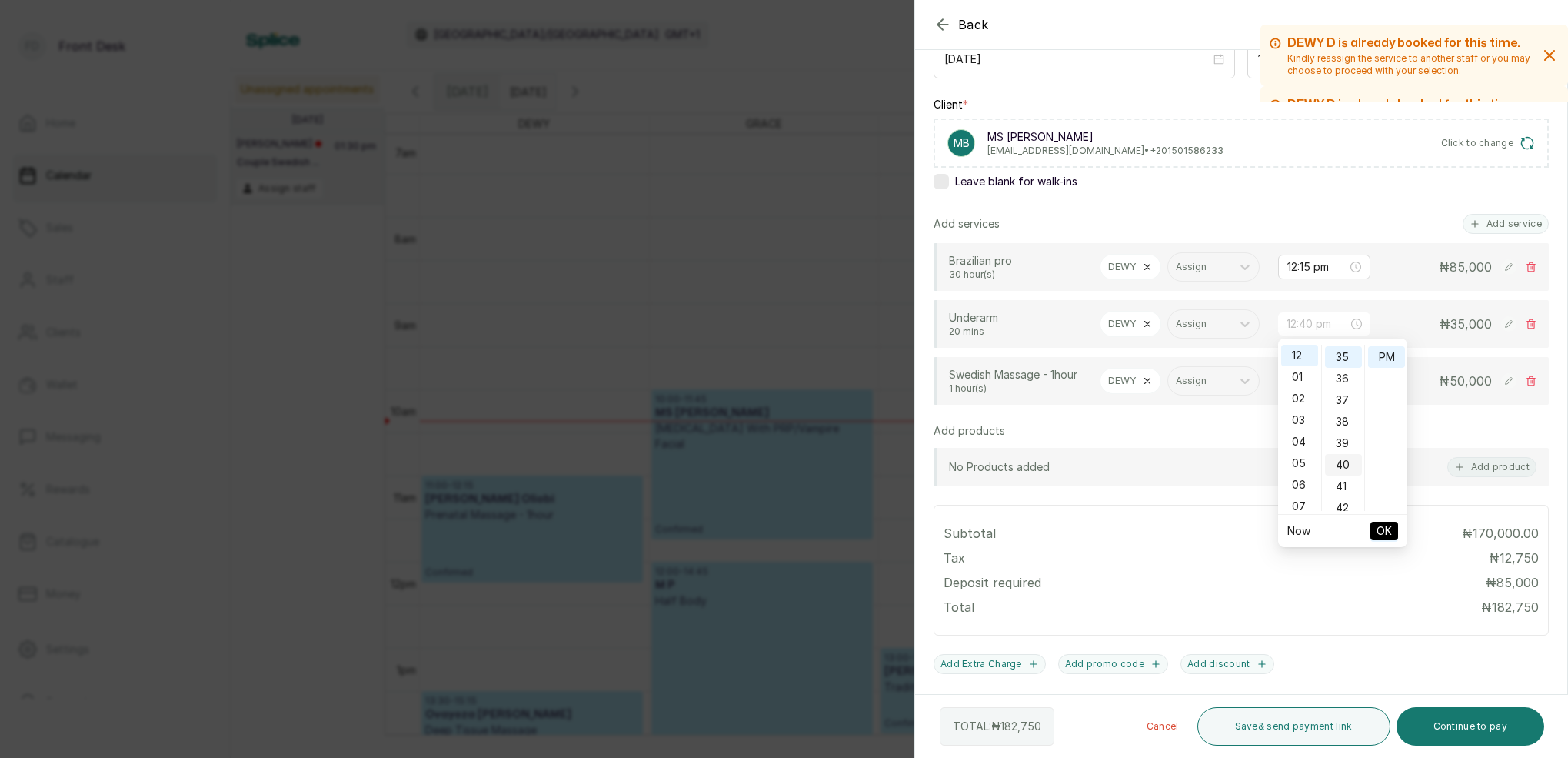
click at [1347, 468] on div "12 01 02 03 04 05 06 07 08 09 10 11 00 01 02 03 04 05 06 07 08 09 10 11 12 13 1…" at bounding box center [1343, 443] width 130 height 209
click at [1384, 528] on span "OK" at bounding box center [1384, 530] width 16 height 29
click at [1310, 325] on input "12:35 pm" at bounding box center [1317, 324] width 62 height 17
drag, startPoint x: 1343, startPoint y: 466, endPoint x: 1350, endPoint y: 476, distance: 12.2
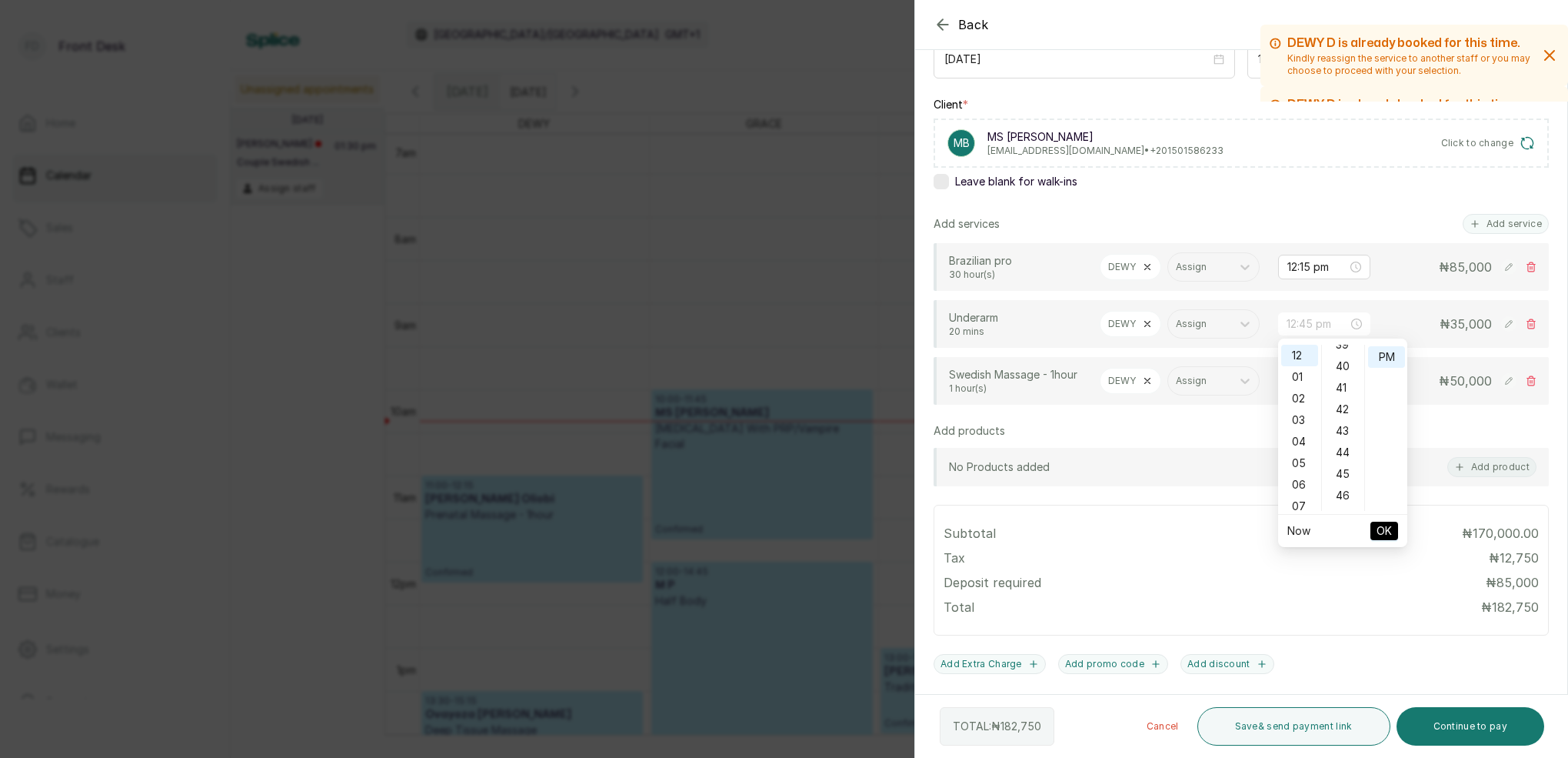
click at [1343, 466] on div "45" at bounding box center [1344, 474] width 37 height 21
type input "12:45 pm"
click at [1388, 528] on span "OK" at bounding box center [1384, 530] width 16 height 29
click at [1293, 384] on input "6:50 pm" at bounding box center [1317, 381] width 62 height 17
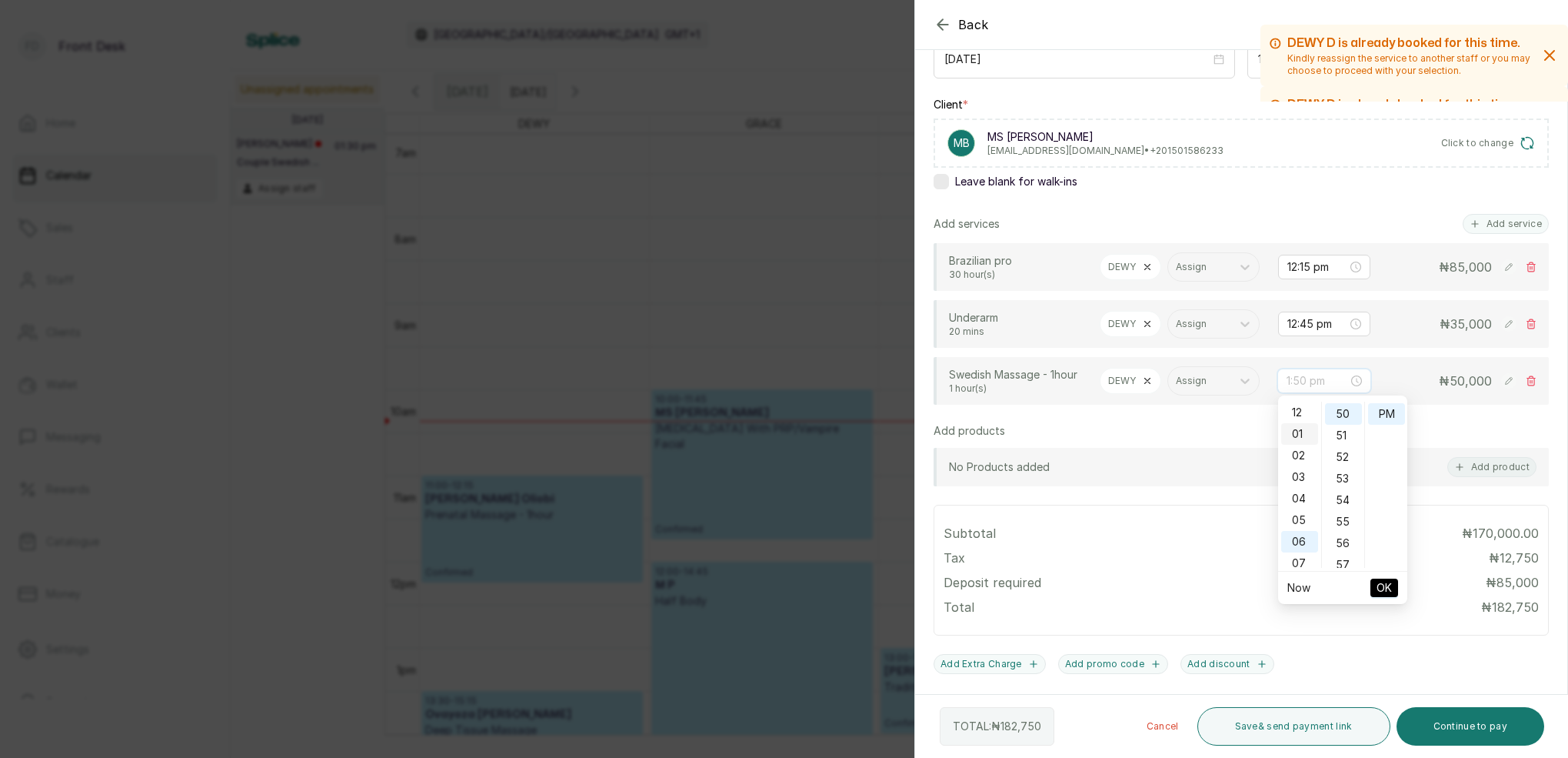
scroll to position [0, 0]
drag, startPoint x: 1300, startPoint y: 447, endPoint x: 1320, endPoint y: 450, distance: 20.2
click at [1300, 447] on div "02" at bounding box center [1300, 456] width 37 height 21
type input "2:10 pm"
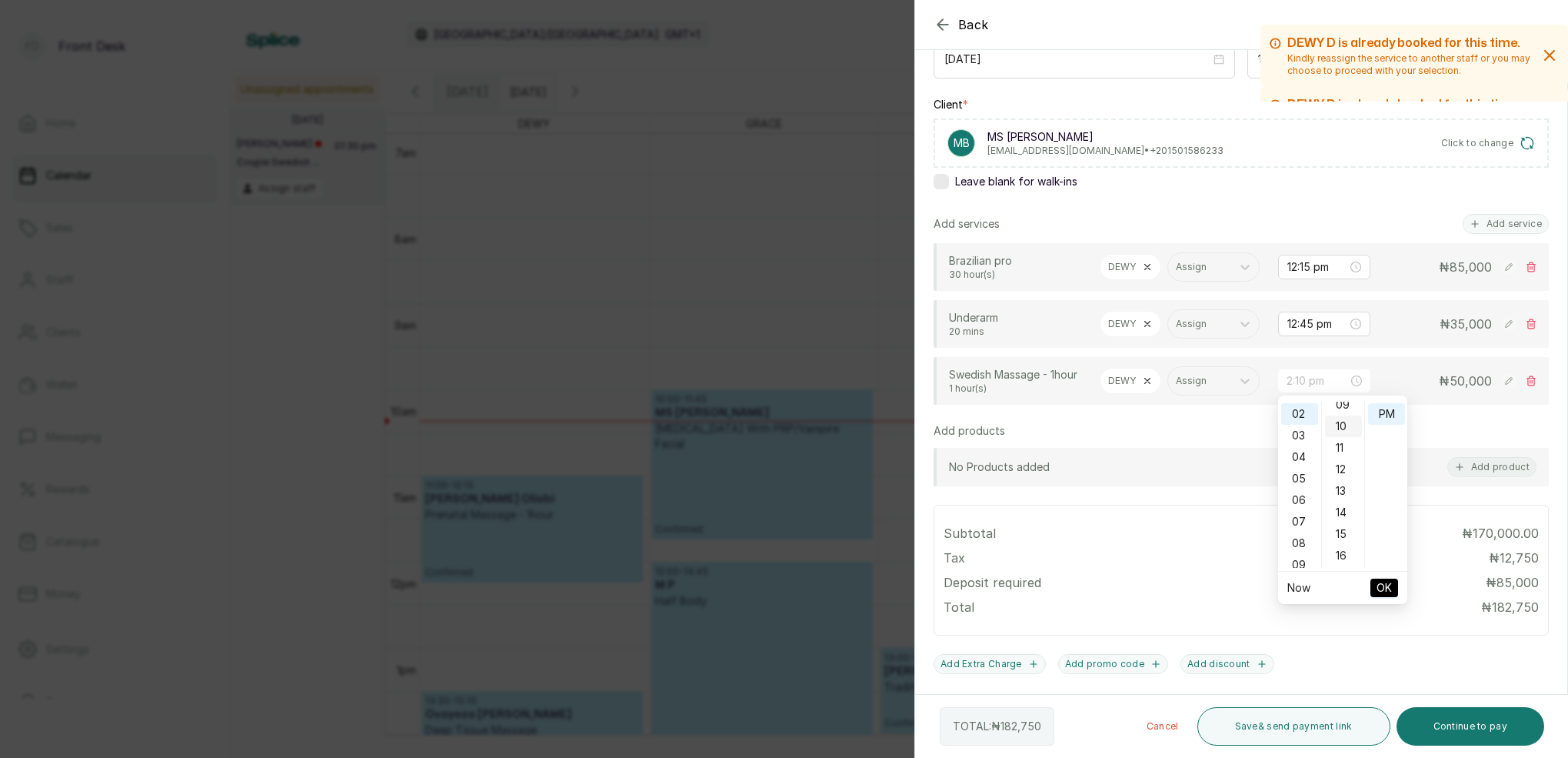
click at [1345, 419] on div "10" at bounding box center [1344, 426] width 37 height 21
click at [1380, 405] on div "PM" at bounding box center [1386, 414] width 37 height 21
click at [1384, 582] on span "OK" at bounding box center [1384, 587] width 16 height 29
click at [1141, 380] on div "DEWY" at bounding box center [1131, 381] width 62 height 26
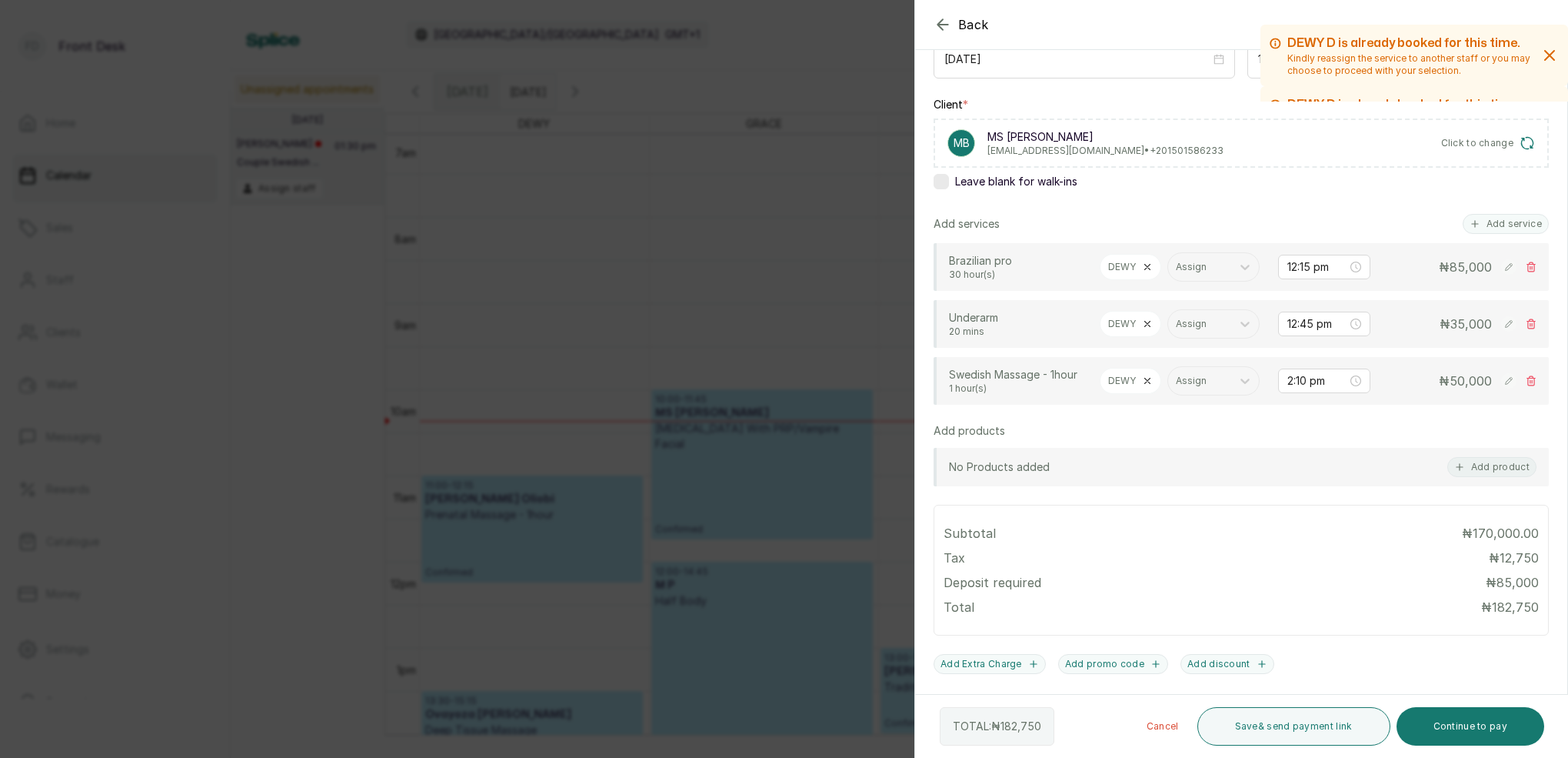
click at [1126, 381] on p "DEWY" at bounding box center [1122, 381] width 28 height 12
click at [1149, 380] on icon at bounding box center [1147, 381] width 11 height 11
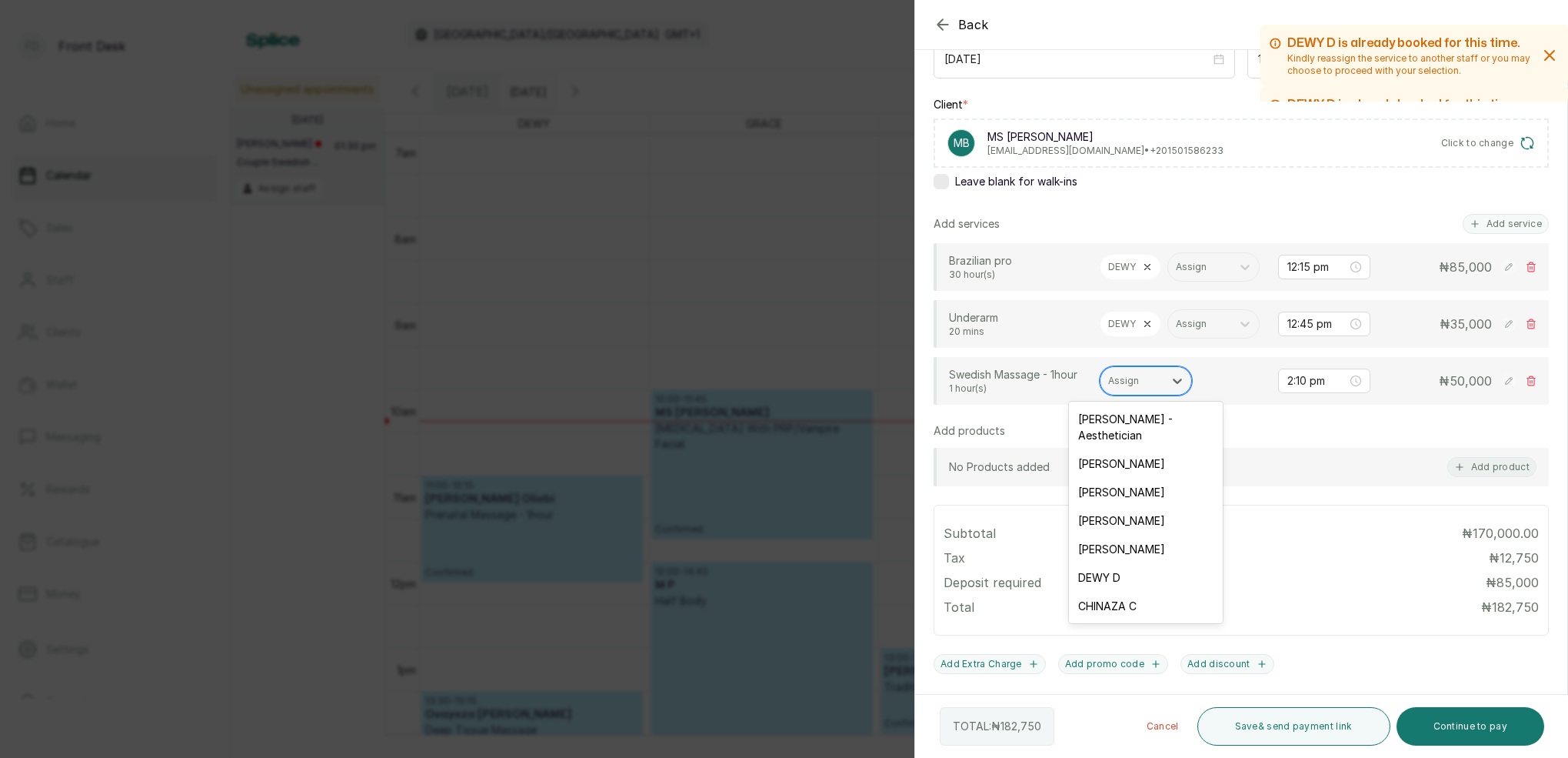
click at [1162, 378] on div "Assign" at bounding box center [1132, 381] width 63 height 20
click at [1143, 506] on div "[PERSON_NAME]" at bounding box center [1145, 520] width 153 height 28
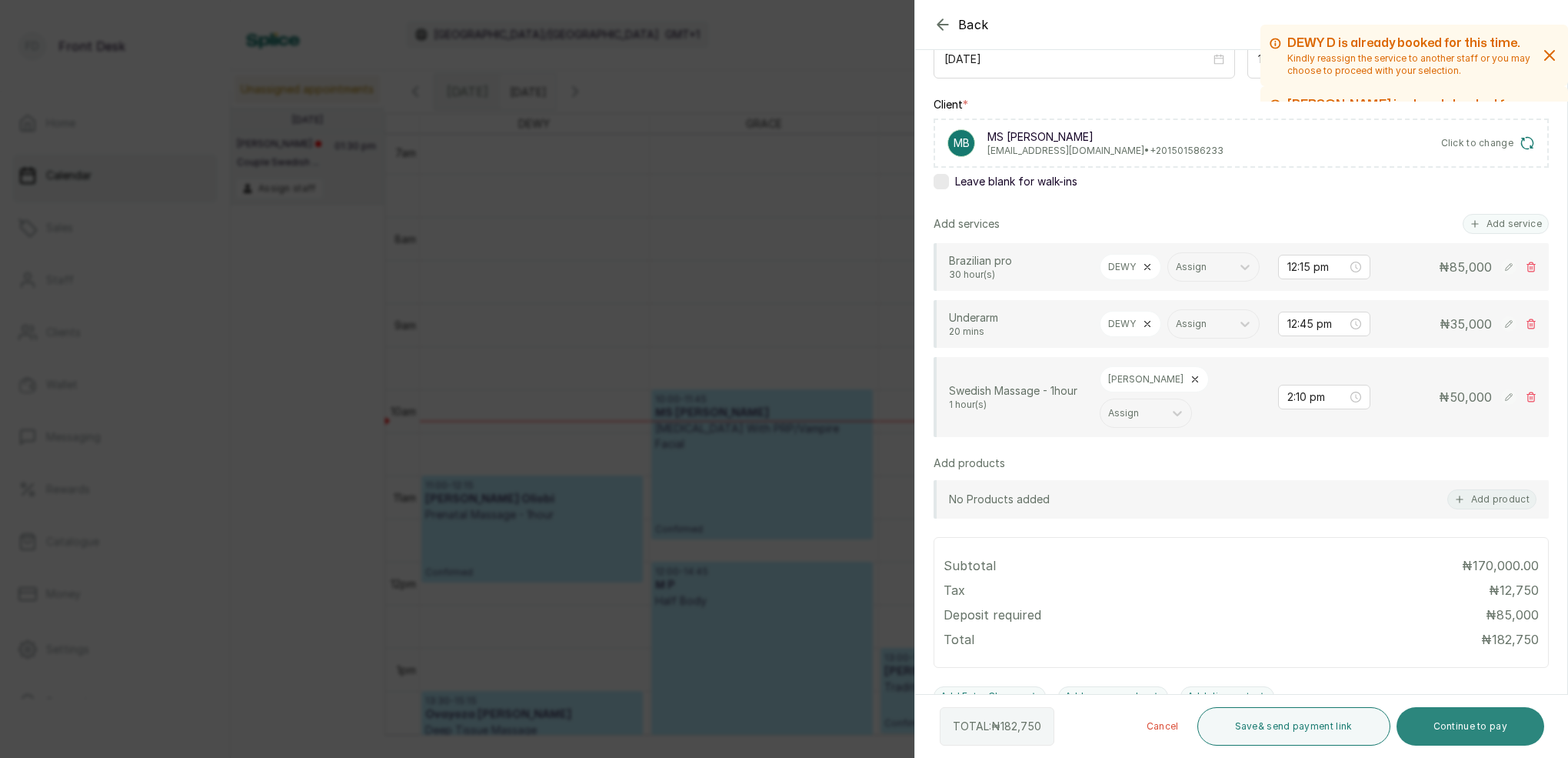
click at [1485, 729] on button "Continue to pay" at bounding box center [1471, 726] width 149 height 39
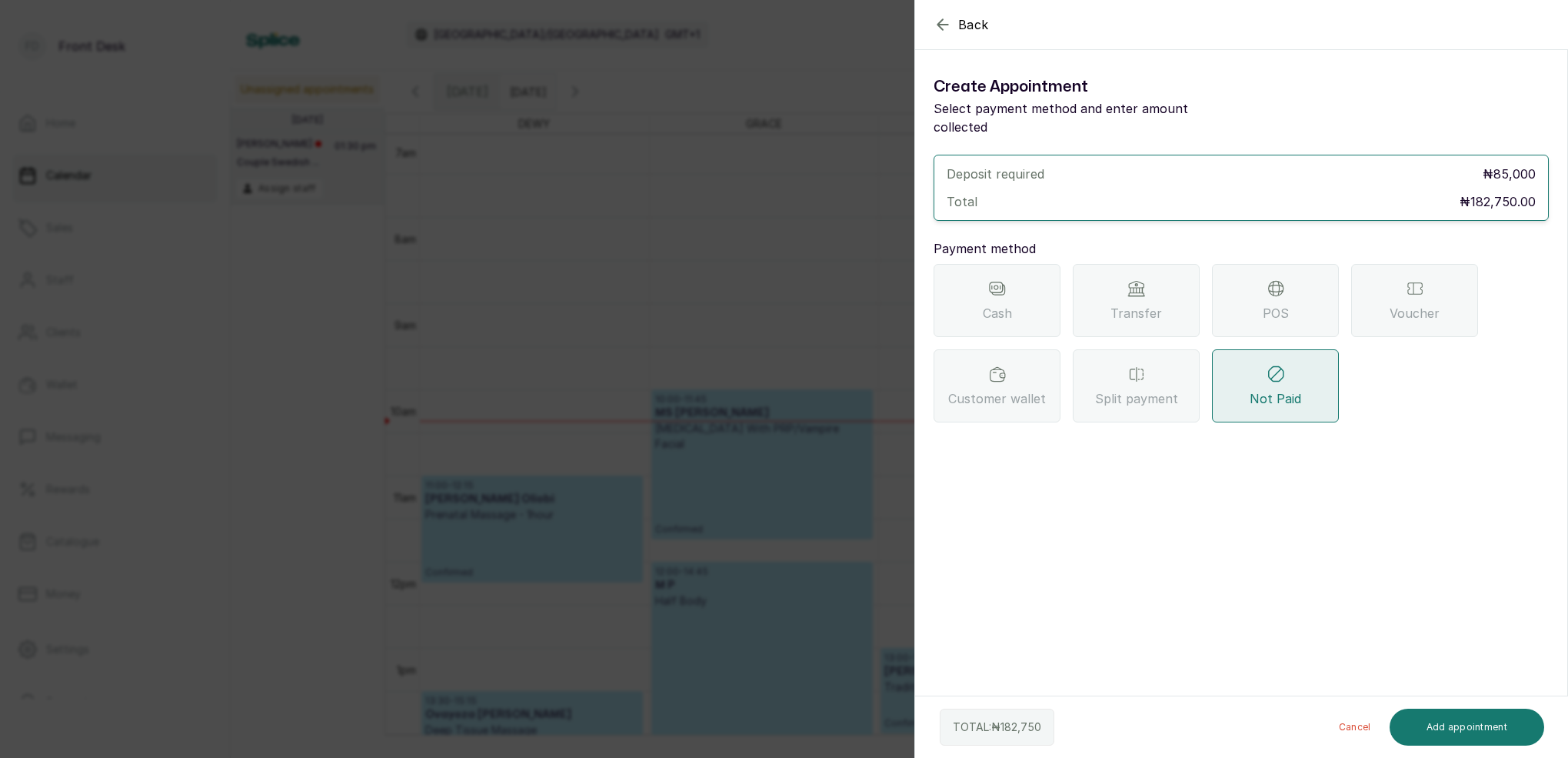
click at [1158, 304] on span "Transfer" at bounding box center [1136, 313] width 51 height 18
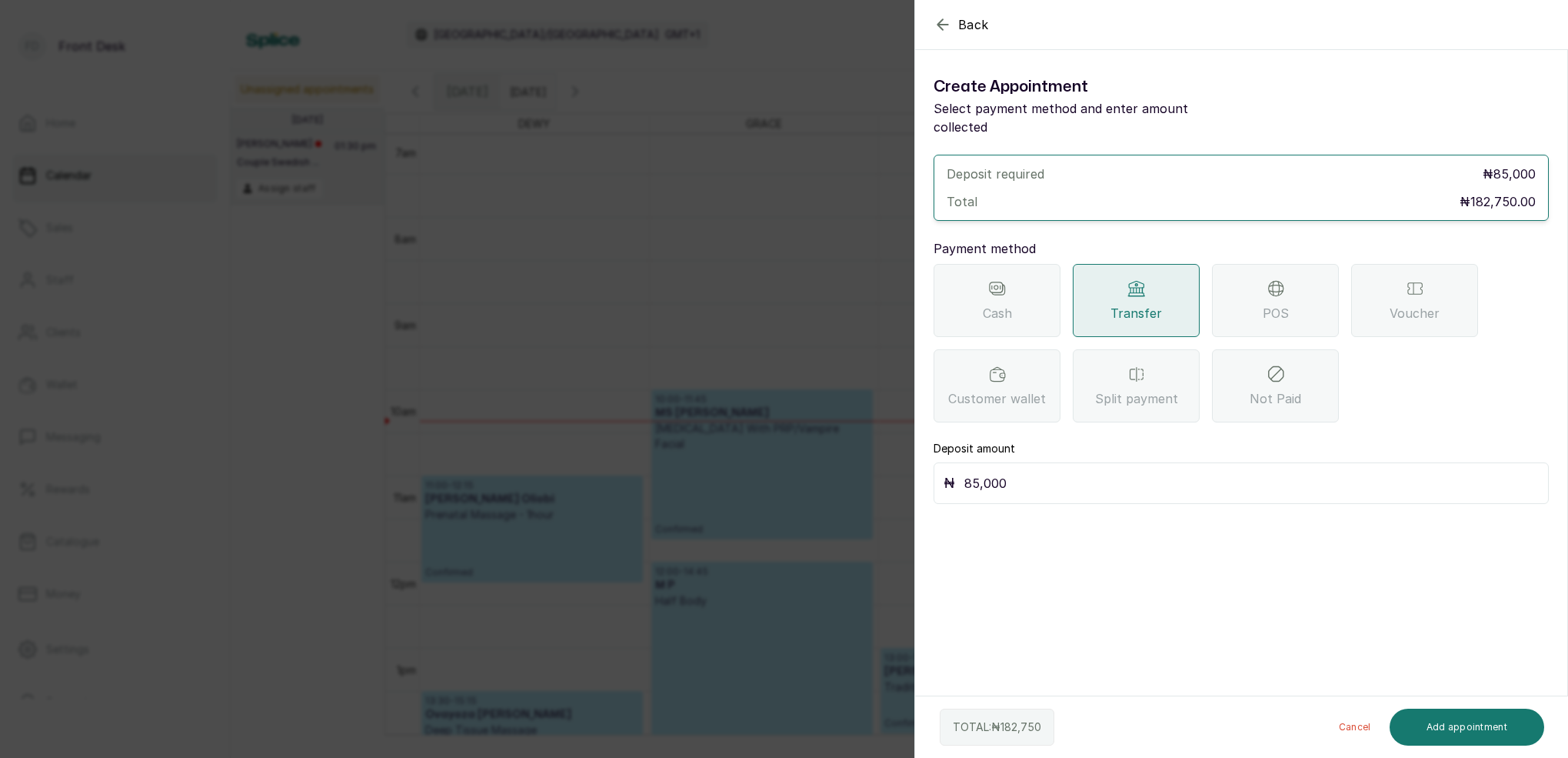
click at [1042, 472] on input "85,000" at bounding box center [1252, 483] width 574 height 21
type input "8"
type input "202,000"
click at [1471, 725] on button "Add appointment" at bounding box center [1467, 727] width 155 height 37
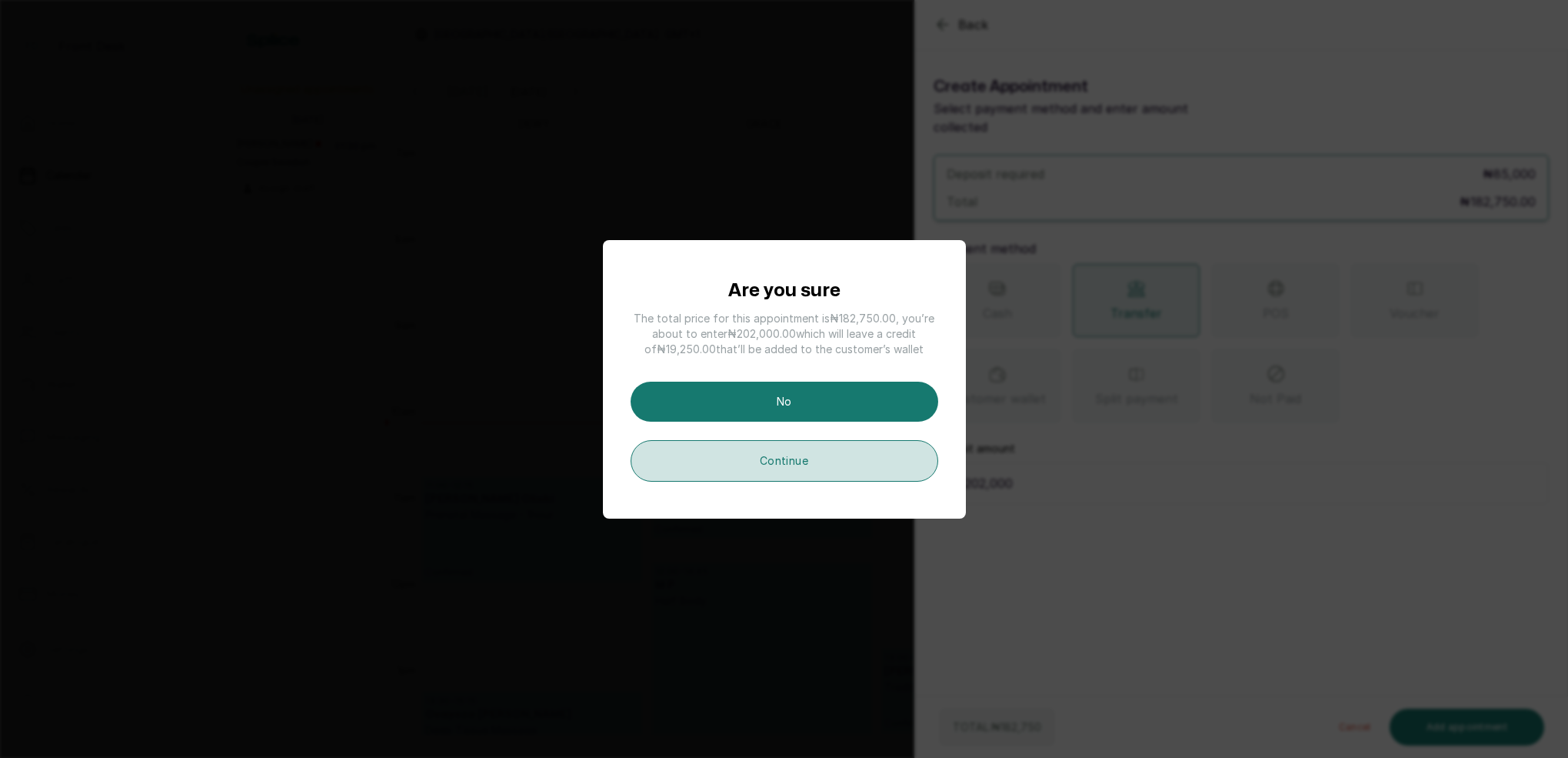
click at [797, 454] on button "Continue" at bounding box center [784, 461] width 308 height 41
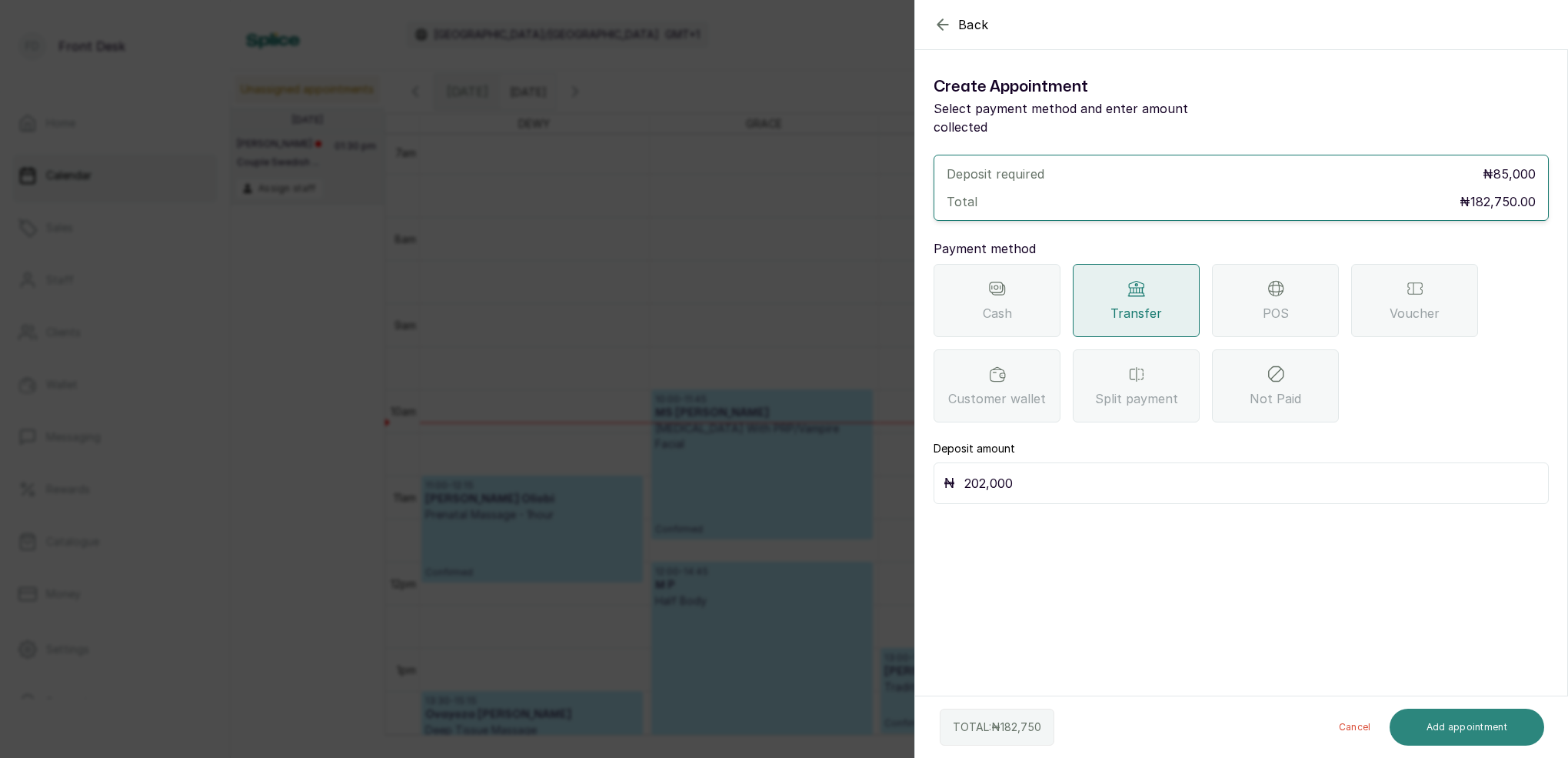
click at [1474, 729] on button "Add appointment" at bounding box center [1467, 727] width 155 height 37
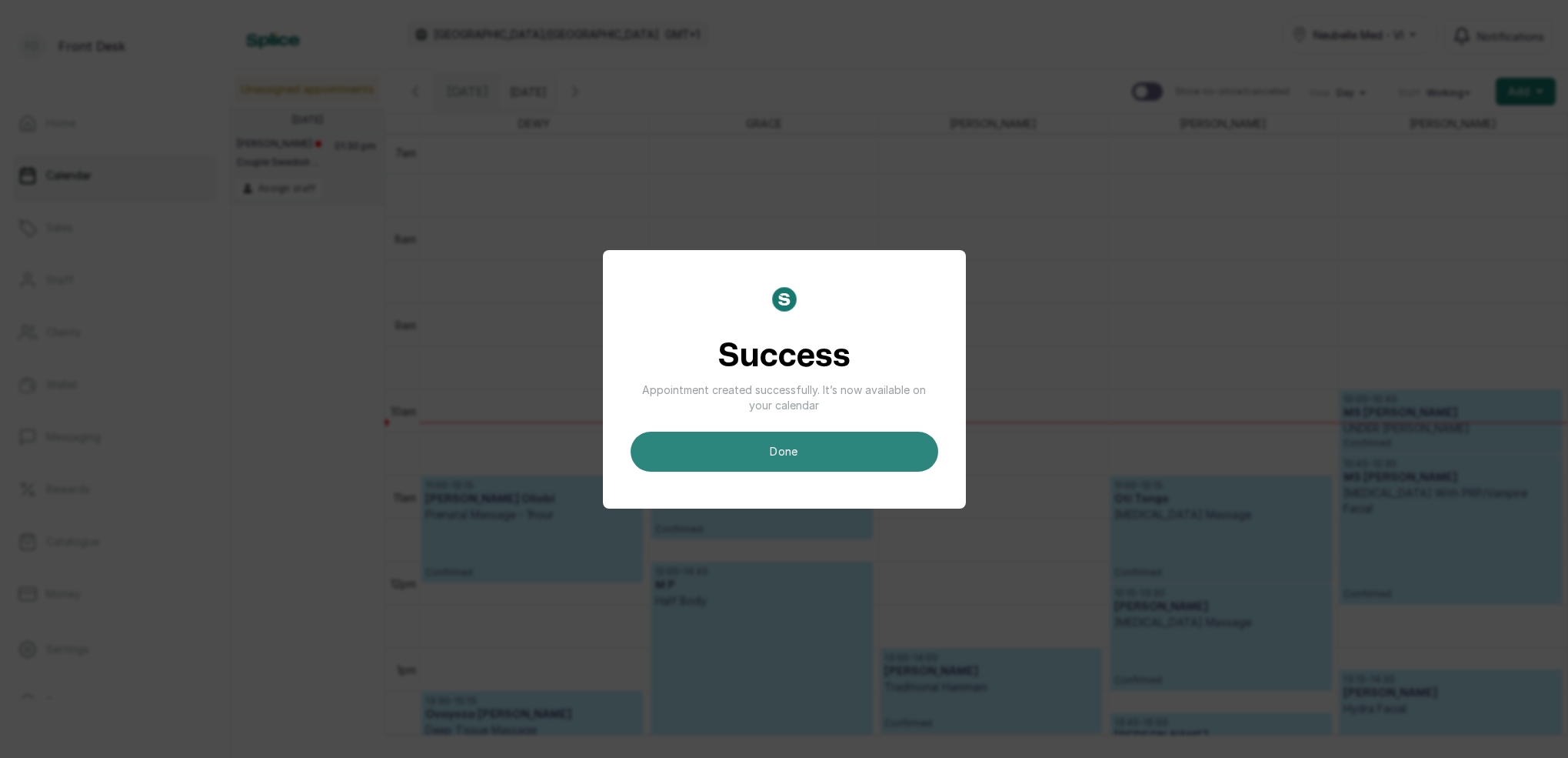
click at [882, 448] on button "done" at bounding box center [784, 452] width 308 height 40
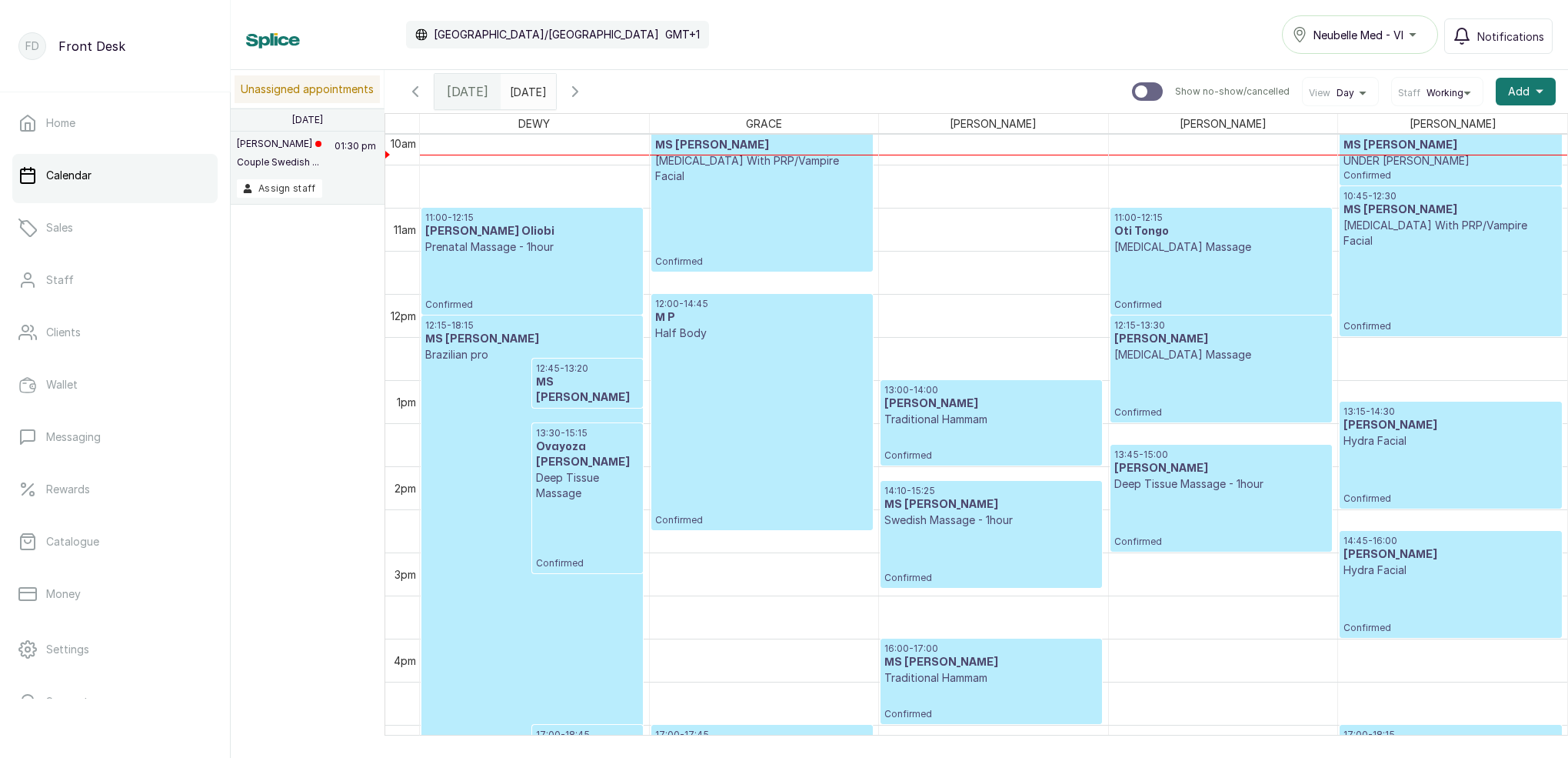
scroll to position [877, 0]
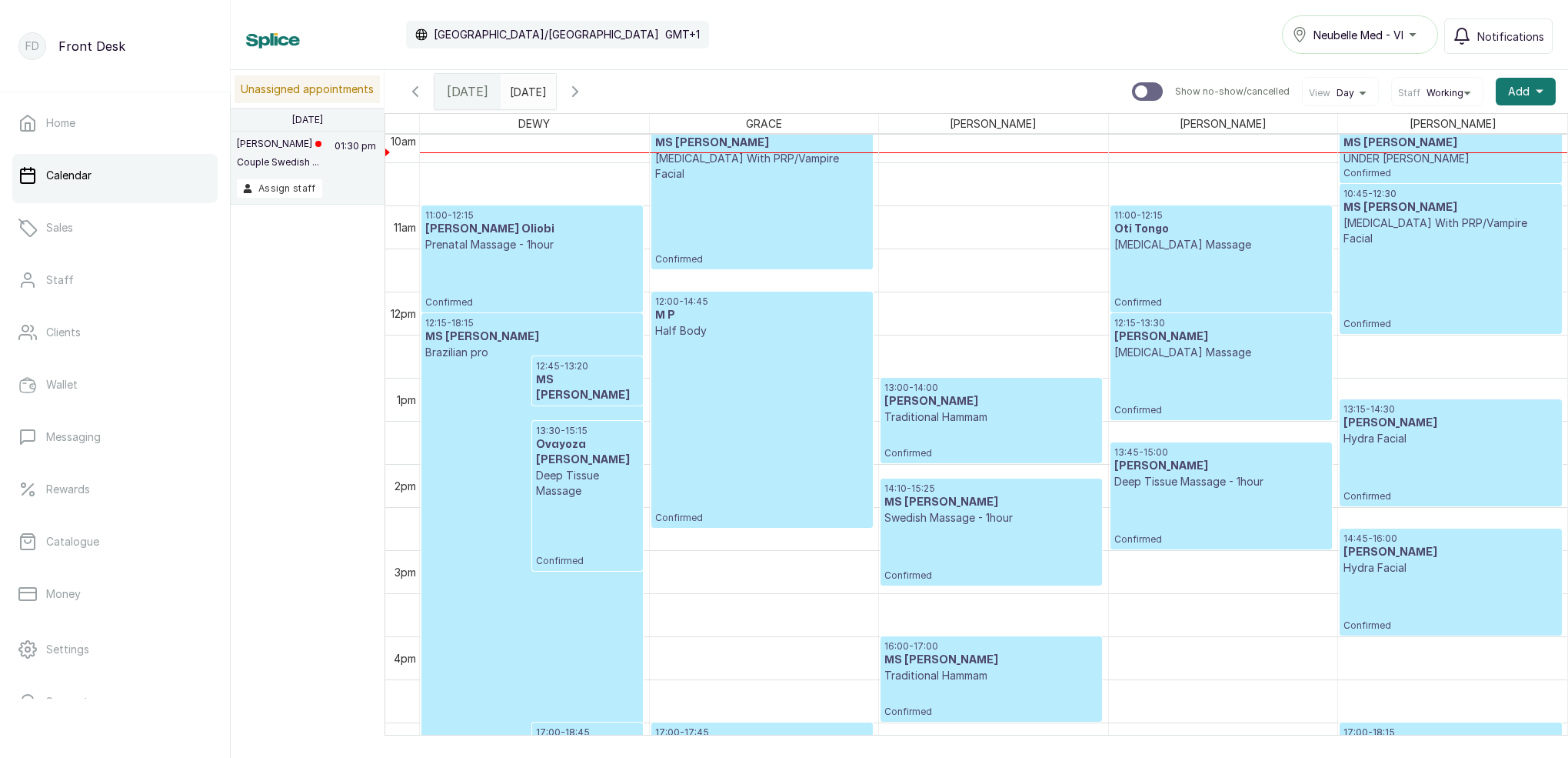
click at [514, 339] on h3 "MS [PERSON_NAME]" at bounding box center [531, 337] width 214 height 16
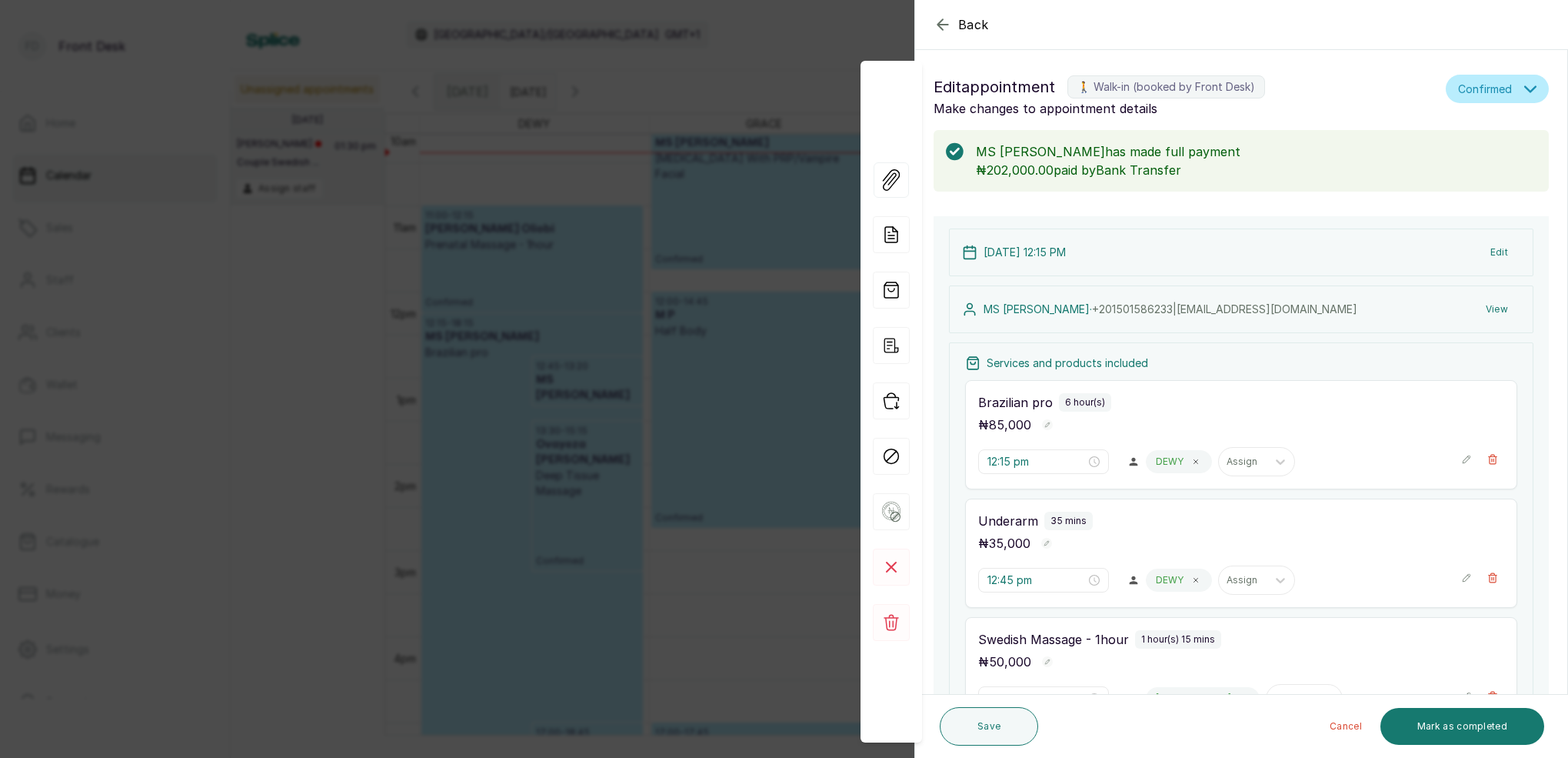
click at [942, 26] on icon "button" at bounding box center [942, 25] width 18 height 18
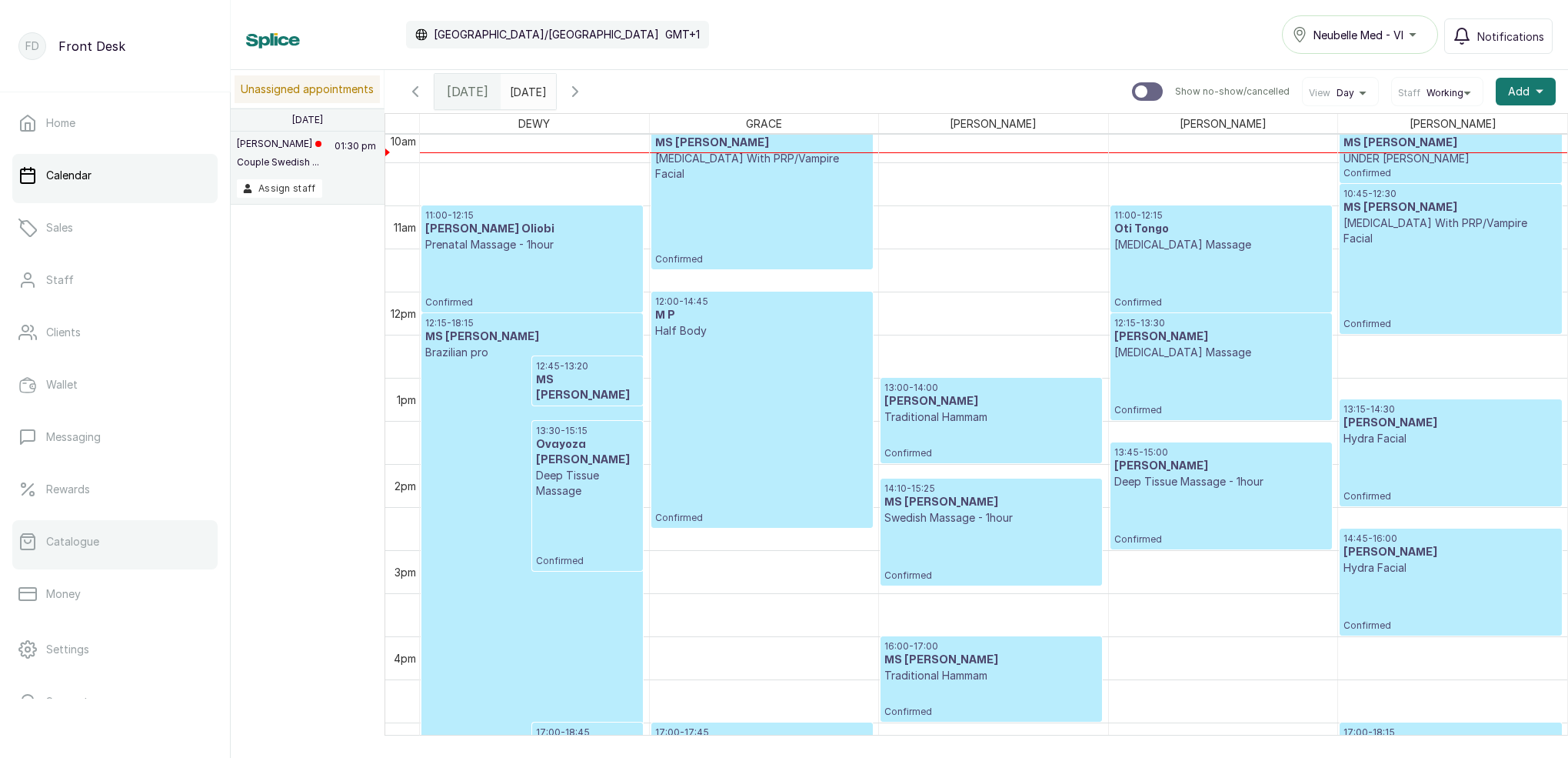
click at [119, 550] on link "Catalogue" at bounding box center [115, 542] width 205 height 43
